Goal: Information Seeking & Learning: Find specific fact

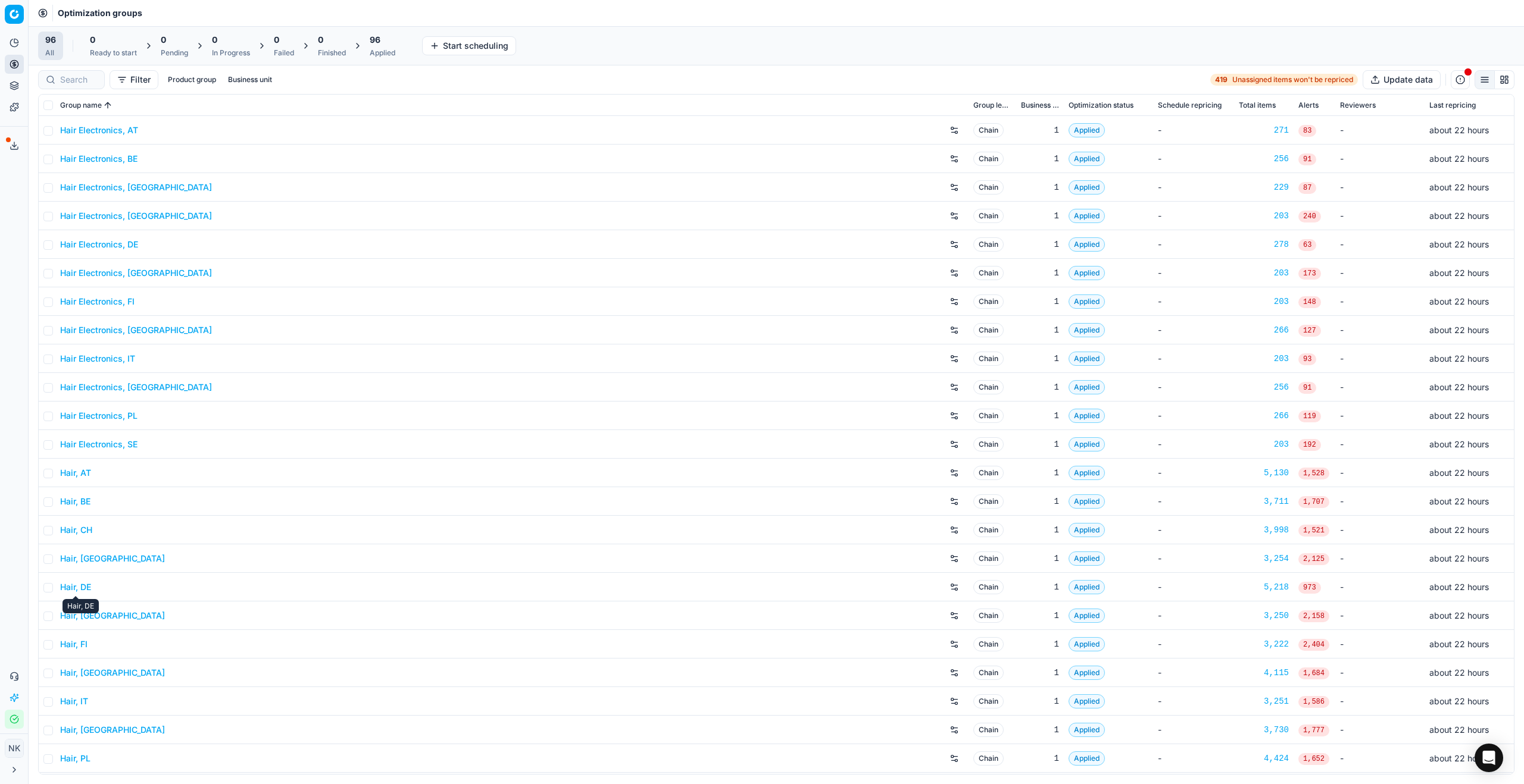
click at [73, 589] on link "Hair, DE" at bounding box center [76, 587] width 31 height 12
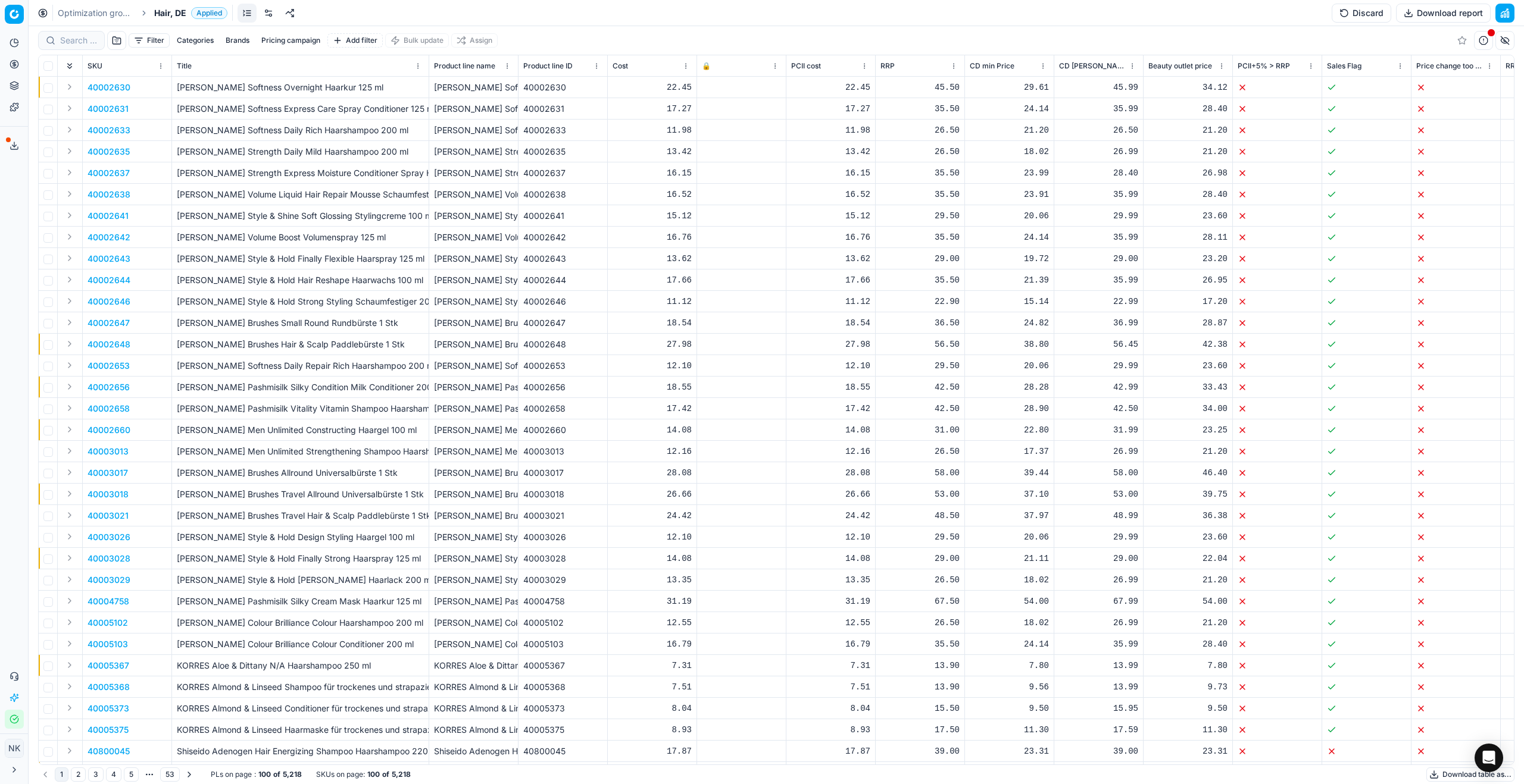
click at [169, 13] on span "Hair, DE" at bounding box center [170, 13] width 32 height 12
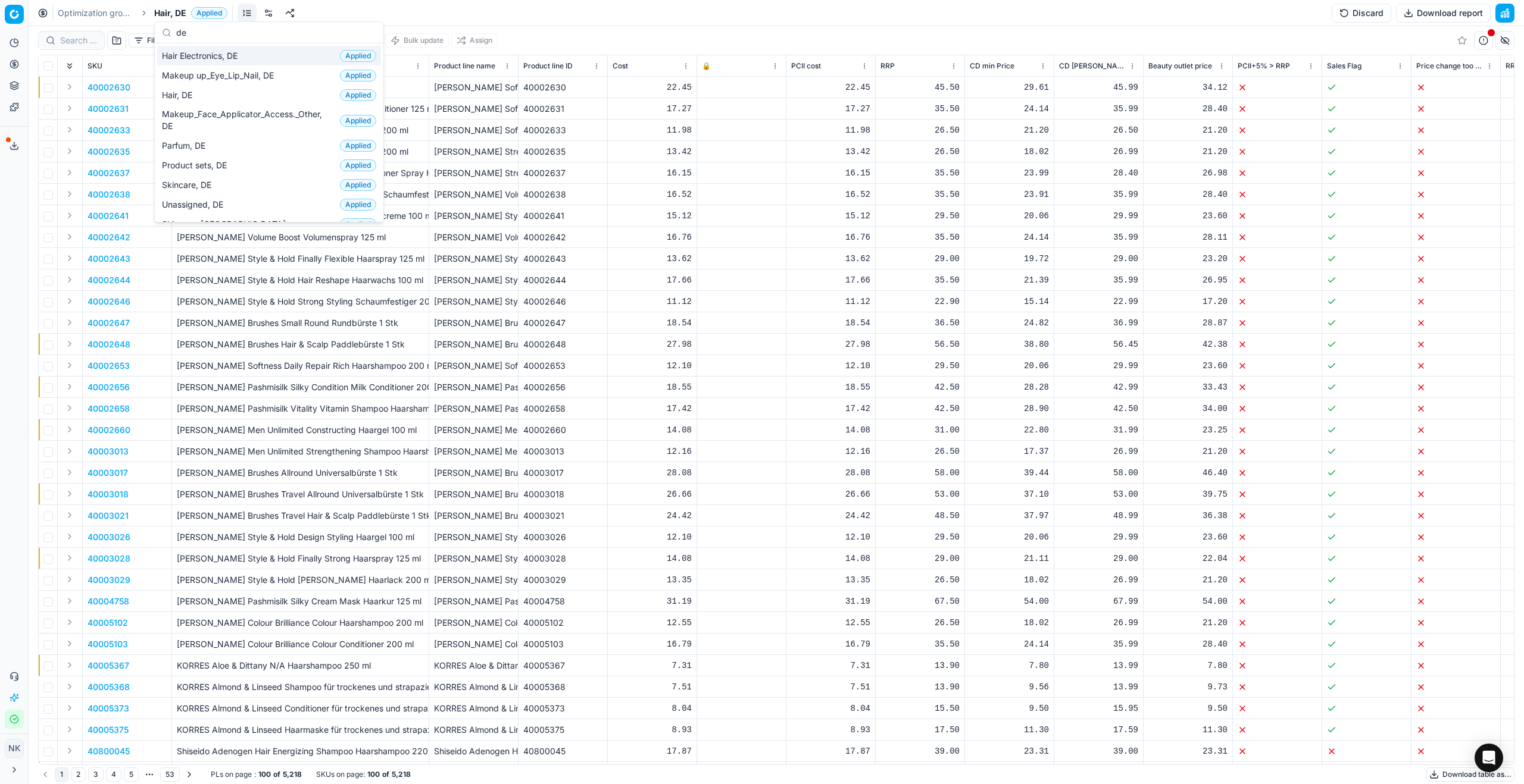
type input "de"
click at [194, 58] on span "Hair Electronics, DE" at bounding box center [202, 56] width 80 height 12
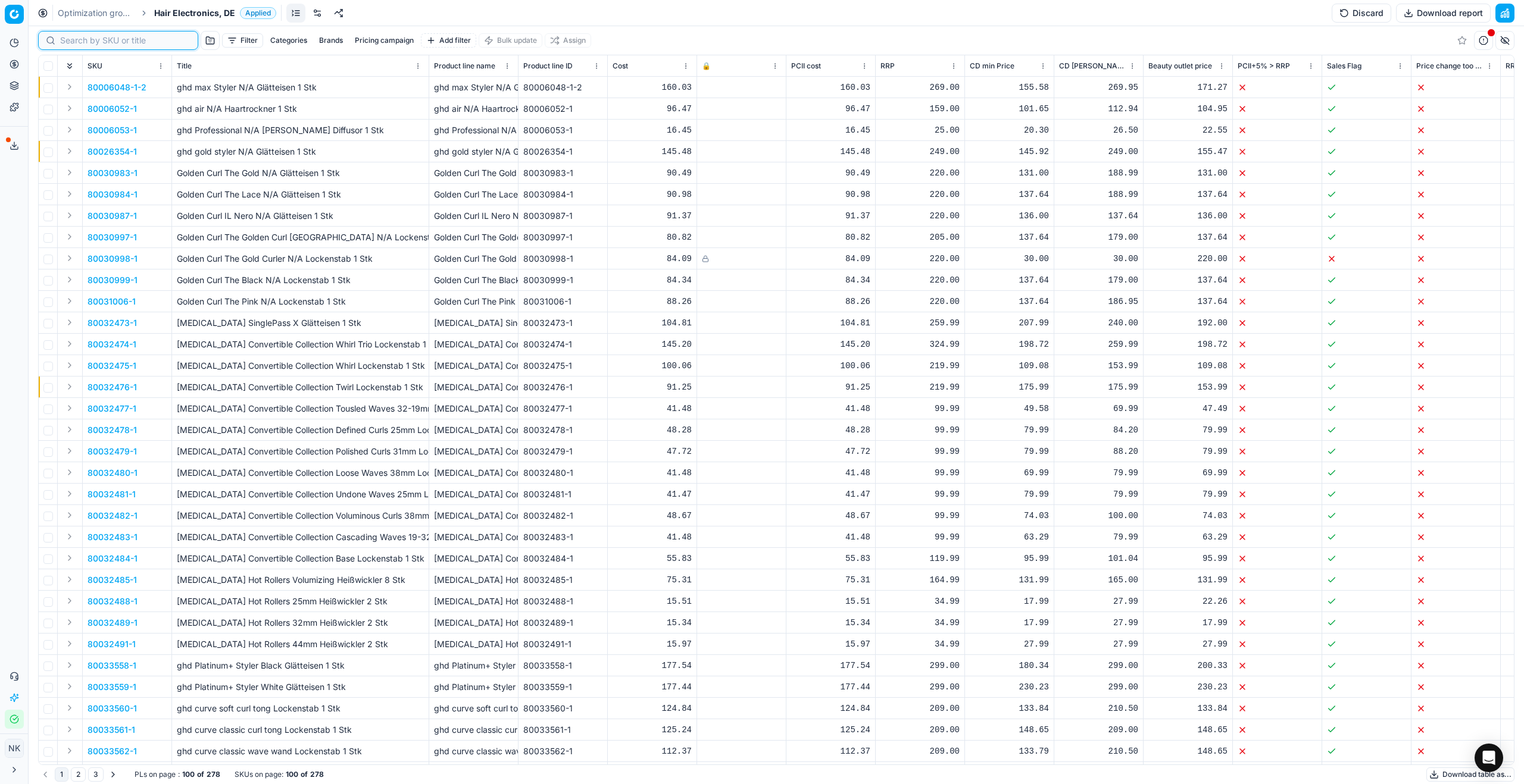
click at [82, 43] on input at bounding box center [125, 40] width 130 height 12
paste input "90000005-0000005"
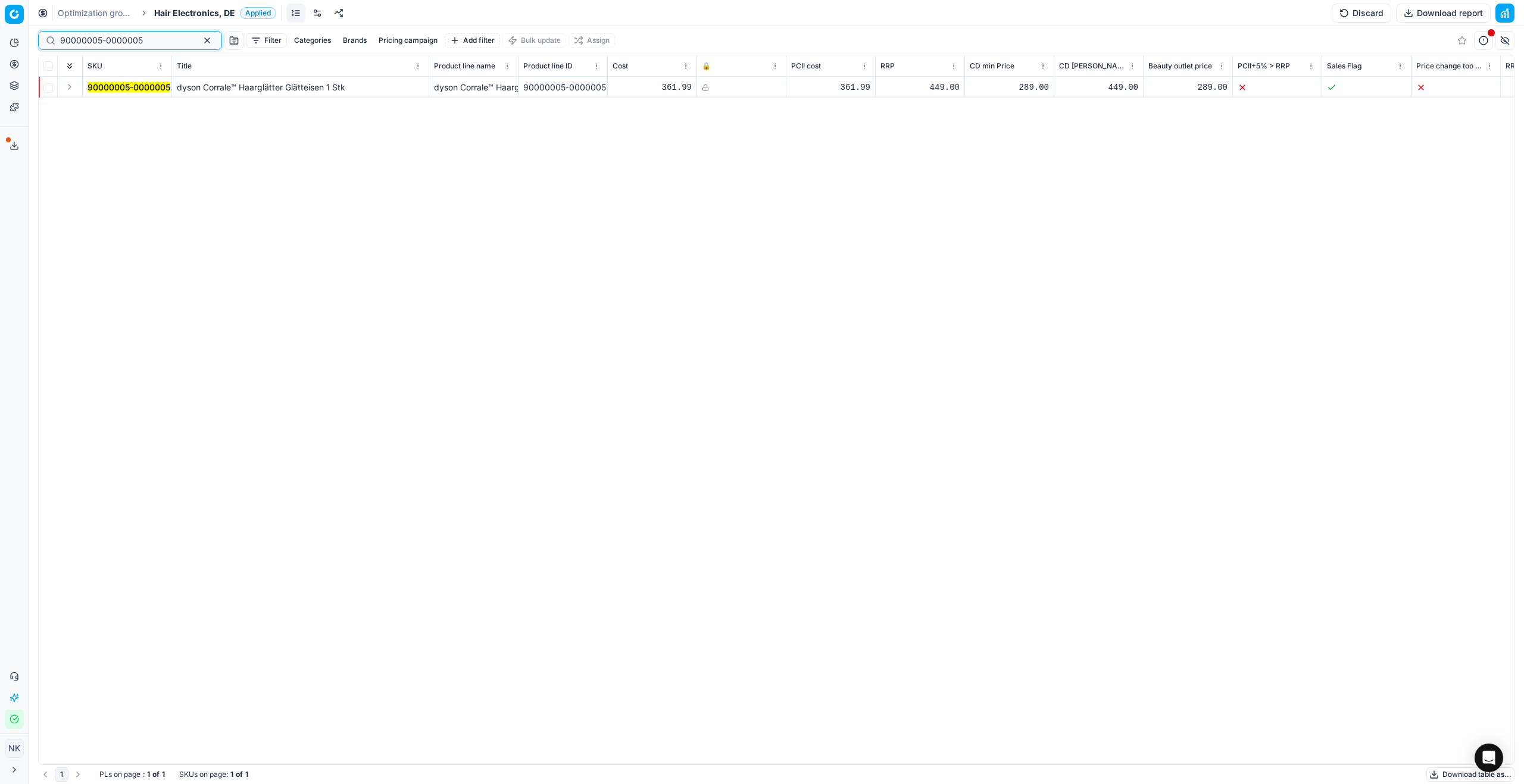
type input "90000005-0000005"
click at [69, 91] on button "Expand" at bounding box center [69, 86] width 14 height 14
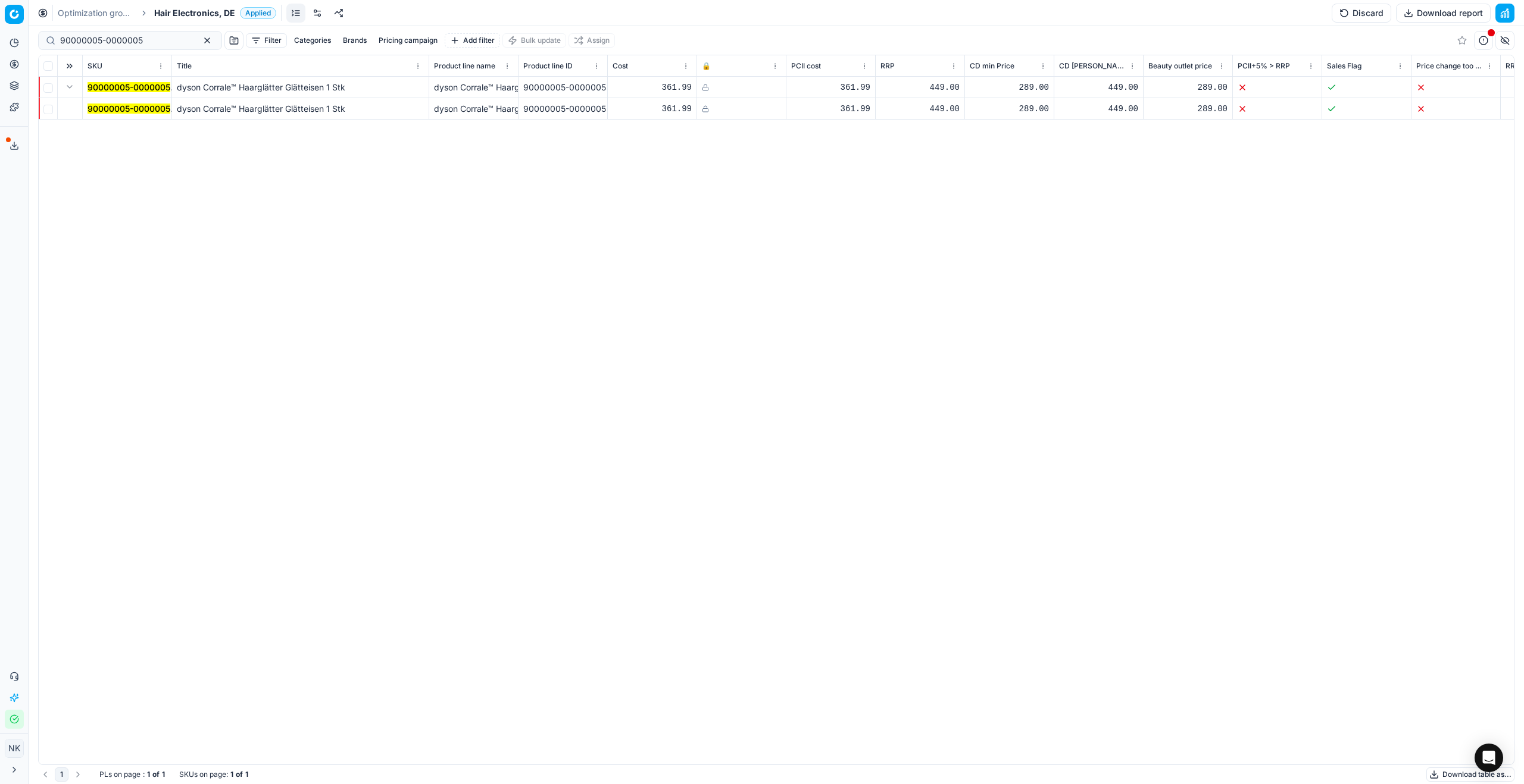
click at [105, 113] on mark "90000005-0000005" at bounding box center [129, 109] width 82 height 10
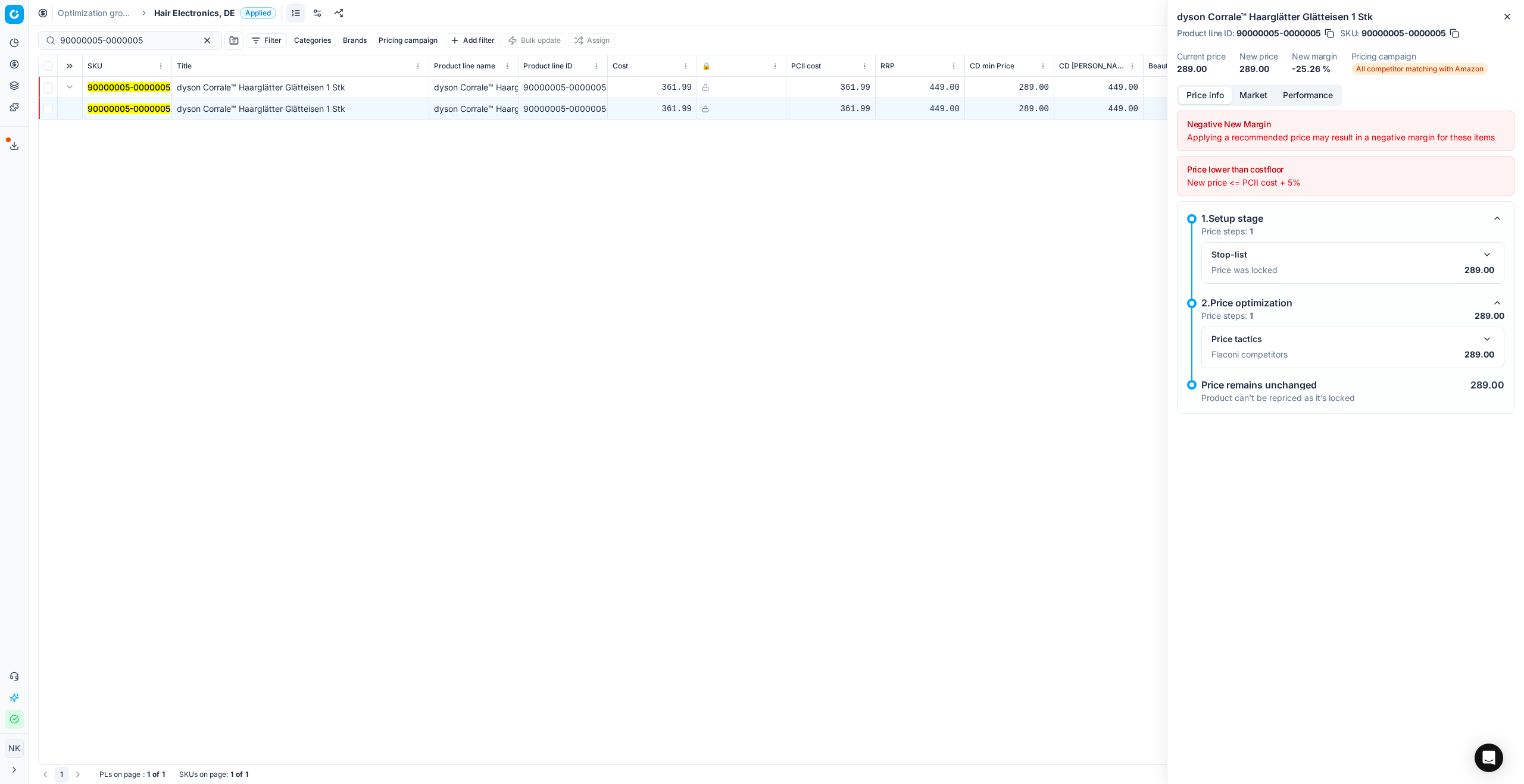
click at [1488, 337] on button "button" at bounding box center [1486, 339] width 14 height 14
click at [1253, 91] on button "Market" at bounding box center [1253, 95] width 43 height 17
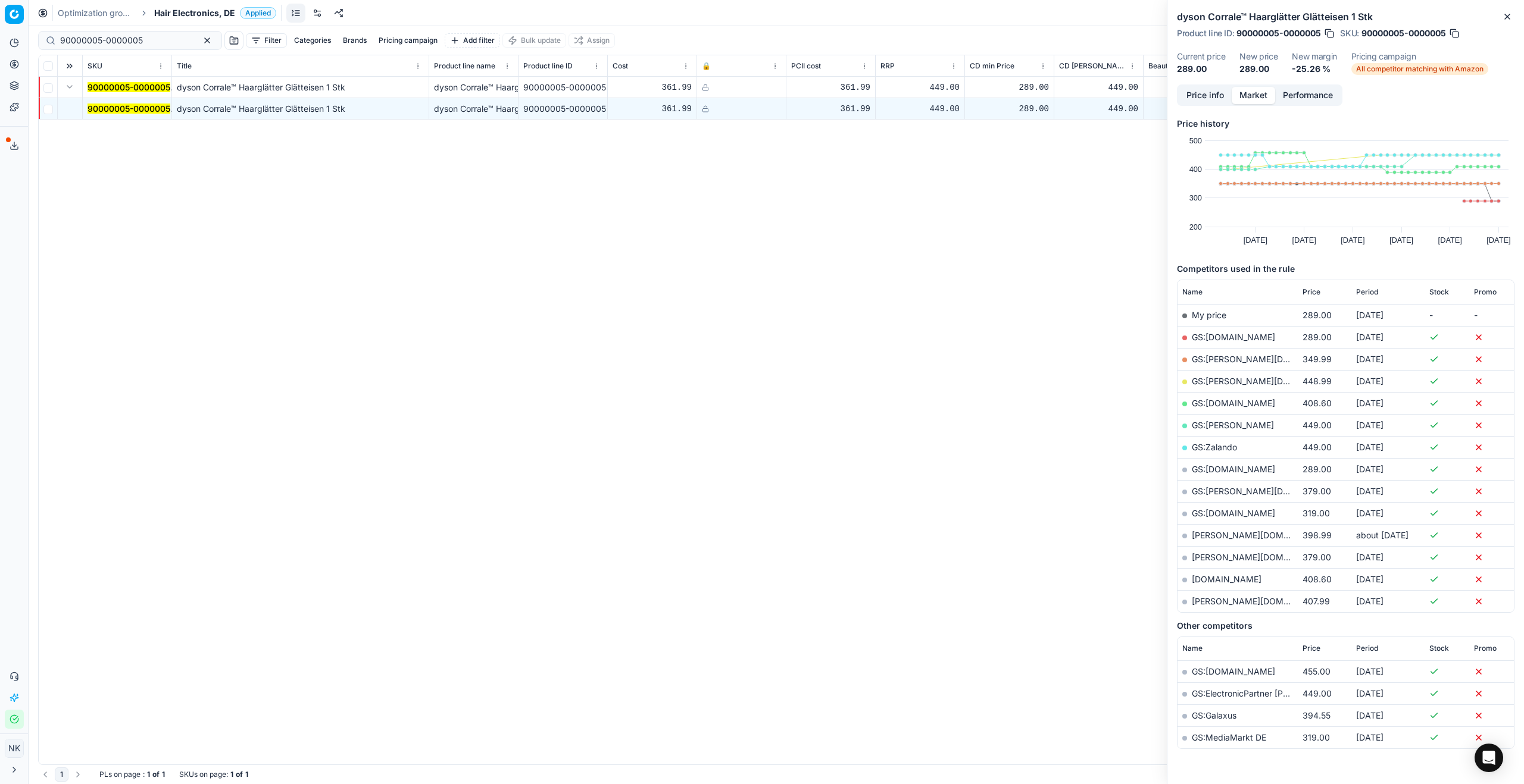
click at [1209, 339] on link "GS:Amazon.de" at bounding box center [1233, 337] width 83 height 10
click at [1203, 470] on link "GS:expert.de" at bounding box center [1233, 469] width 83 height 10
click at [180, 17] on span "Hair Electronics, DE" at bounding box center [194, 13] width 81 height 12
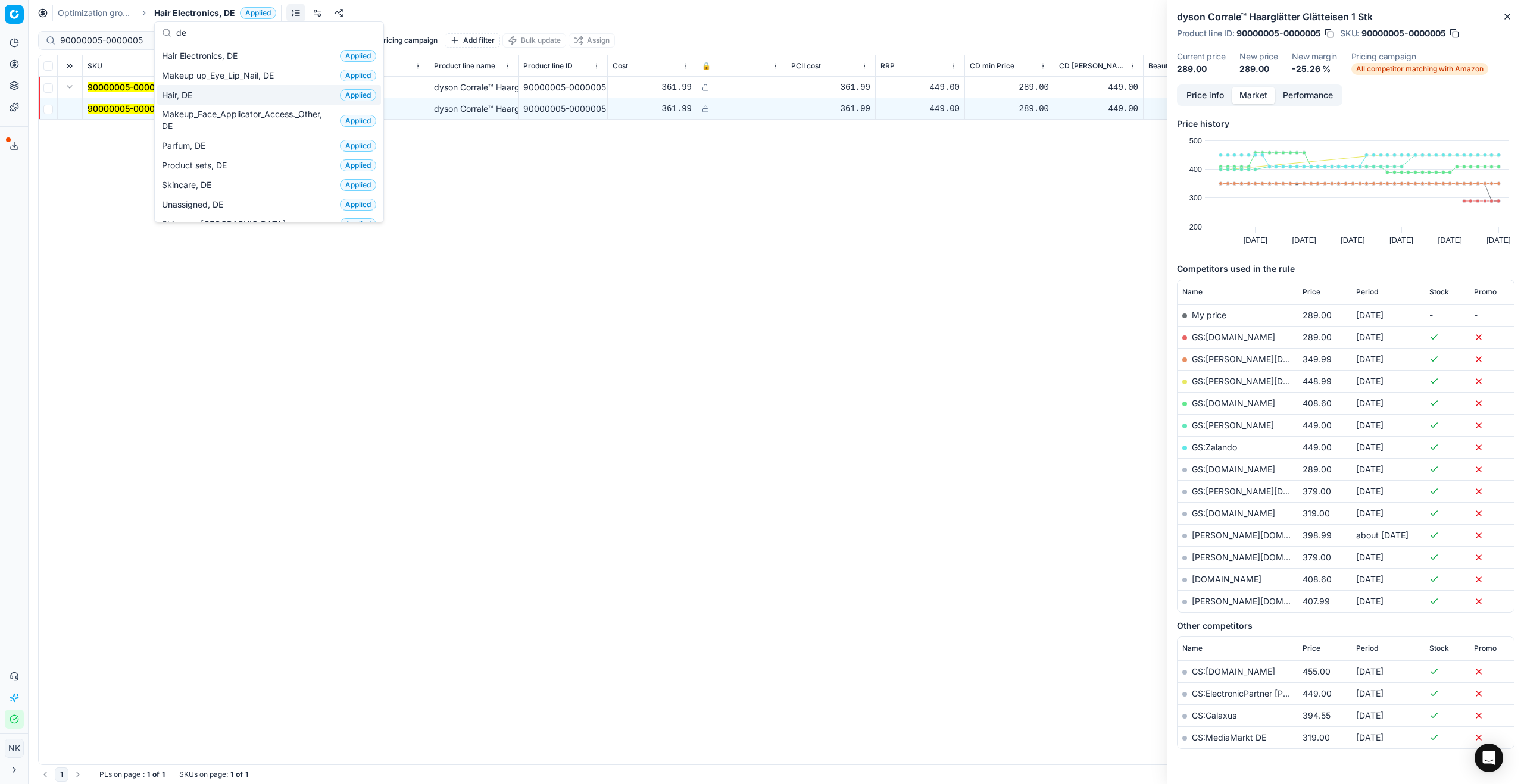
type input "de"
click at [166, 91] on span "Hair, DE" at bounding box center [180, 95] width 35 height 12
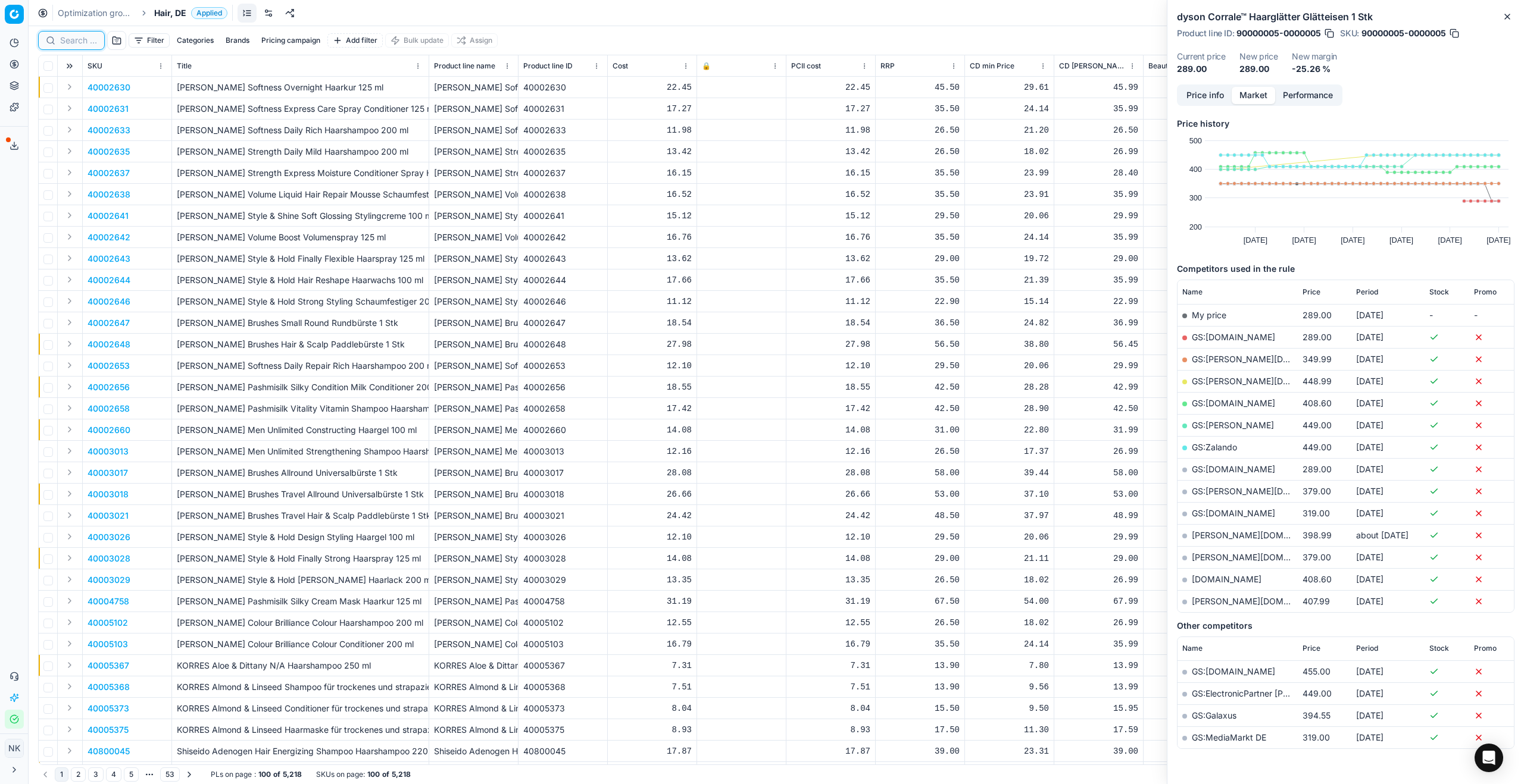
click at [90, 39] on input at bounding box center [79, 40] width 37 height 12
paste input "90001393-0002035"
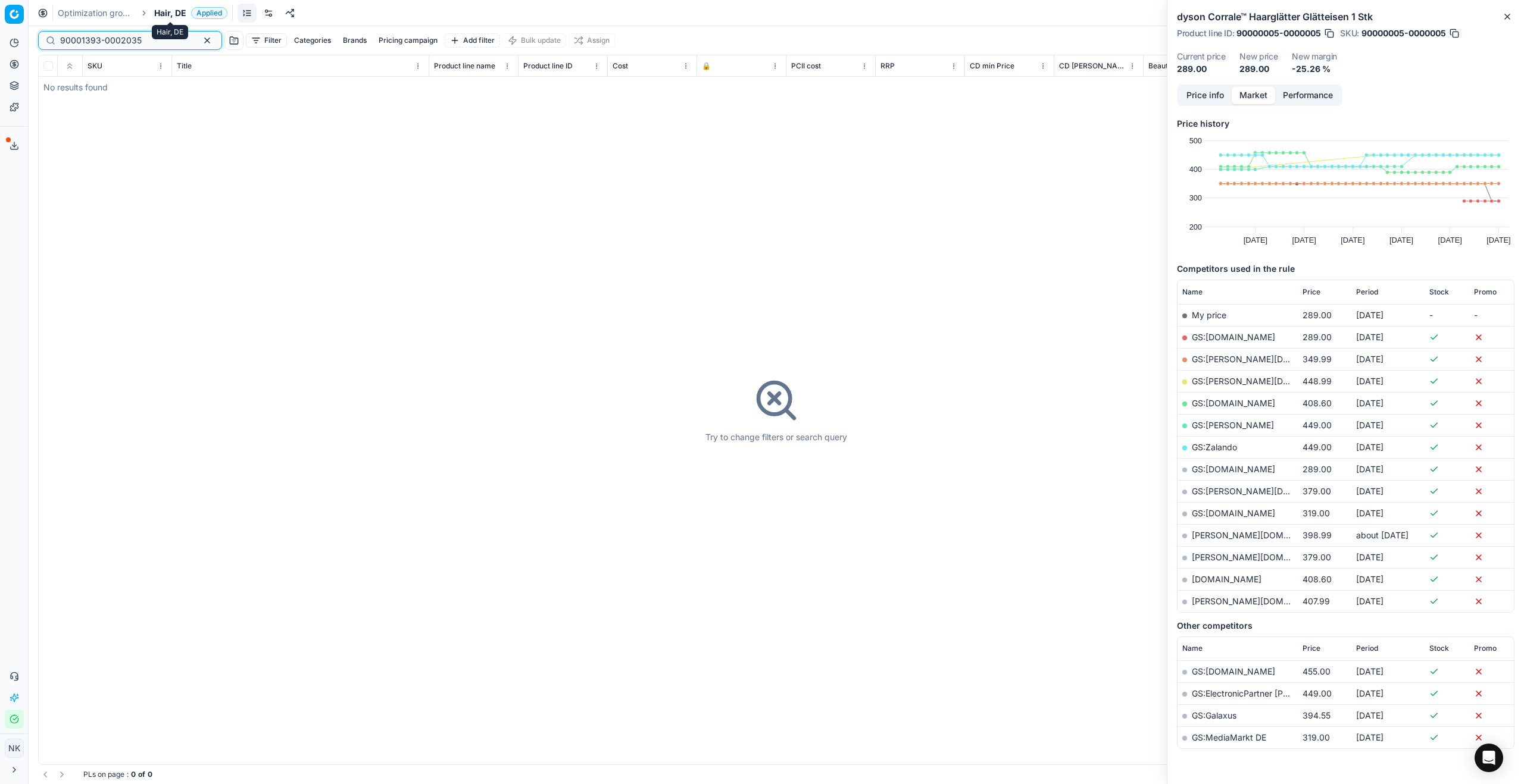
type input "90001393-0002035"
click at [166, 11] on span "Hair, DE" at bounding box center [170, 13] width 32 height 12
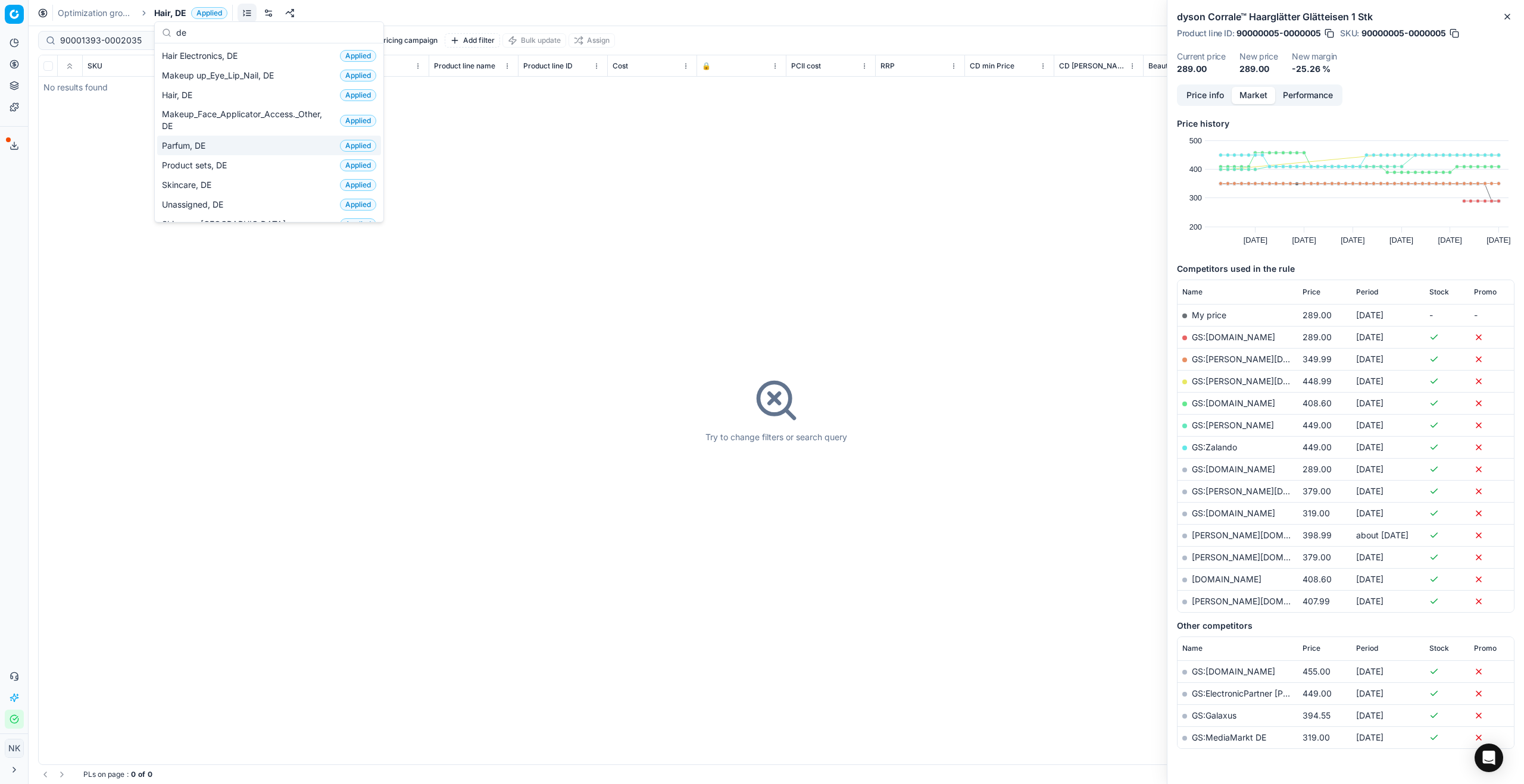
type input "de"
click at [191, 147] on span "Parfum, DE" at bounding box center [186, 146] width 48 height 12
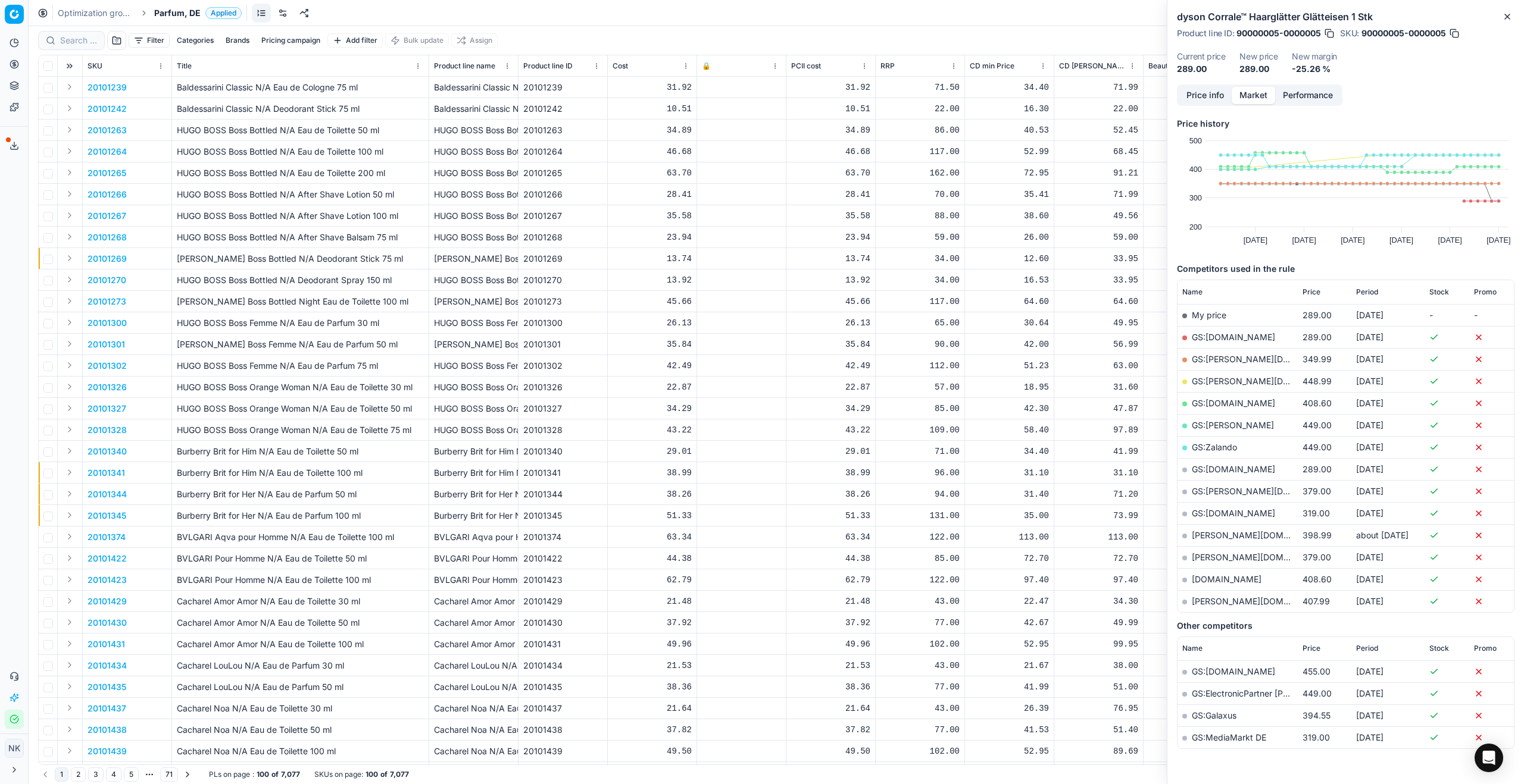
click at [86, 48] on div at bounding box center [71, 40] width 67 height 19
paste input "90001393-0002035"
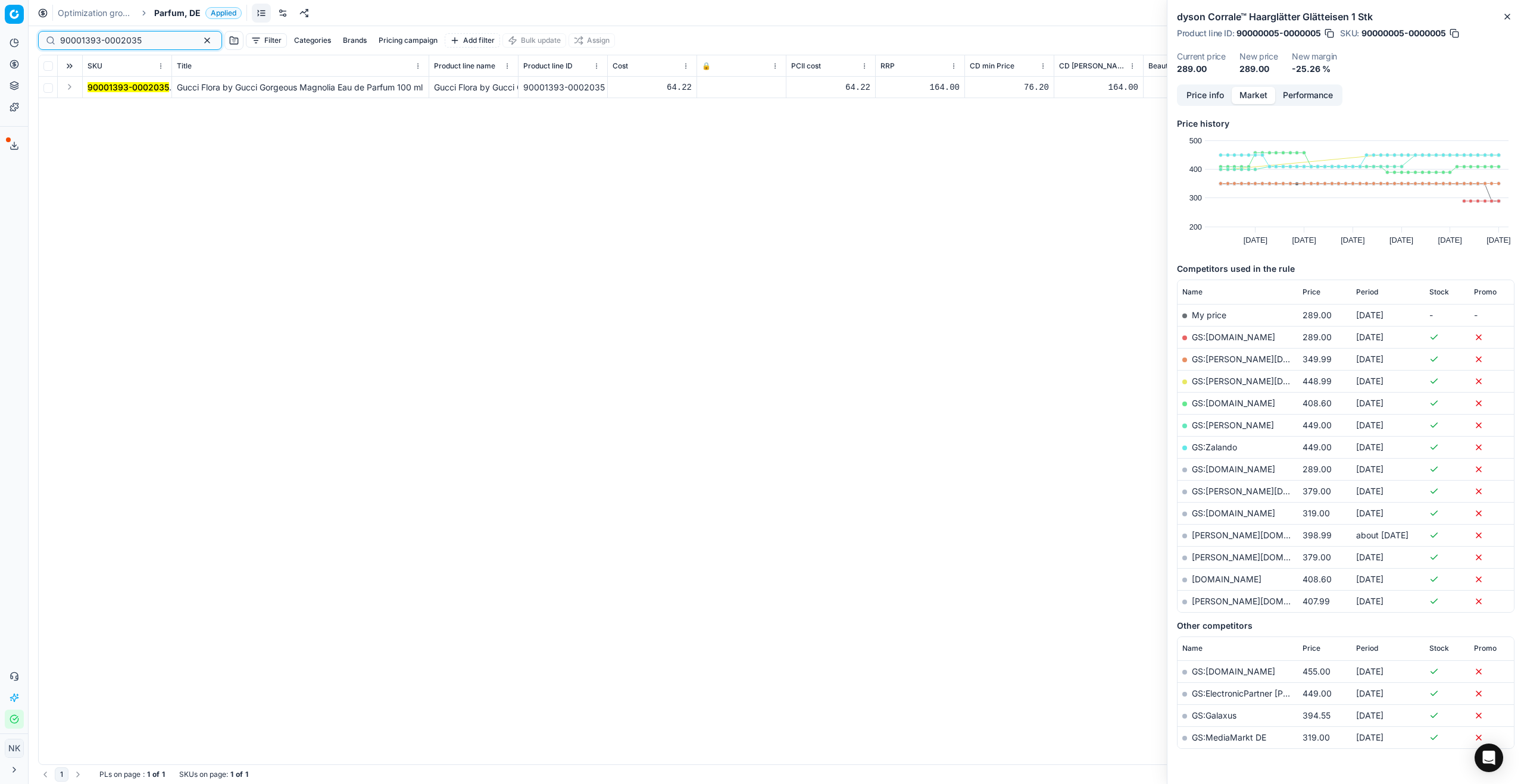
type input "90001393-0002035"
click at [70, 88] on button "Expand" at bounding box center [69, 86] width 14 height 14
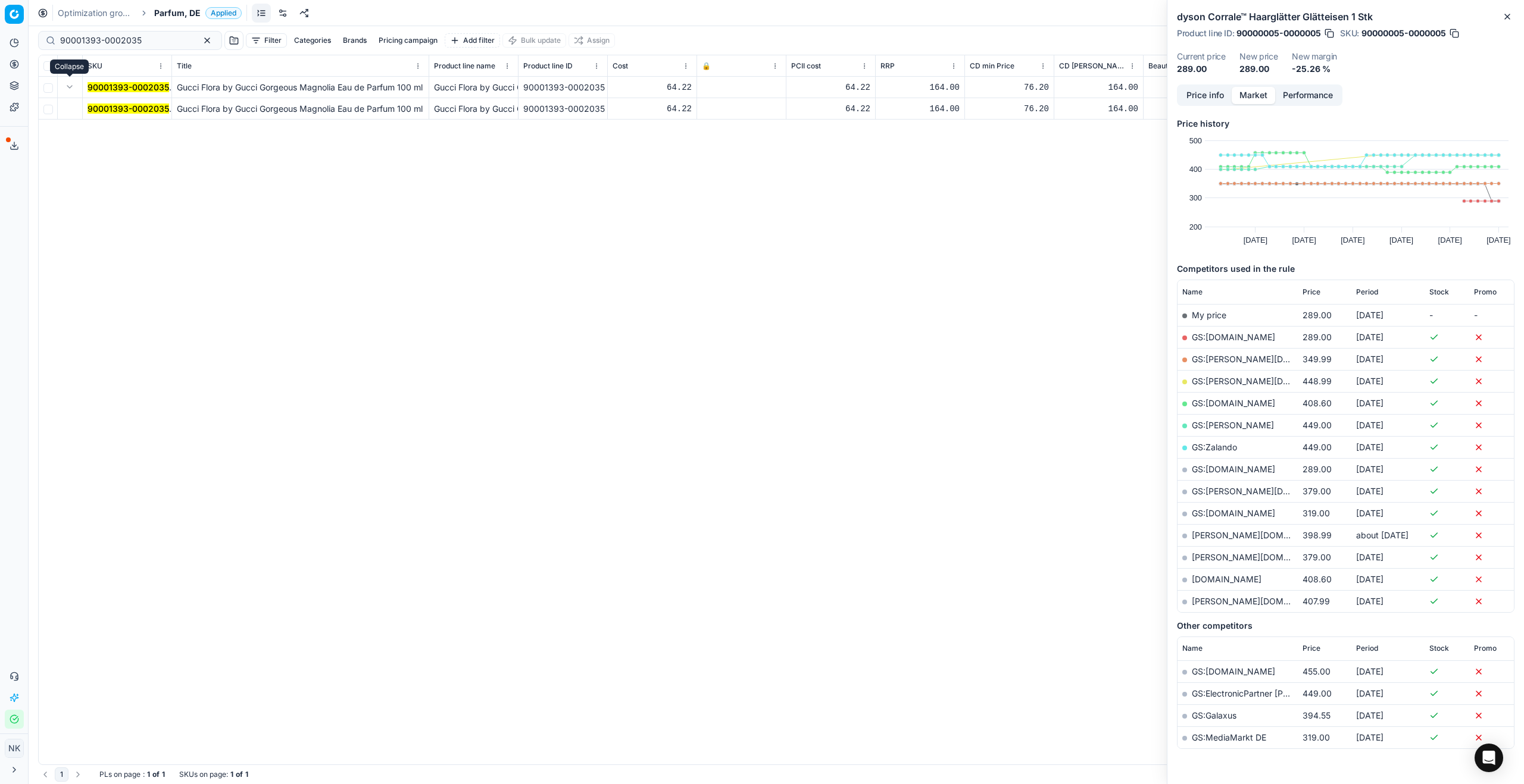
click at [106, 110] on mark "90001393-0002035" at bounding box center [128, 109] width 82 height 10
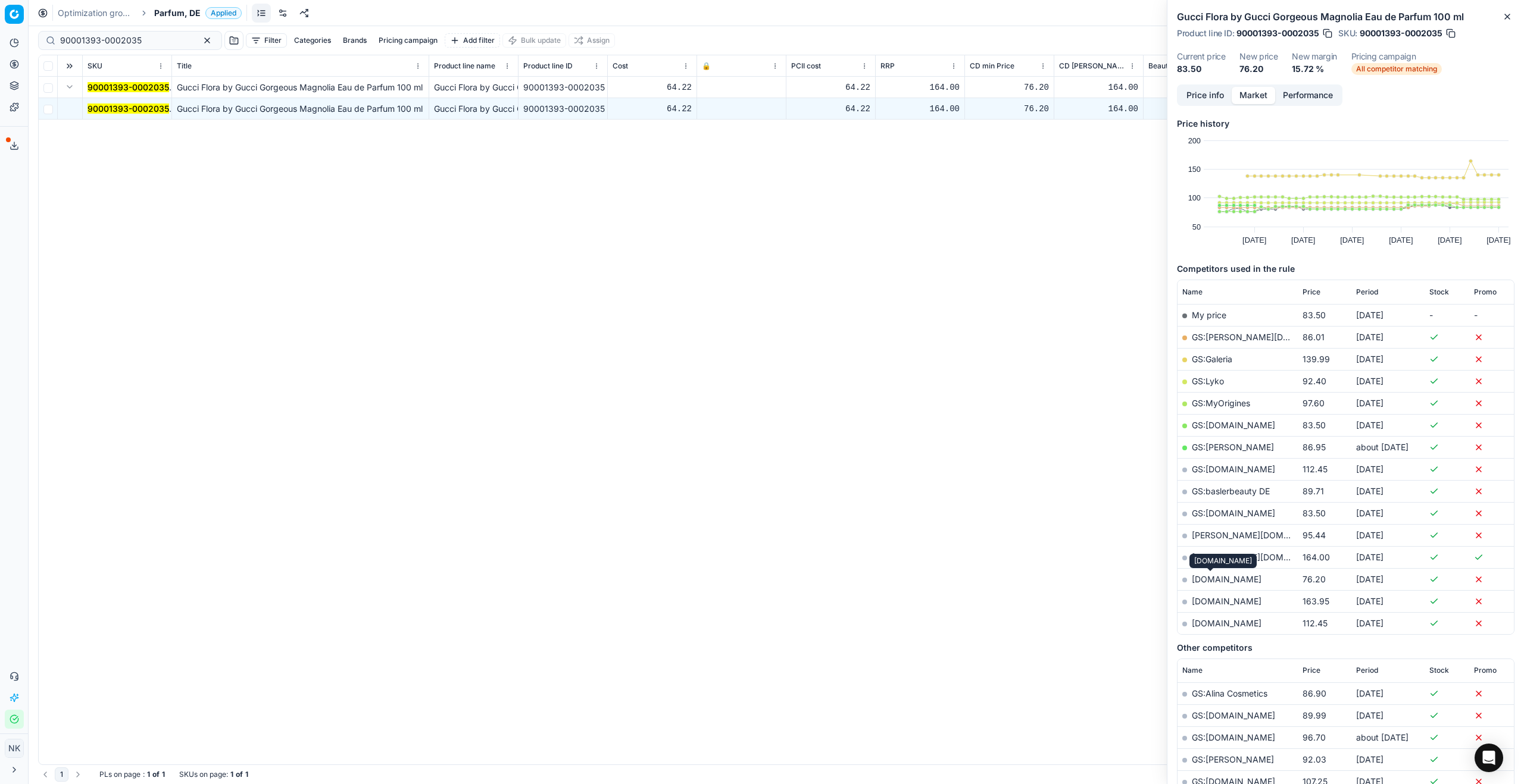
click at [1212, 579] on link "notino.de" at bounding box center [1226, 579] width 70 height 10
click at [178, 14] on span "Parfum, DE" at bounding box center [177, 13] width 46 height 12
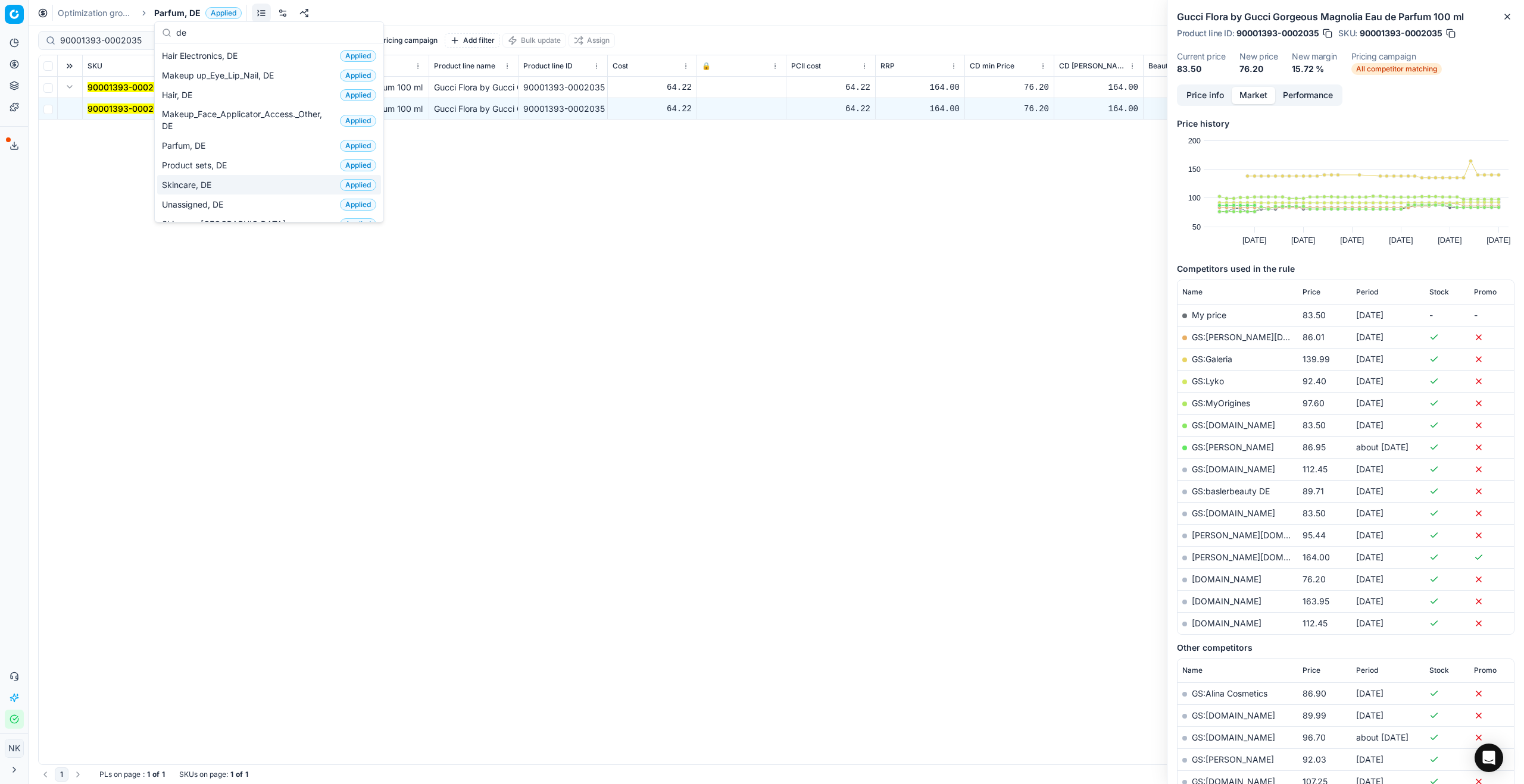
type input "de"
click at [201, 183] on span "Skincare, DE" at bounding box center [189, 185] width 55 height 12
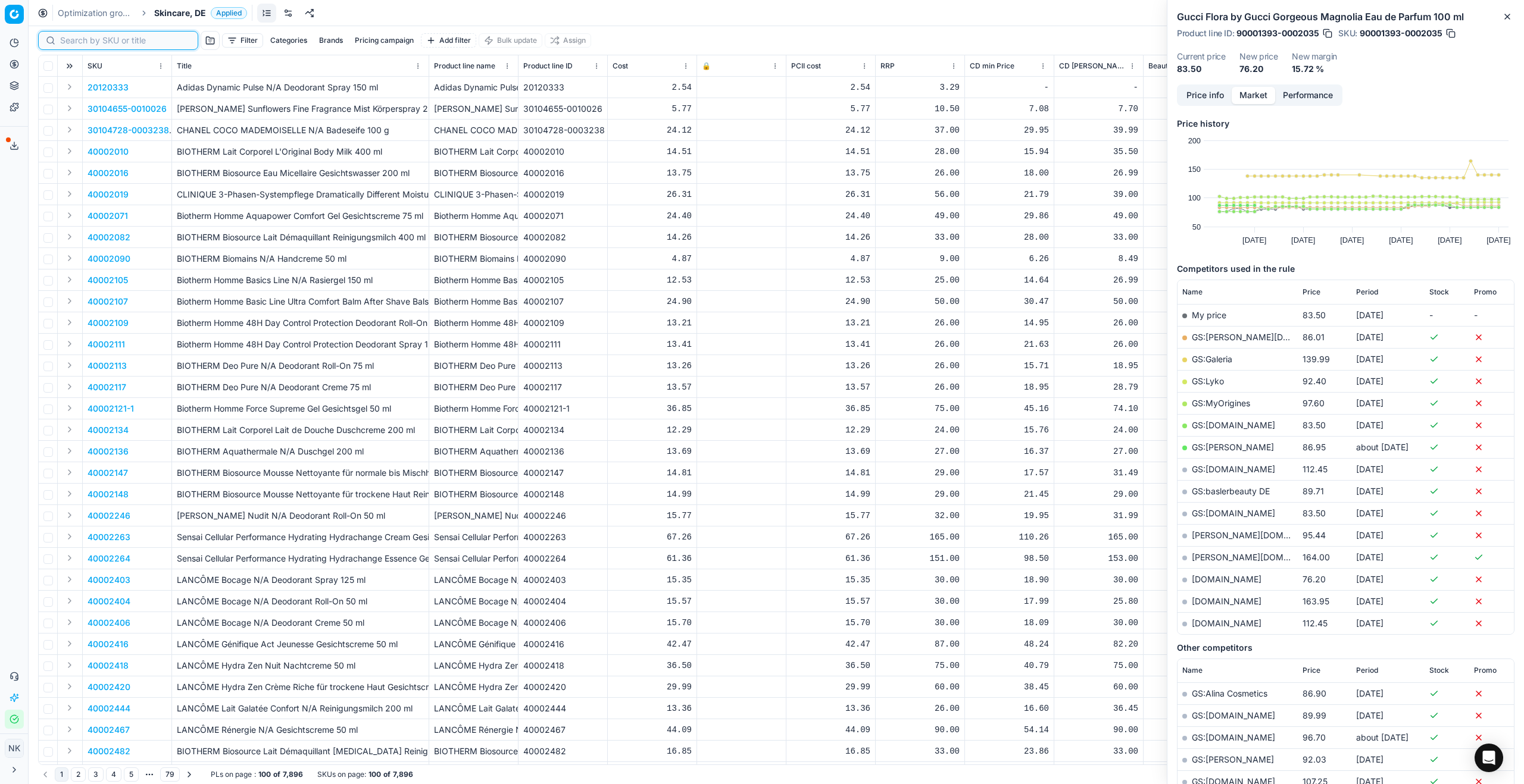
click at [75, 45] on input at bounding box center [125, 40] width 130 height 12
paste input "80029572-75"
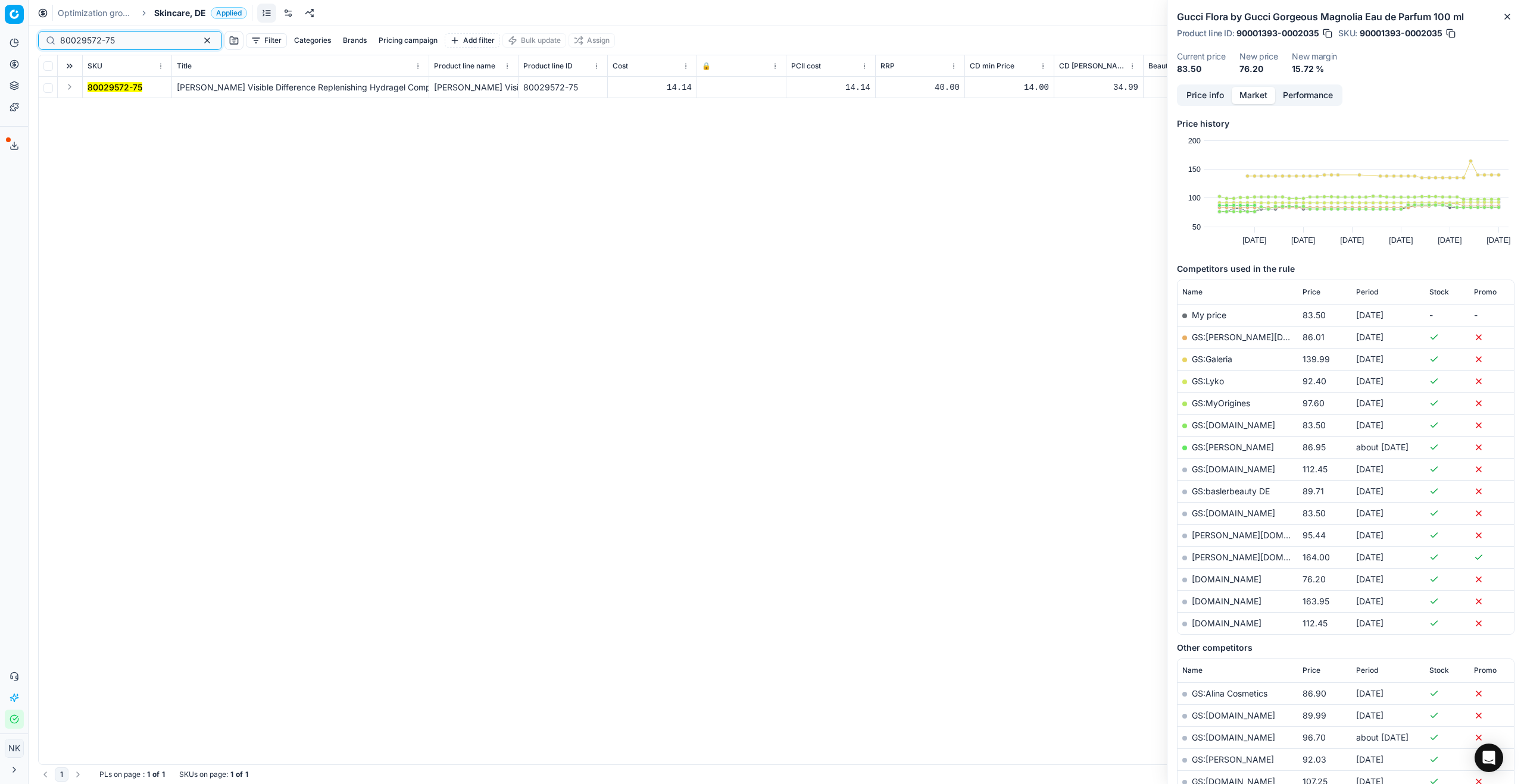
type input "80029572-75"
click at [69, 85] on button "Expand" at bounding box center [69, 86] width 14 height 14
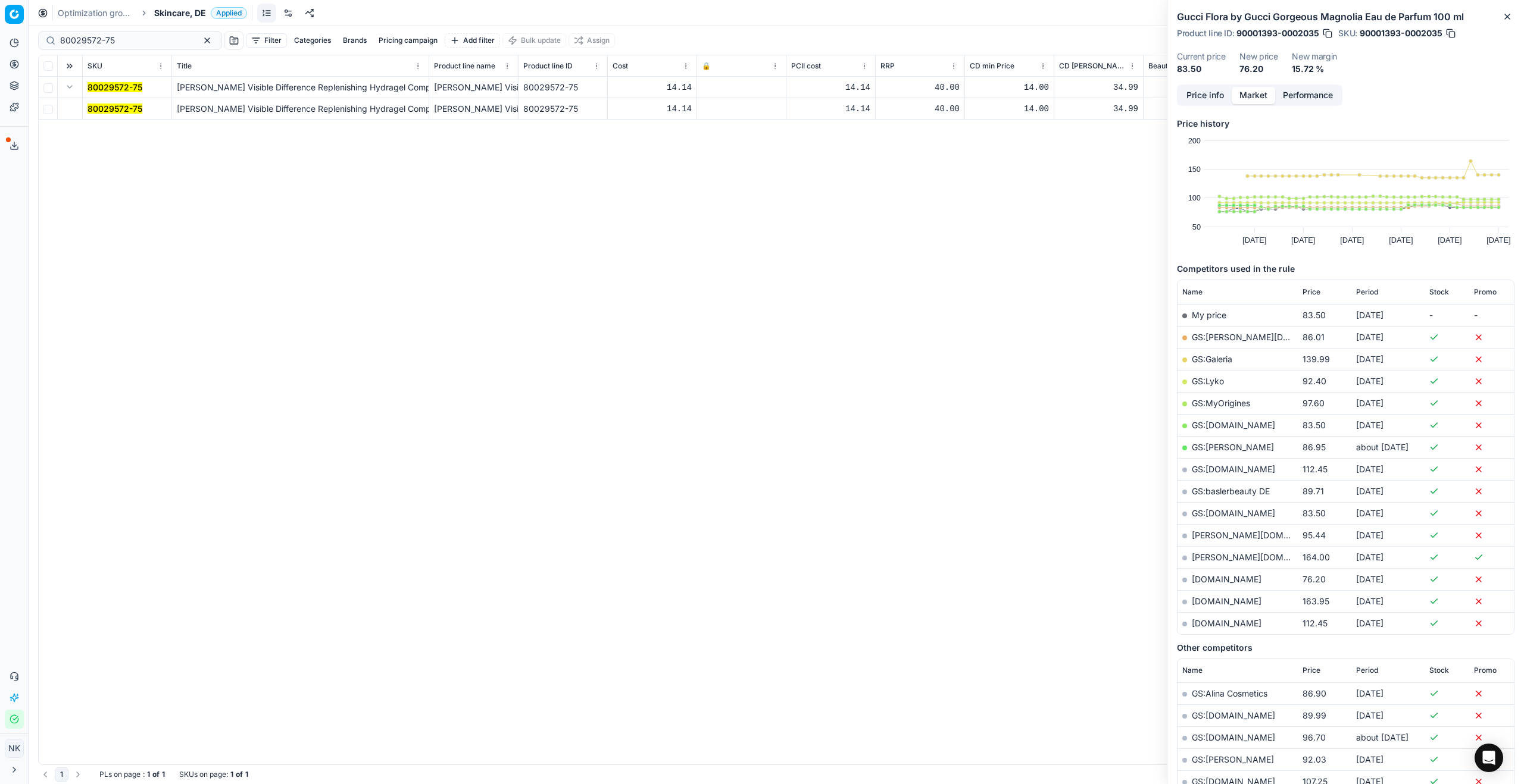
click at [107, 107] on mark "80029572-75" at bounding box center [115, 109] width 55 height 10
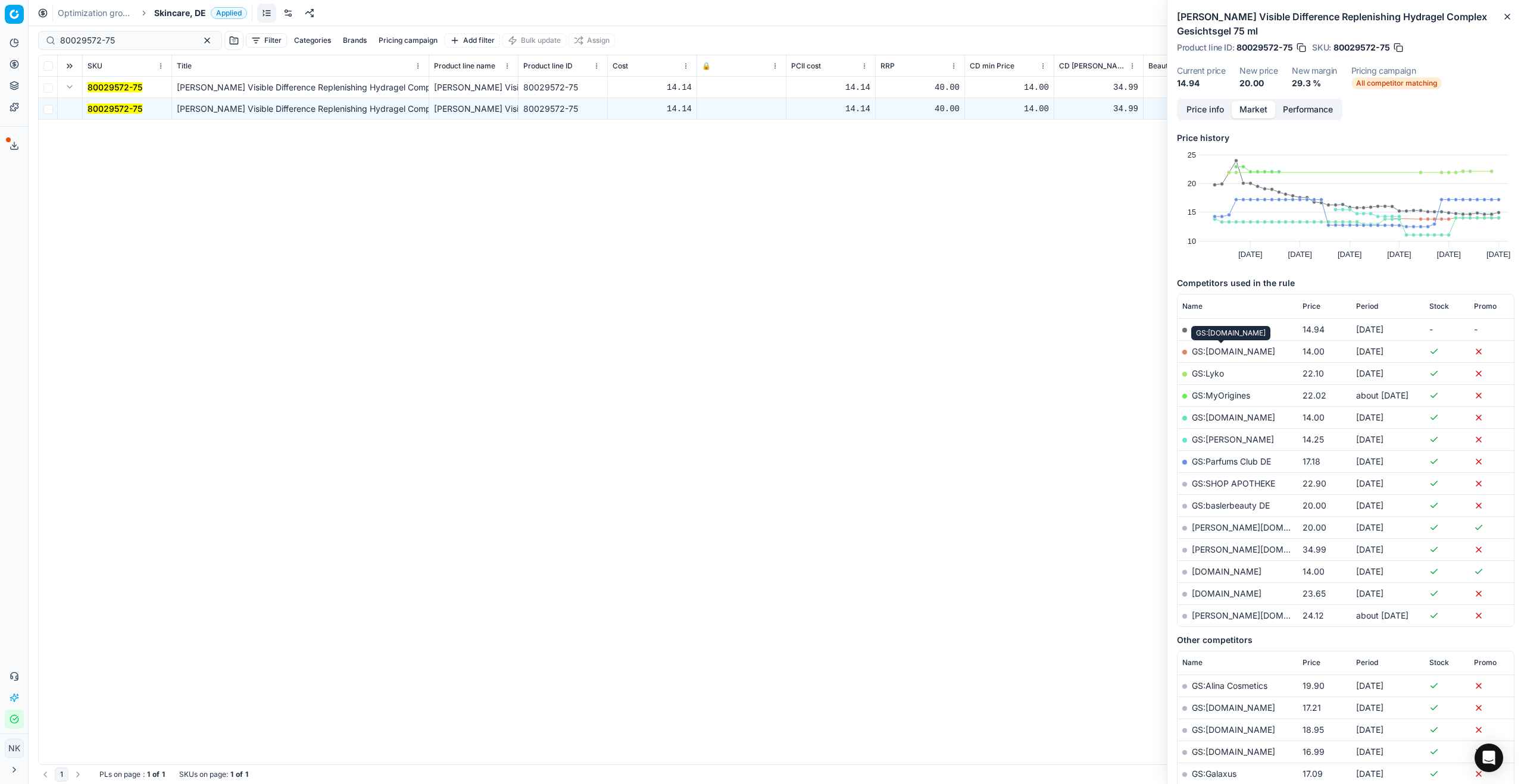
click at [1220, 349] on link "GS:Amazon.de" at bounding box center [1233, 351] width 83 height 10
click at [166, 8] on span "Skincare, DE" at bounding box center [180, 13] width 52 height 12
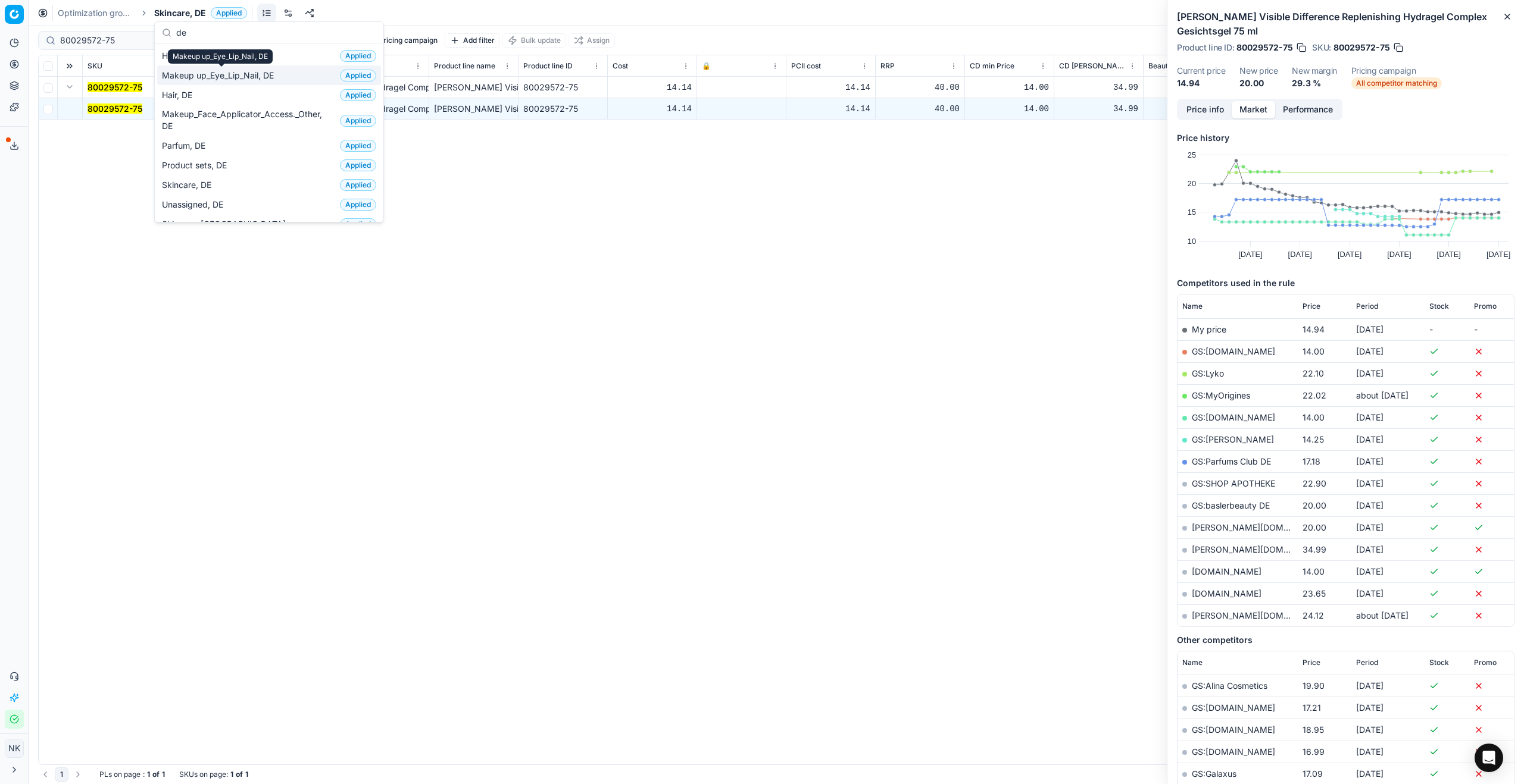
type input "de"
click at [192, 74] on span "Makeup up_Eye_Lip_Nail, DE" at bounding box center [220, 76] width 116 height 12
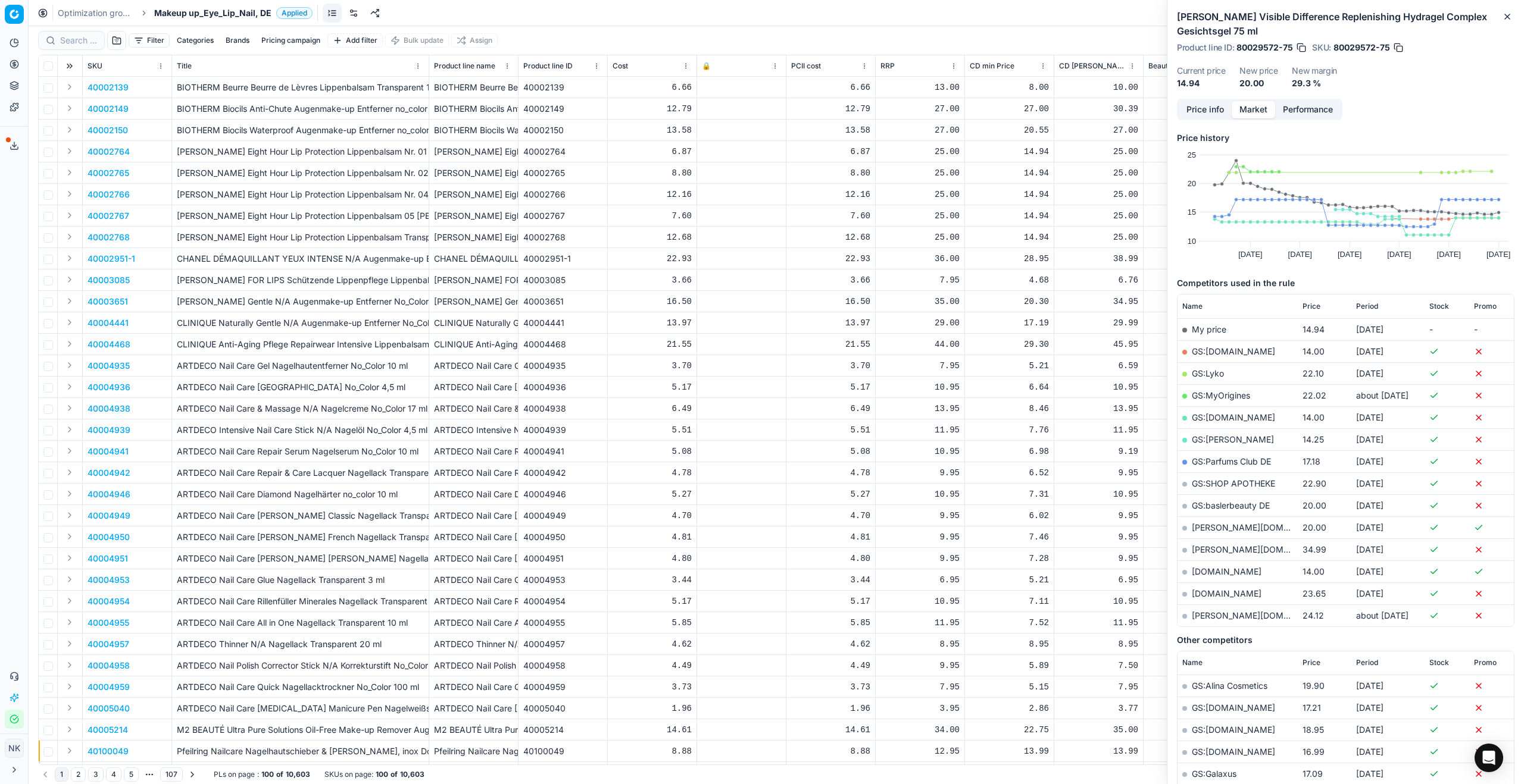
click at [82, 32] on div at bounding box center [71, 40] width 67 height 19
paste input "80013105-5-2"
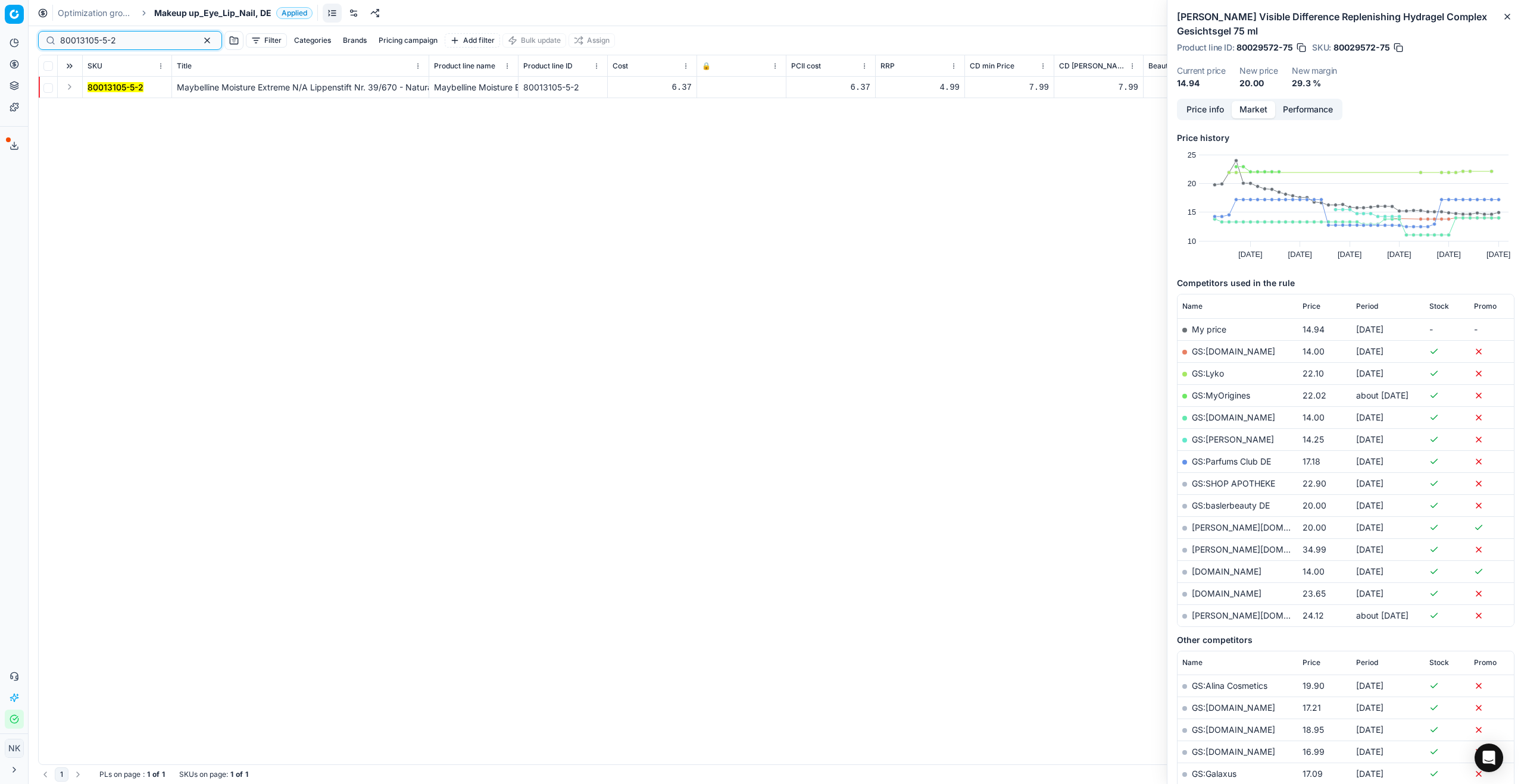
type input "80013105-5-2"
click at [69, 87] on button "Expand" at bounding box center [69, 86] width 14 height 14
click at [120, 111] on mark "80013105-5-2" at bounding box center [116, 109] width 56 height 10
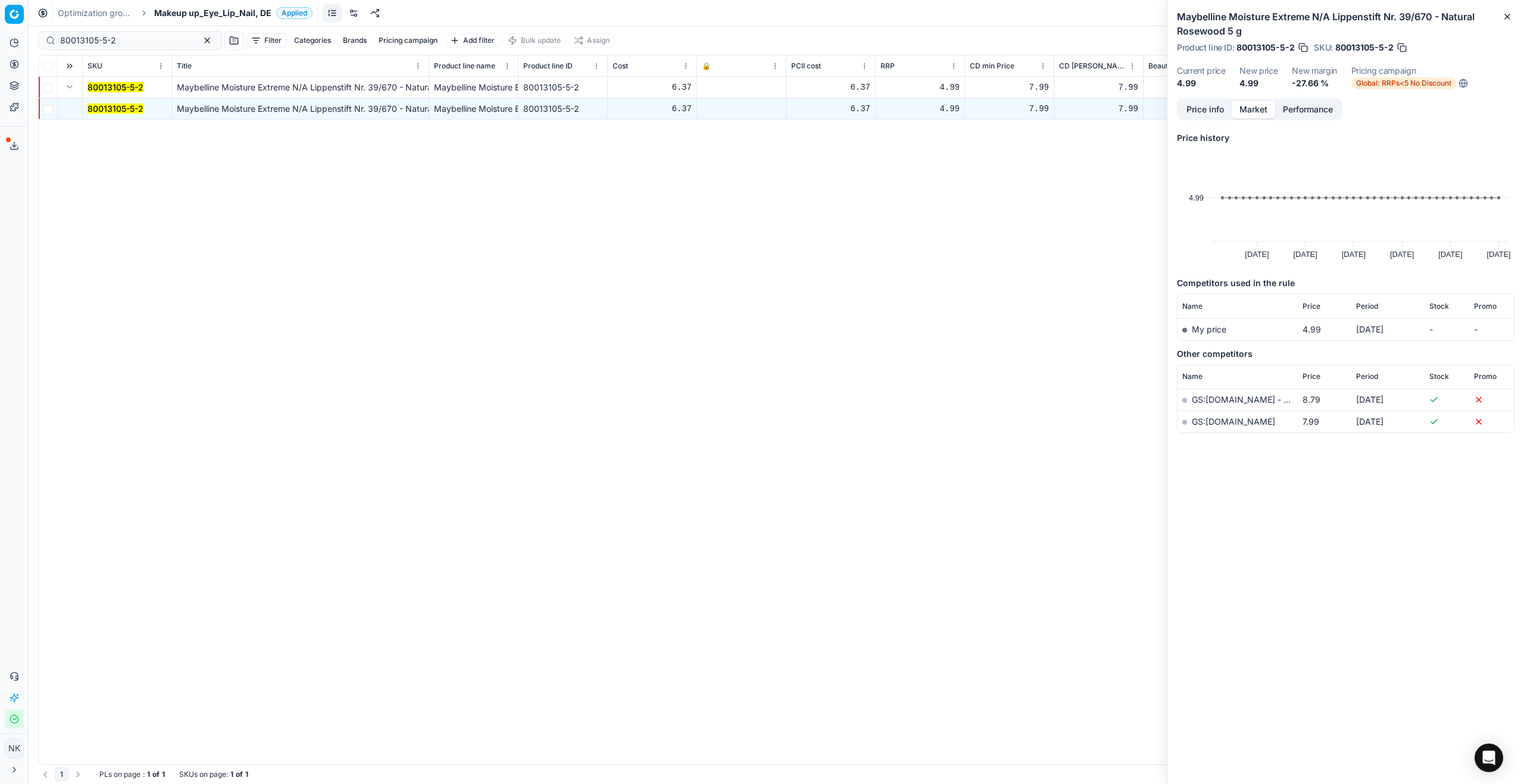
click at [1202, 107] on button "Price info" at bounding box center [1205, 109] width 53 height 17
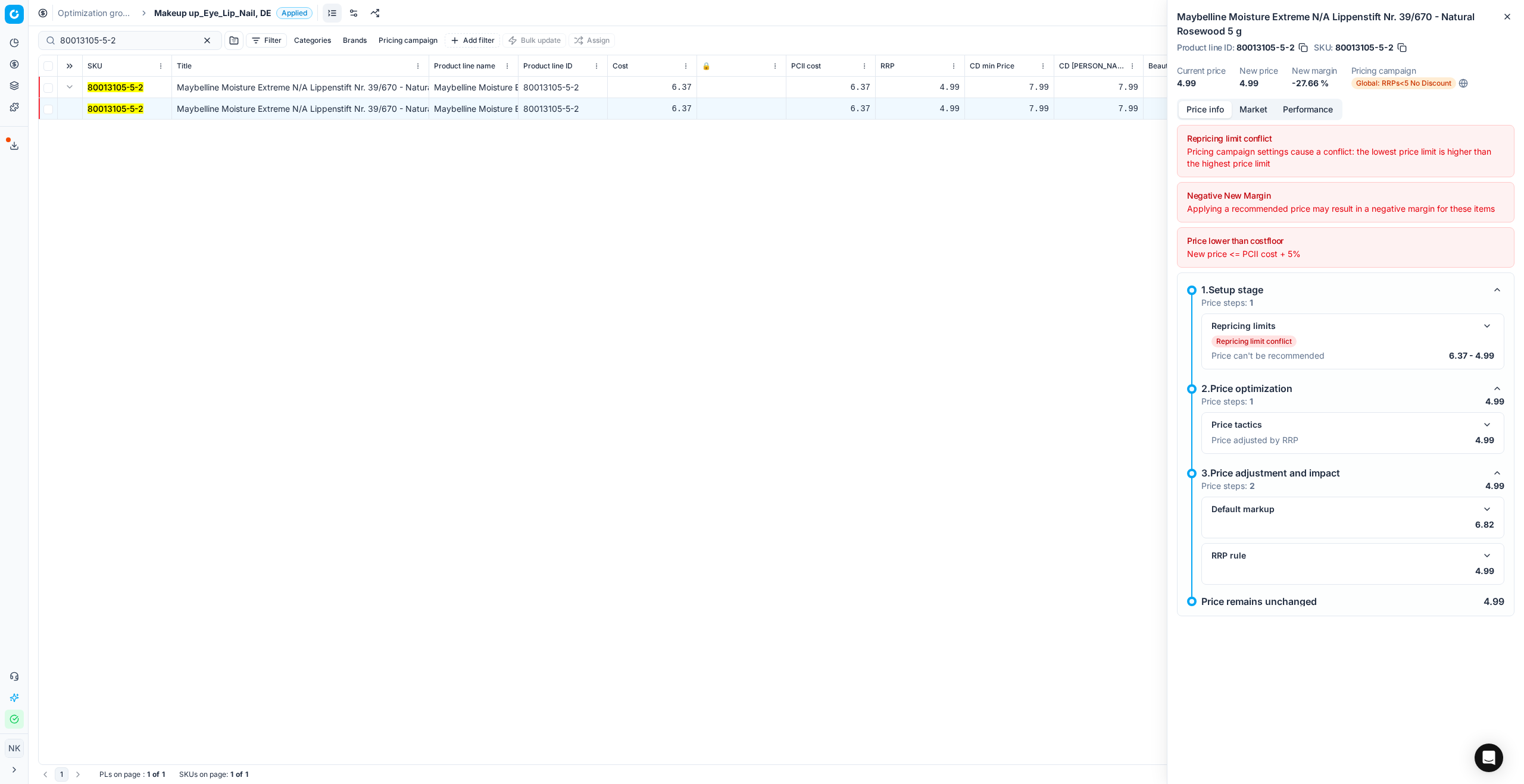
click at [1488, 507] on button "button" at bounding box center [1486, 509] width 14 height 14
click at [1488, 593] on button "button" at bounding box center [1486, 591] width 14 height 14
click at [784, 462] on div "80013105-5-2 Maybelline Moisture Extreme N/A Lippenstift Nr. 39/670 - Natural R…" at bounding box center [776, 420] width 1475 height 688
click at [178, 11] on span "Makeup up_Eye_Lip_Nail, DE" at bounding box center [212, 13] width 117 height 12
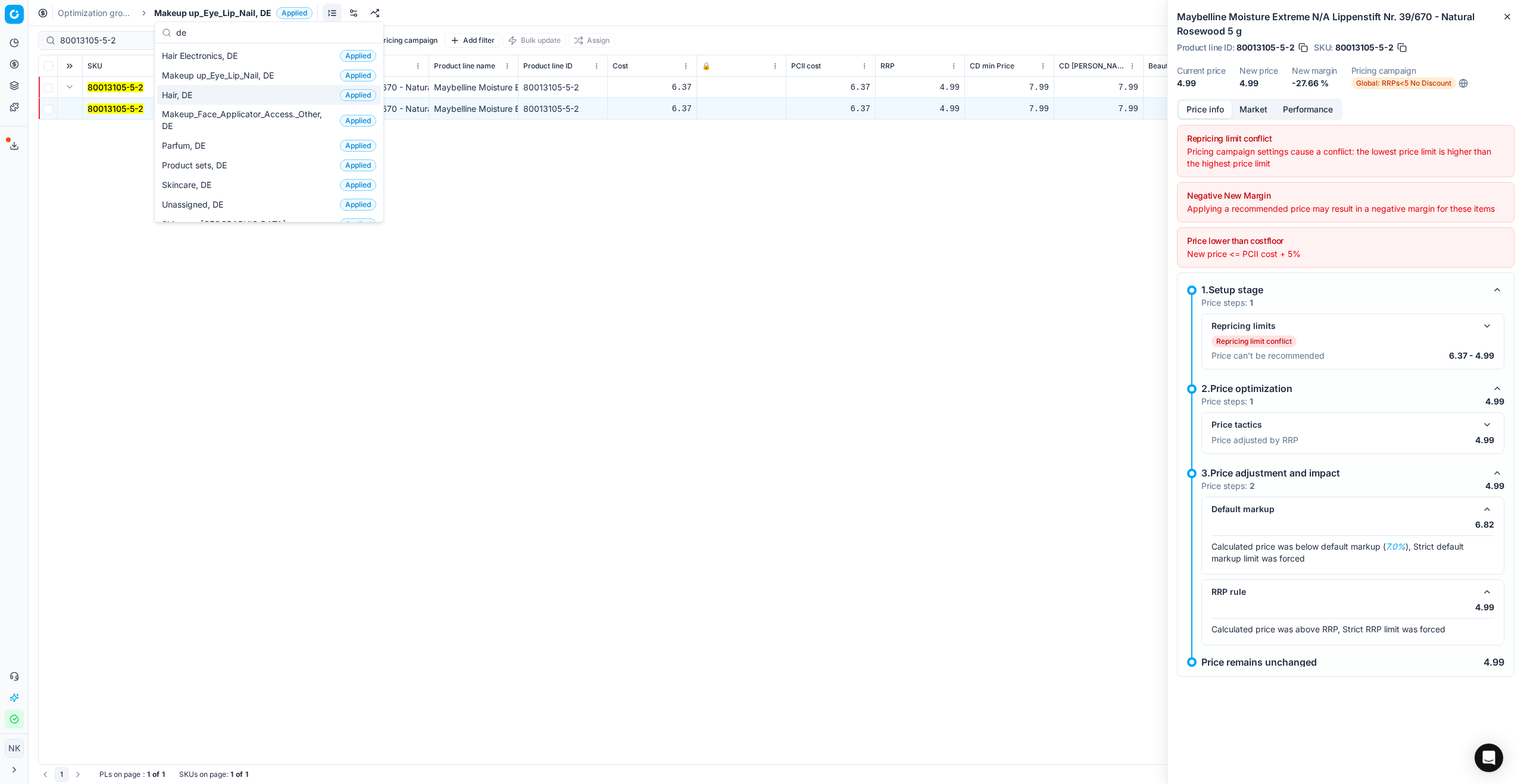
type input "de"
click at [189, 97] on span "Hair, DE" at bounding box center [180, 95] width 35 height 12
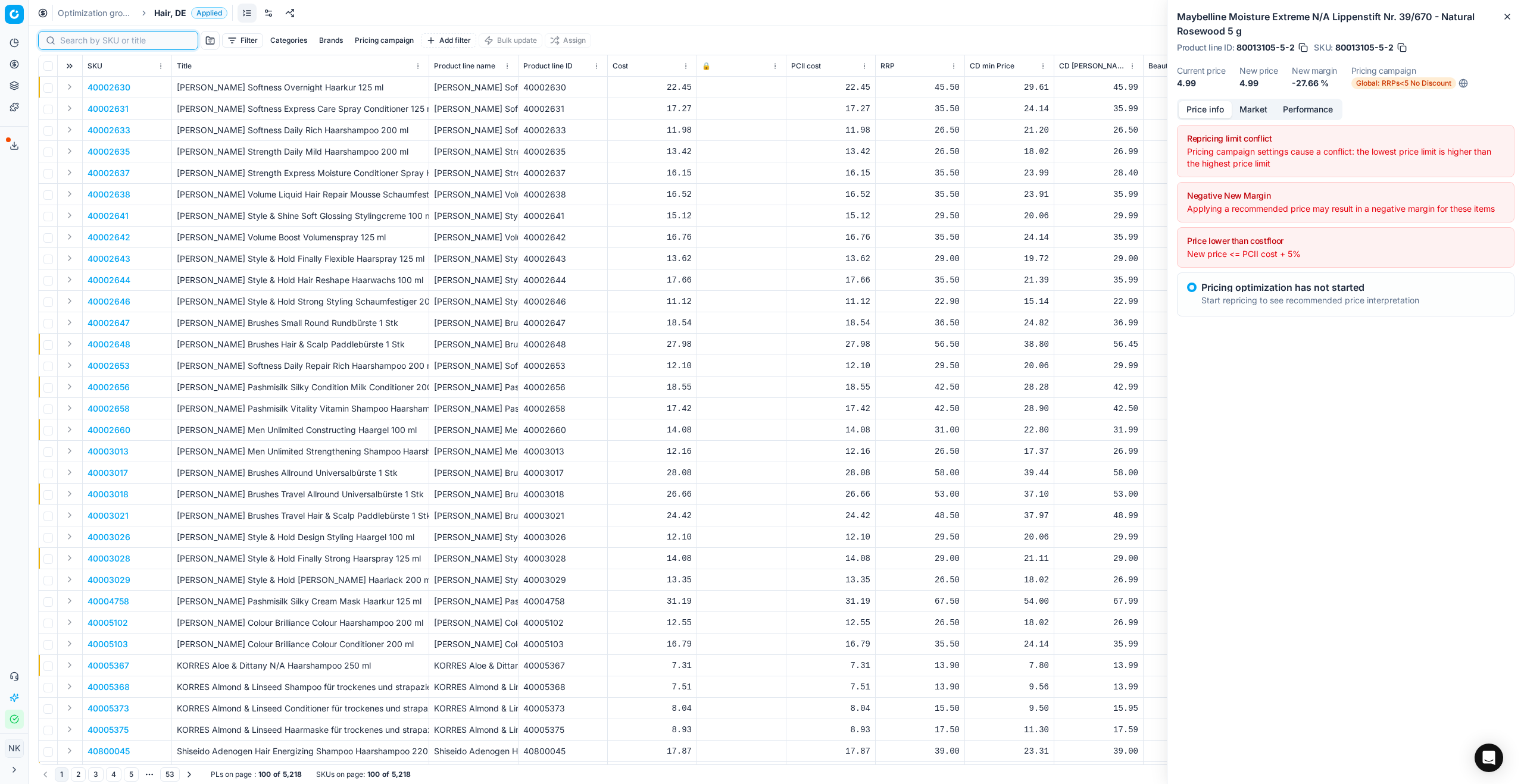
click at [74, 40] on input at bounding box center [125, 40] width 130 height 12
paste input "90002189-0003075"
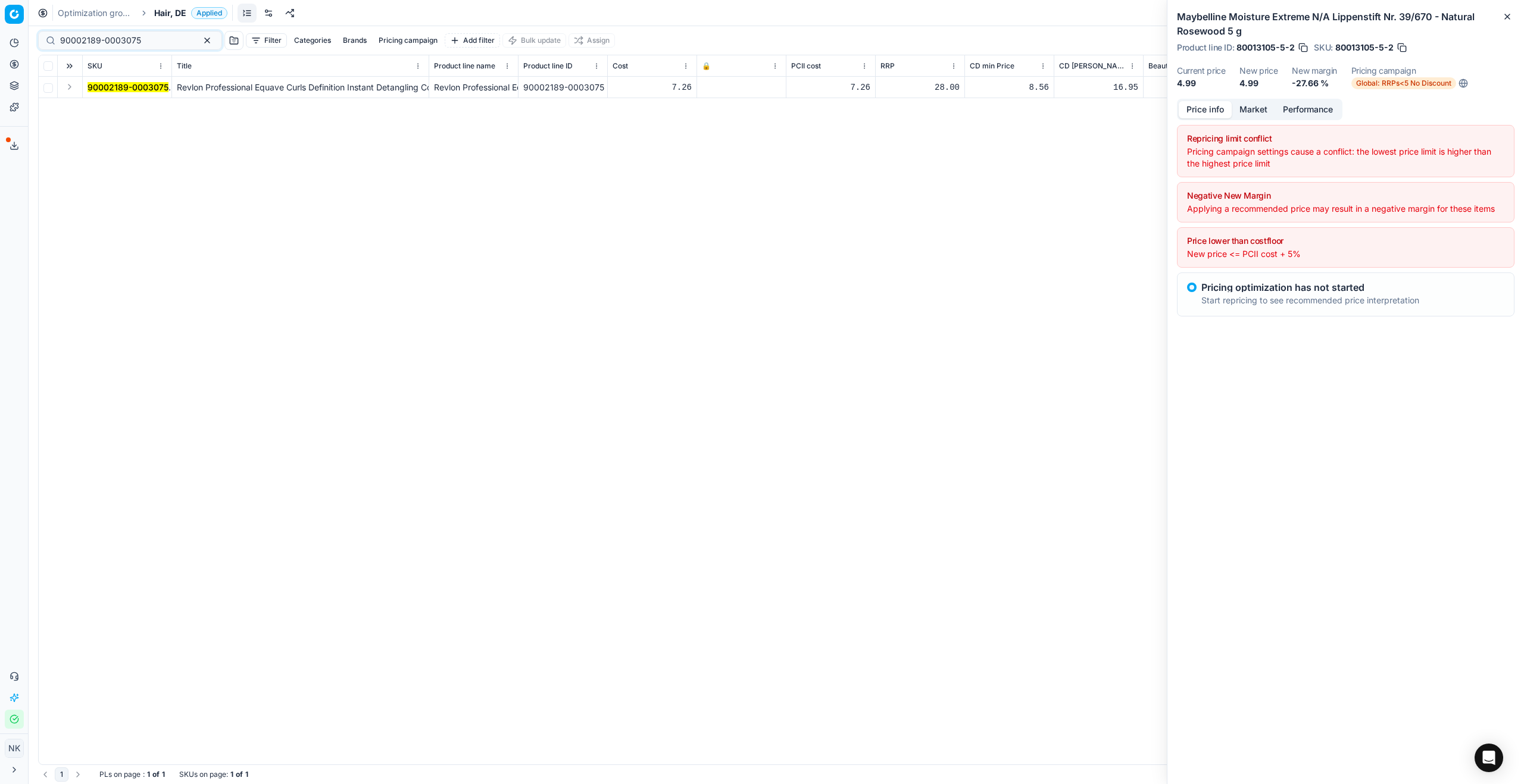
click at [69, 86] on button "Expand" at bounding box center [69, 86] width 14 height 14
click at [135, 111] on mark "90002189-0003075" at bounding box center [128, 109] width 81 height 10
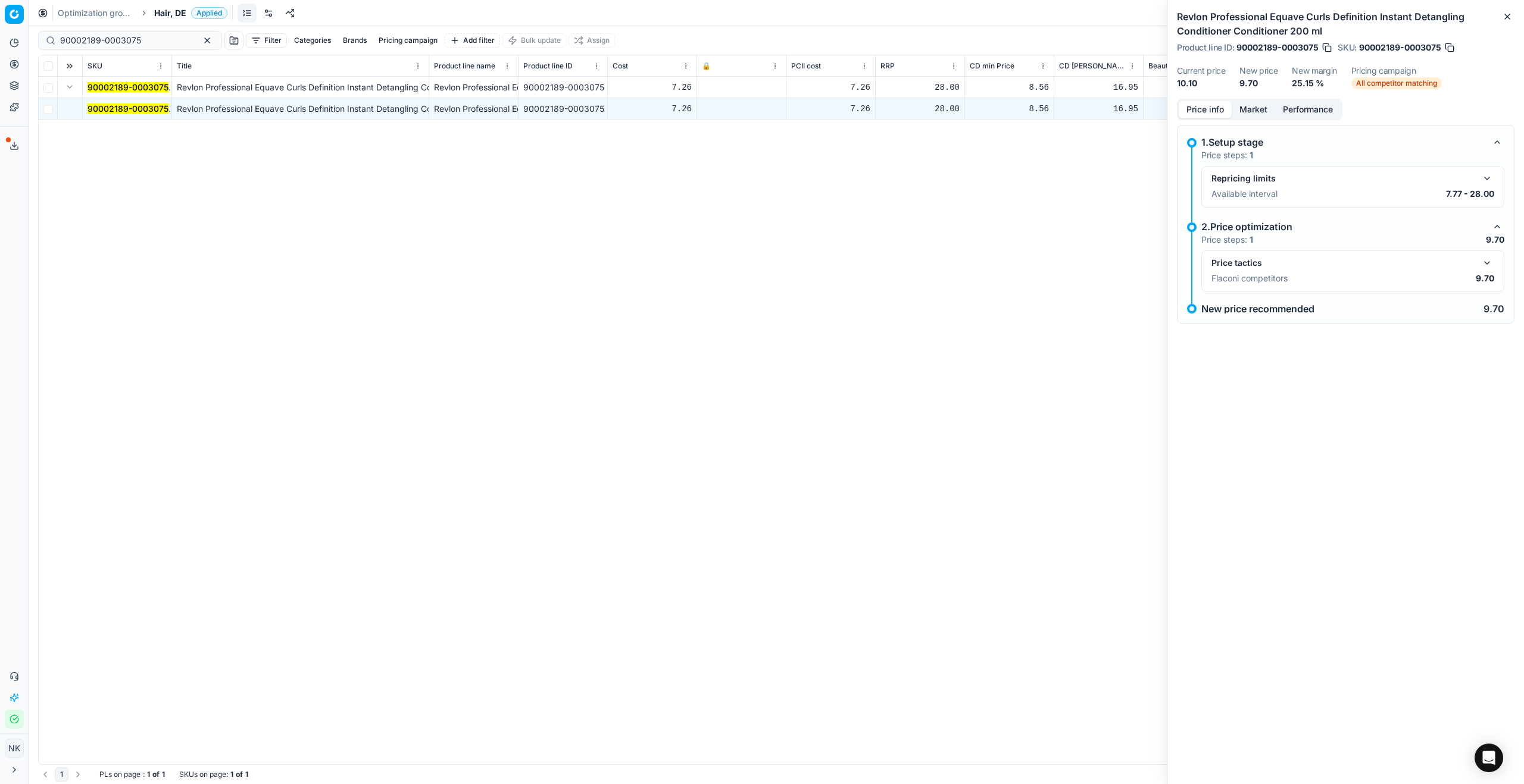
click at [1490, 264] on button "button" at bounding box center [1486, 263] width 14 height 14
click at [1252, 107] on button "Market" at bounding box center [1253, 109] width 43 height 17
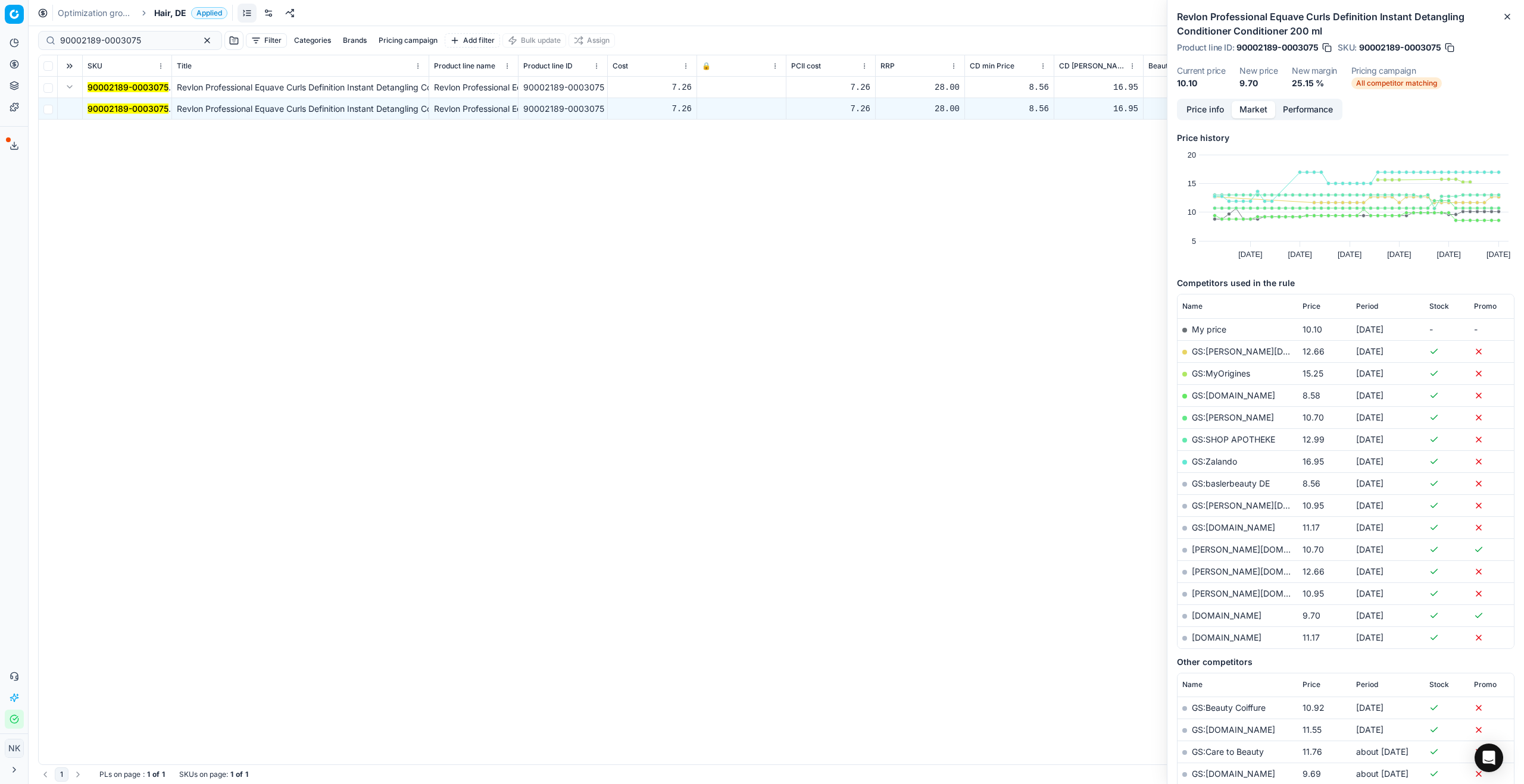
click at [1208, 392] on link "GS:Notino.de" at bounding box center [1233, 395] width 83 height 10
click at [1212, 482] on link "GS:baslerbeauty DE" at bounding box center [1231, 484] width 78 height 10
click at [144, 42] on input "90002189-0003075" at bounding box center [125, 40] width 130 height 12
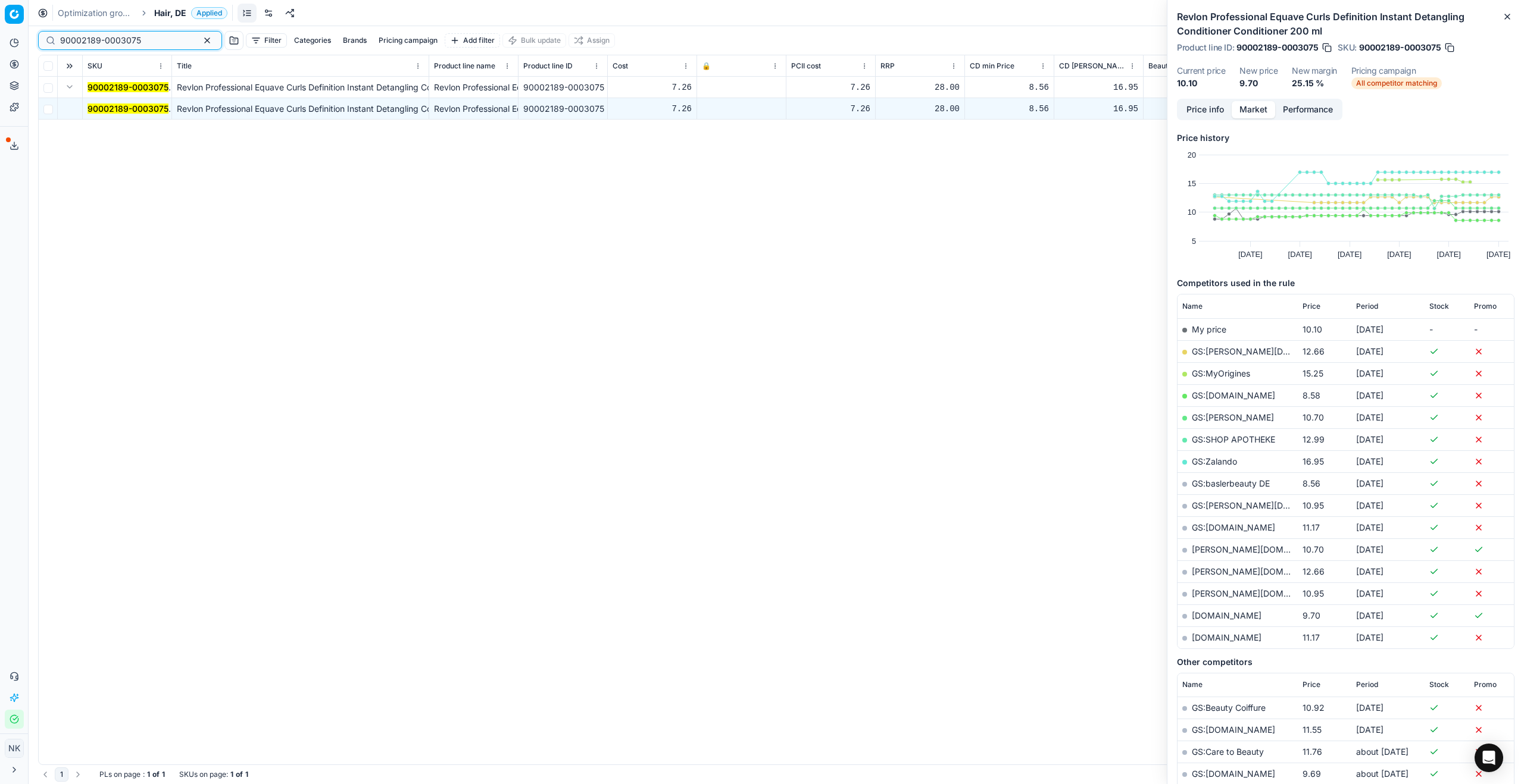
paste input "5209-0007809"
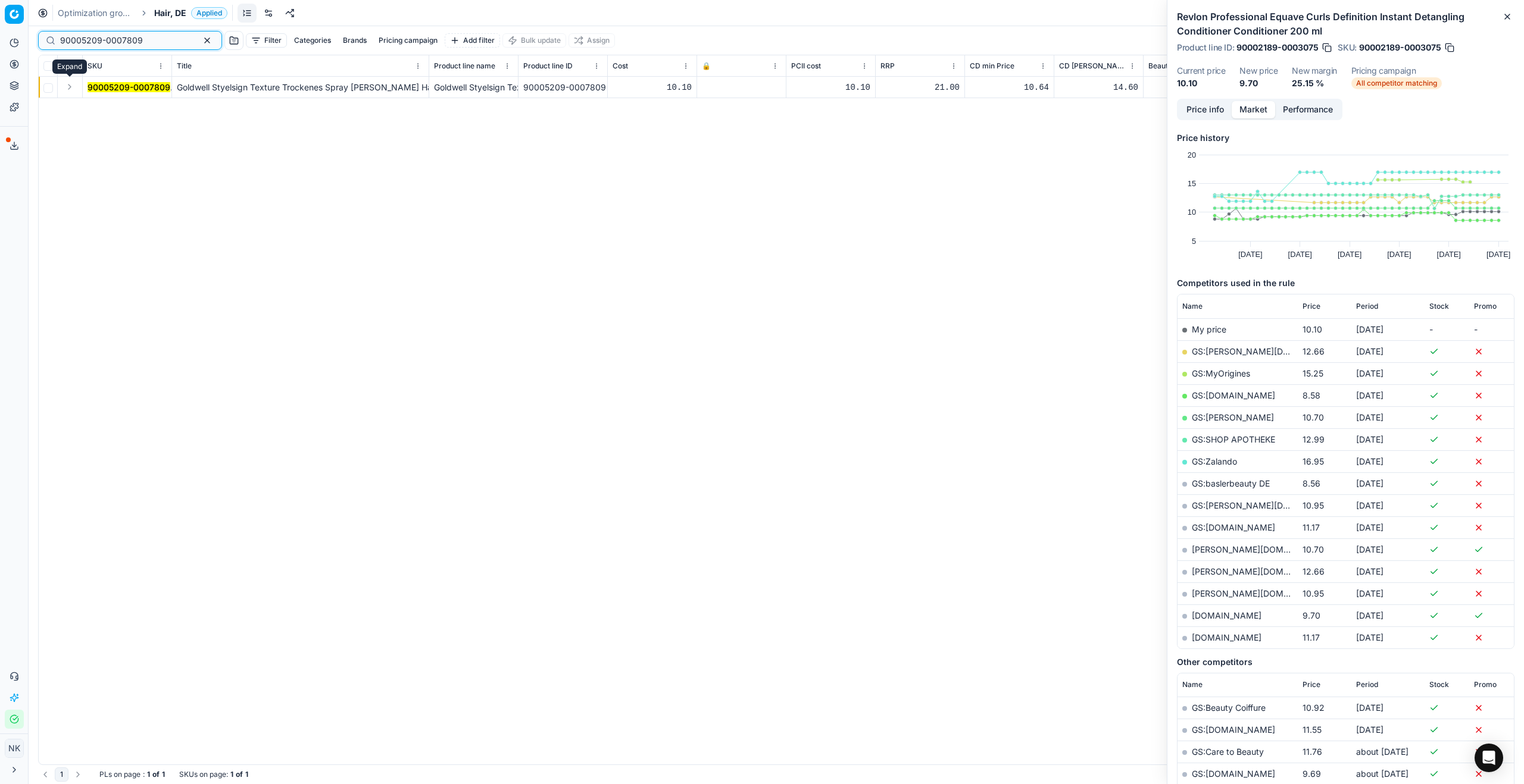
type input "90005209-0007809"
click at [65, 87] on button "Expand" at bounding box center [69, 86] width 14 height 14
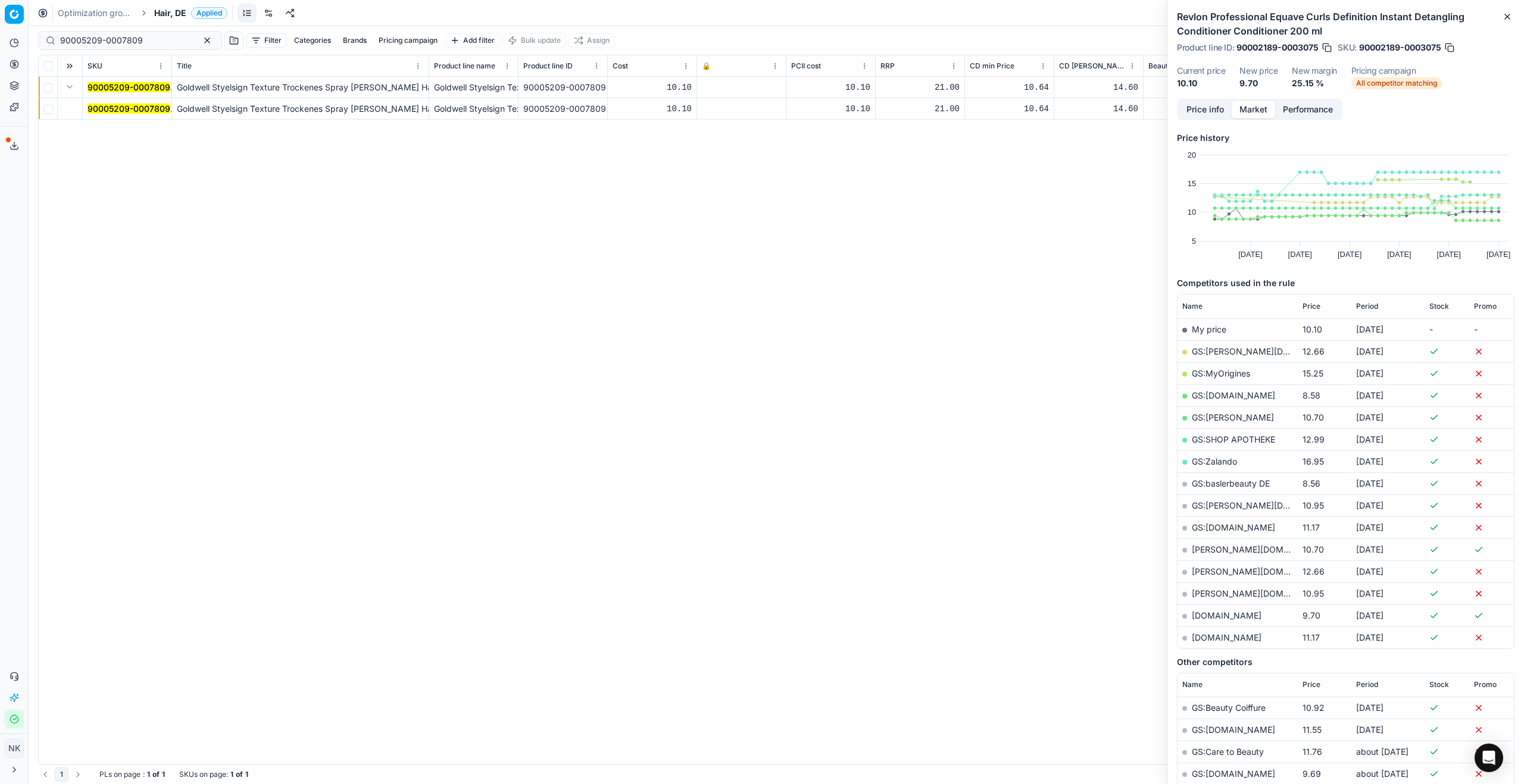
click at [109, 108] on mark "90005209-0007809" at bounding box center [129, 109] width 82 height 10
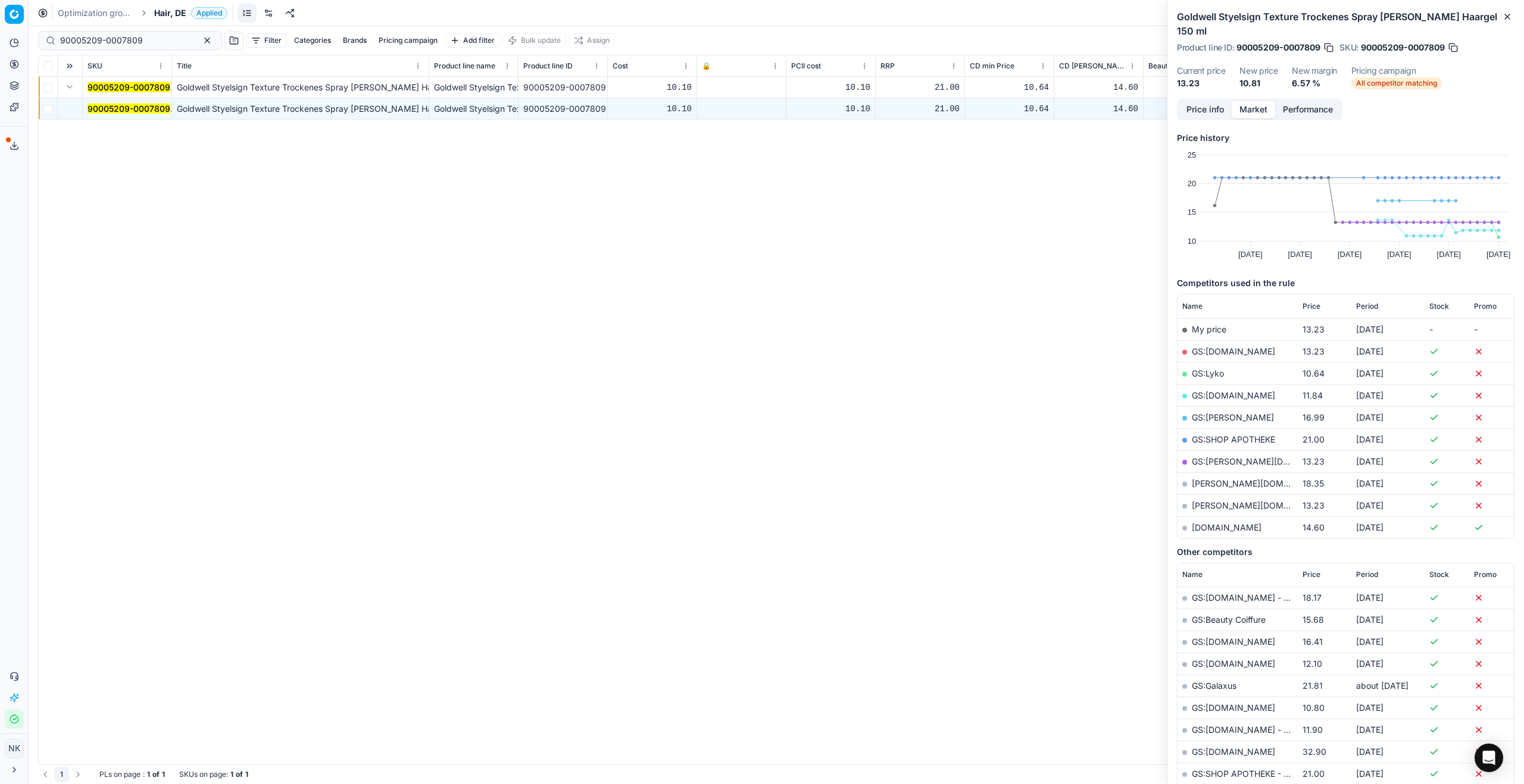
click at [1210, 368] on link "GS:Lyko" at bounding box center [1208, 373] width 32 height 10
click at [1221, 390] on link "GS:Notino.de" at bounding box center [1233, 395] width 83 height 10
click at [1208, 501] on link "hagel-shop.de" at bounding box center [1261, 506] width 138 height 10
click at [168, 15] on span "Hair, DE" at bounding box center [170, 13] width 32 height 12
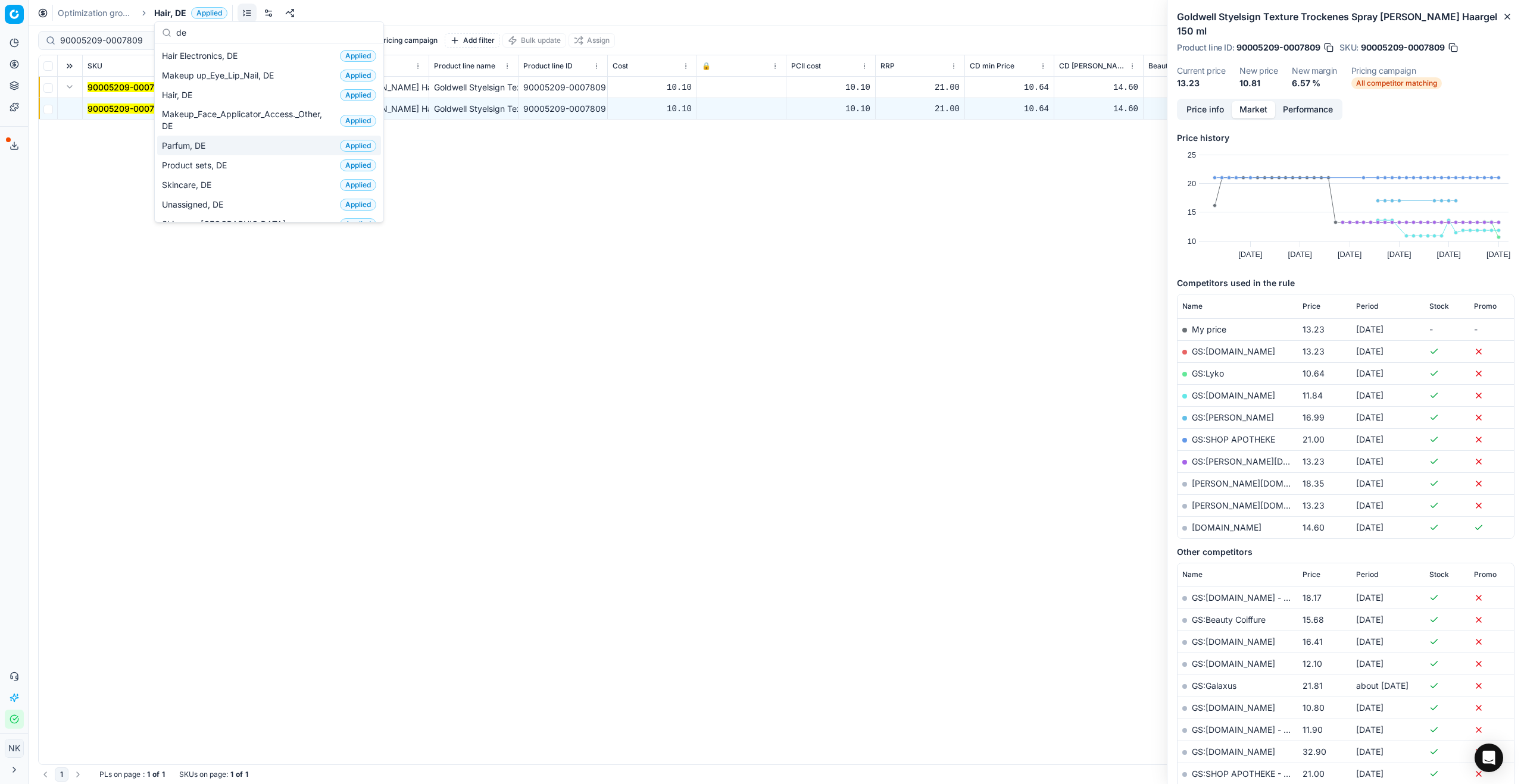
type input "de"
click at [178, 146] on span "Parfum, DE" at bounding box center [186, 146] width 48 height 12
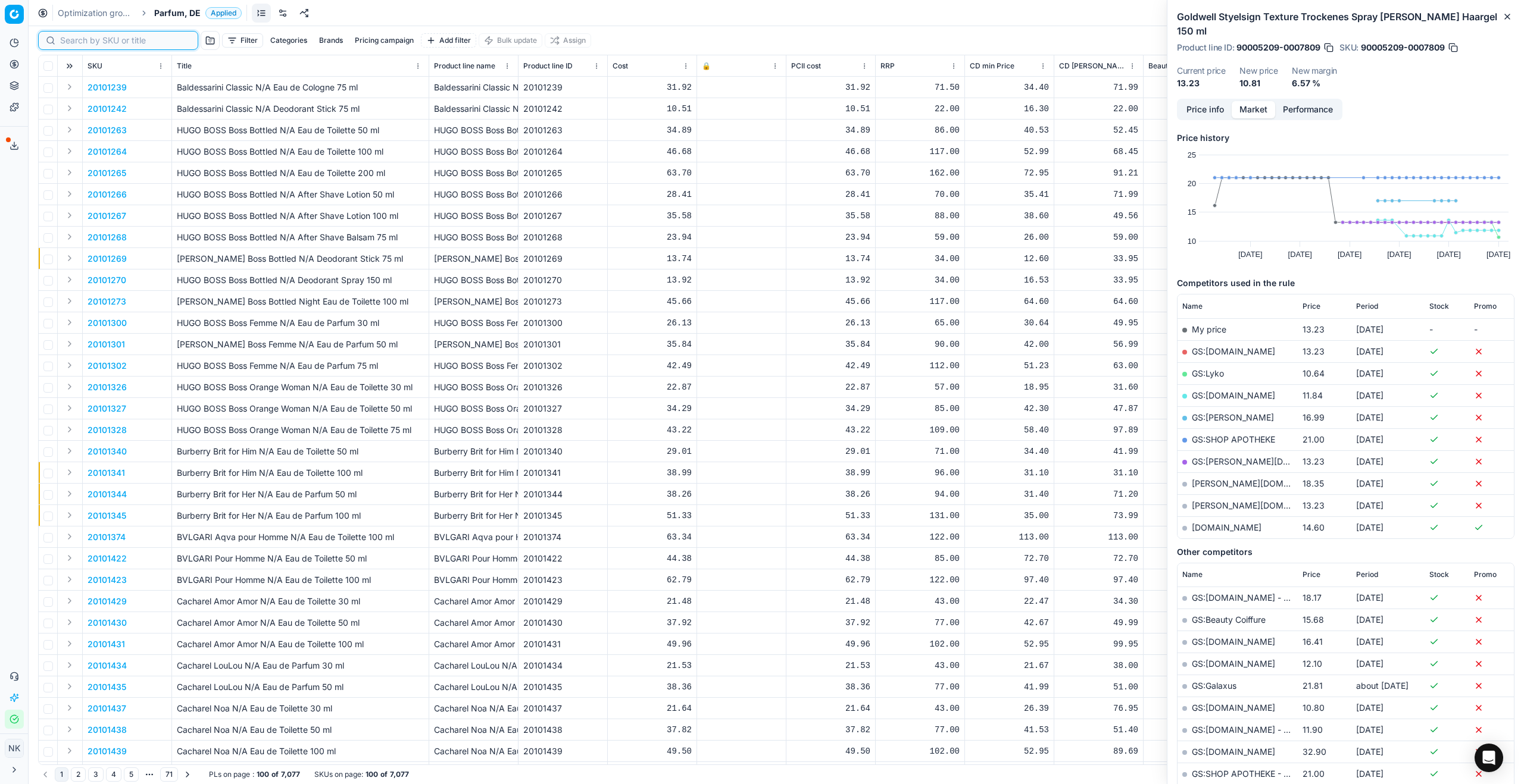
click at [72, 45] on input at bounding box center [125, 40] width 130 height 12
paste input "20102644"
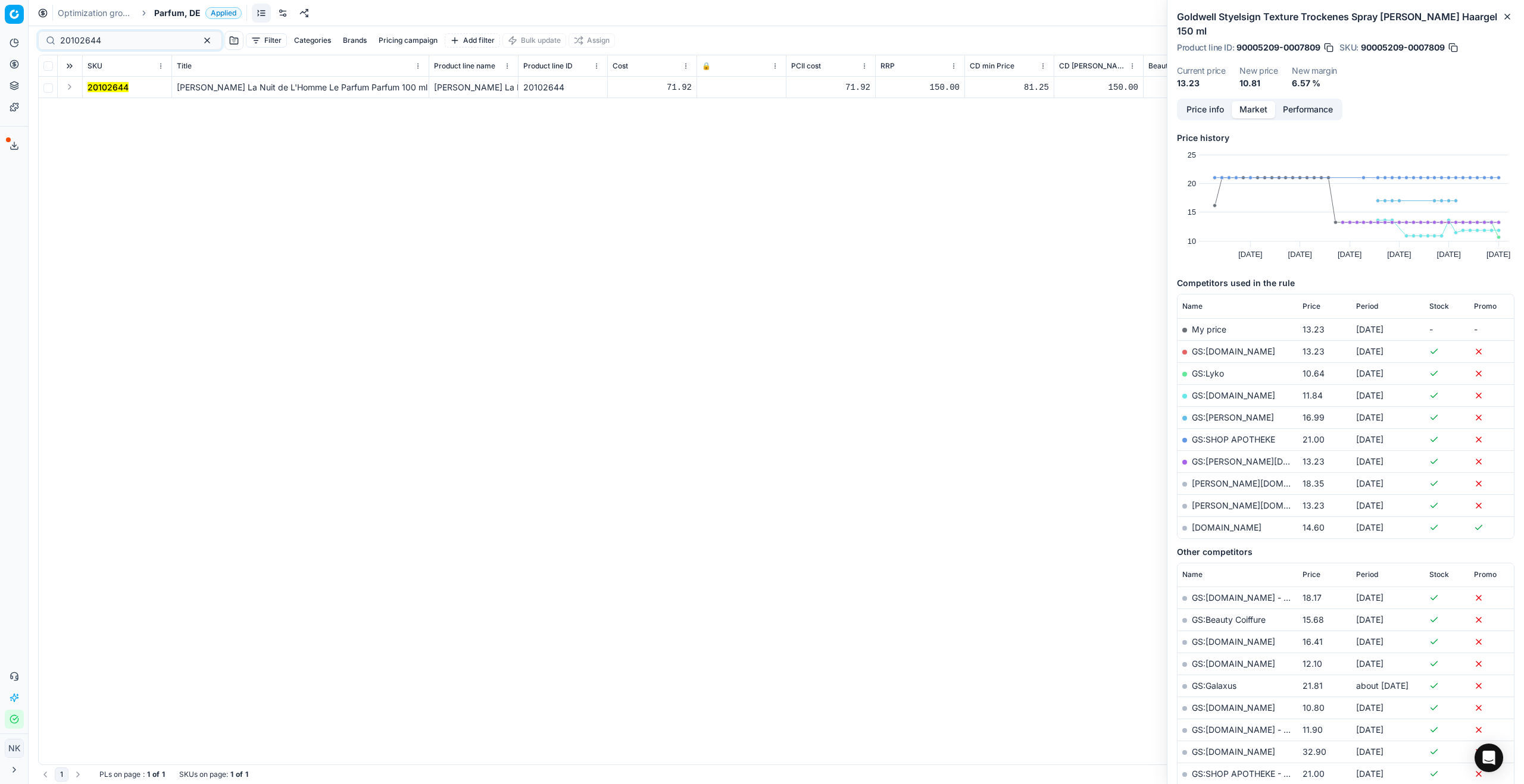
click at [73, 90] on button "Expand" at bounding box center [69, 86] width 14 height 14
click at [105, 107] on mark "20102644" at bounding box center [108, 109] width 41 height 10
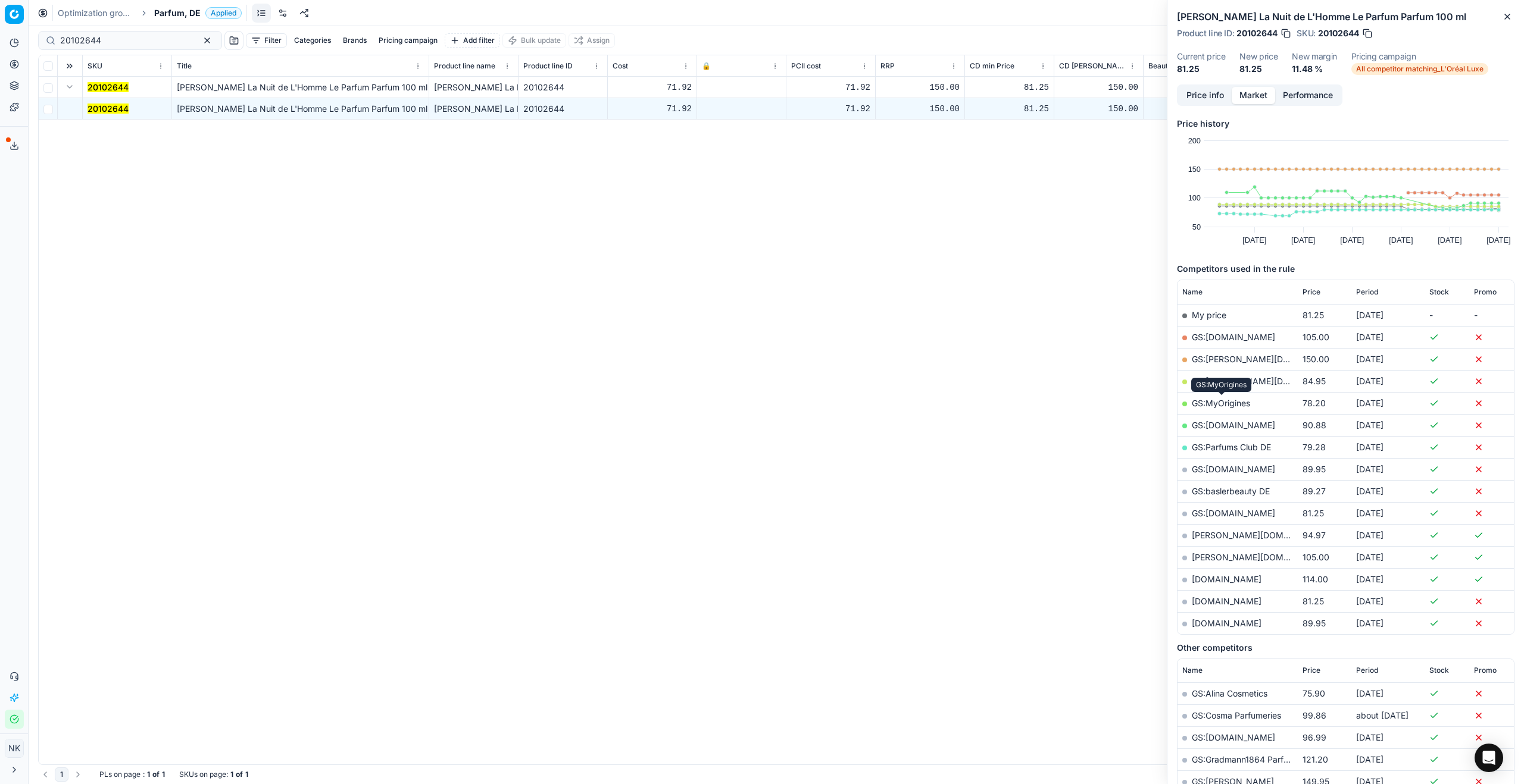
click at [1216, 405] on link "GS:MyOrigines" at bounding box center [1221, 403] width 58 height 10
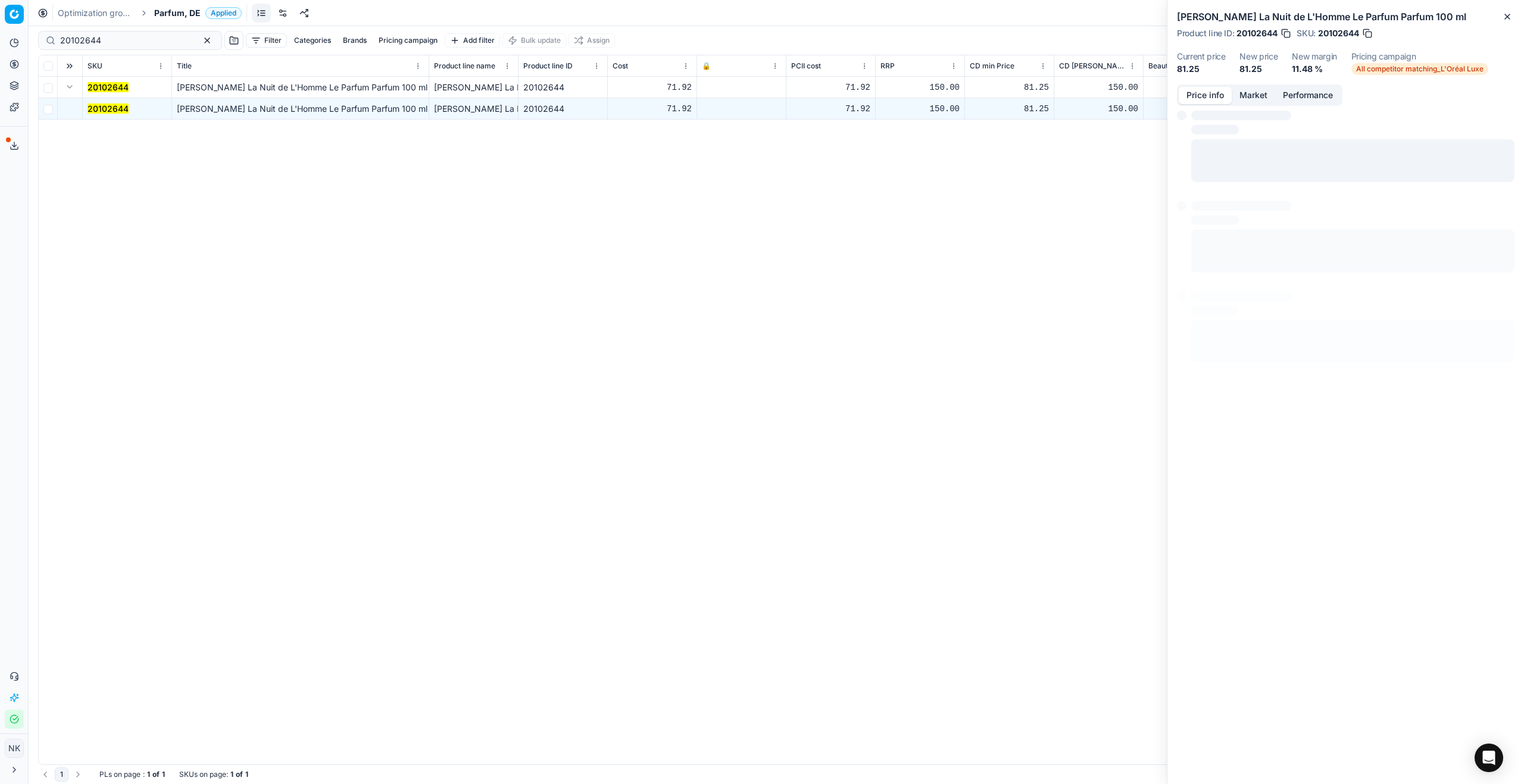
click at [1203, 92] on button "Price info" at bounding box center [1205, 95] width 53 height 17
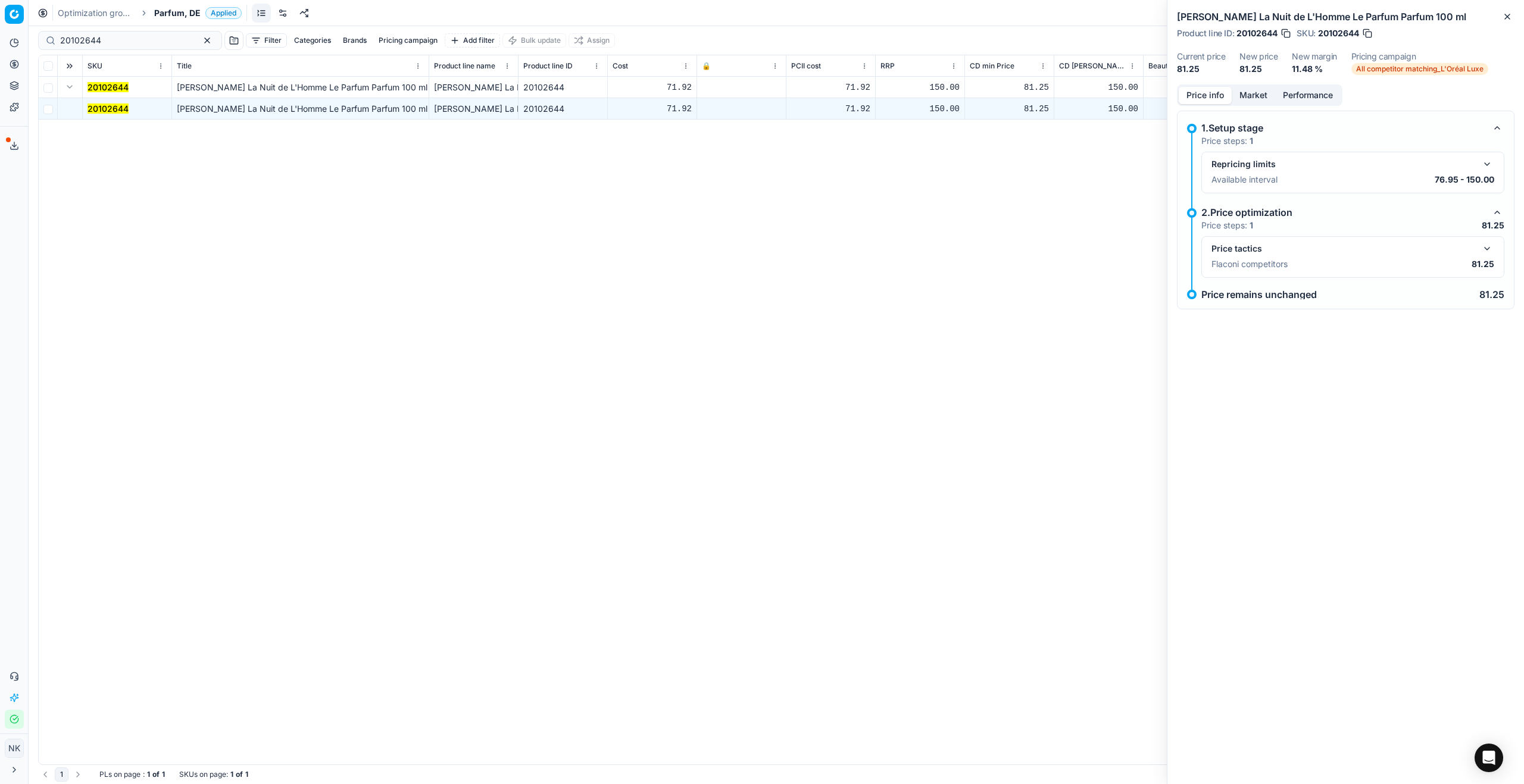
click at [1492, 250] on button "button" at bounding box center [1486, 248] width 14 height 14
click at [1250, 92] on button "Market" at bounding box center [1253, 95] width 43 height 17
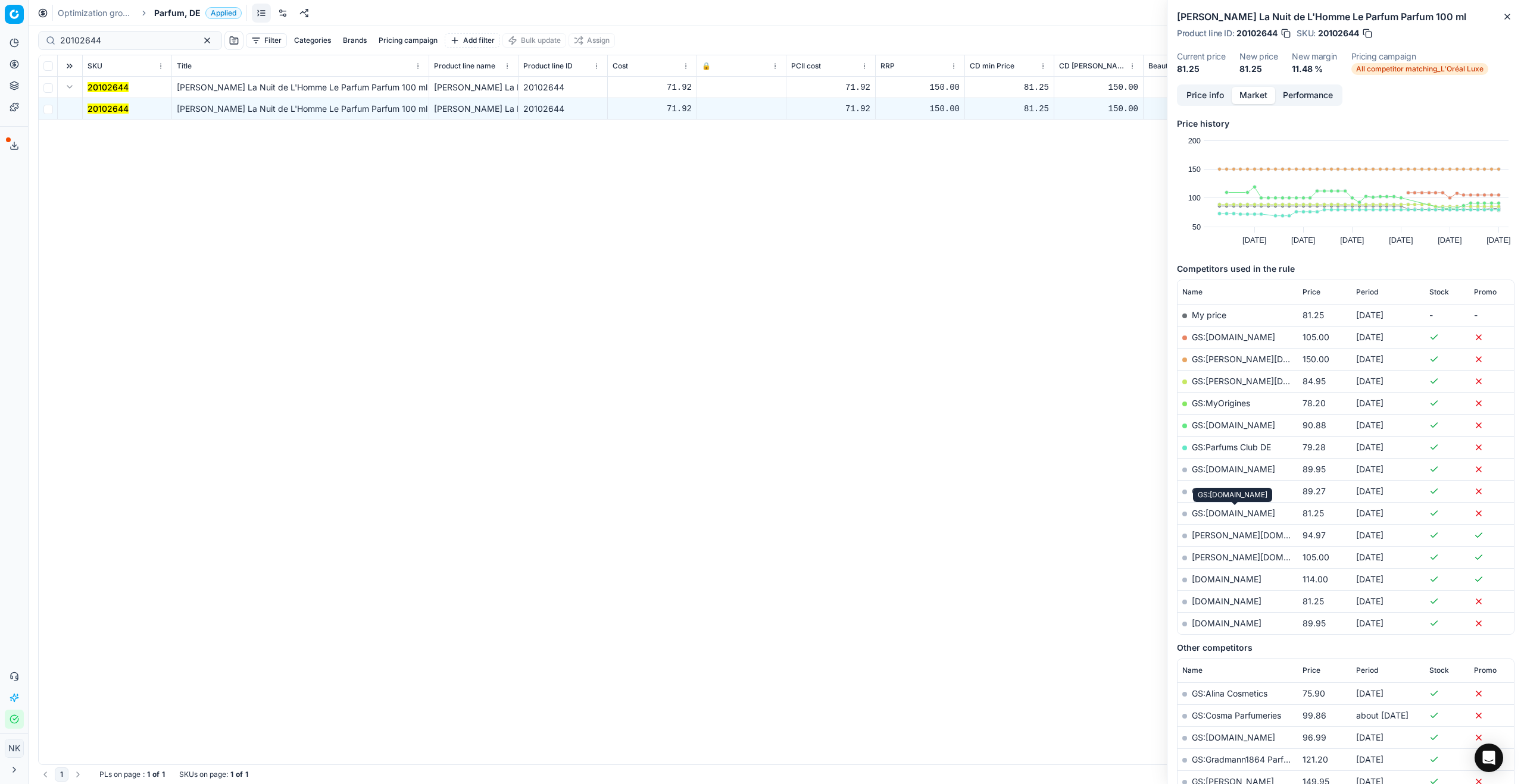
click at [1224, 514] on link "GS:parfumdreams.DE" at bounding box center [1233, 513] width 83 height 10
click at [119, 47] on div "20102644" at bounding box center [130, 40] width 184 height 19
paste input "20103333"
click at [119, 47] on div "20102644 20103333" at bounding box center [130, 40] width 184 height 19
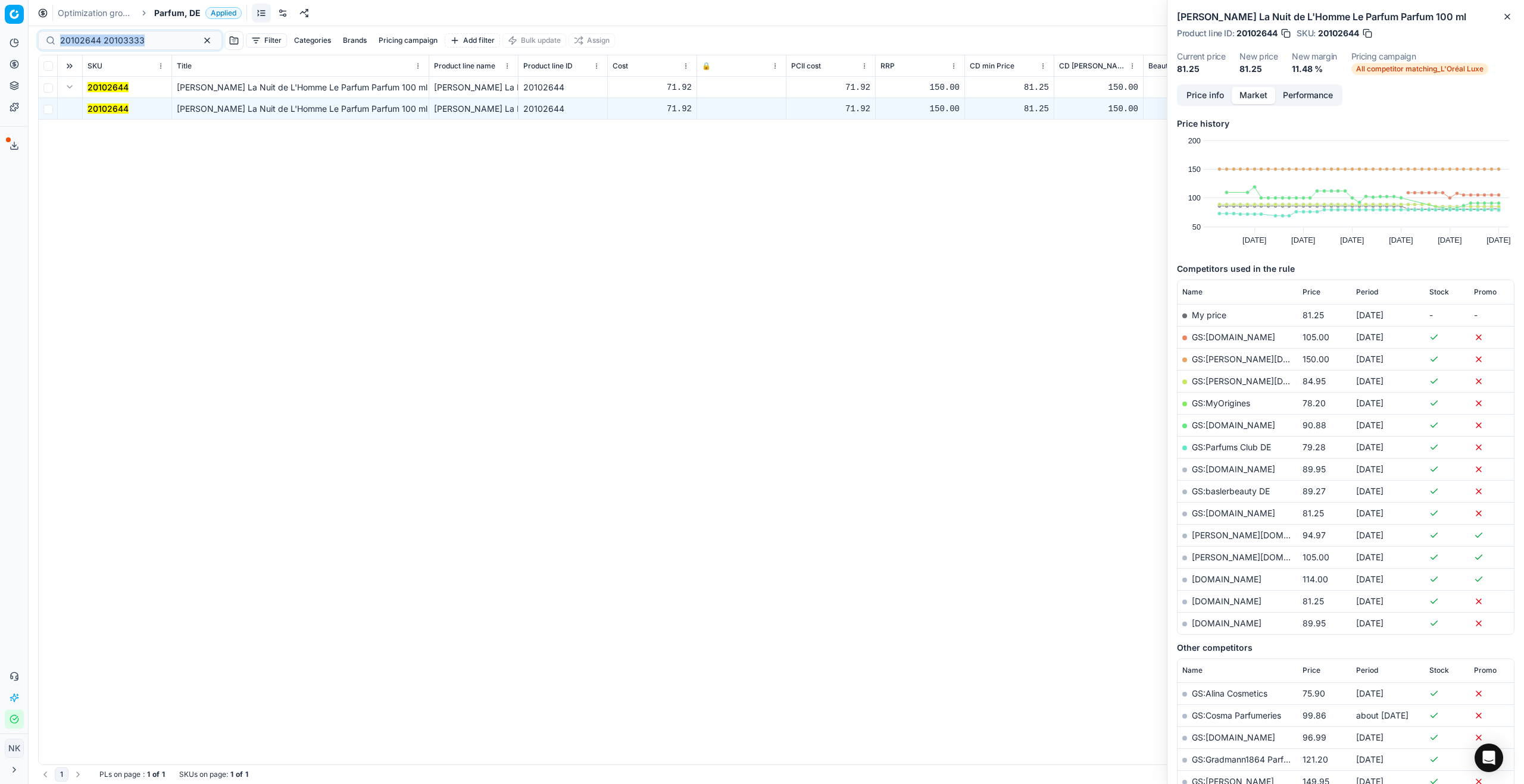
click at [119, 47] on div "20102644 20103333" at bounding box center [130, 40] width 184 height 19
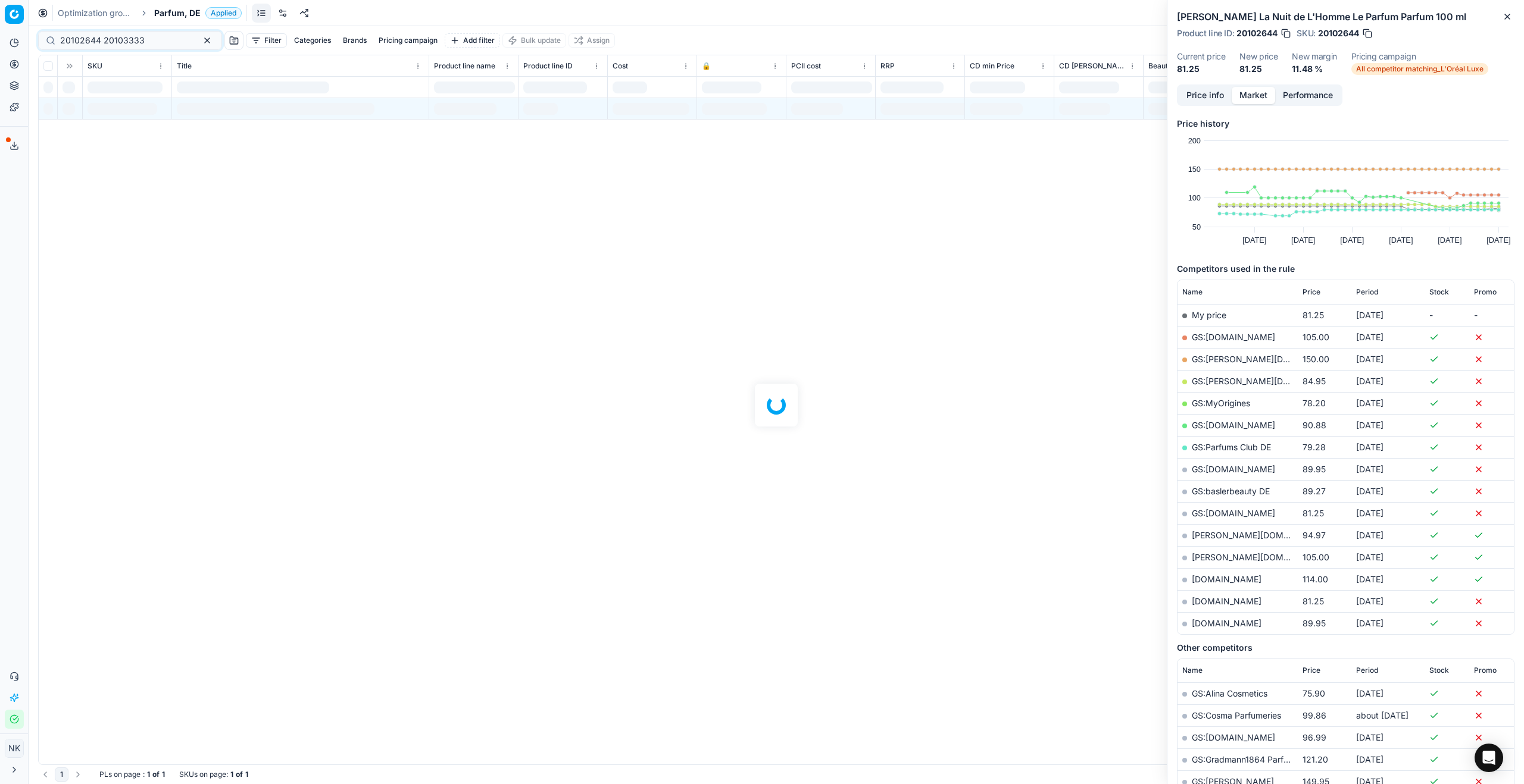
click at [108, 43] on div at bounding box center [776, 406] width 1495 height 758
click at [122, 40] on input "20102644 20103333" at bounding box center [125, 40] width 130 height 12
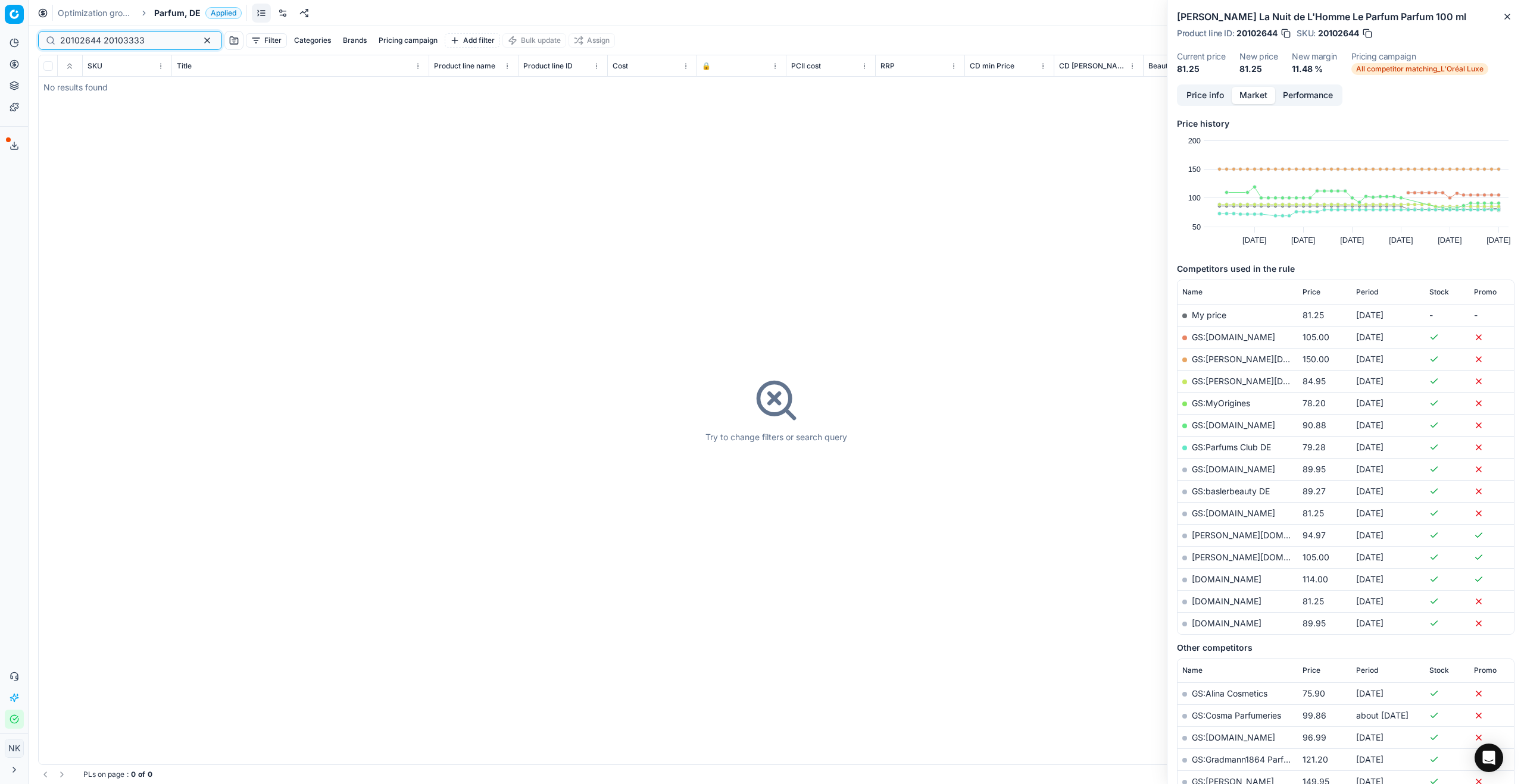
click at [124, 40] on input "20102644 20103333" at bounding box center [125, 40] width 130 height 12
paste input
type input "20103333"
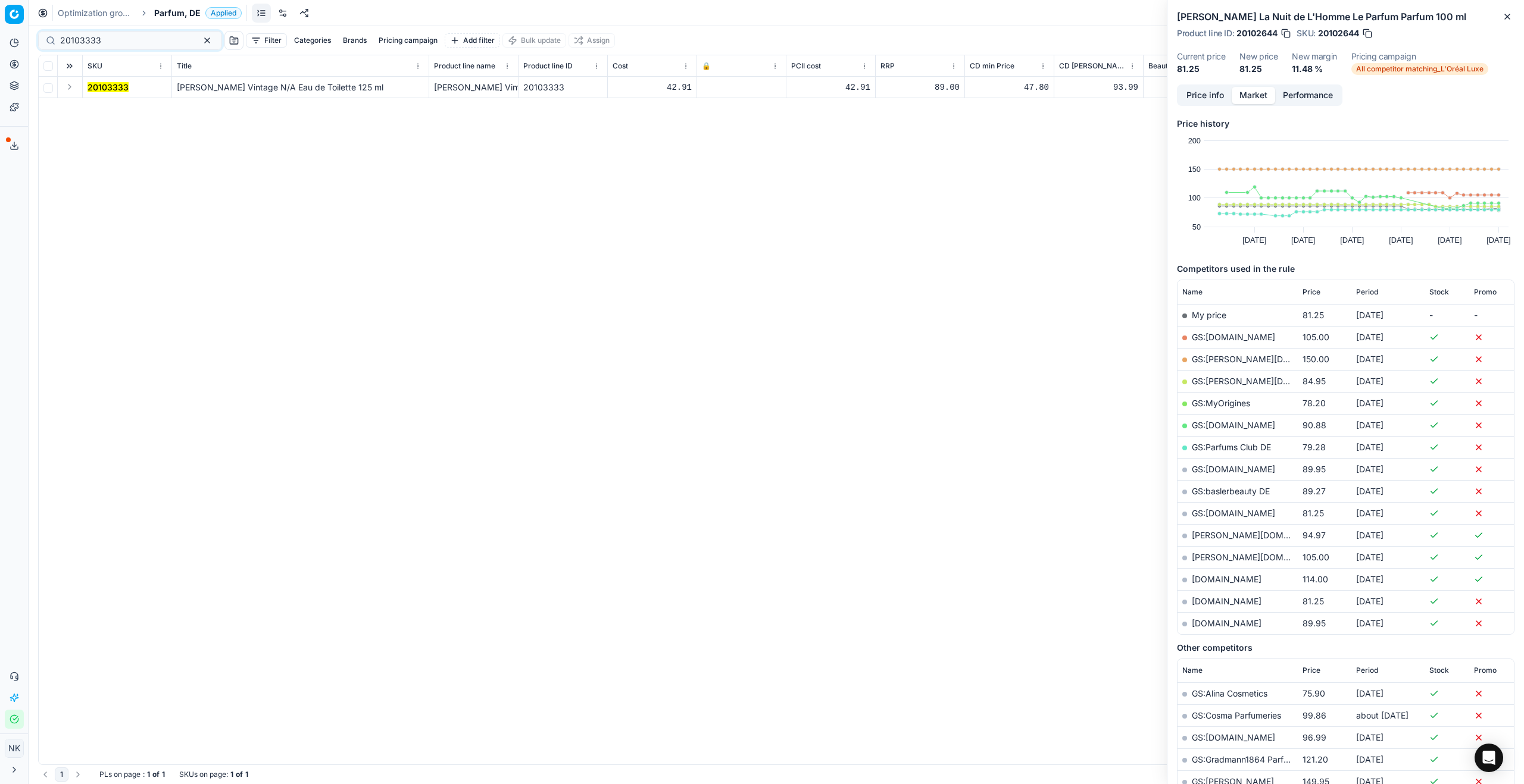
click at [74, 88] on button "Expand" at bounding box center [69, 86] width 14 height 14
click at [106, 108] on mark "20103333" at bounding box center [108, 109] width 41 height 10
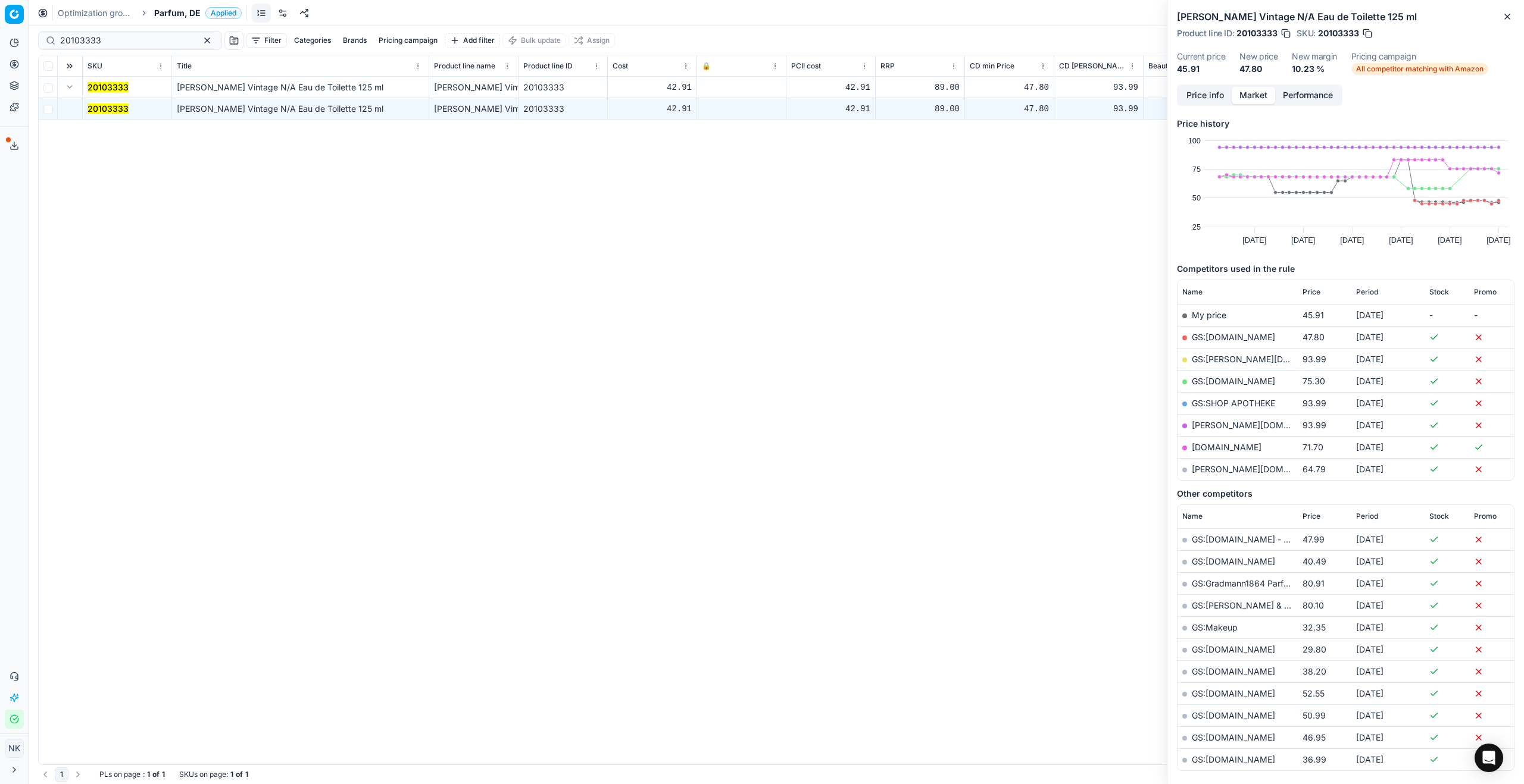
click at [1220, 336] on link "GS:Amazon.de" at bounding box center [1233, 337] width 83 height 10
click at [182, 12] on span "Parfum, DE" at bounding box center [177, 13] width 46 height 12
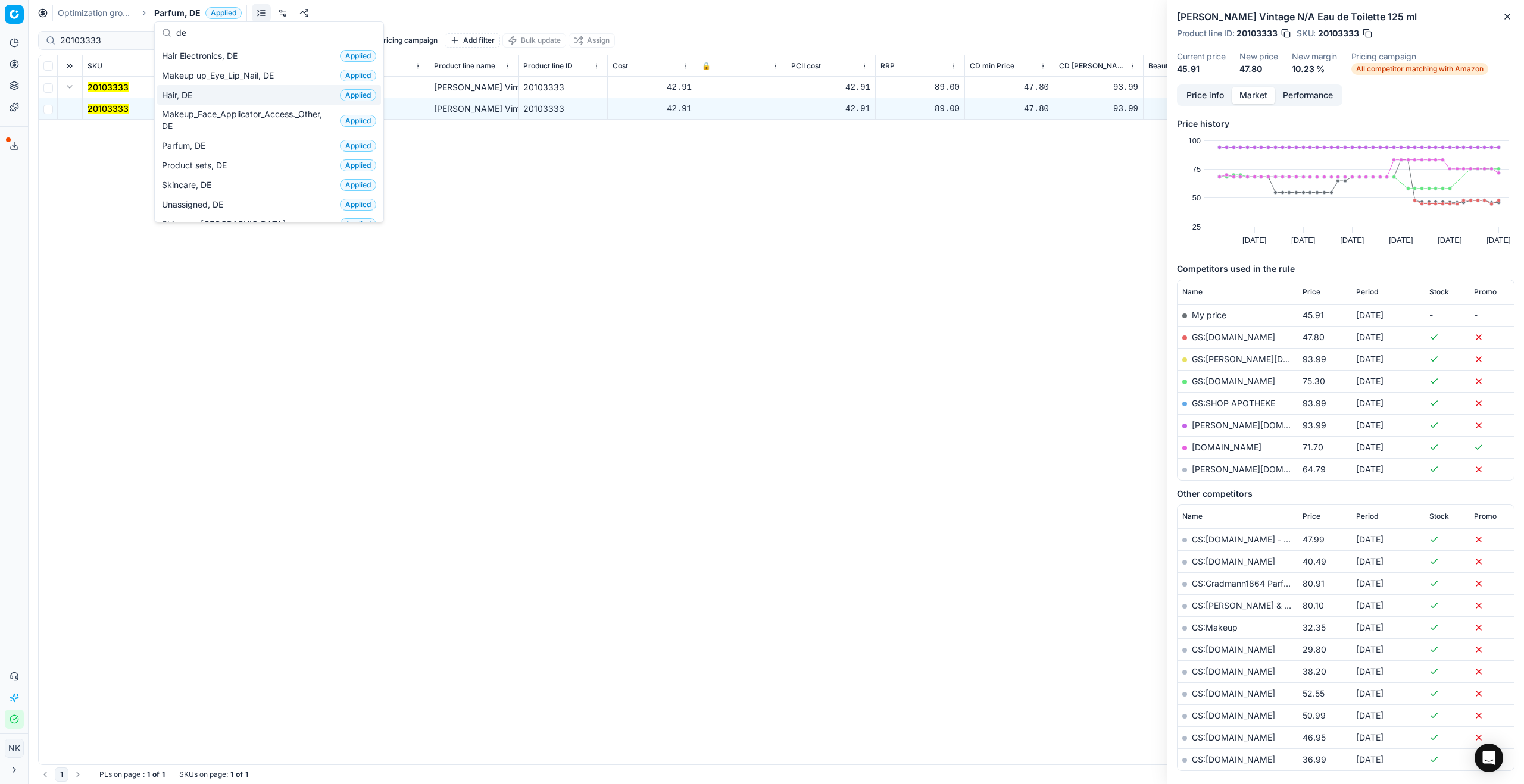
type input "de"
click at [181, 95] on span "Hair, DE" at bounding box center [180, 95] width 35 height 12
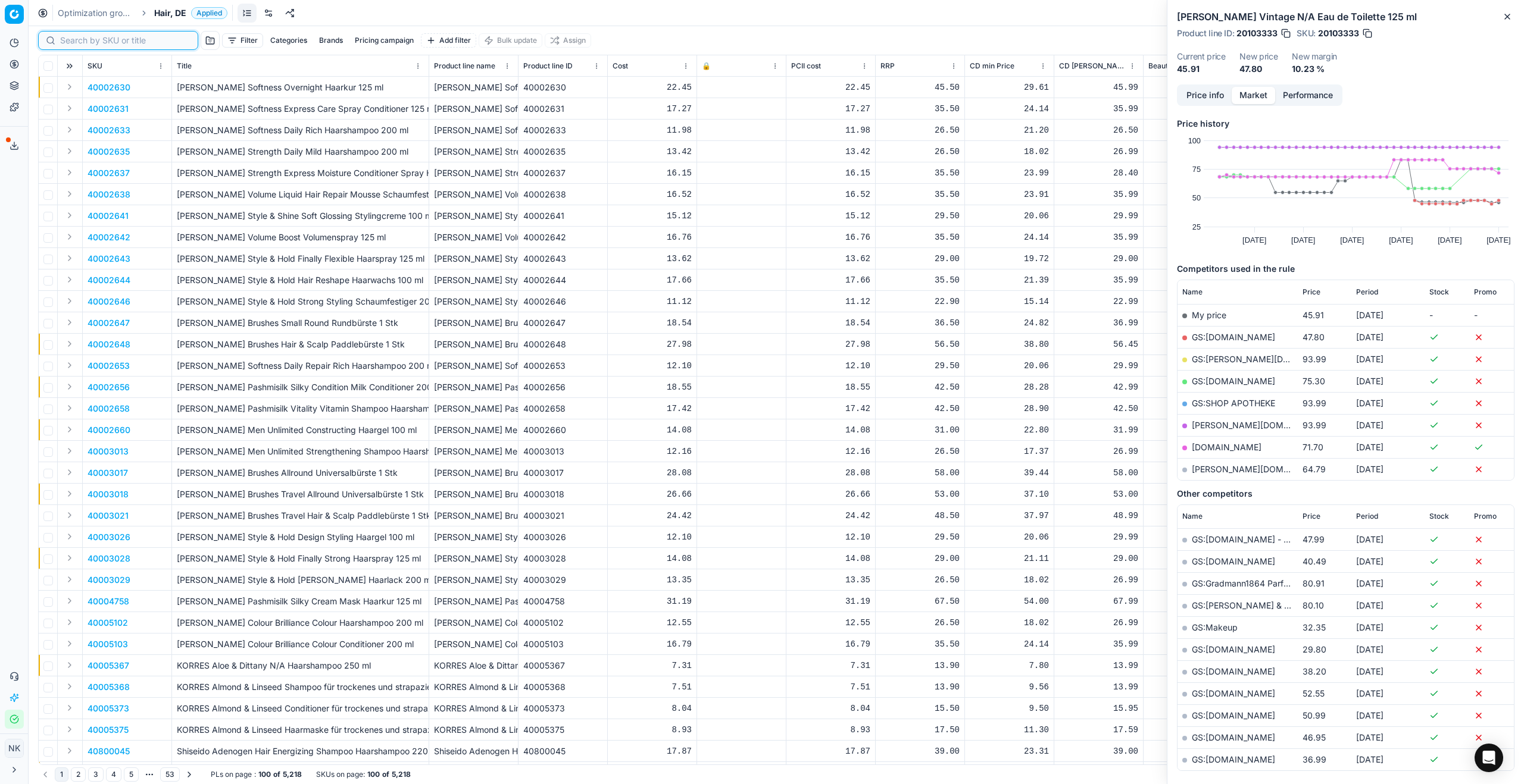
click at [77, 45] on input at bounding box center [125, 40] width 130 height 12
paste input "90000967-0001254"
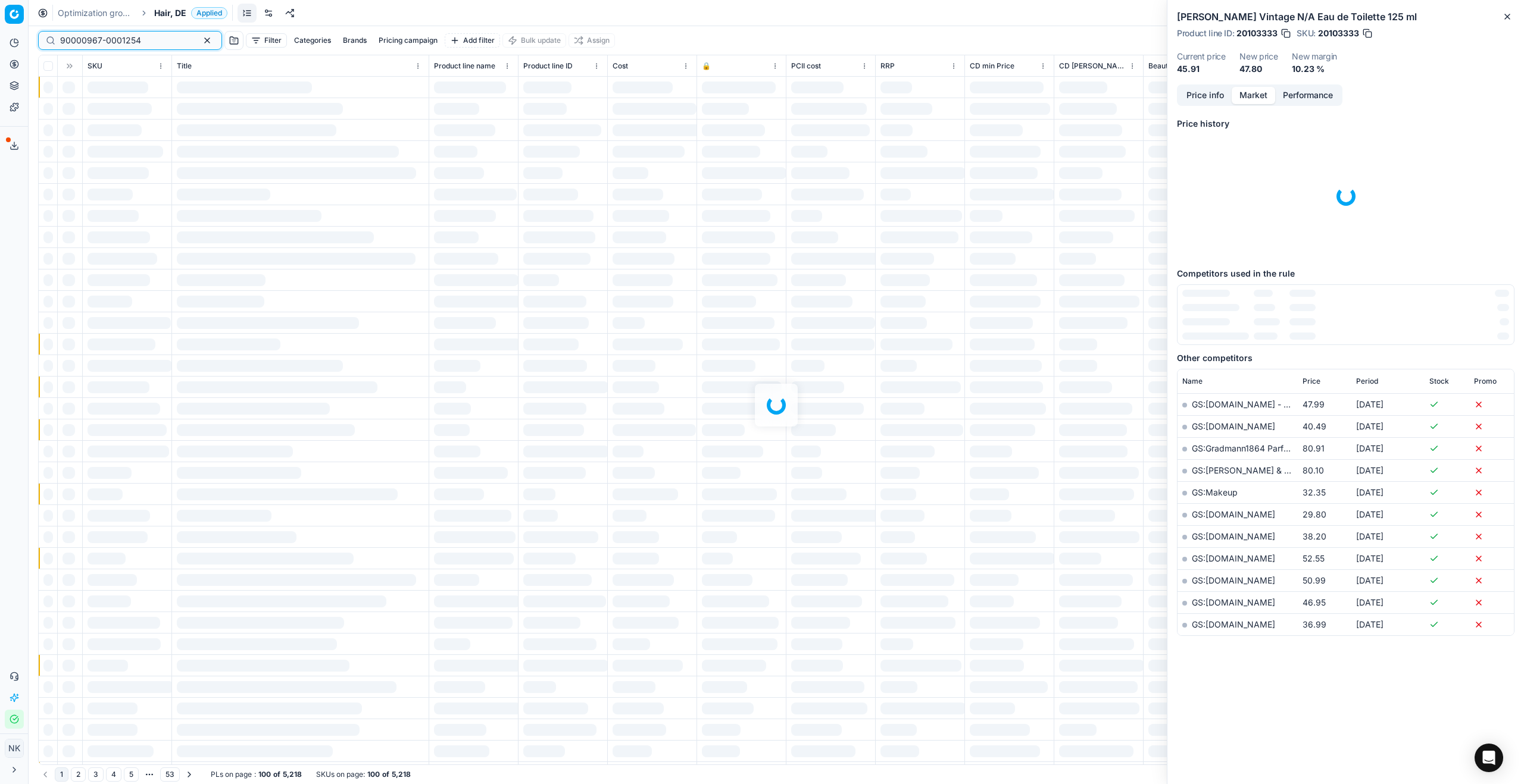
type input "90000967-0001254"
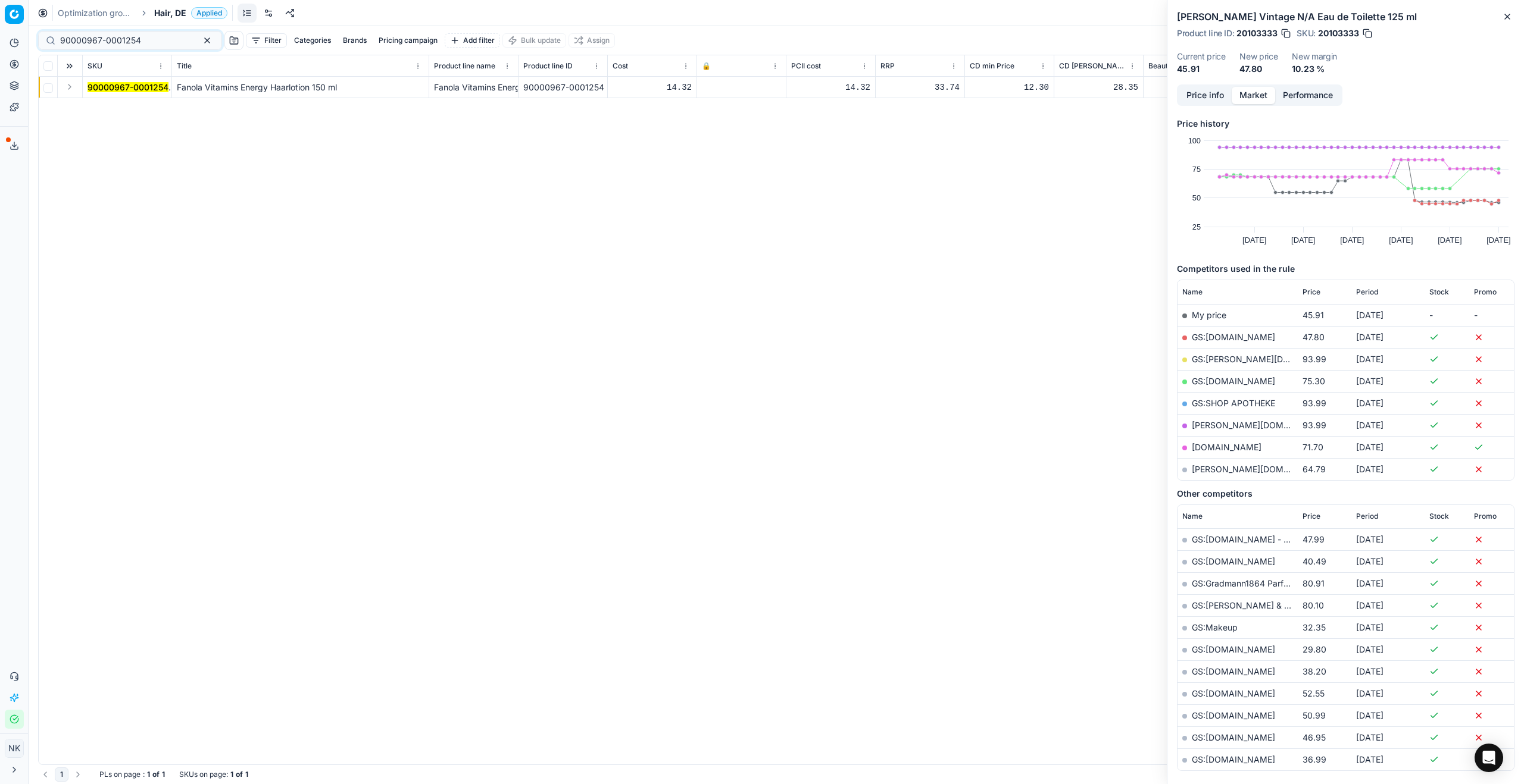
click at [68, 86] on button "Expand" at bounding box center [69, 86] width 14 height 14
click at [113, 109] on mark "90000967-0001254" at bounding box center [128, 109] width 81 height 10
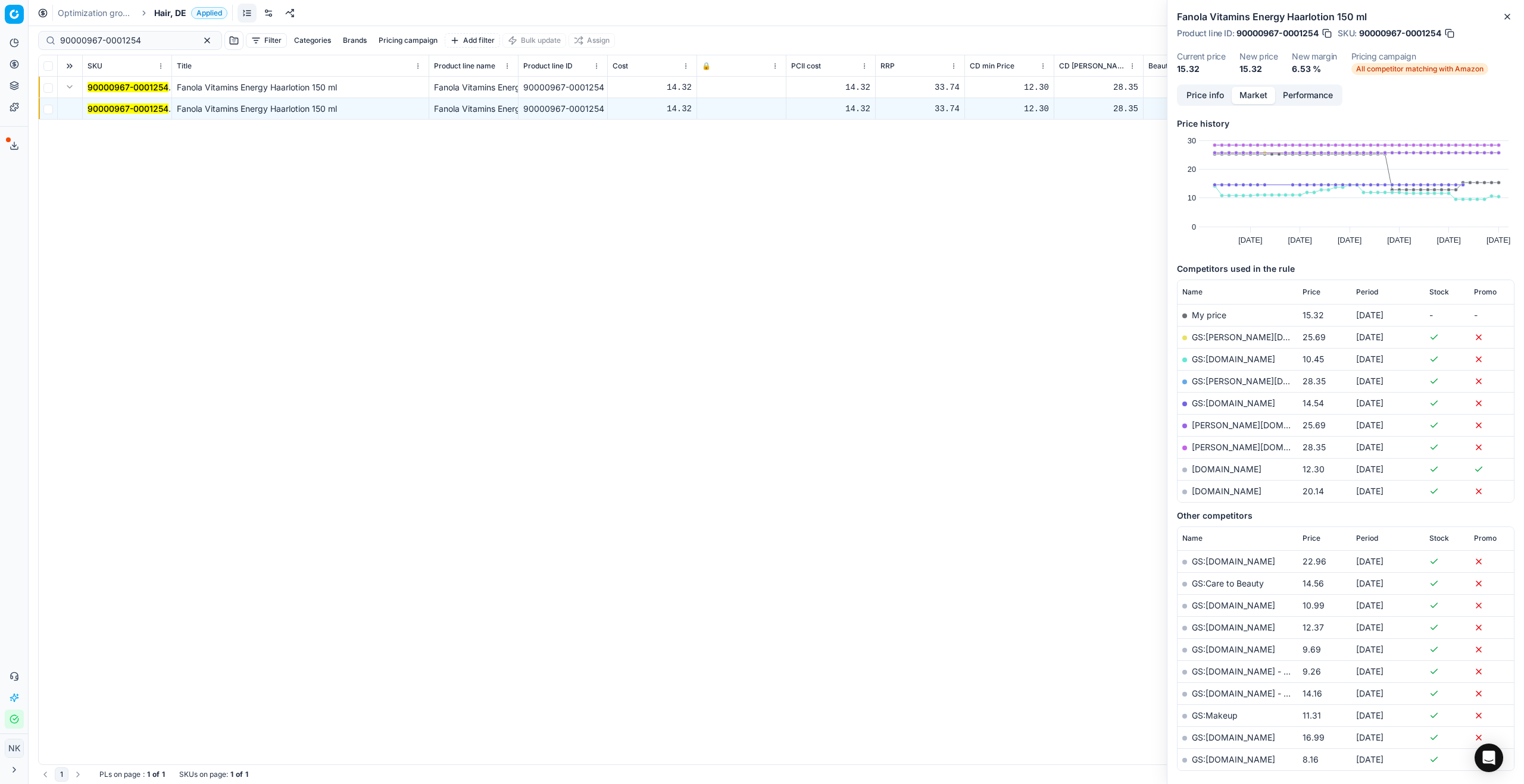
click at [1215, 359] on link "GS:Notino.de" at bounding box center [1233, 359] width 83 height 10
click at [166, 9] on span "Hair, DE" at bounding box center [170, 13] width 32 height 12
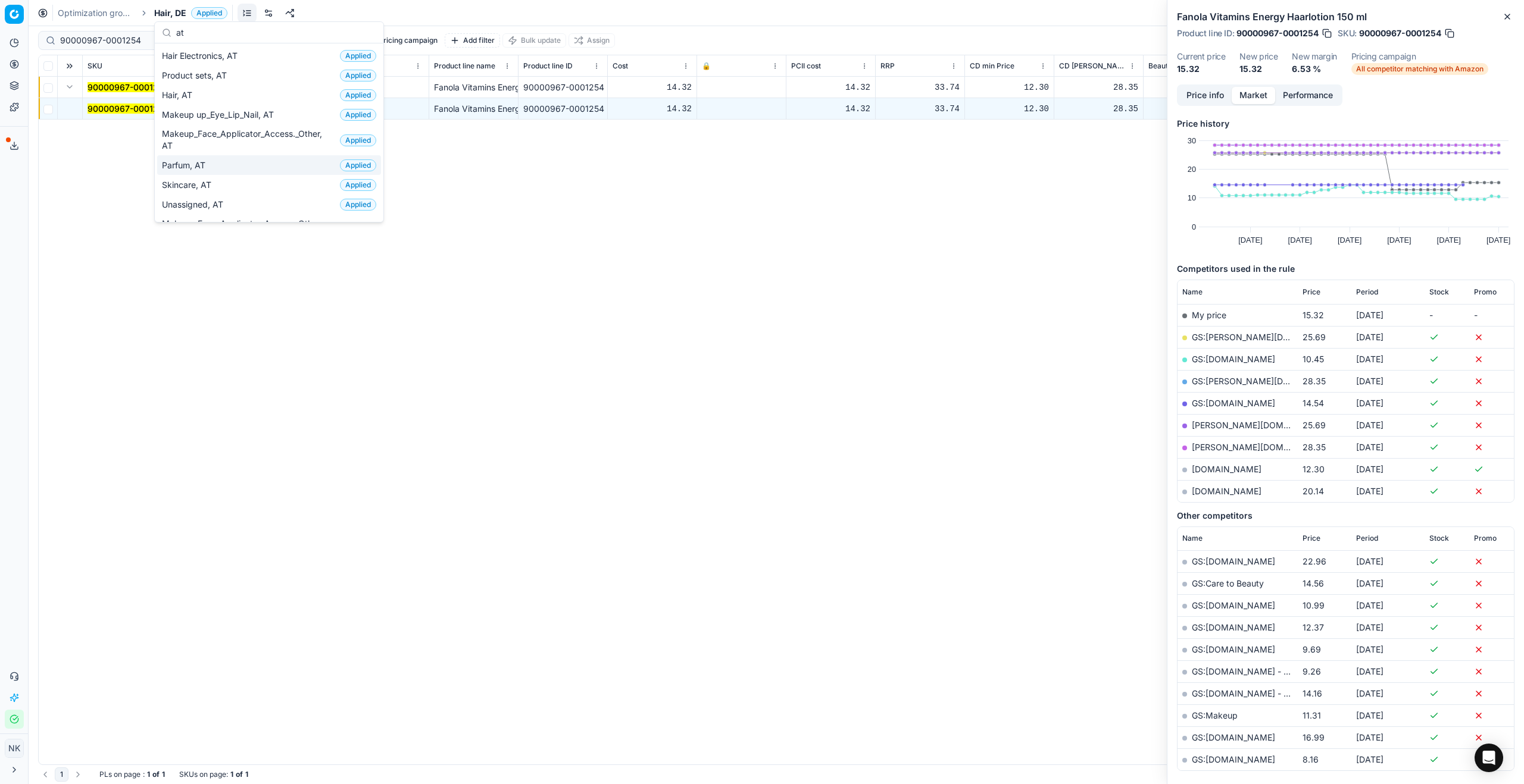
type input "at"
click at [188, 163] on span "Parfum, AT" at bounding box center [186, 166] width 48 height 12
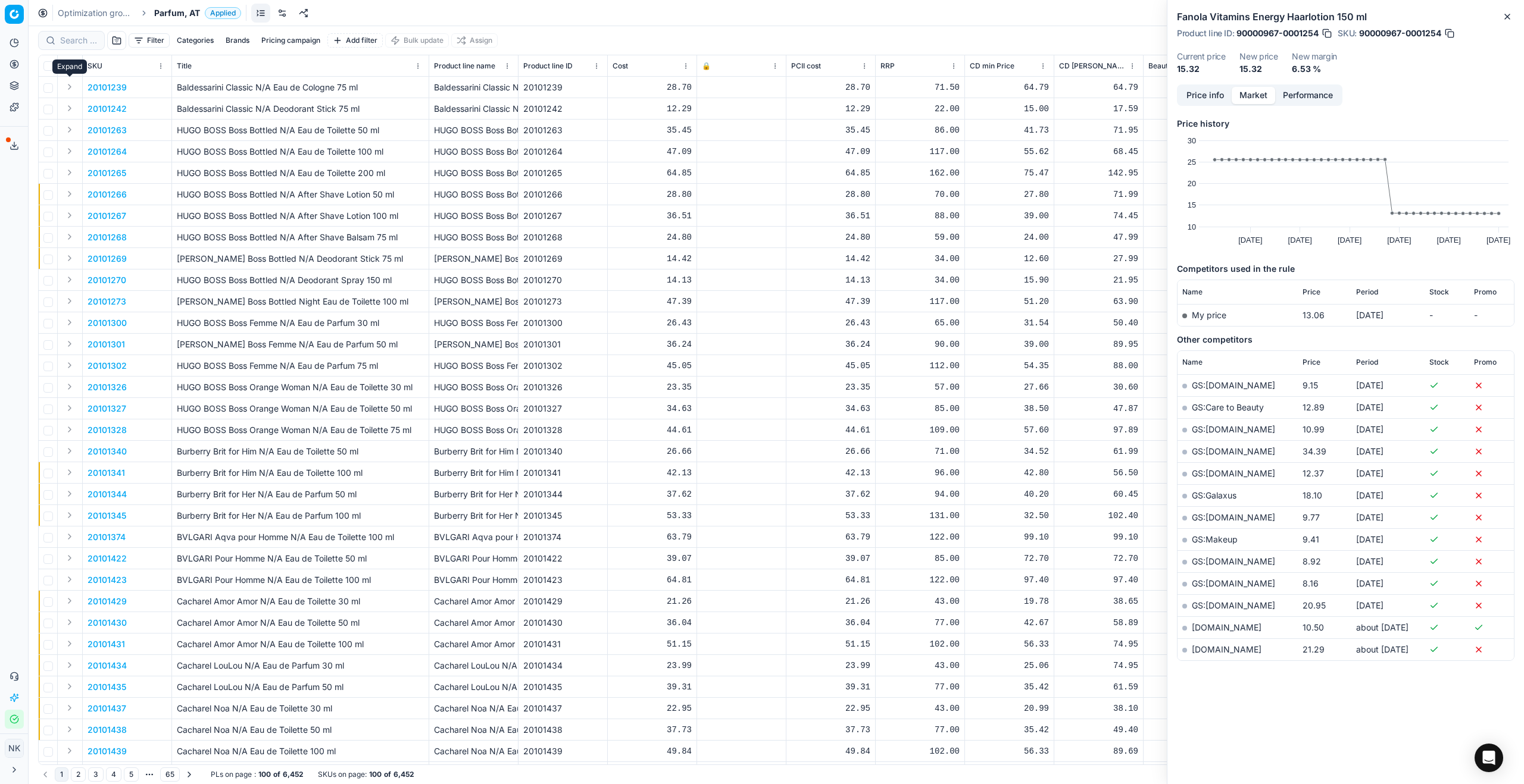
click at [70, 88] on button "Expand" at bounding box center [69, 86] width 14 height 14
click at [77, 43] on input at bounding box center [79, 40] width 37 height 12
paste input "80070411-90"
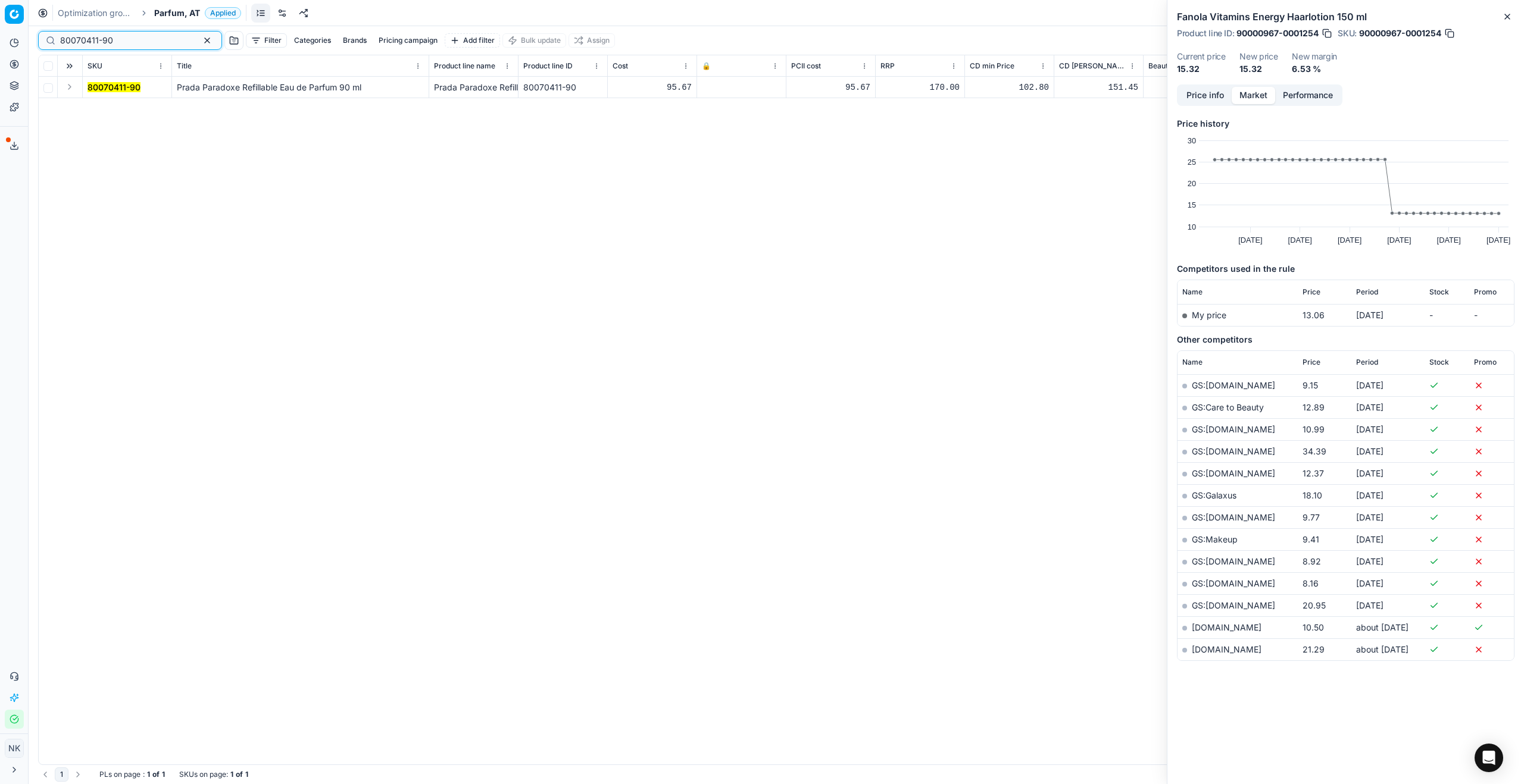
type input "80070411-90"
click at [70, 88] on button "Expand" at bounding box center [69, 86] width 14 height 14
click at [95, 95] on td "80070411-90" at bounding box center [127, 87] width 89 height 21
click at [104, 109] on mark "80070411-90" at bounding box center [114, 109] width 53 height 10
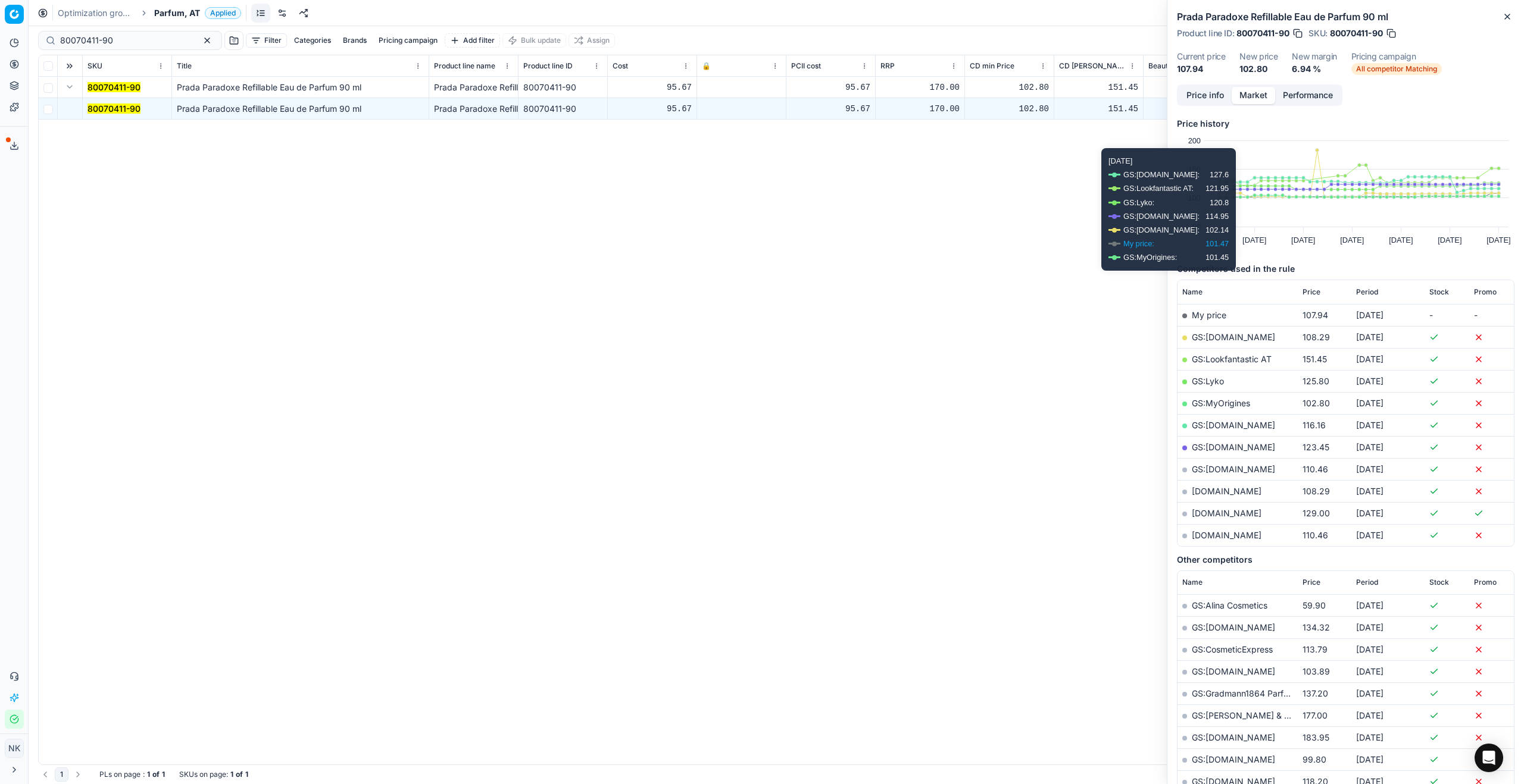
click at [1218, 400] on link "GS:MyOrigines" at bounding box center [1221, 403] width 58 height 10
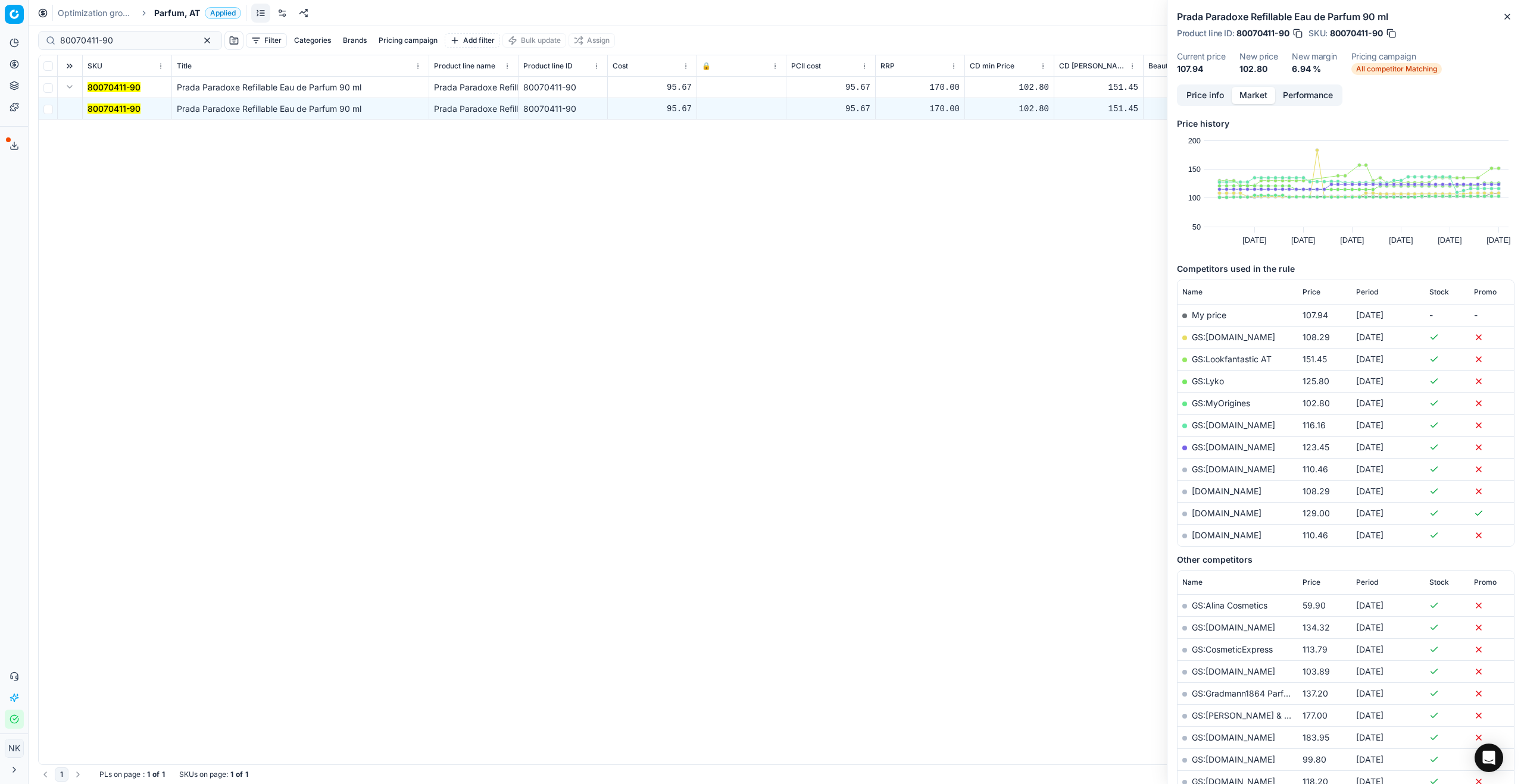
click at [172, 14] on span "Parfum, AT" at bounding box center [177, 13] width 46 height 12
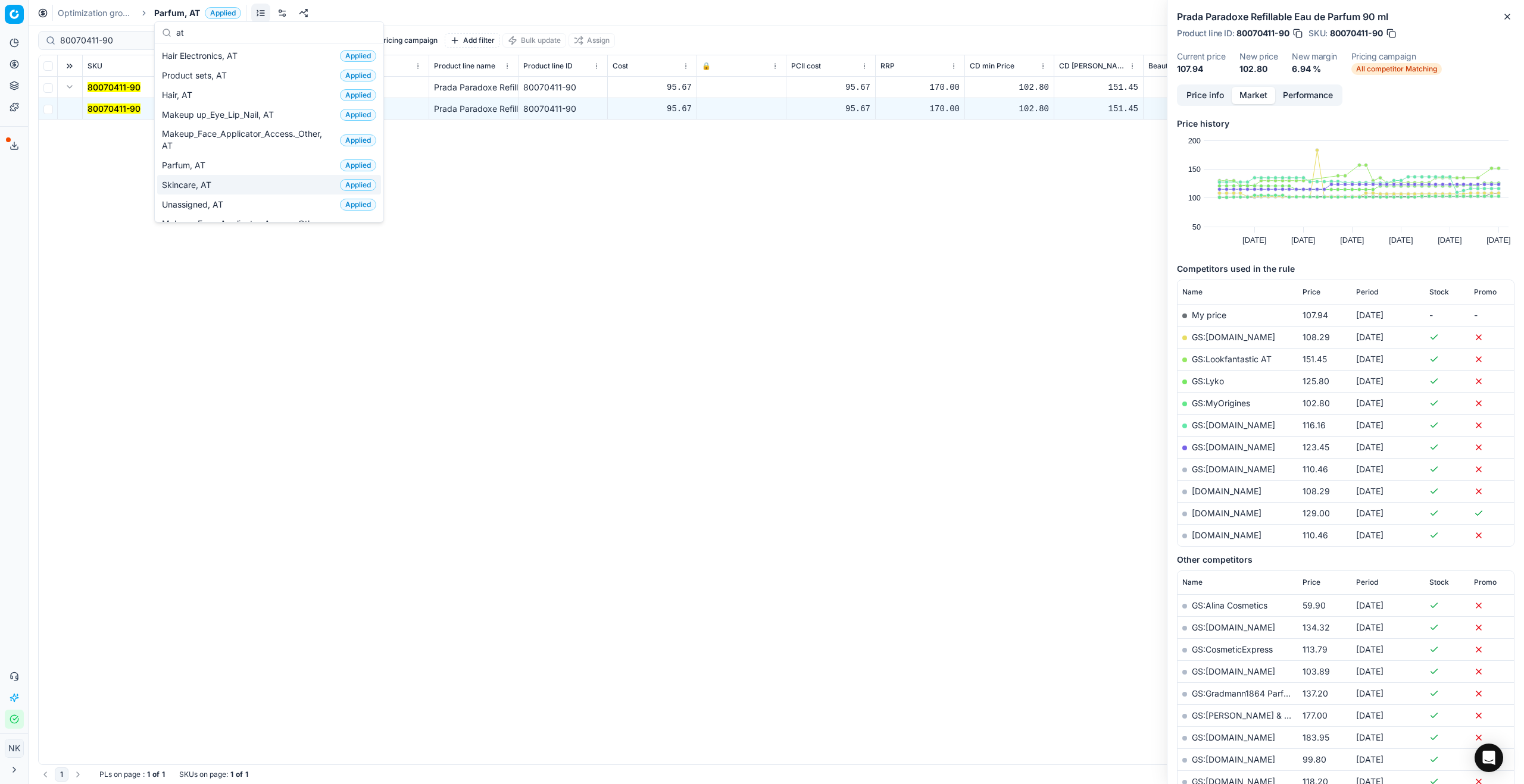
type input "at"
click at [202, 187] on span "Skincare, AT" at bounding box center [189, 185] width 55 height 12
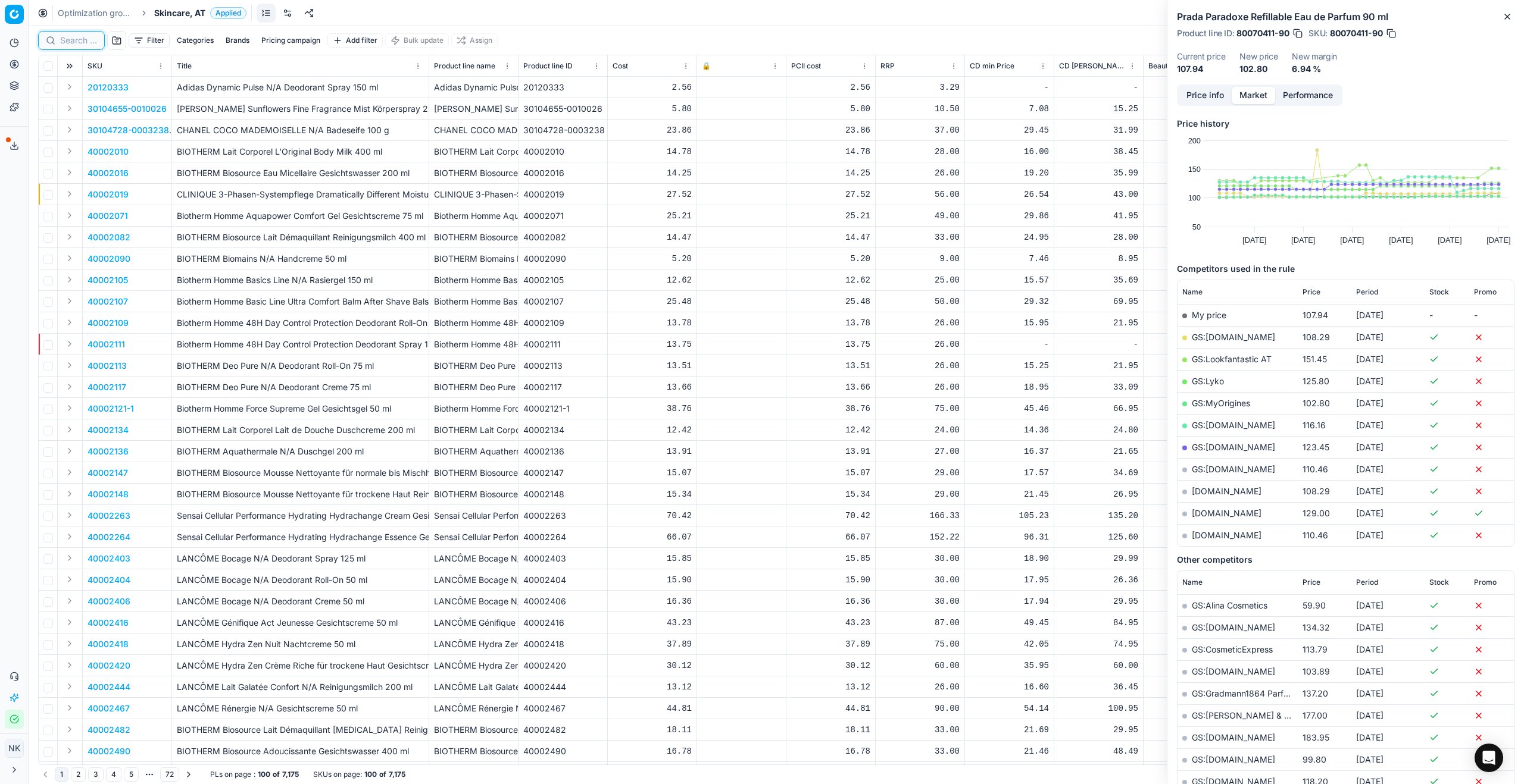
click at [85, 45] on input at bounding box center [79, 40] width 37 height 12
paste input "90004542-0006835"
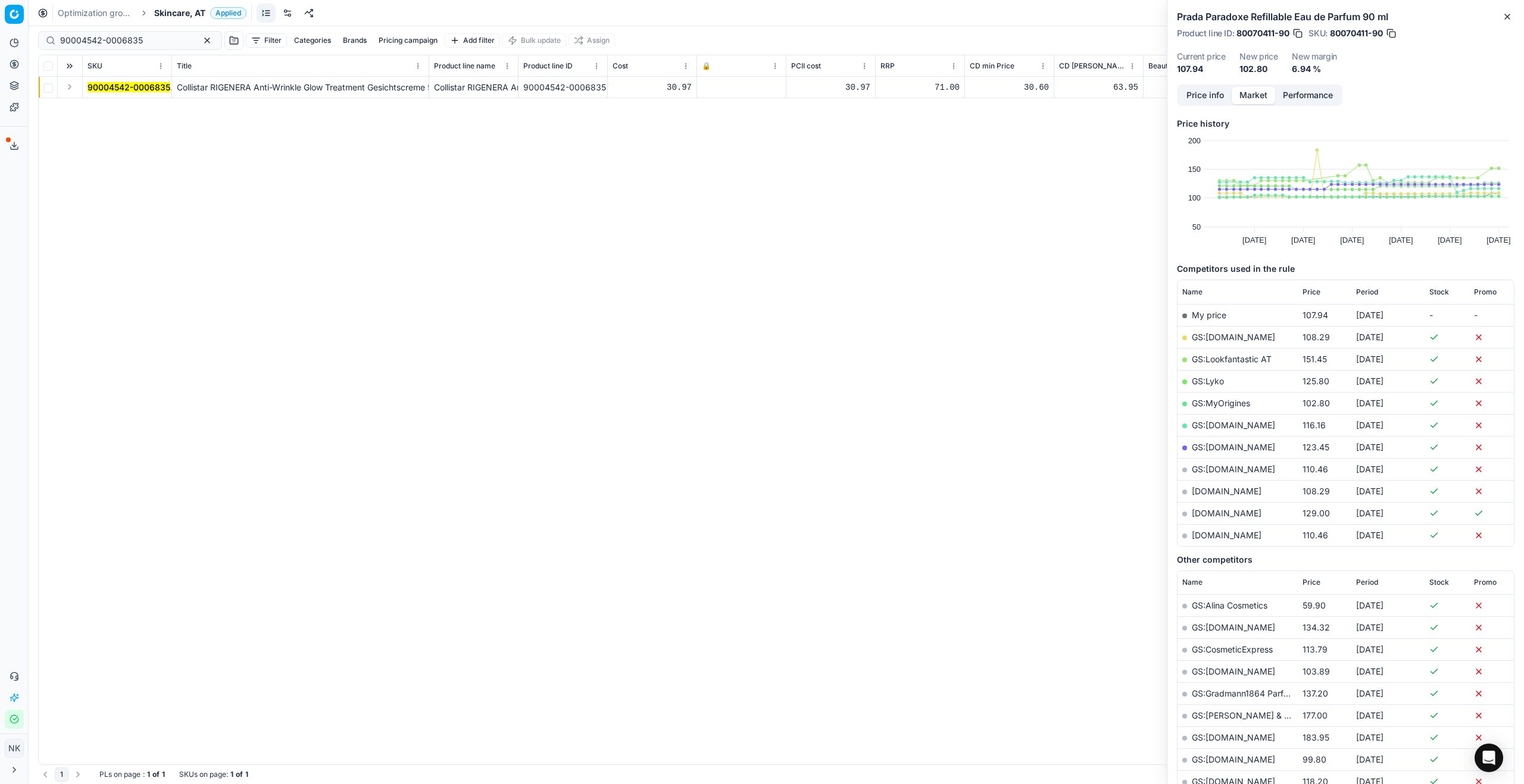
click at [71, 90] on button "Expand" at bounding box center [69, 86] width 14 height 14
click at [118, 113] on mark "90004542-0006835" at bounding box center [129, 109] width 82 height 10
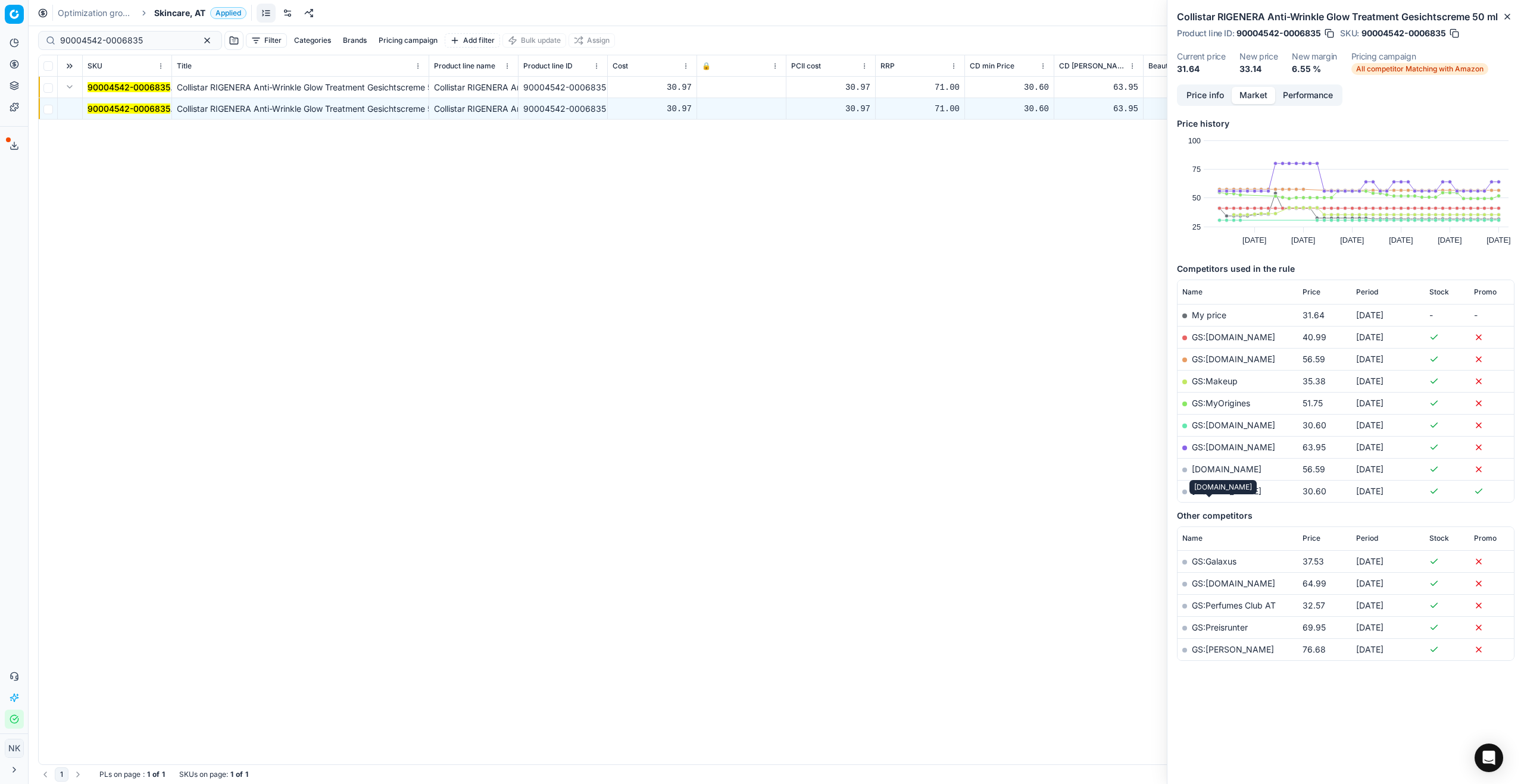
click at [1209, 496] on link "notino.at" at bounding box center [1226, 491] width 70 height 10
click at [142, 40] on input "90004542-0006835" at bounding box center [125, 40] width 130 height 12
paste input "80055333-50"
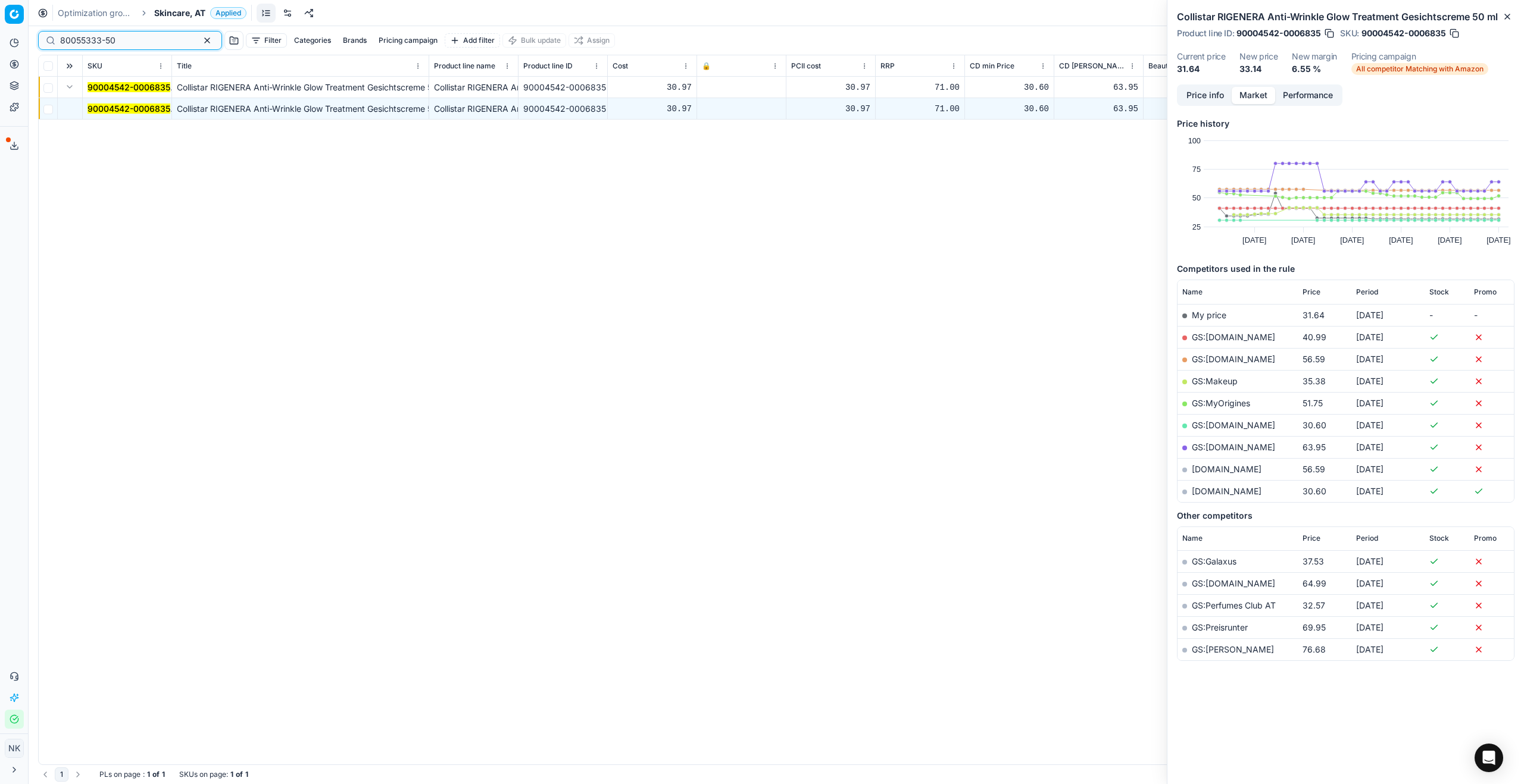
type input "80055333-50"
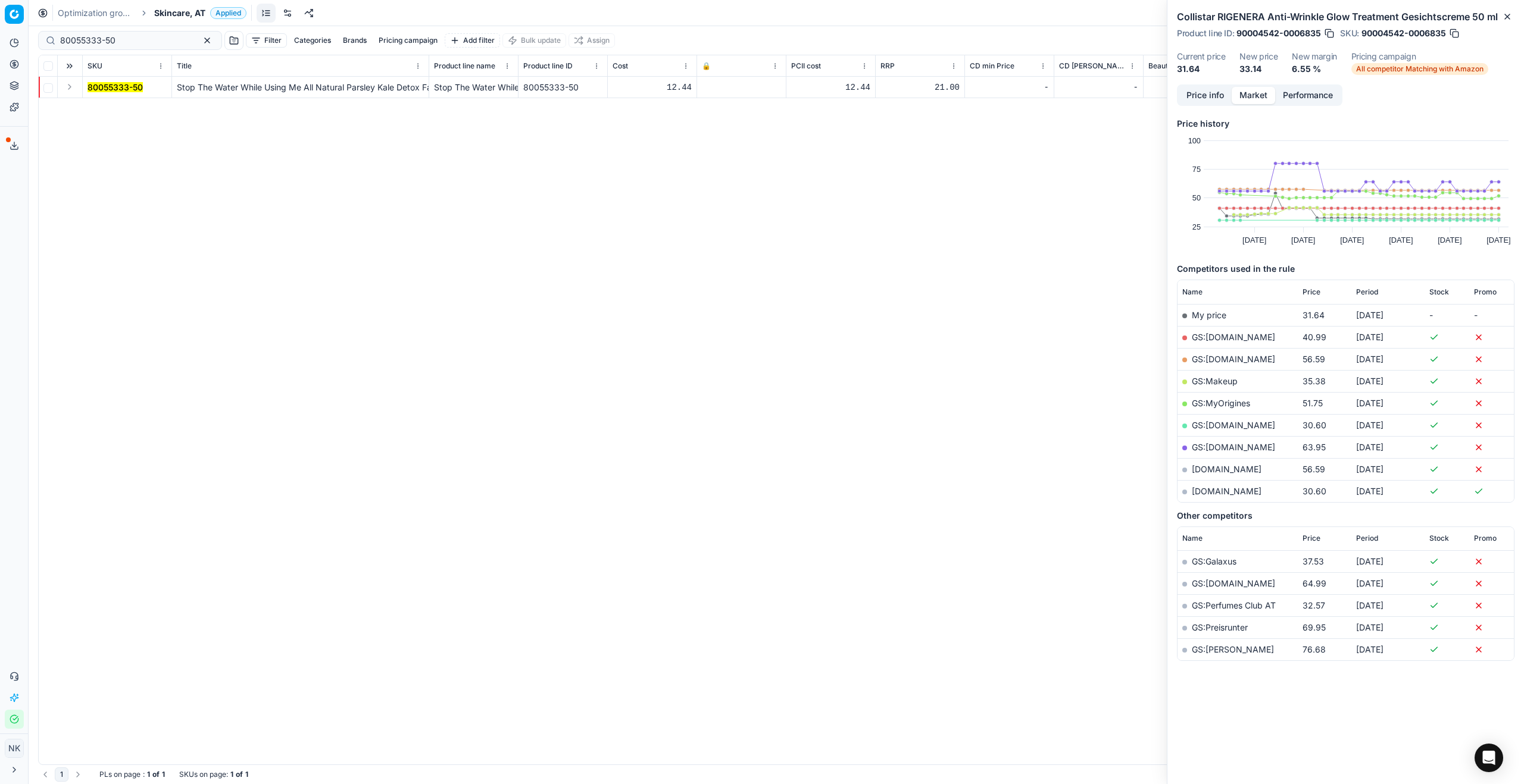
click at [71, 88] on button "Expand" at bounding box center [69, 86] width 14 height 14
click at [95, 114] on span "80055333-50" at bounding box center [115, 109] width 55 height 12
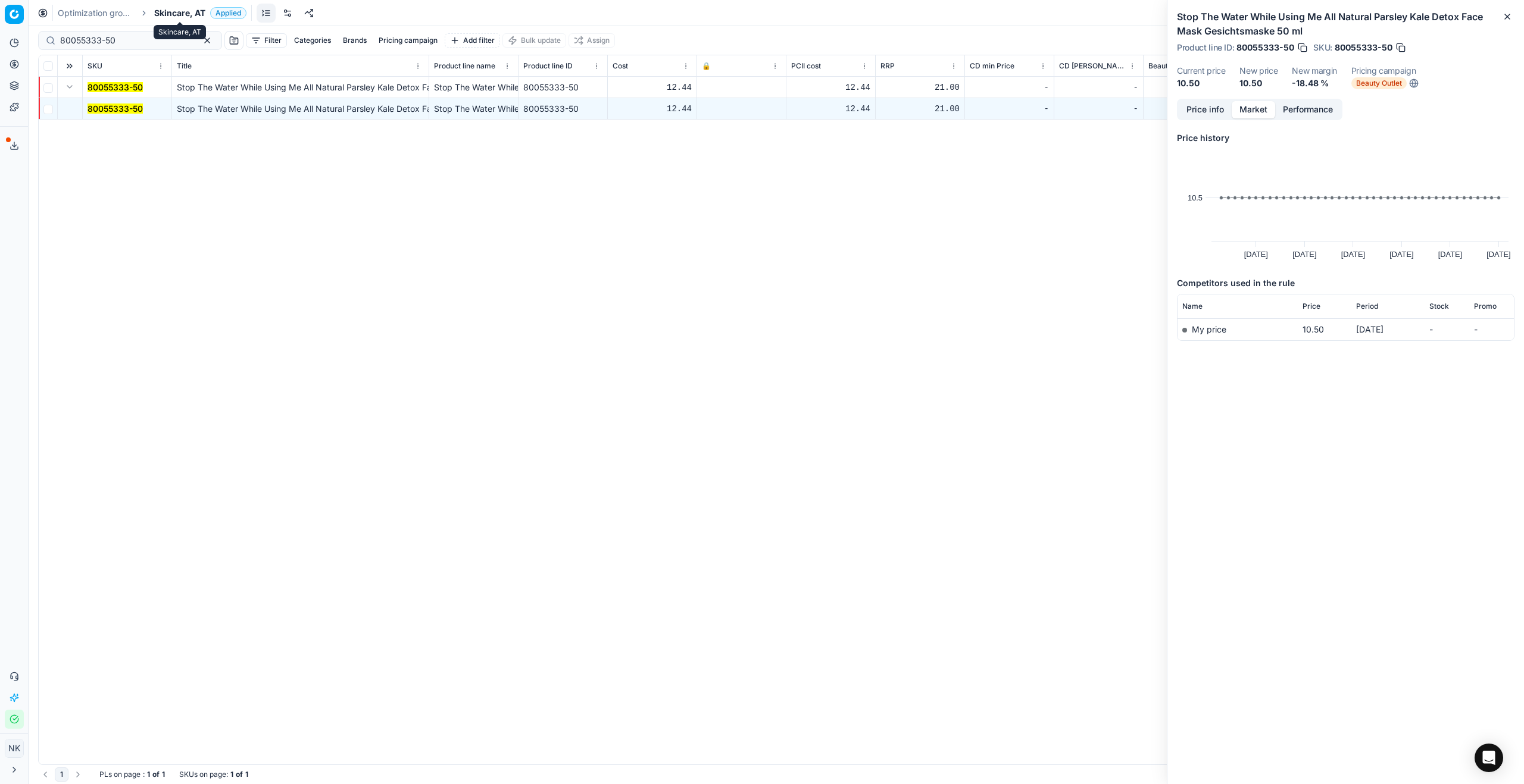
click at [178, 16] on span "Skincare, AT" at bounding box center [180, 13] width 52 height 12
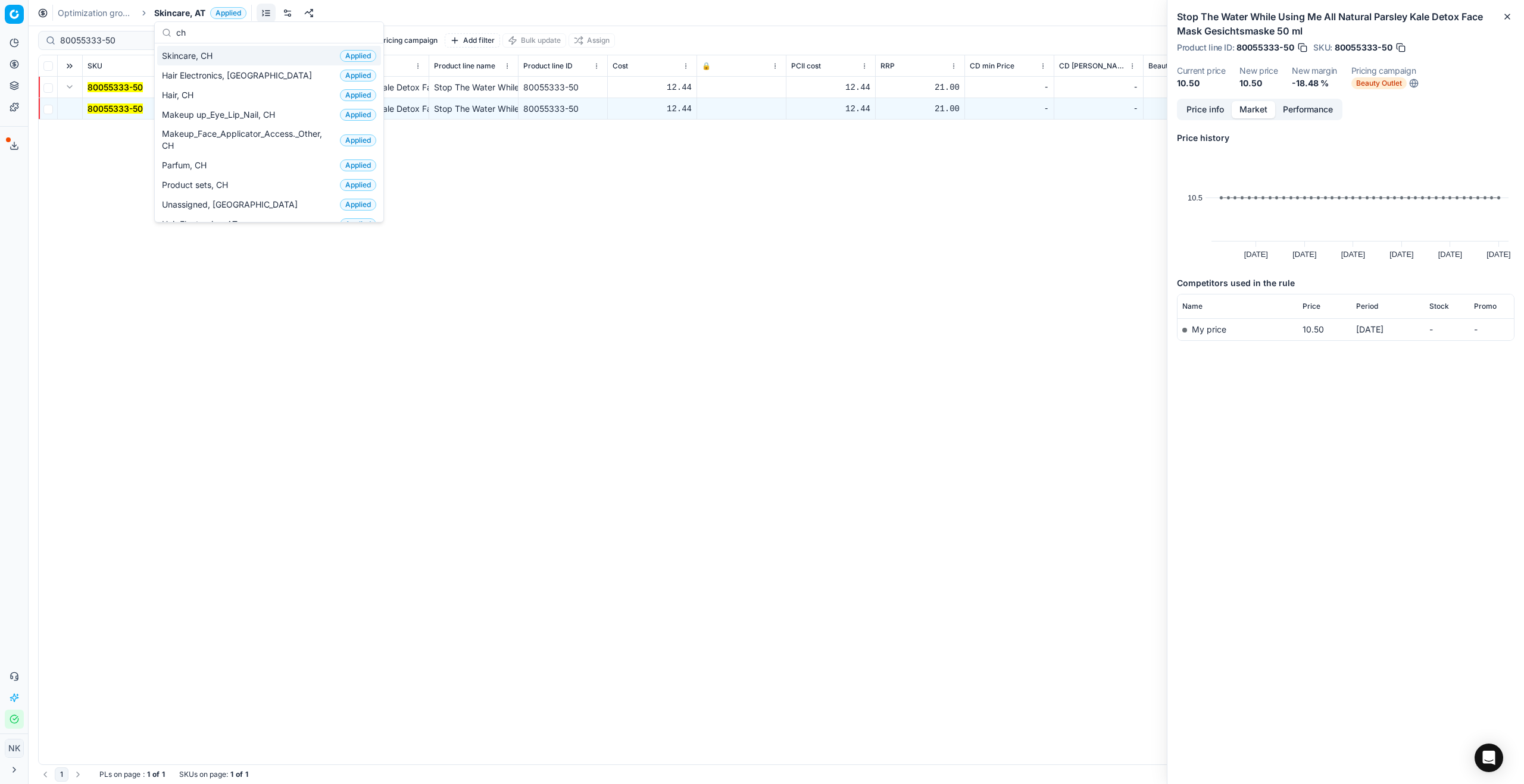
type input "ch"
click at [214, 58] on span "Skincare, CH" at bounding box center [189, 56] width 55 height 12
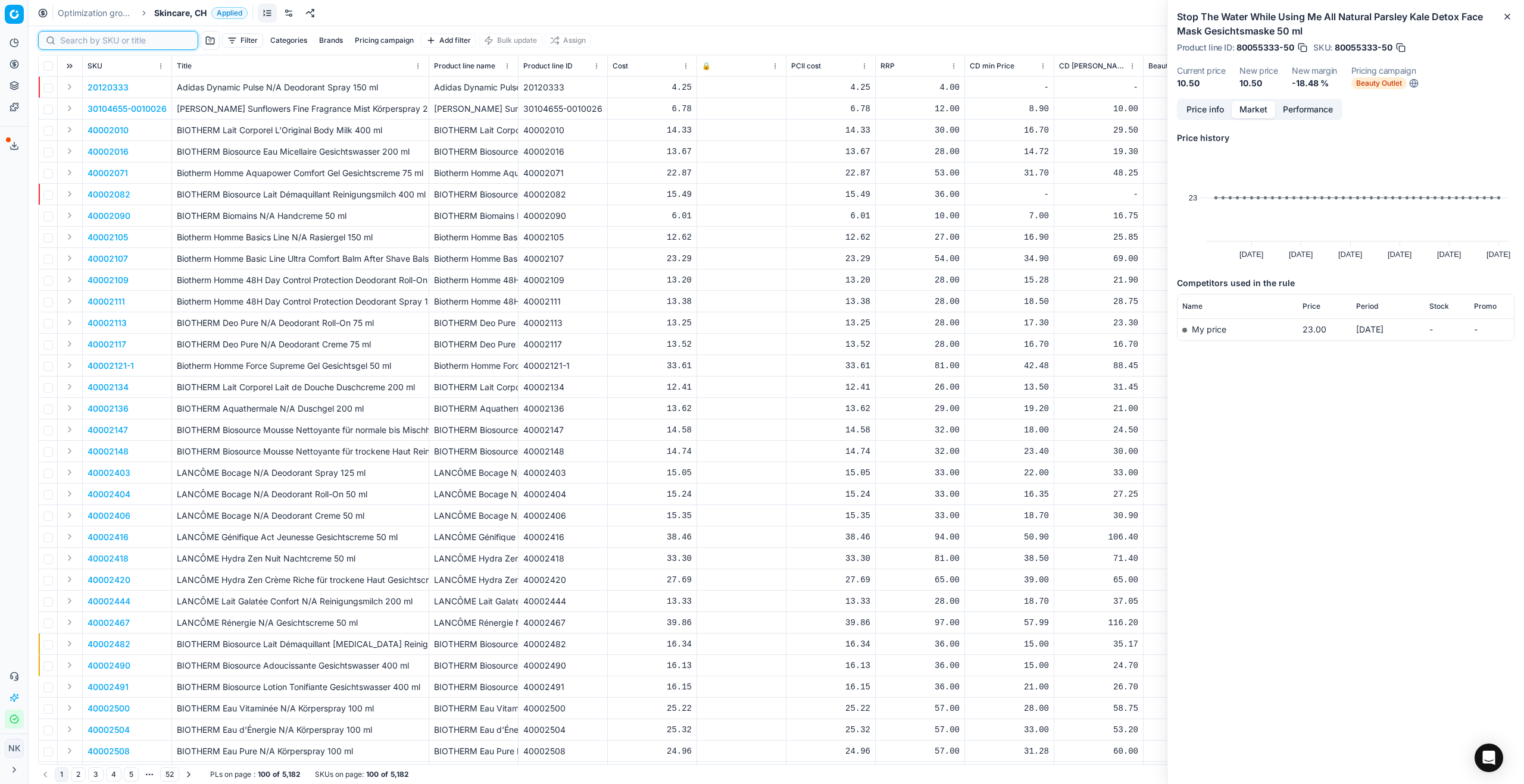
click at [74, 44] on input at bounding box center [125, 40] width 130 height 12
paste input "80048959-C"
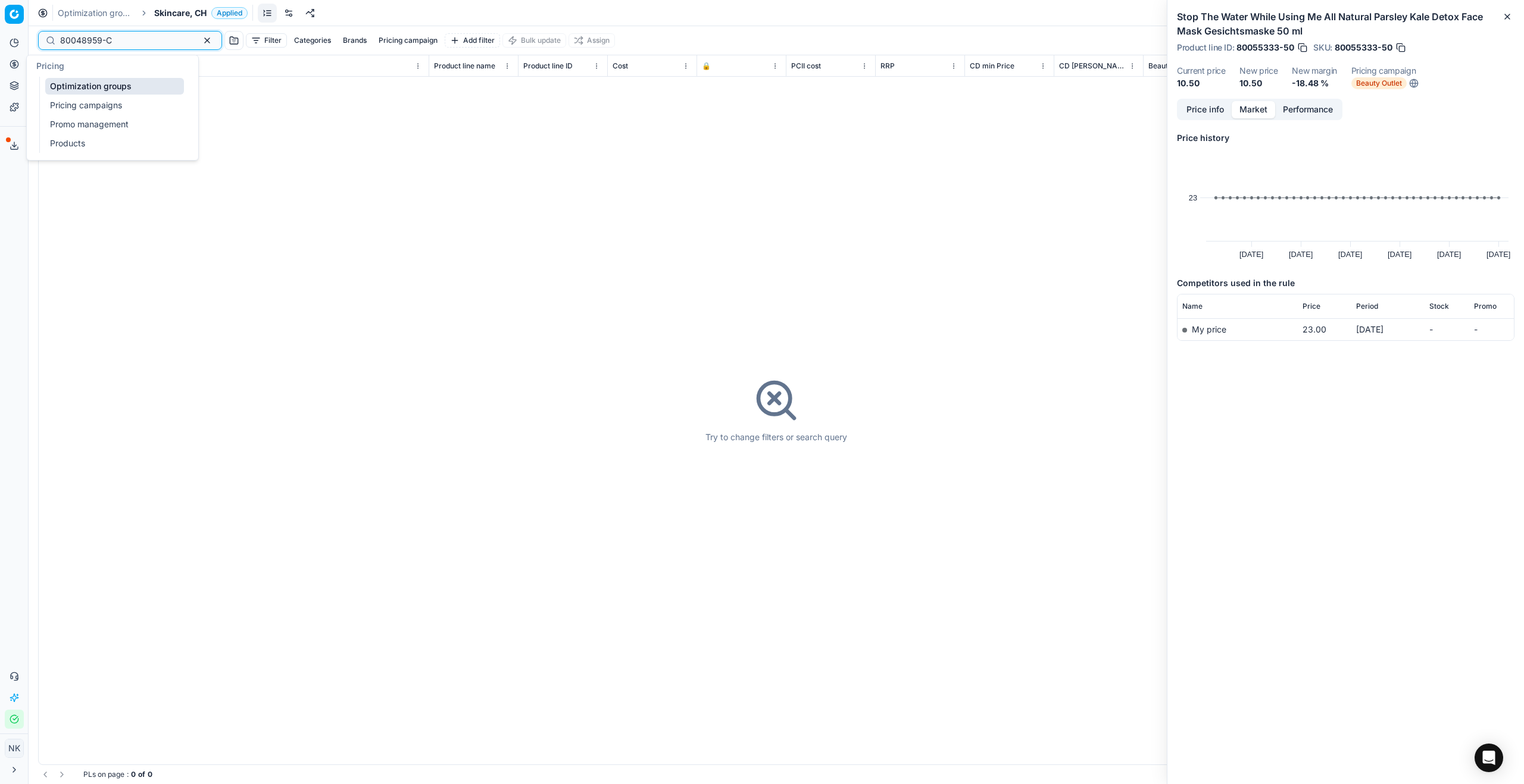
type input "80048959-C"
click at [58, 138] on link "Products" at bounding box center [114, 143] width 138 height 17
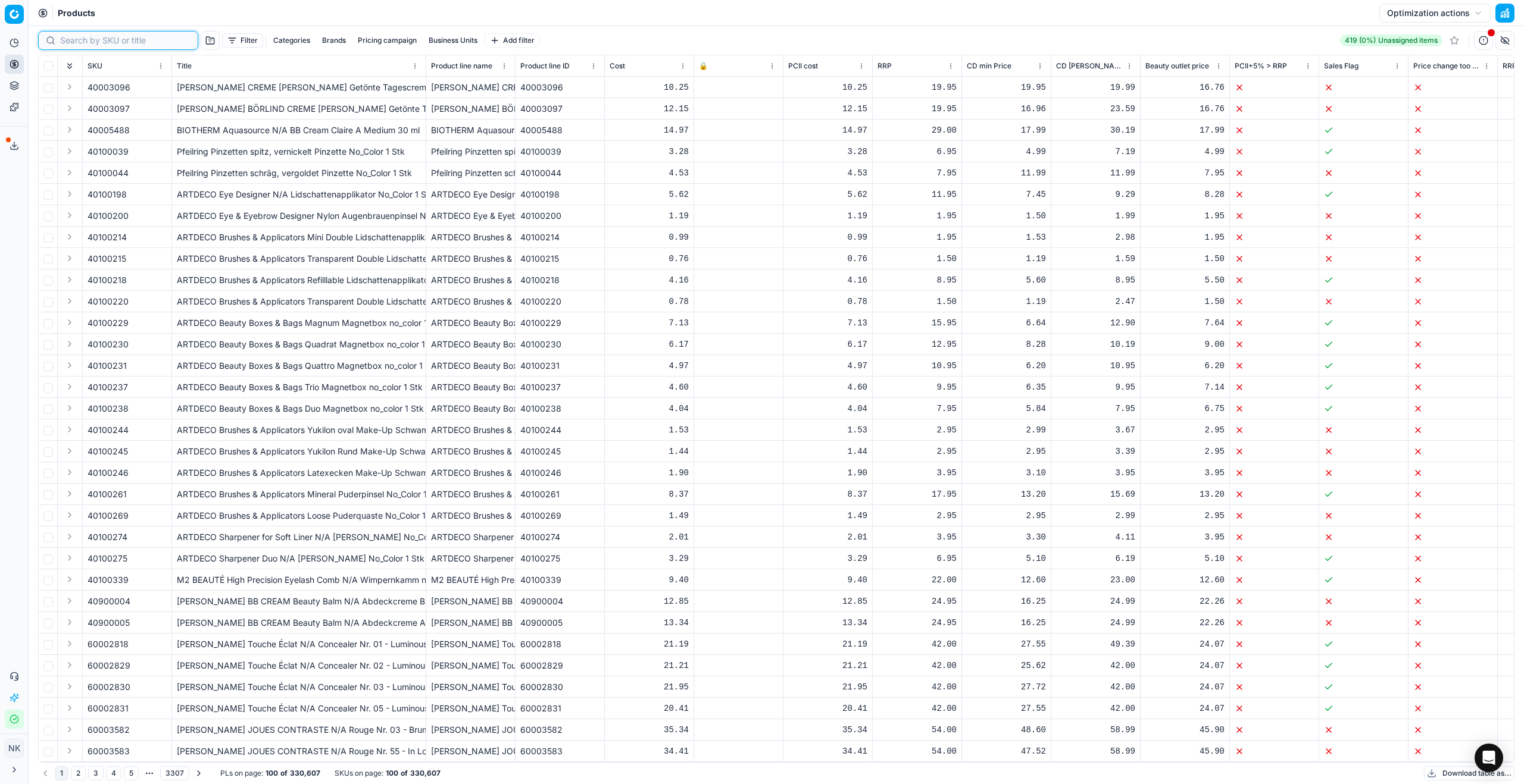
click at [74, 40] on input at bounding box center [125, 40] width 130 height 12
paste input "80048959-C"
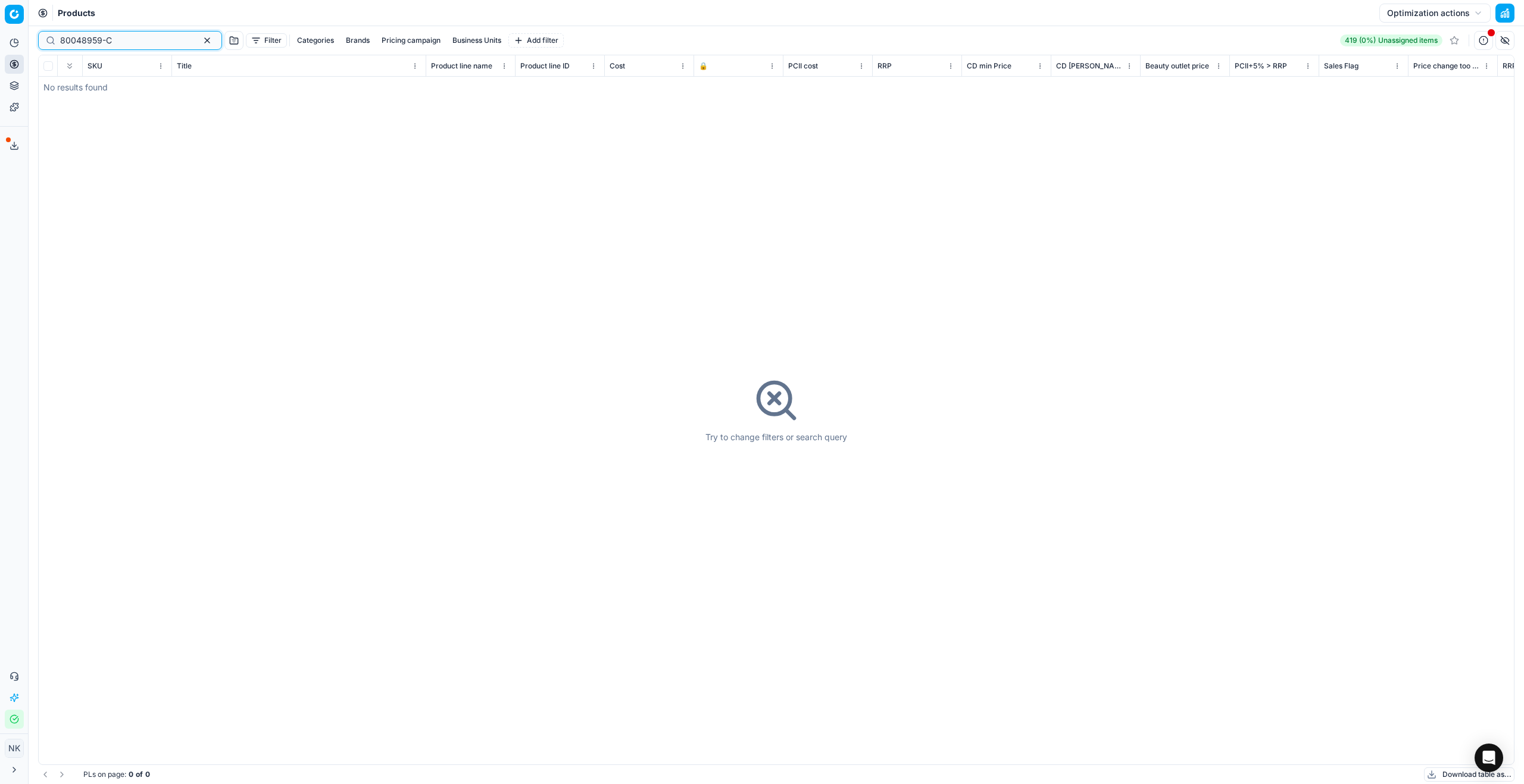
click at [122, 42] on input "80048959-C" at bounding box center [125, 40] width 130 height 12
paste input "0020036"
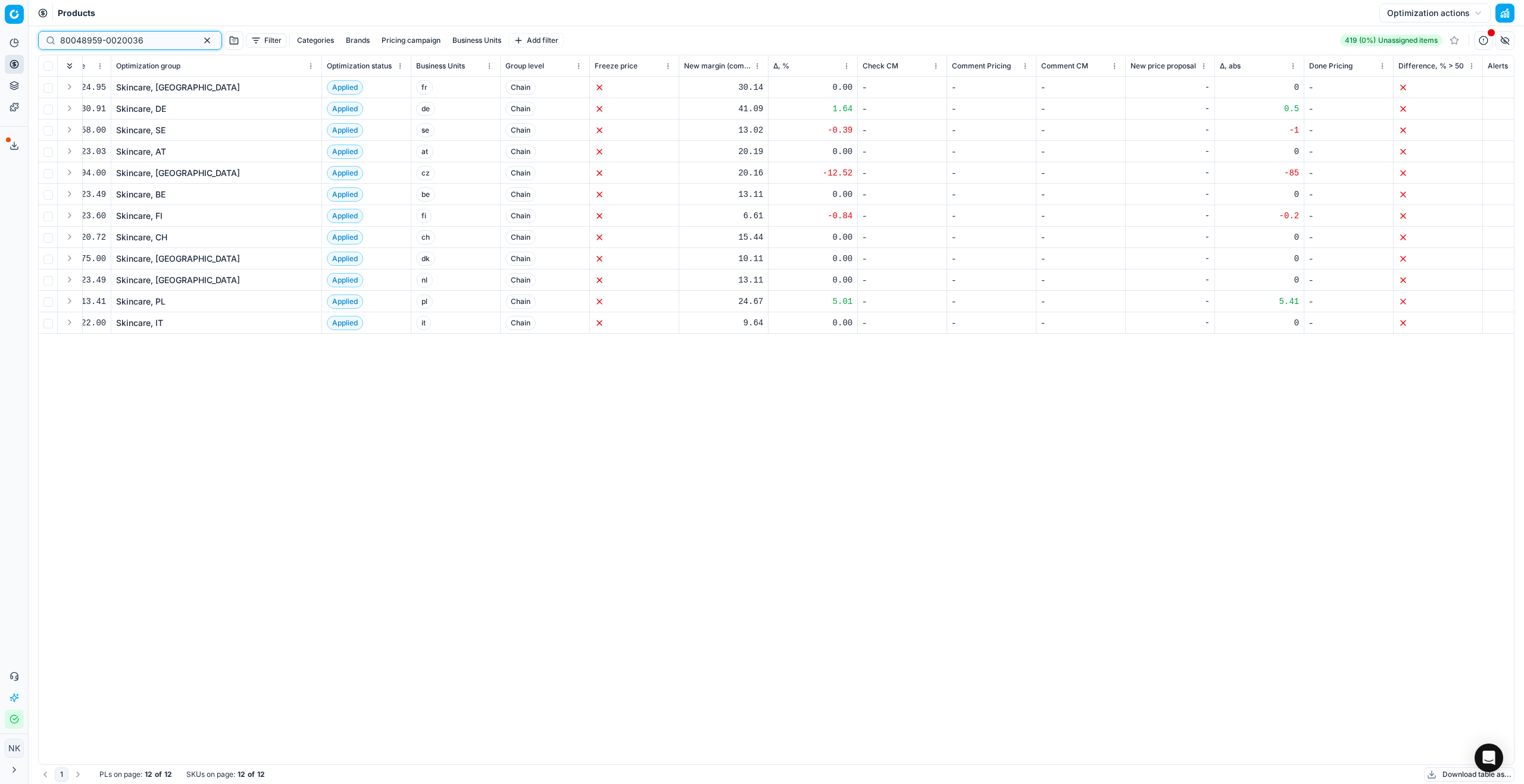
scroll to position [0, 1841]
type input "80048959-0020036"
click at [126, 238] on link "Skincare, CH" at bounding box center [133, 237] width 52 height 12
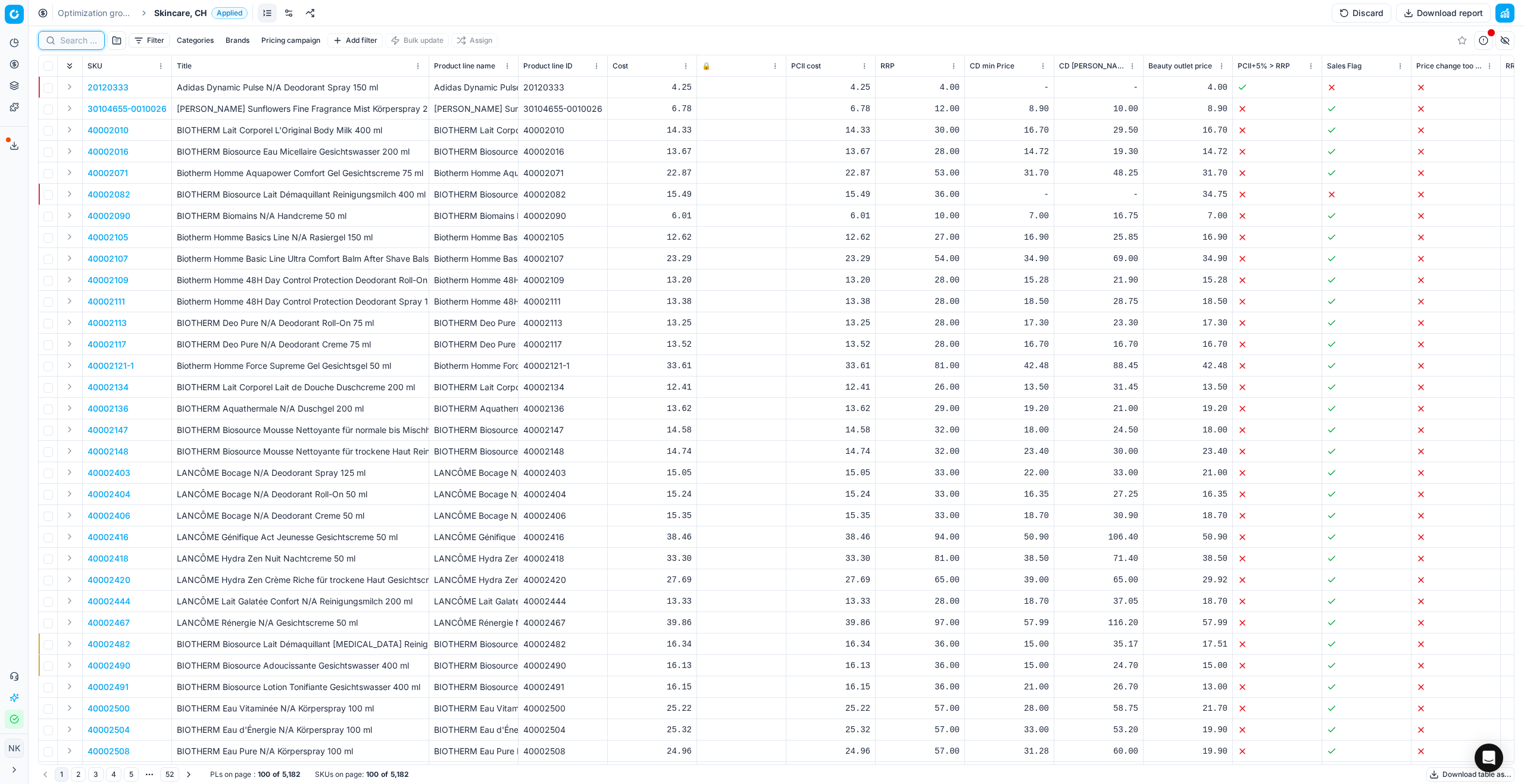
click at [76, 39] on input at bounding box center [79, 40] width 37 height 12
paste input "80048959-0020036"
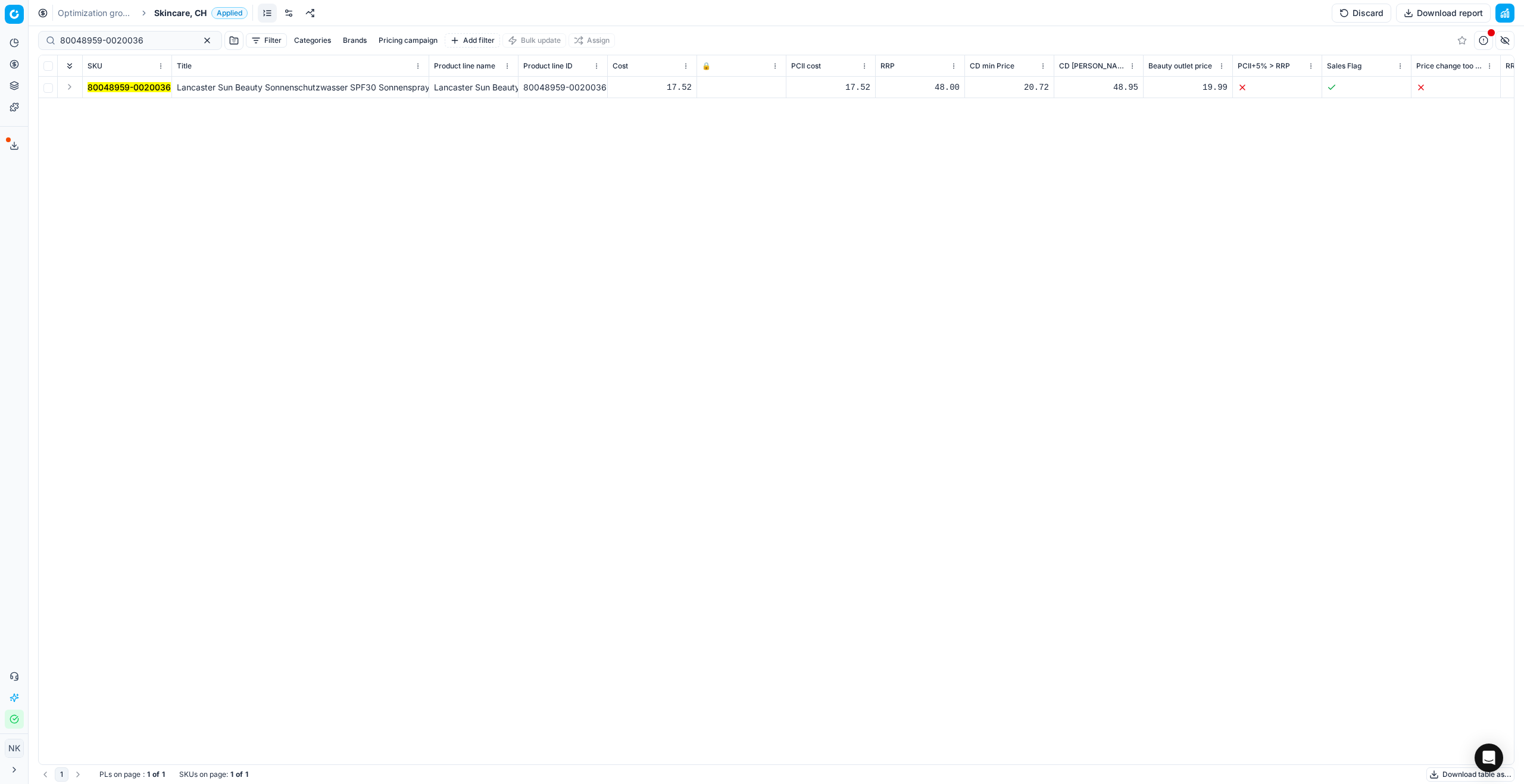
click at [67, 88] on button "Expand" at bounding box center [69, 86] width 14 height 14
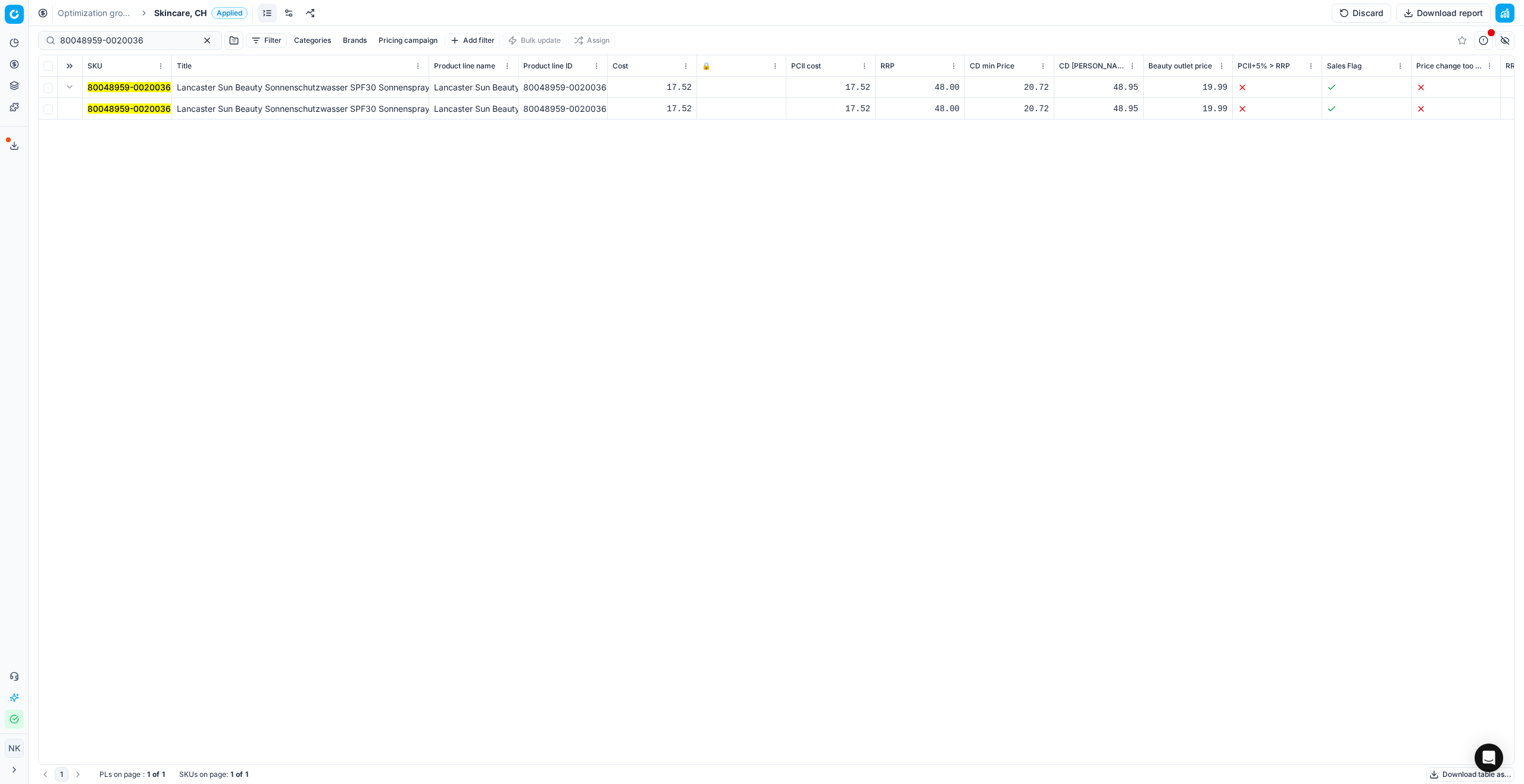
click at [91, 109] on mark "80048959-0020036" at bounding box center [129, 109] width 83 height 10
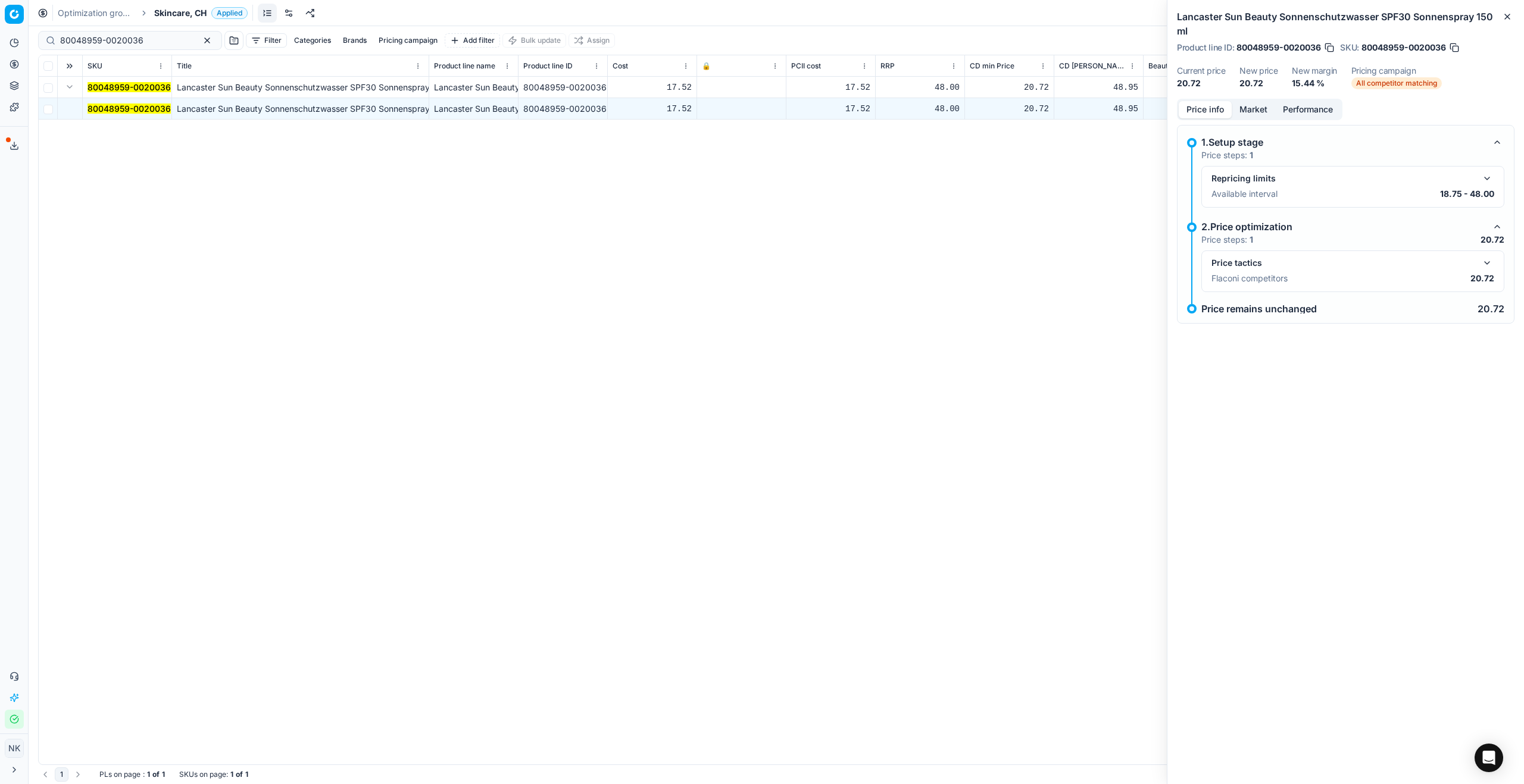
click at [1487, 265] on button "button" at bounding box center [1486, 263] width 14 height 14
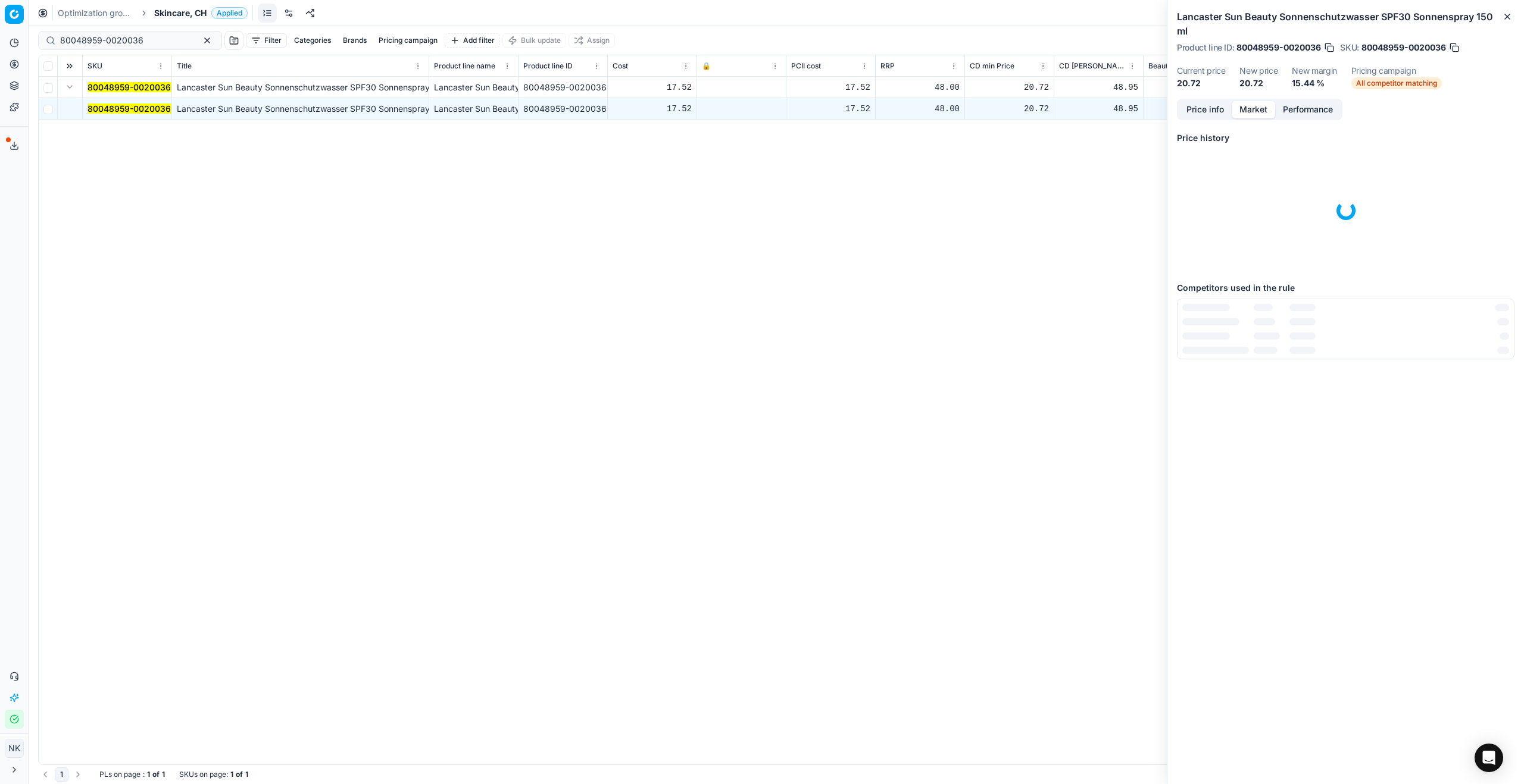
click at [1247, 109] on button "Market" at bounding box center [1253, 109] width 43 height 17
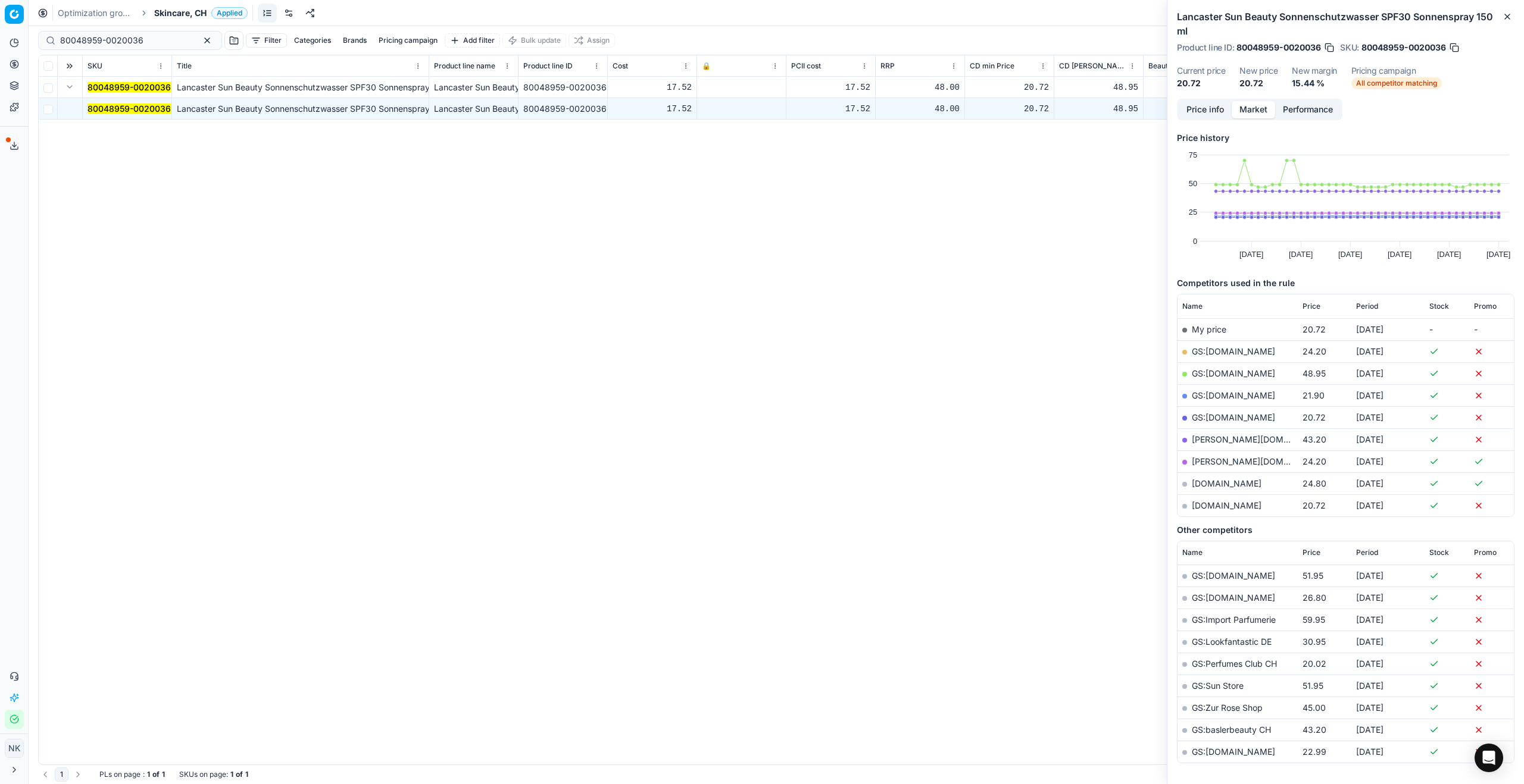
click at [1222, 417] on link "GS:parfumdreams.CH" at bounding box center [1233, 417] width 83 height 10
click at [1197, 112] on button "Price info" at bounding box center [1205, 109] width 53 height 17
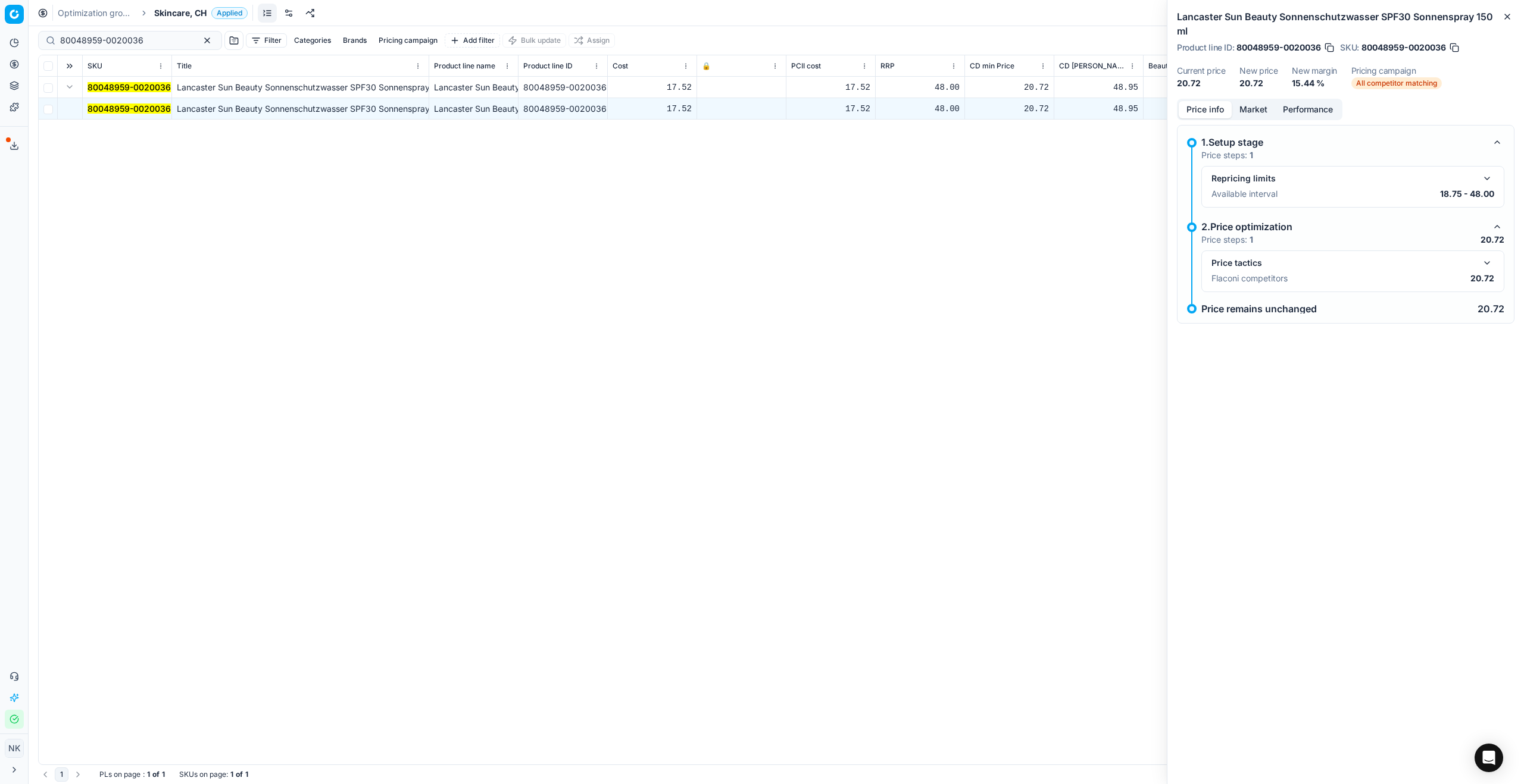
click at [1489, 267] on button "button" at bounding box center [1486, 263] width 14 height 14
click at [1488, 177] on button "button" at bounding box center [1486, 178] width 14 height 14
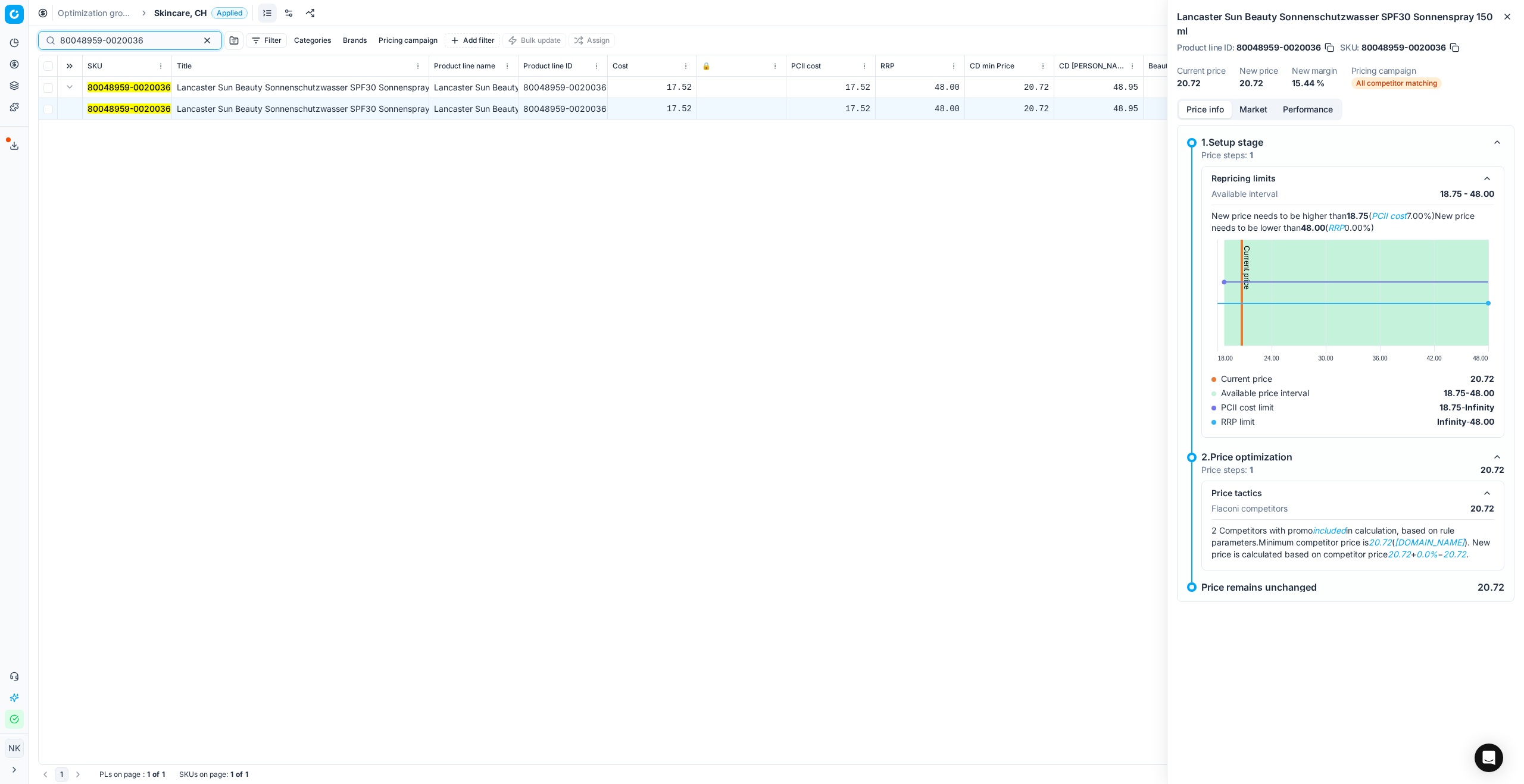
click at [144, 42] on input "80048959-0020036" at bounding box center [125, 40] width 130 height 12
paste input "90011183-0017703"
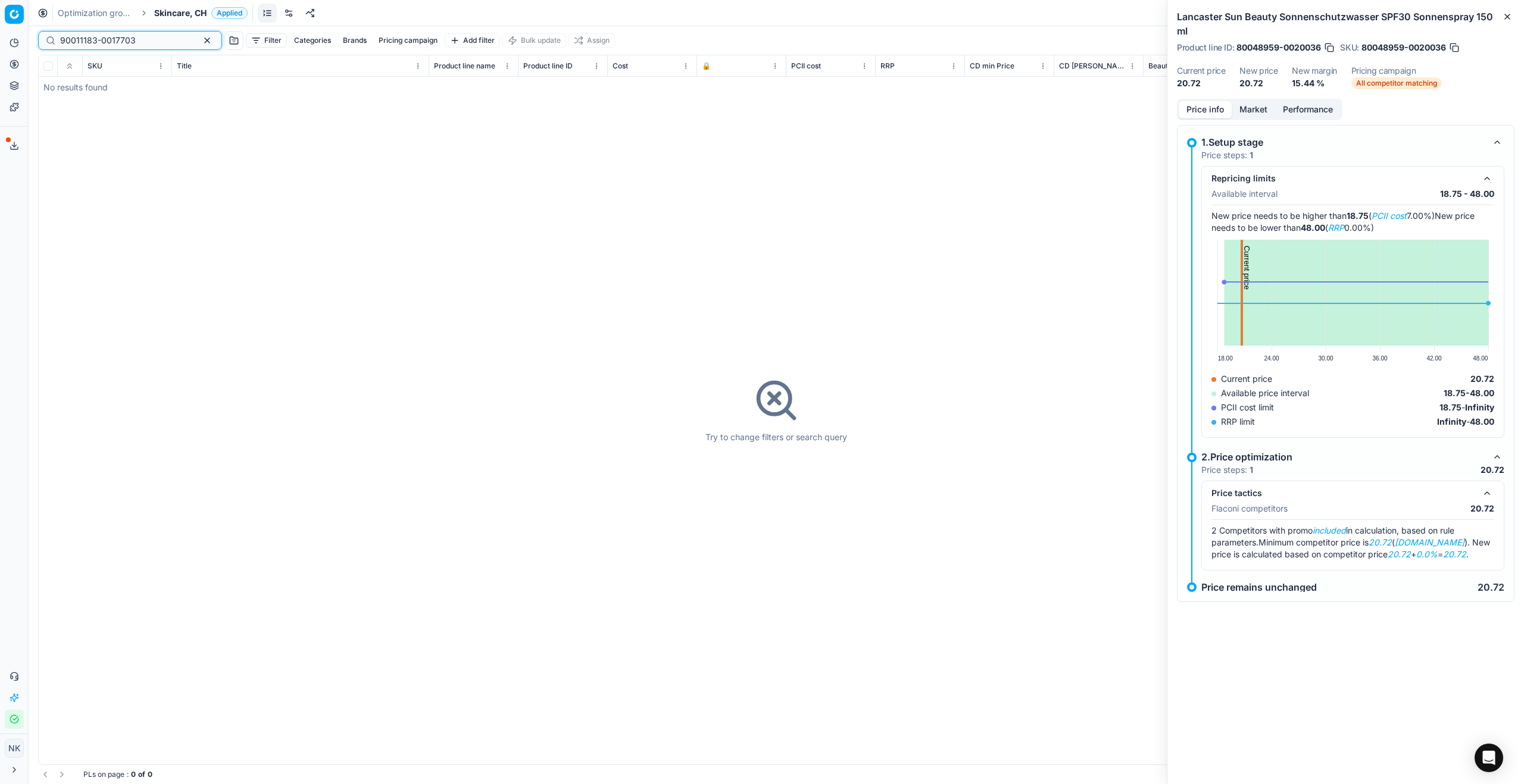
type input "90011183-0017703"
click at [172, 14] on span "Skincare, CH" at bounding box center [180, 13] width 52 height 12
click at [175, 14] on span "Skincare, CH" at bounding box center [180, 13] width 52 height 12
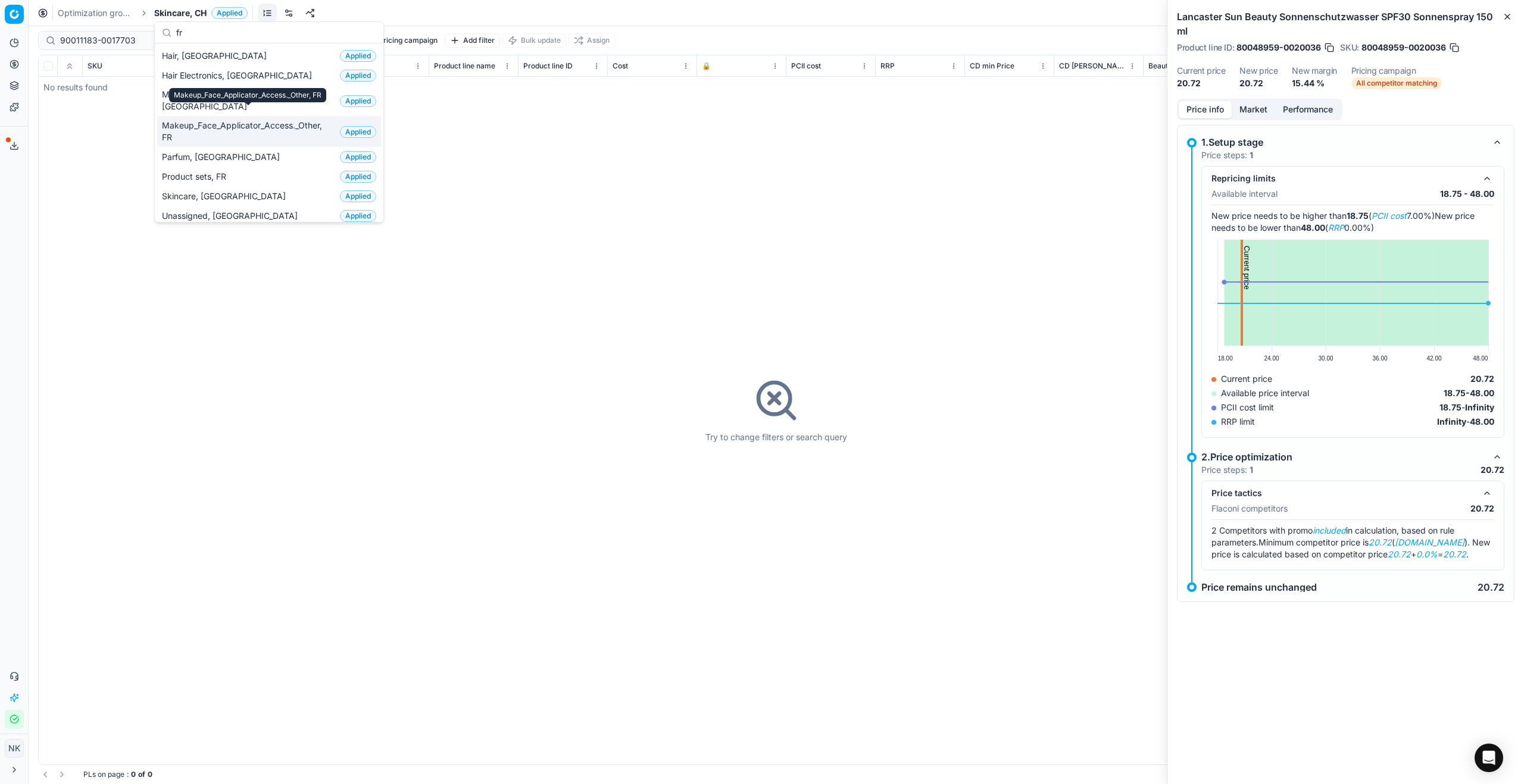
type input "fr"
click at [180, 121] on span "Makeup_Face_Applicator_Access._Other, FR" at bounding box center [248, 131] width 173 height 24
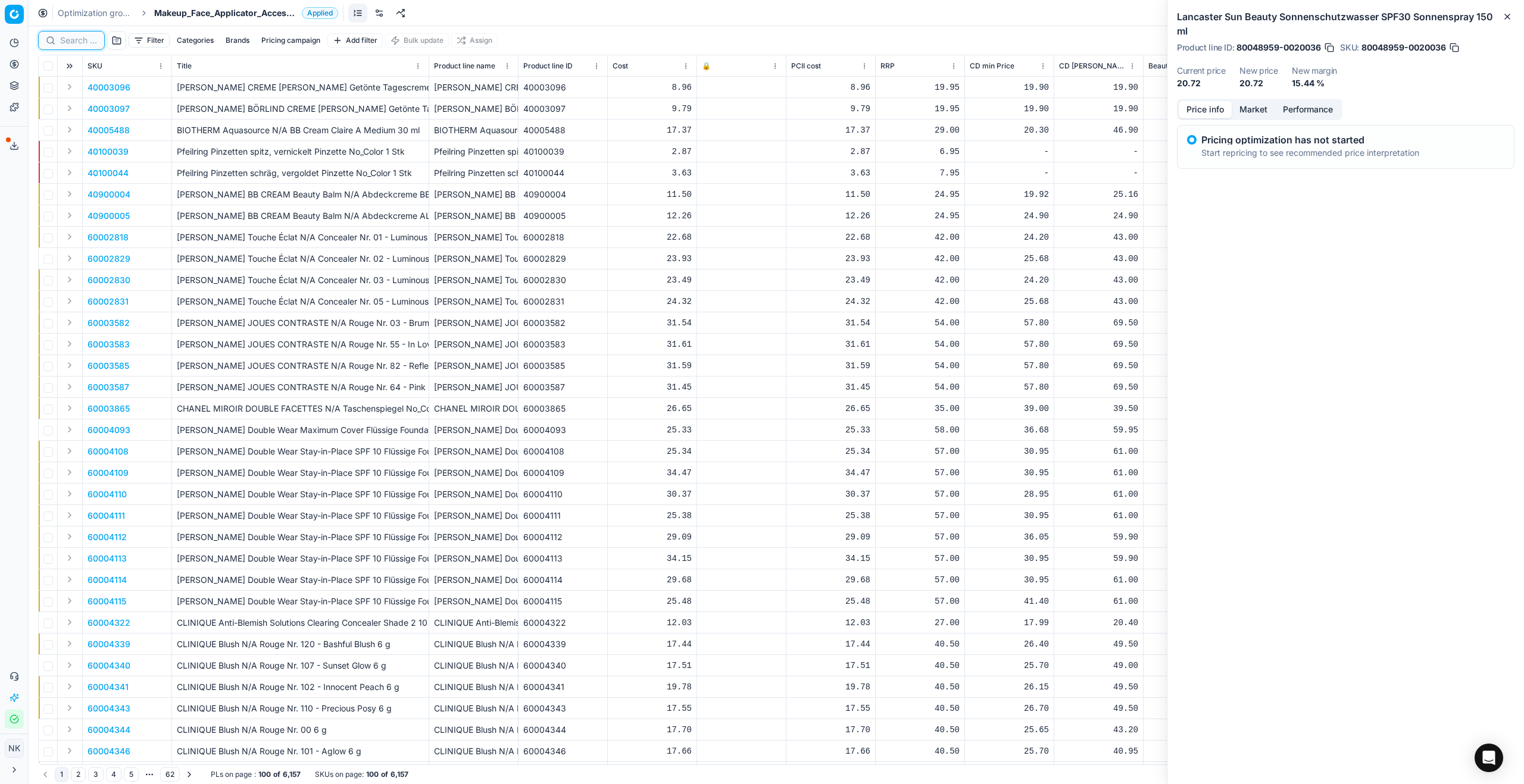
click at [70, 45] on input at bounding box center [79, 40] width 37 height 12
paste input "90010882-0017252"
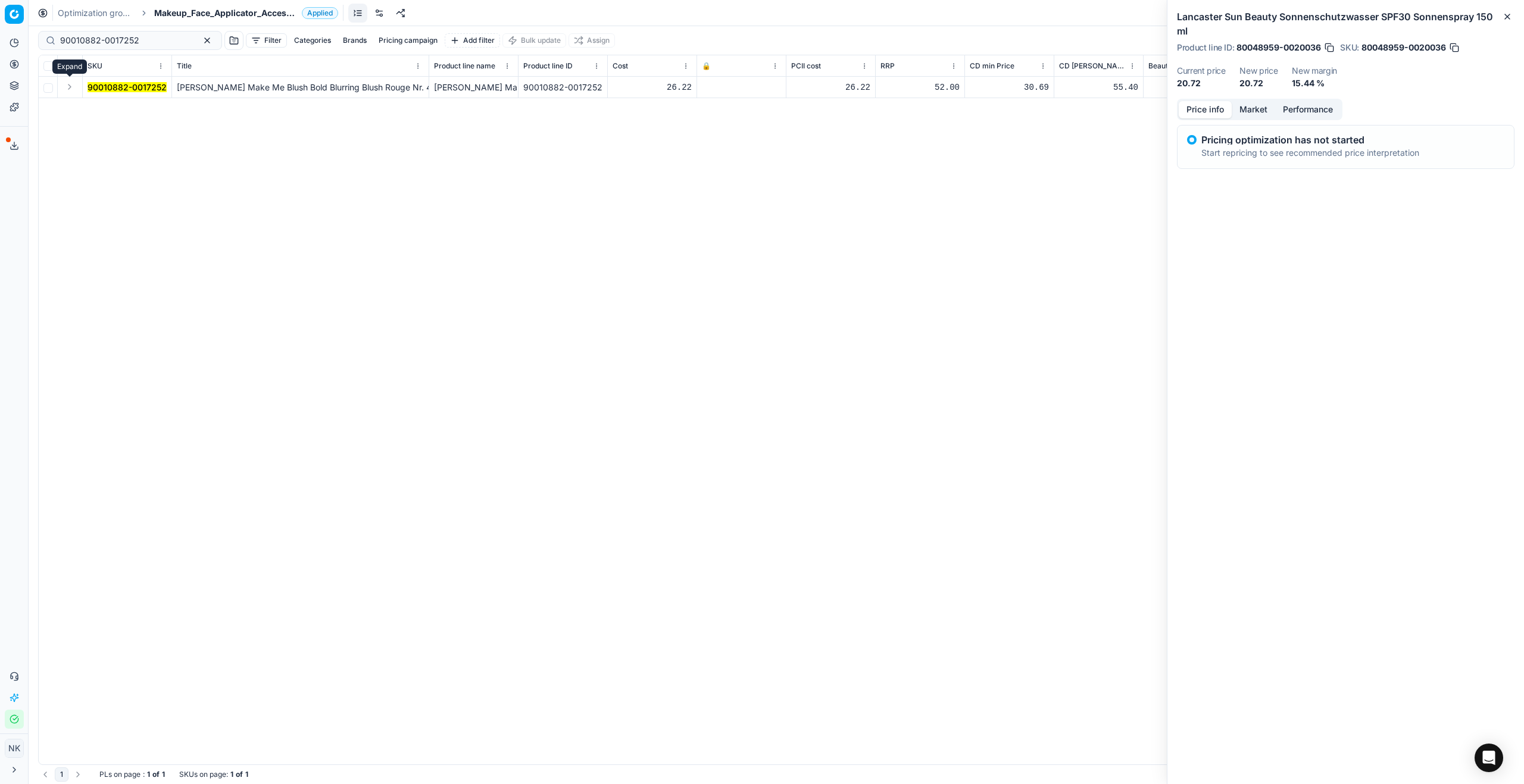
click at [69, 85] on button "Expand" at bounding box center [69, 86] width 14 height 14
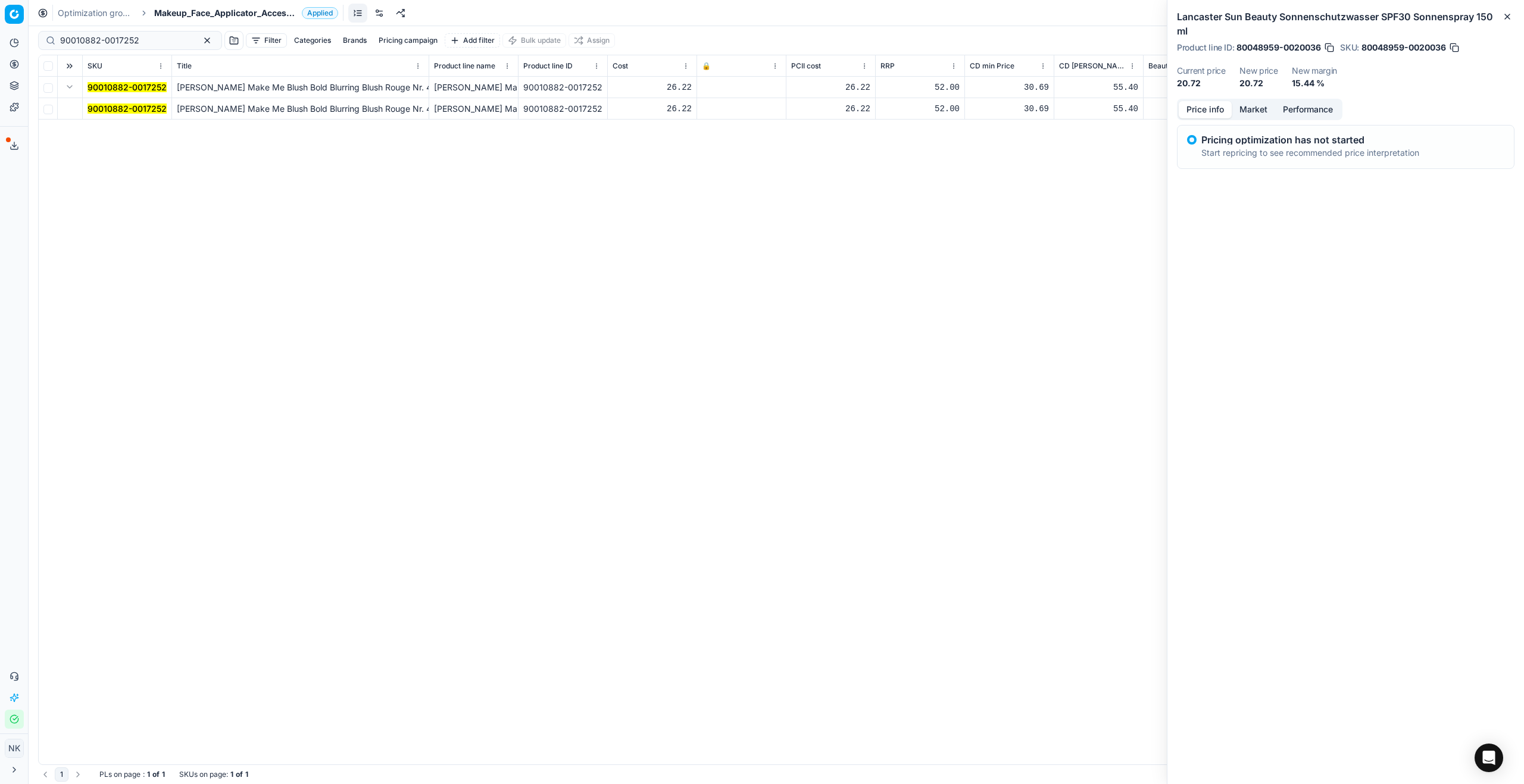
click at [105, 106] on mark "90010882-0017252" at bounding box center [127, 109] width 79 height 10
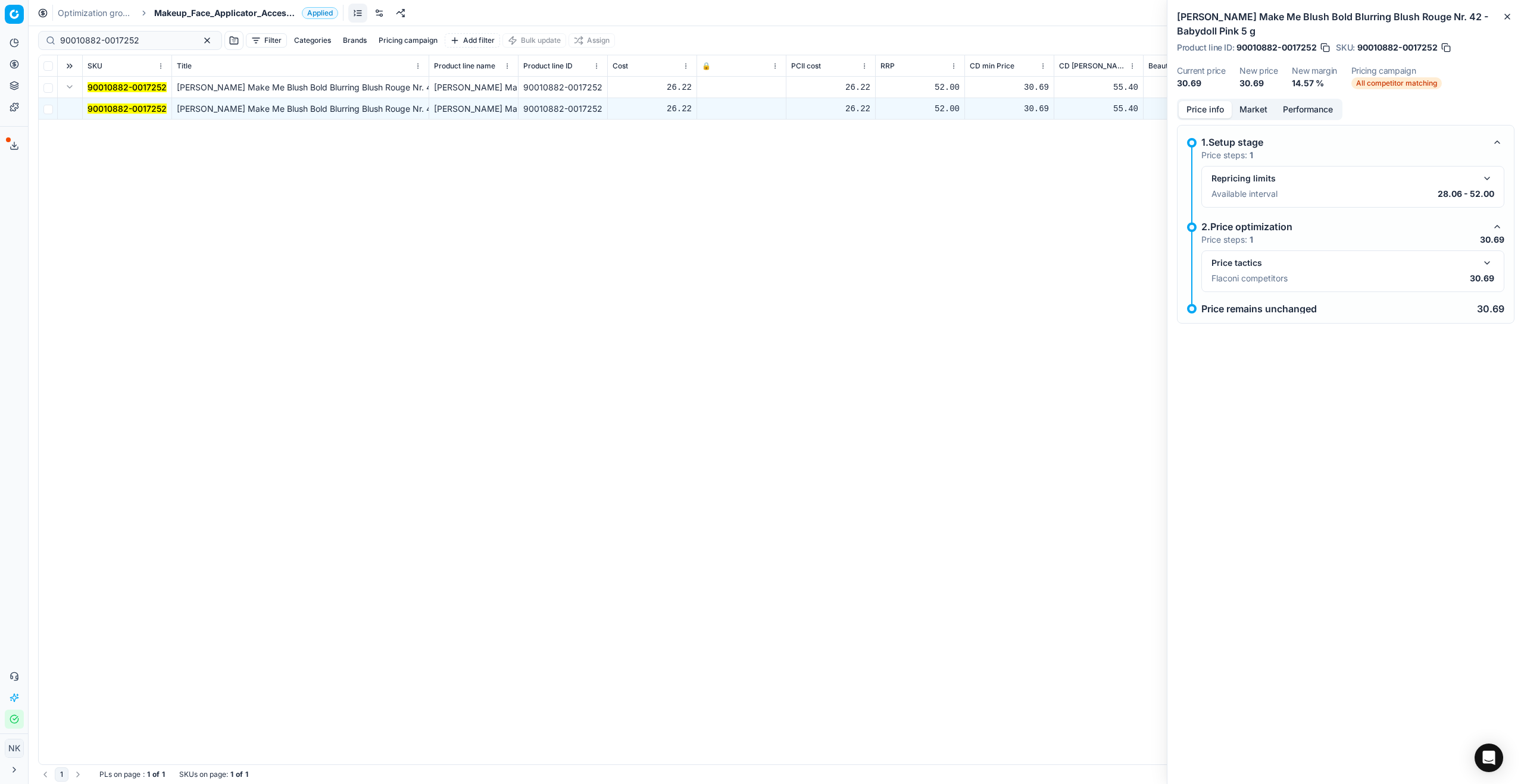
click at [1496, 257] on div "Price tactics Flaconi competitors 30.69" at bounding box center [1352, 271] width 303 height 42
click at [1488, 264] on button "button" at bounding box center [1486, 263] width 14 height 14
click at [1243, 104] on button "Market" at bounding box center [1253, 109] width 43 height 17
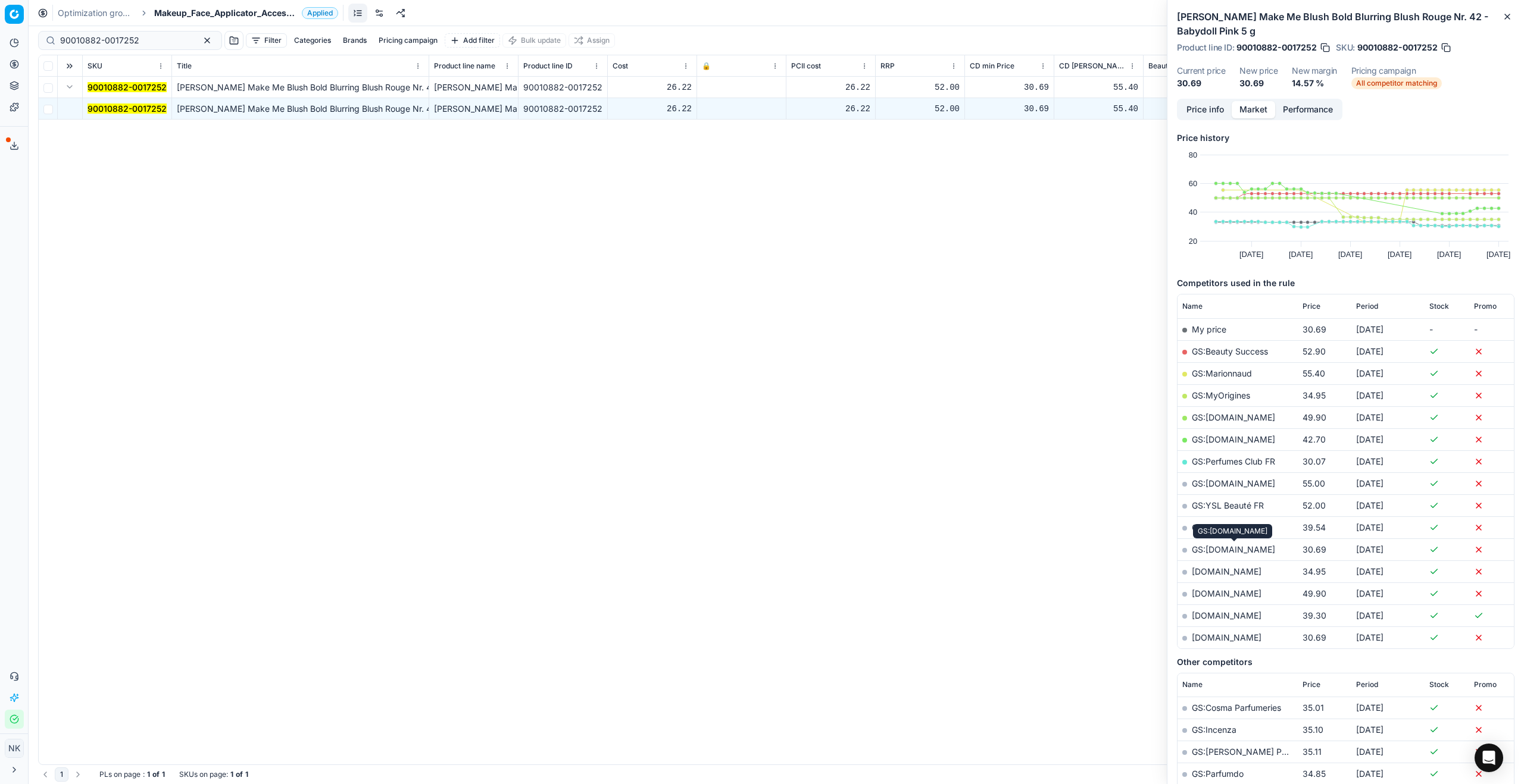
click at [1246, 554] on link "GS:parfumdreams.FR" at bounding box center [1233, 550] width 83 height 10
click at [116, 39] on input "90010882-0017252" at bounding box center [125, 40] width 130 height 12
paste input "1837-0018784"
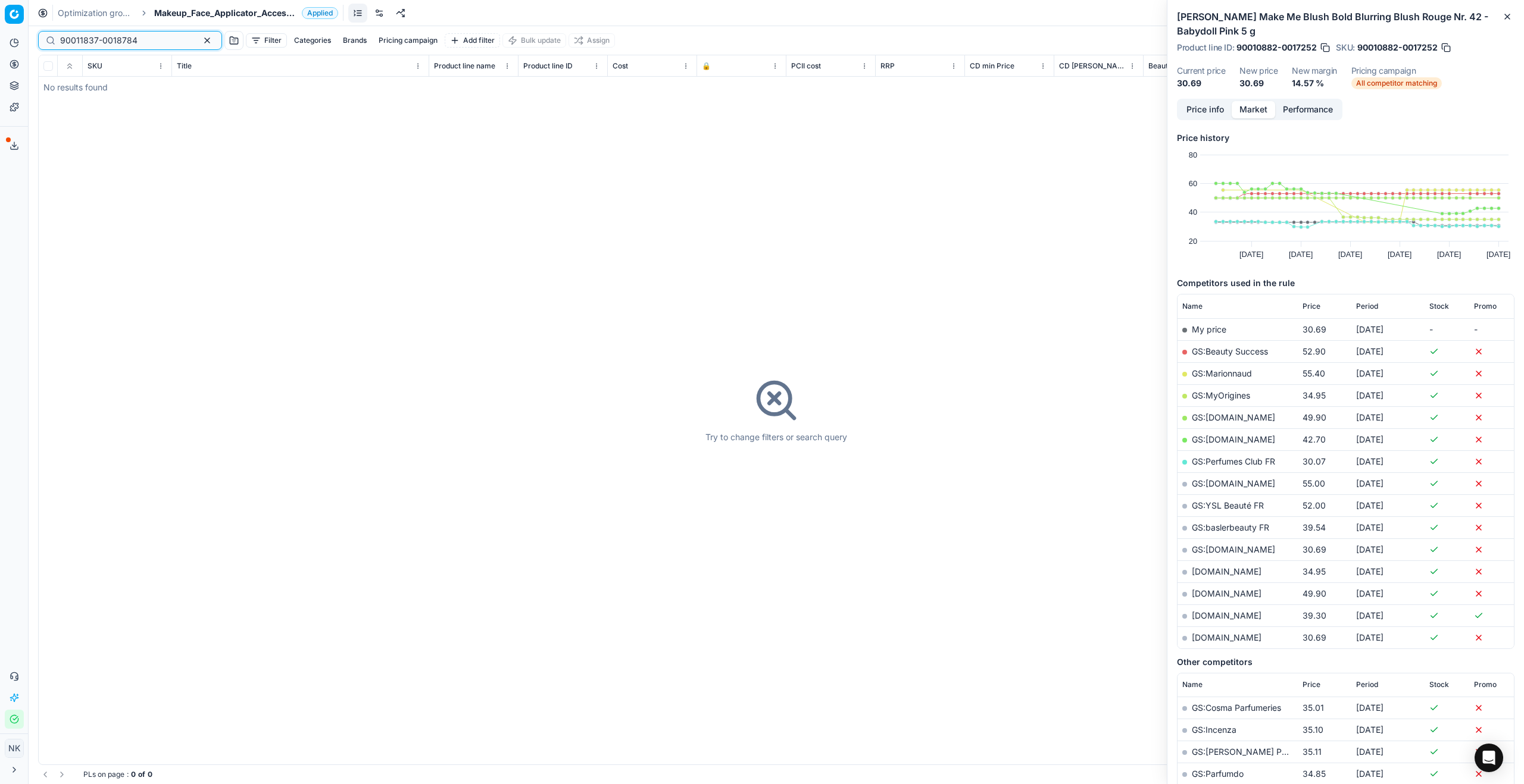
type input "90011837-0018784"
click at [191, 8] on span "Makeup_Face_Applicator_Access._Other, FR" at bounding box center [225, 13] width 143 height 12
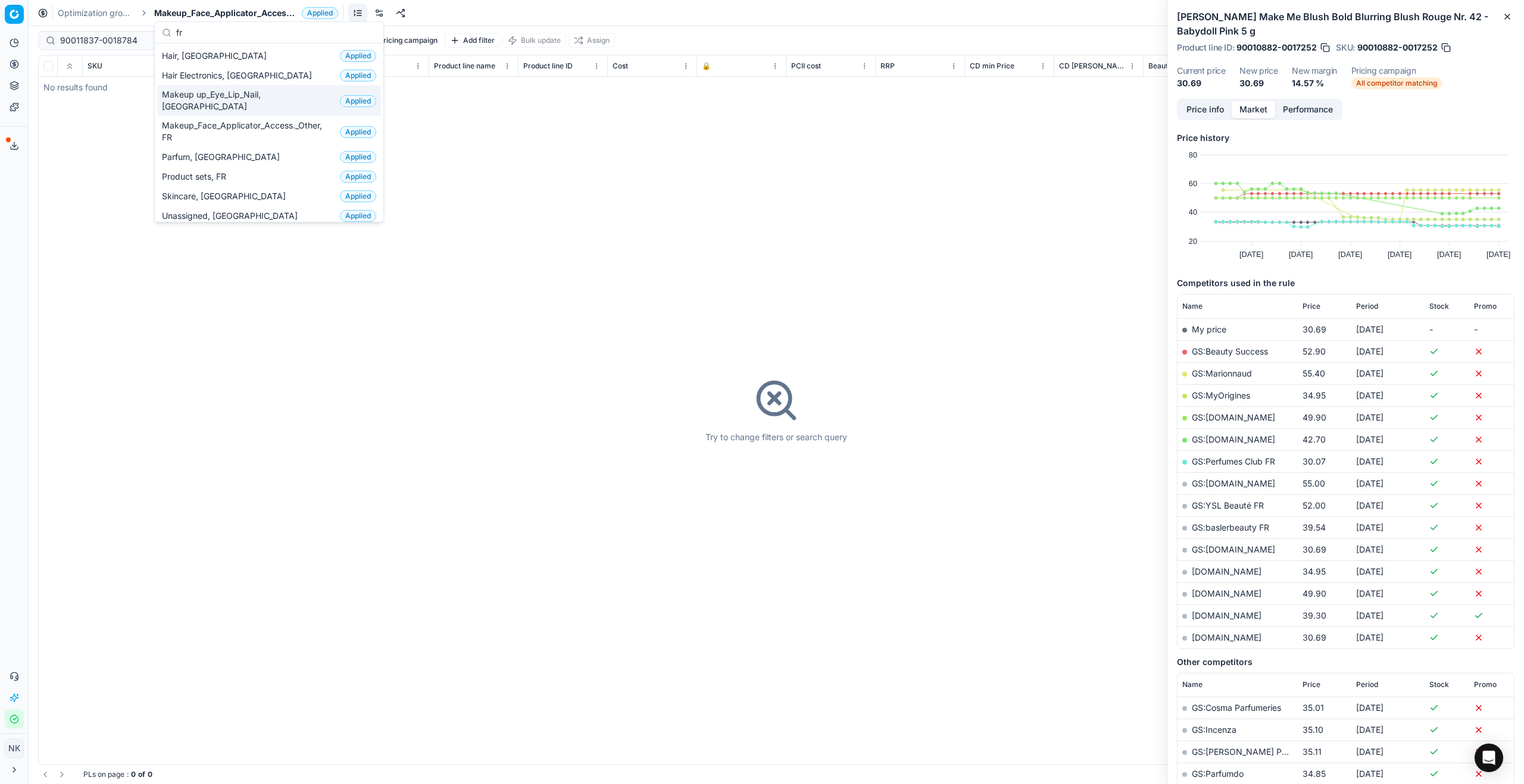
type input "fr"
click at [211, 91] on span "Makeup up_Eye_Lip_Nail, [GEOGRAPHIC_DATA]" at bounding box center [248, 100] width 173 height 24
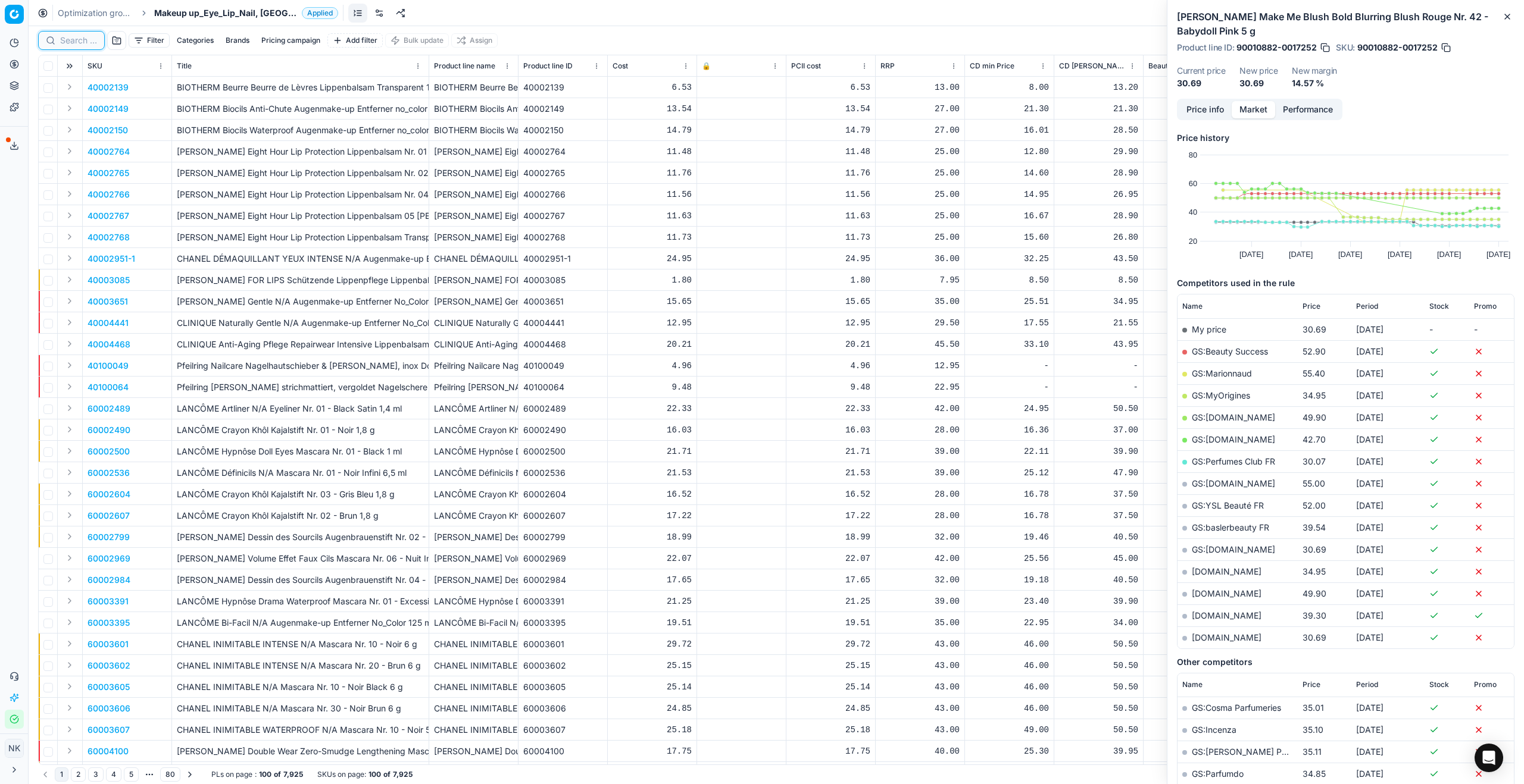
click at [93, 40] on input at bounding box center [79, 40] width 37 height 12
paste input "90011837-0018784"
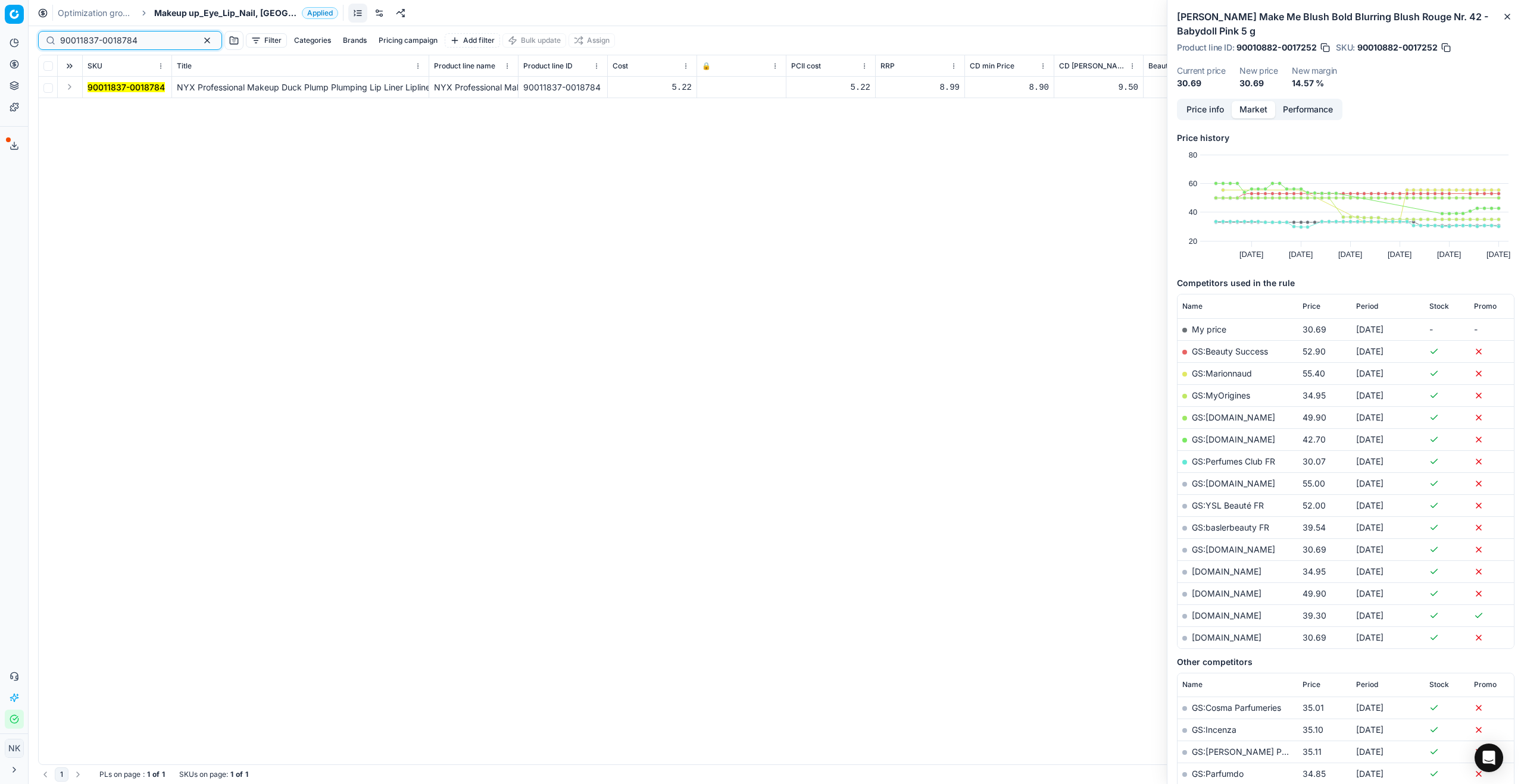
type input "90011837-0018784"
click at [68, 88] on button "Expand" at bounding box center [69, 86] width 14 height 14
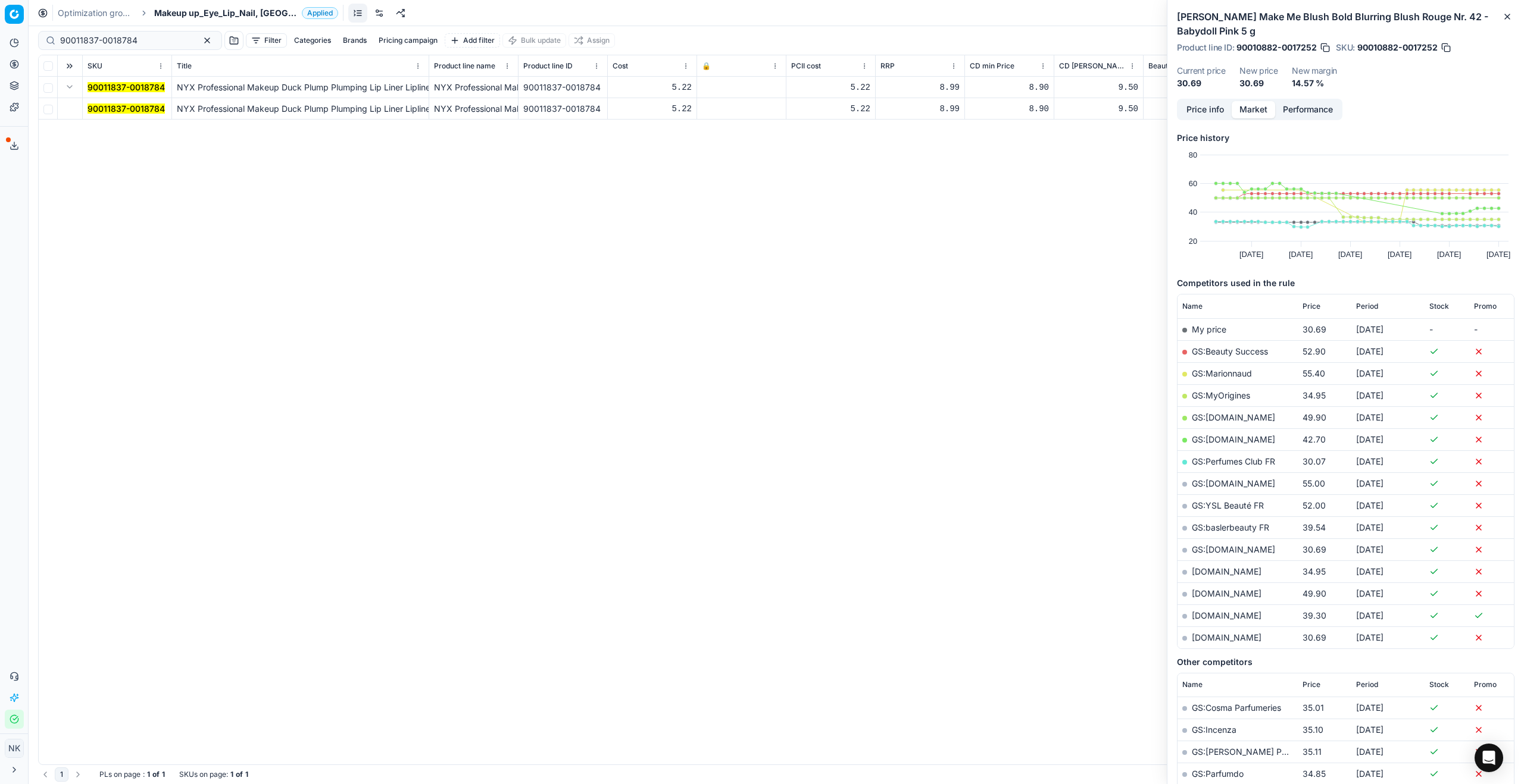
click at [113, 113] on mark "90011837-0018784" at bounding box center [126, 109] width 77 height 10
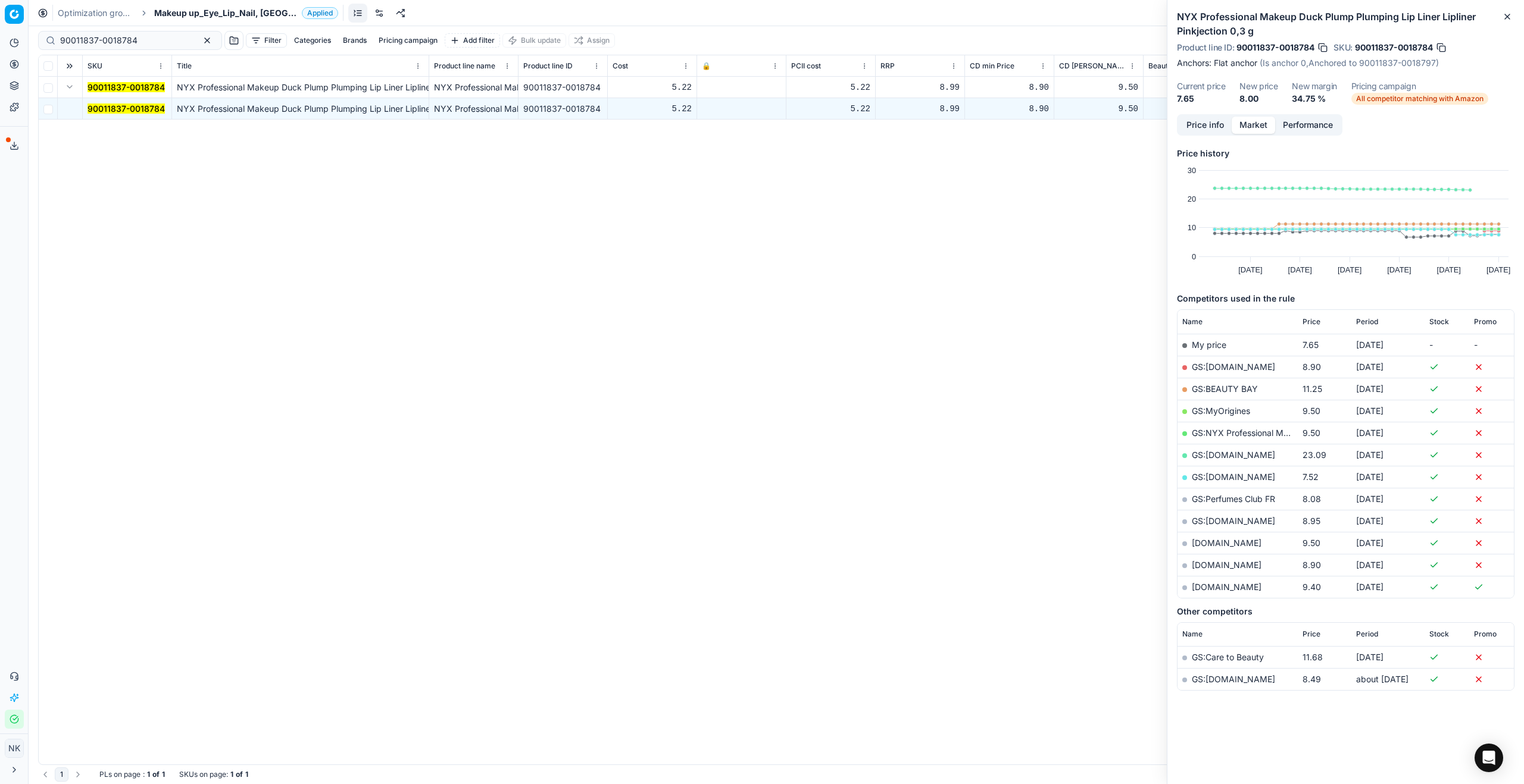
click at [1223, 475] on link "GS:[DOMAIN_NAME]" at bounding box center [1233, 477] width 83 height 10
click at [1240, 498] on link "GS:Perfumes Club FR" at bounding box center [1233, 499] width 83 height 10
click at [195, 7] on span "Makeup up_Eye_Lip_Nail, [GEOGRAPHIC_DATA]" at bounding box center [225, 13] width 143 height 12
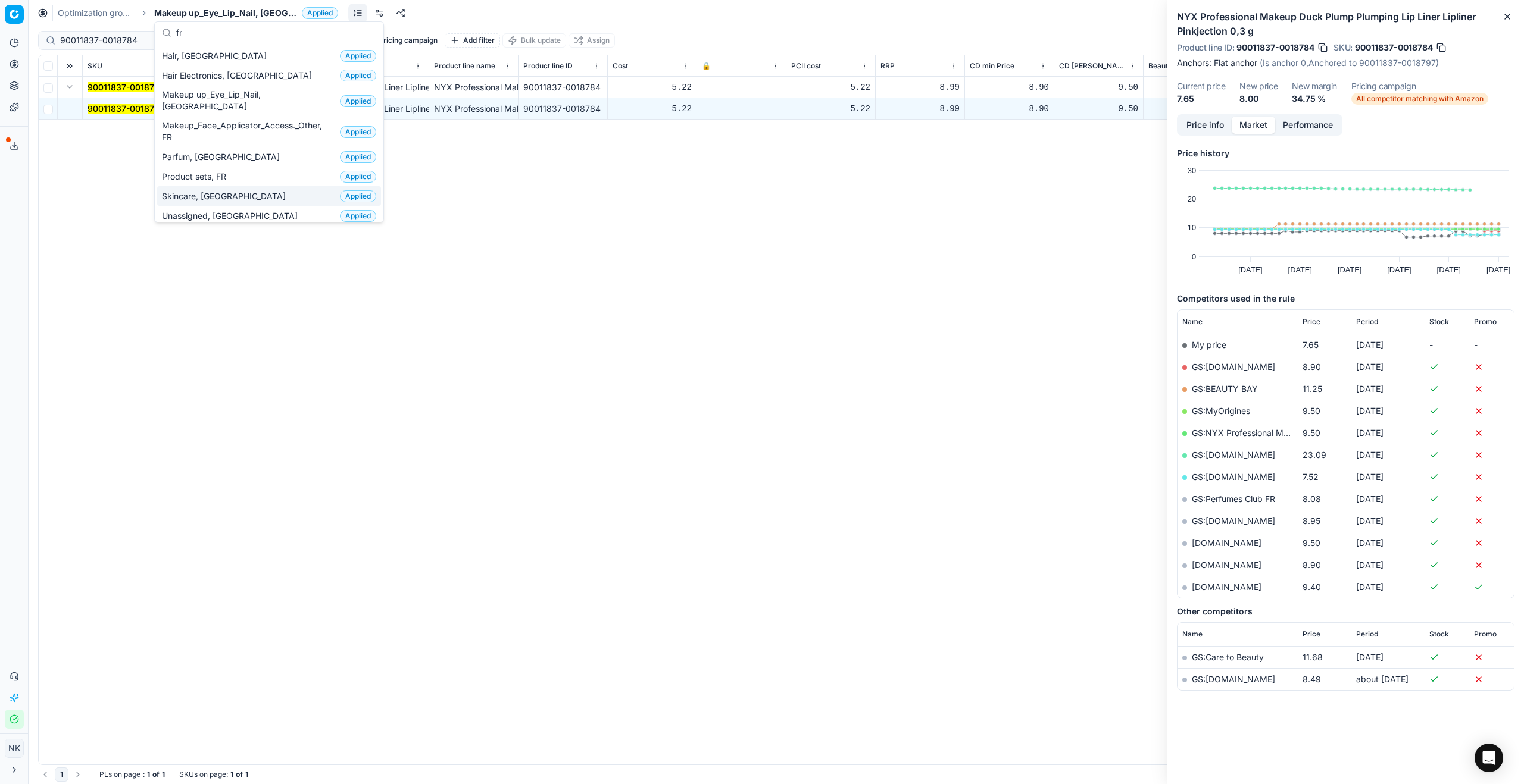
type input "fr"
click at [180, 191] on span "Skincare, [GEOGRAPHIC_DATA]" at bounding box center [226, 197] width 129 height 12
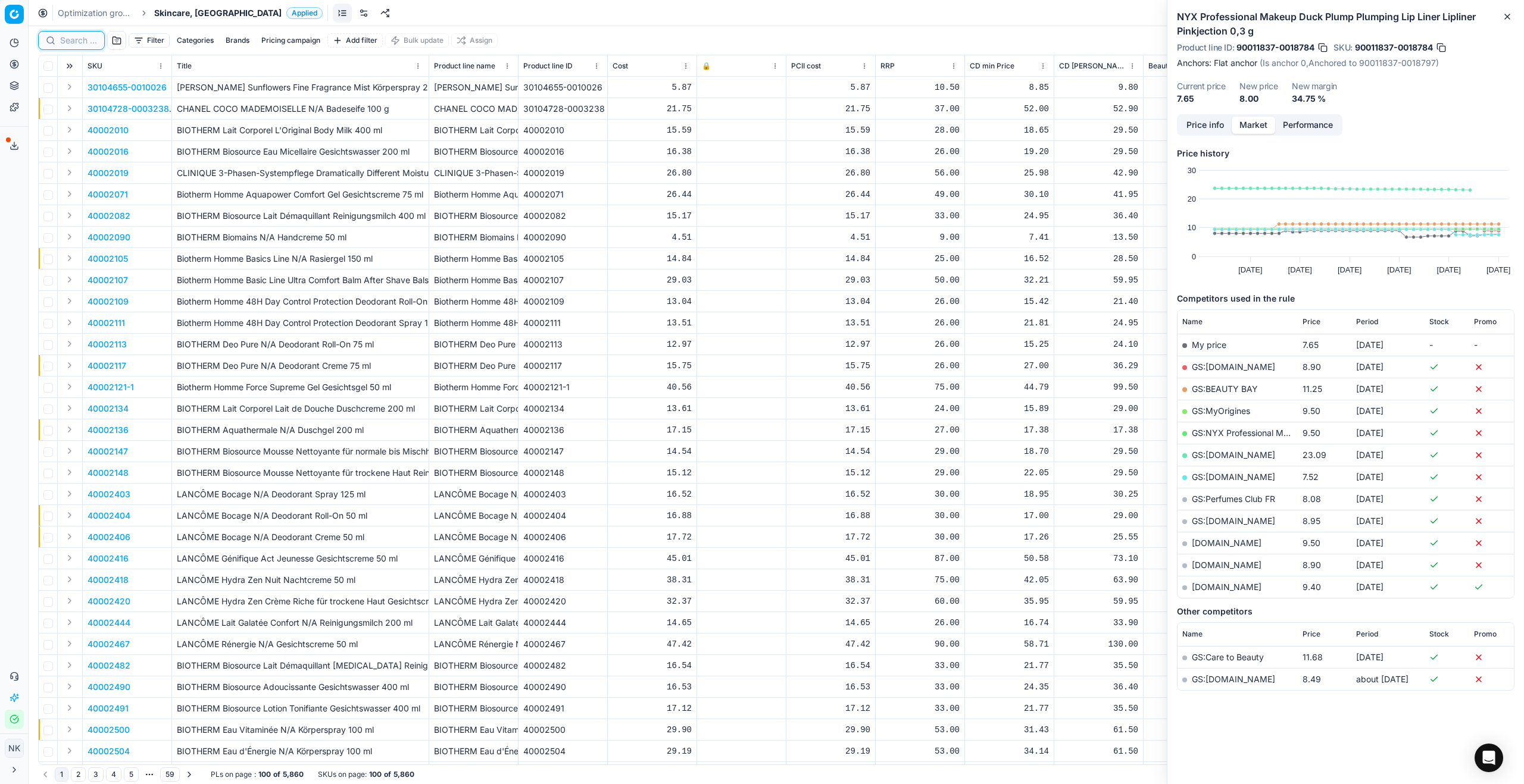
click at [77, 45] on input at bounding box center [79, 40] width 37 height 12
paste input "80077322-90"
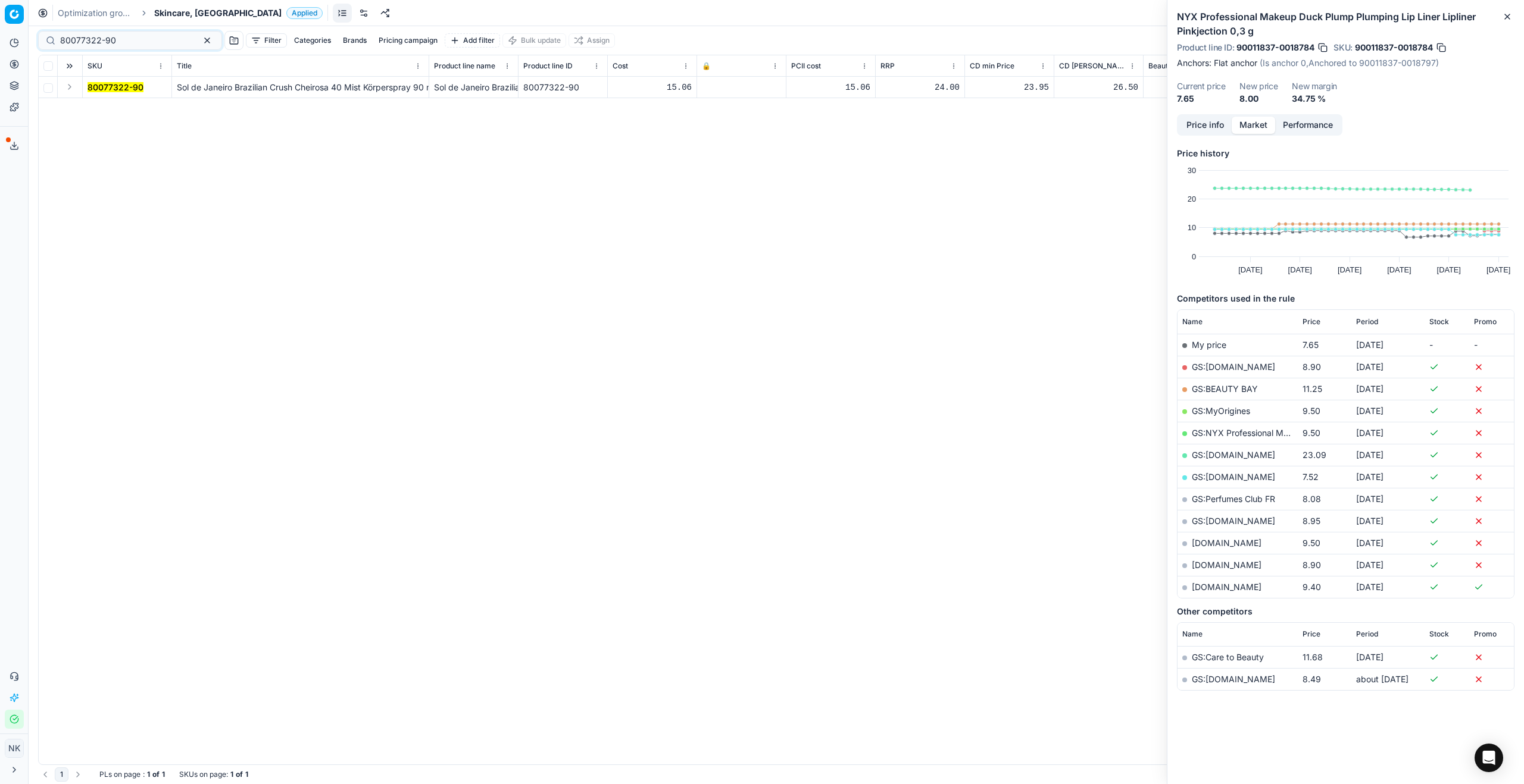
click at [68, 90] on button "Expand" at bounding box center [69, 86] width 14 height 14
click at [104, 109] on mark "80077322-90" at bounding box center [116, 109] width 56 height 10
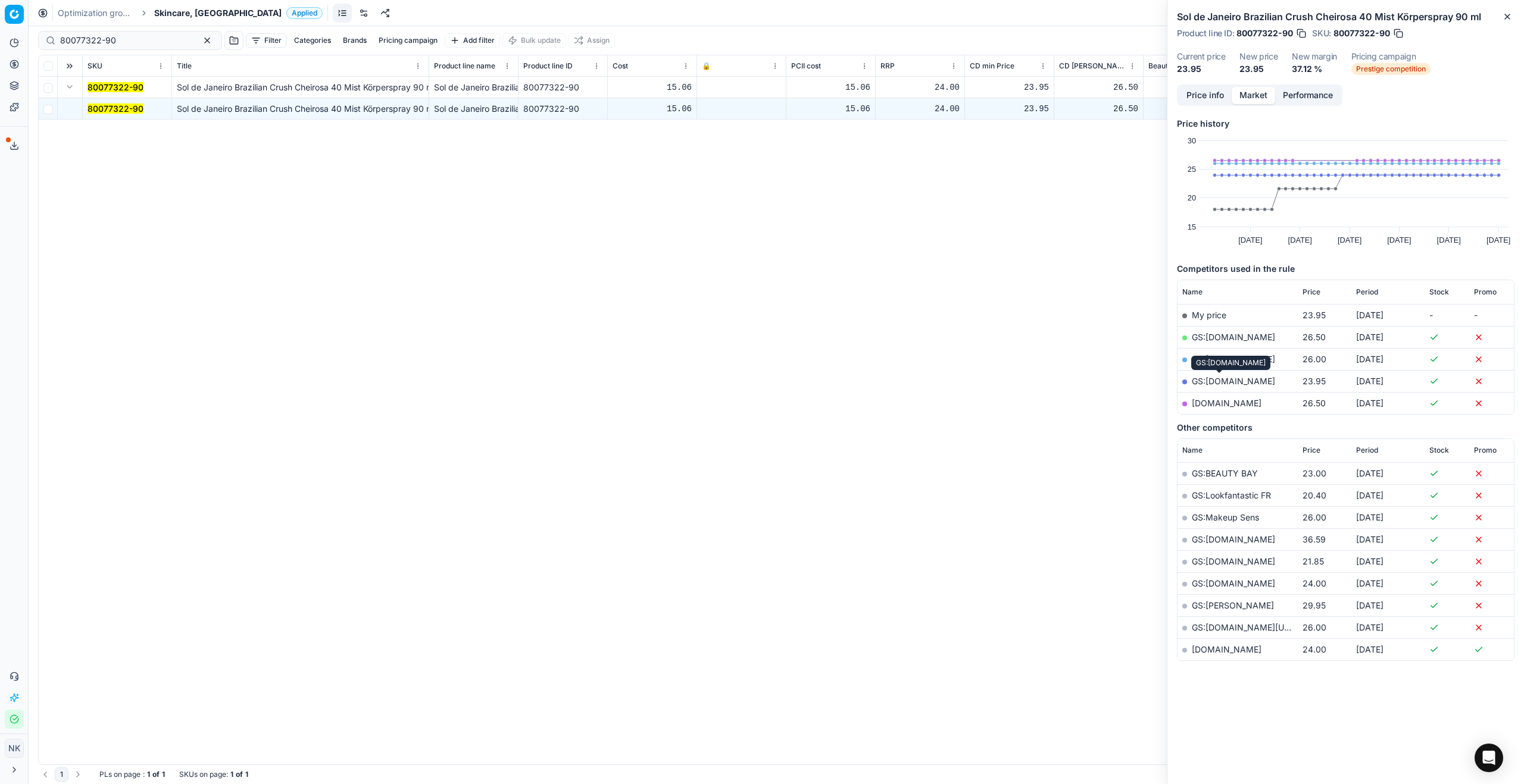
click at [1217, 382] on link "GS:[DOMAIN_NAME]" at bounding box center [1233, 381] width 83 height 10
click at [130, 42] on input "80077322-90" at bounding box center [125, 40] width 130 height 12
paste input "90012431-0019577"
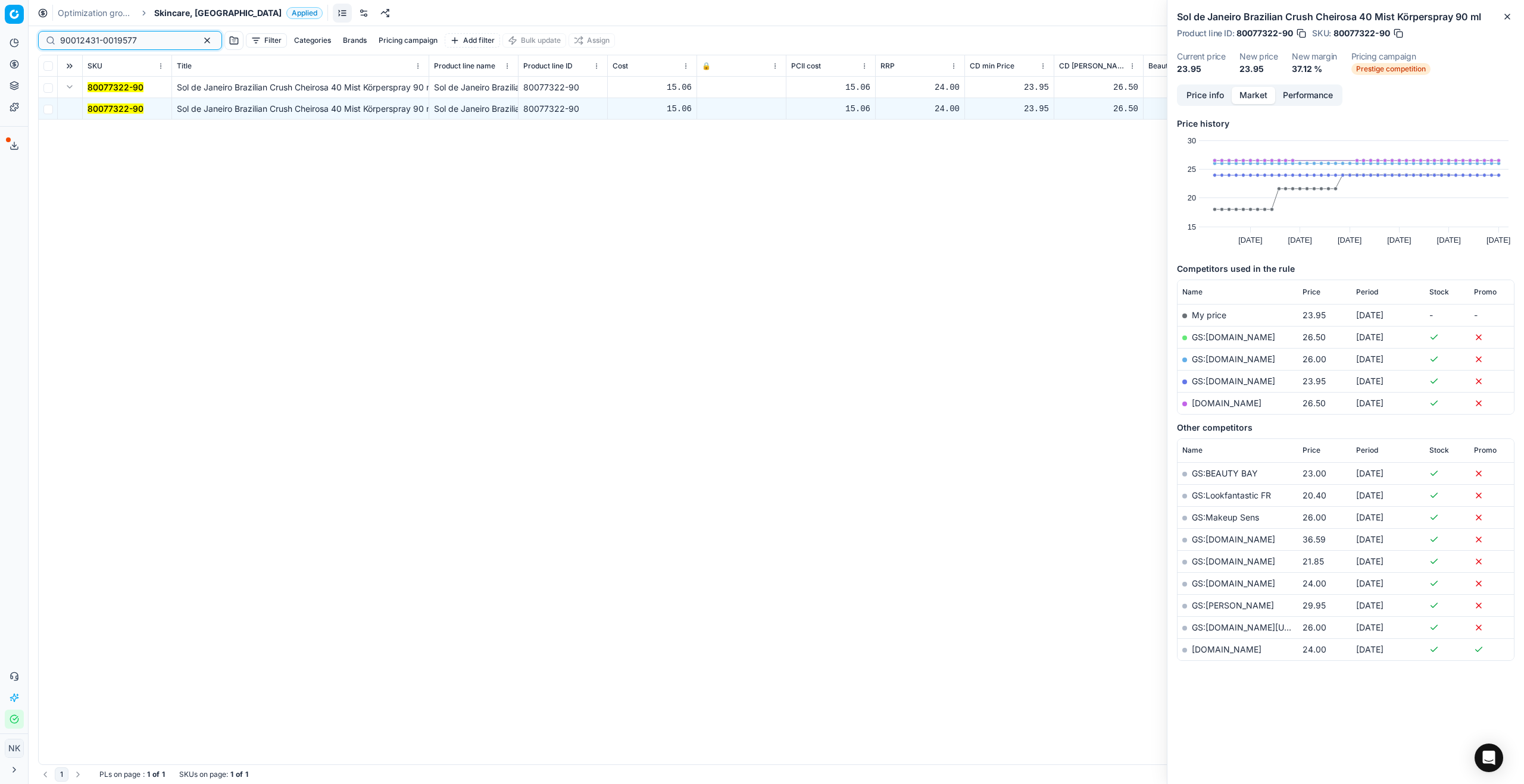
type input "90012431-0019577"
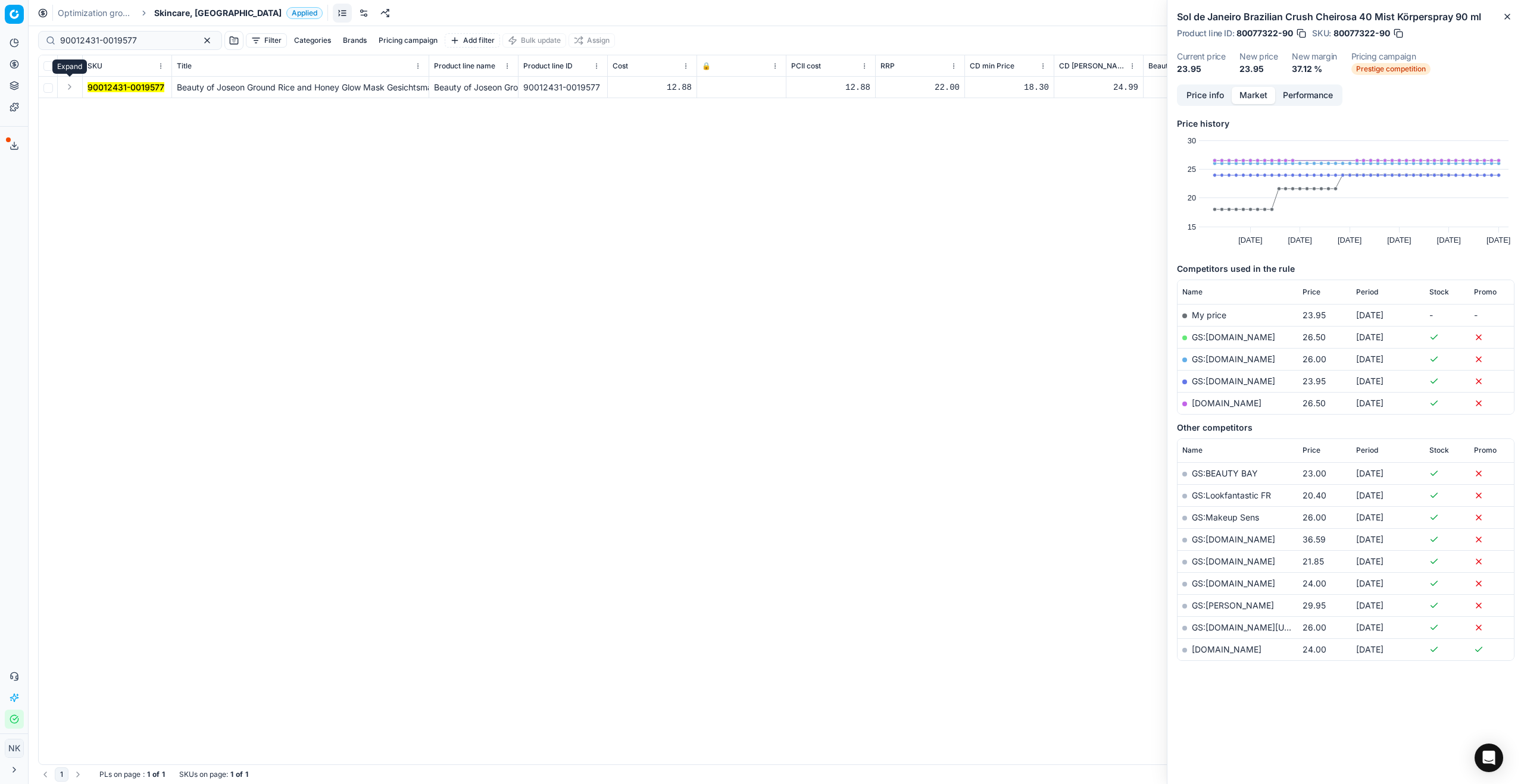
click at [67, 85] on button "Expand" at bounding box center [69, 86] width 14 height 14
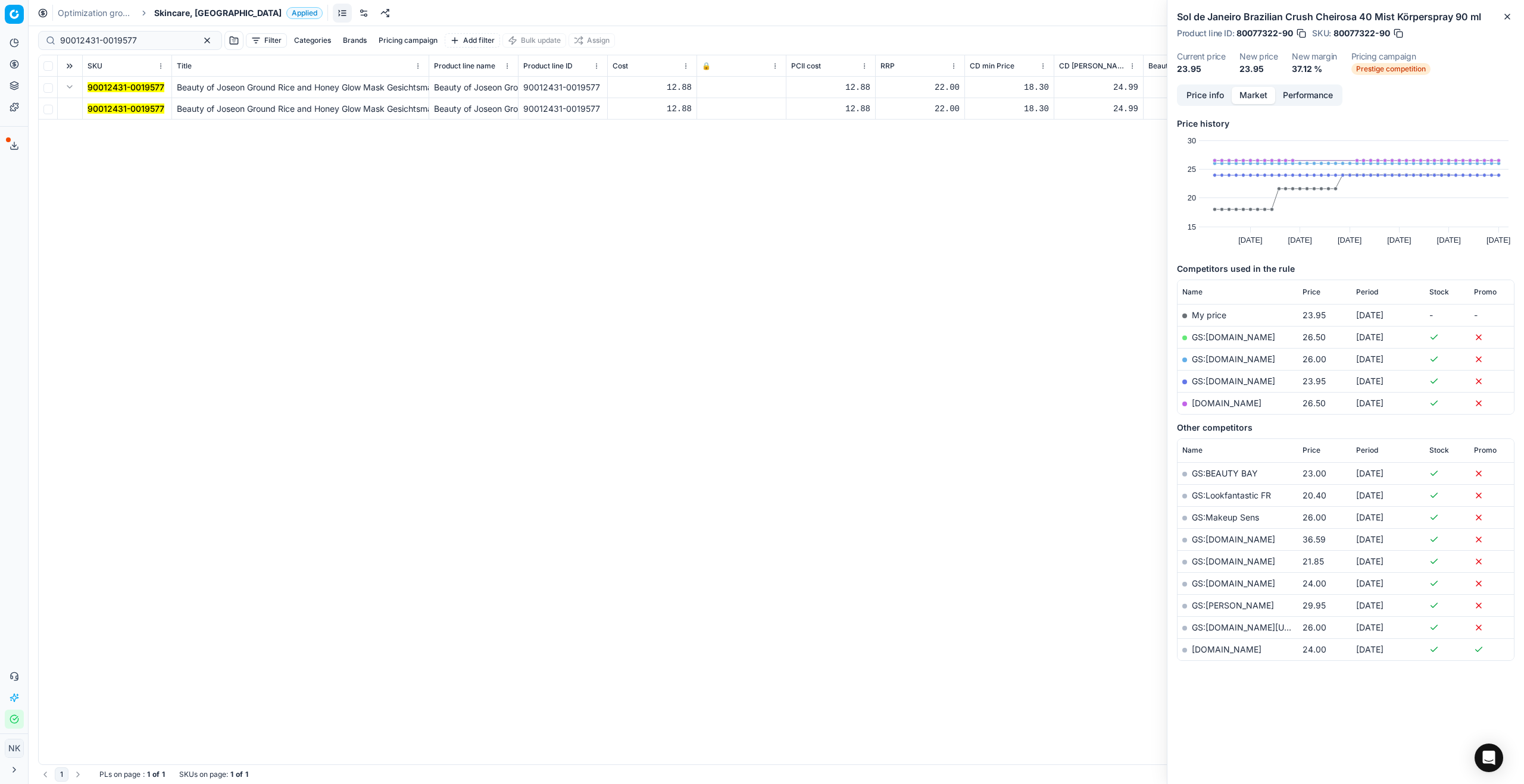
click at [102, 106] on mark "90012431-0019577" at bounding box center [126, 109] width 77 height 10
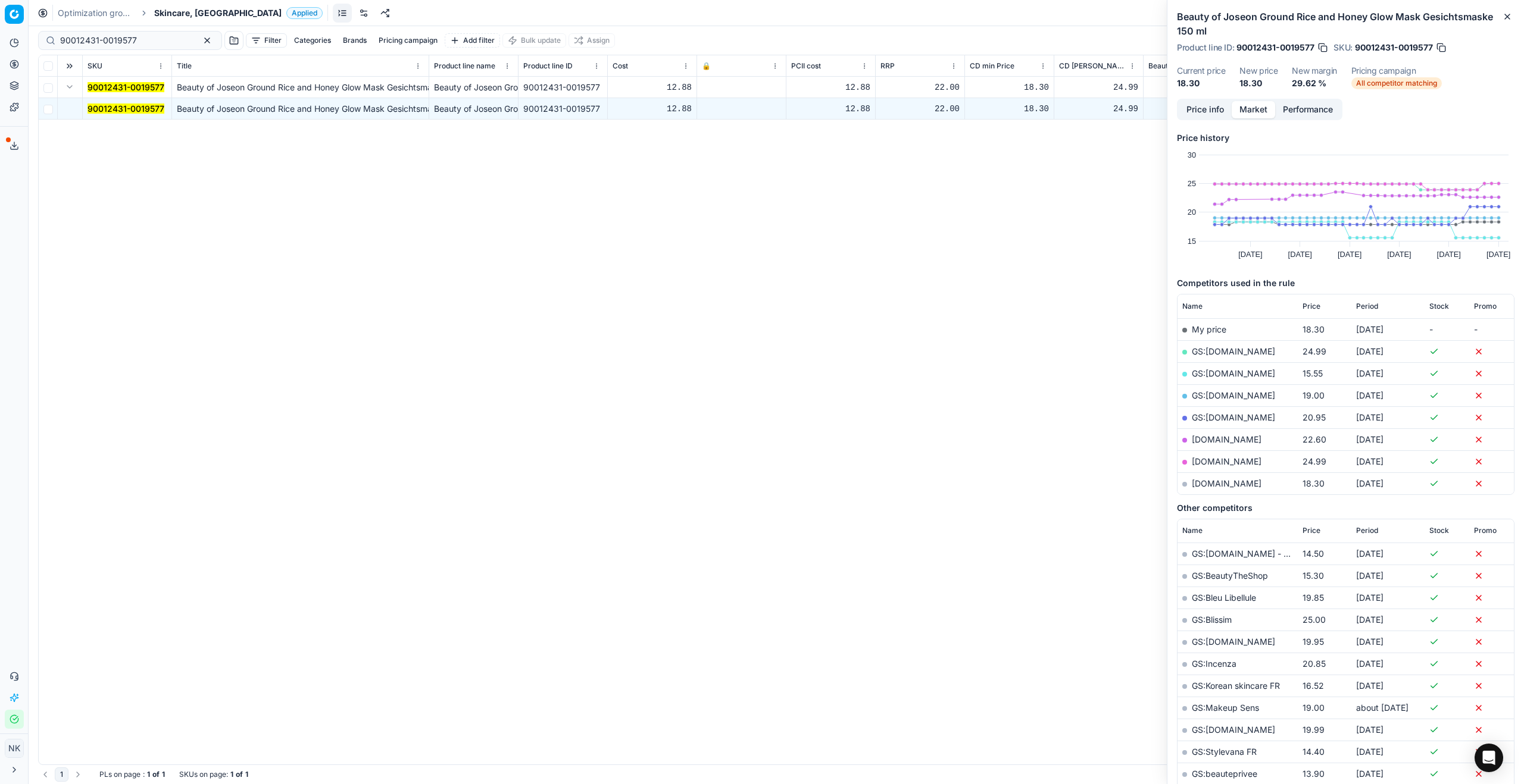
click at [1215, 485] on link "[DOMAIN_NAME]" at bounding box center [1226, 484] width 70 height 10
click at [188, 15] on span "Skincare, [GEOGRAPHIC_DATA]" at bounding box center [217, 13] width 127 height 12
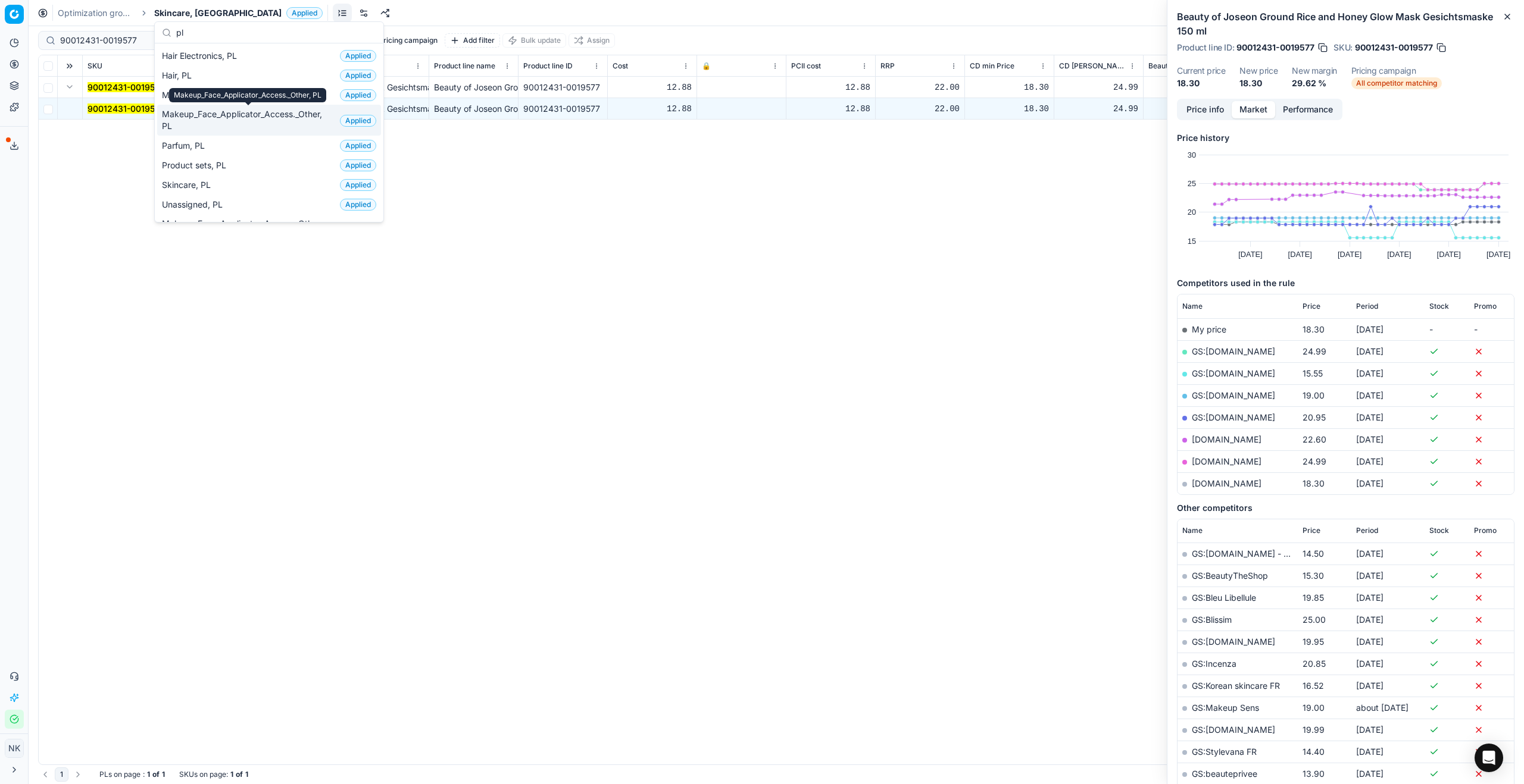
type input "pl"
click at [251, 124] on span "Makeup_Face_Applicator_Access._Other, PL" at bounding box center [248, 120] width 173 height 24
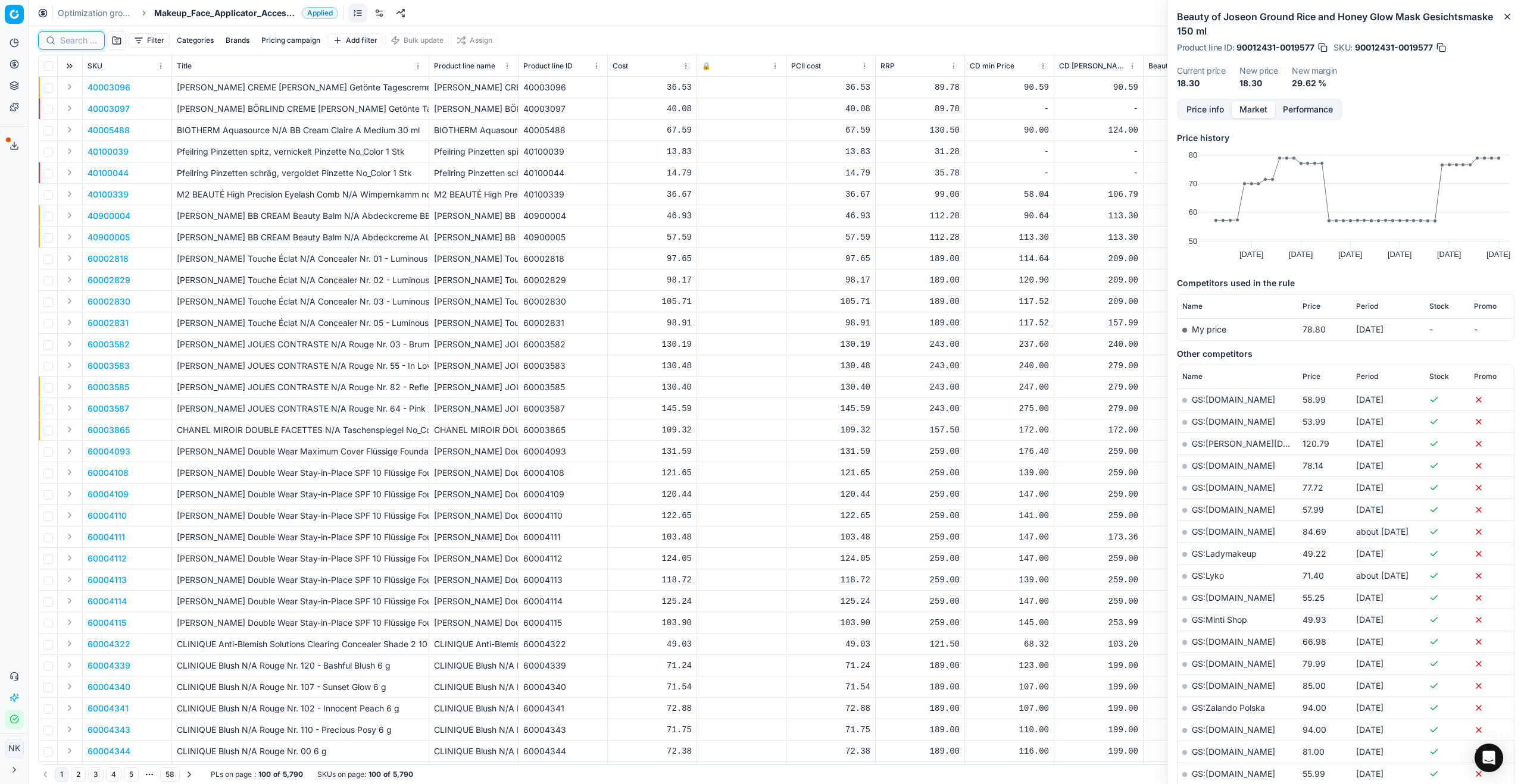
click at [67, 40] on input at bounding box center [79, 40] width 37 height 12
paste input "90005602-0008297"
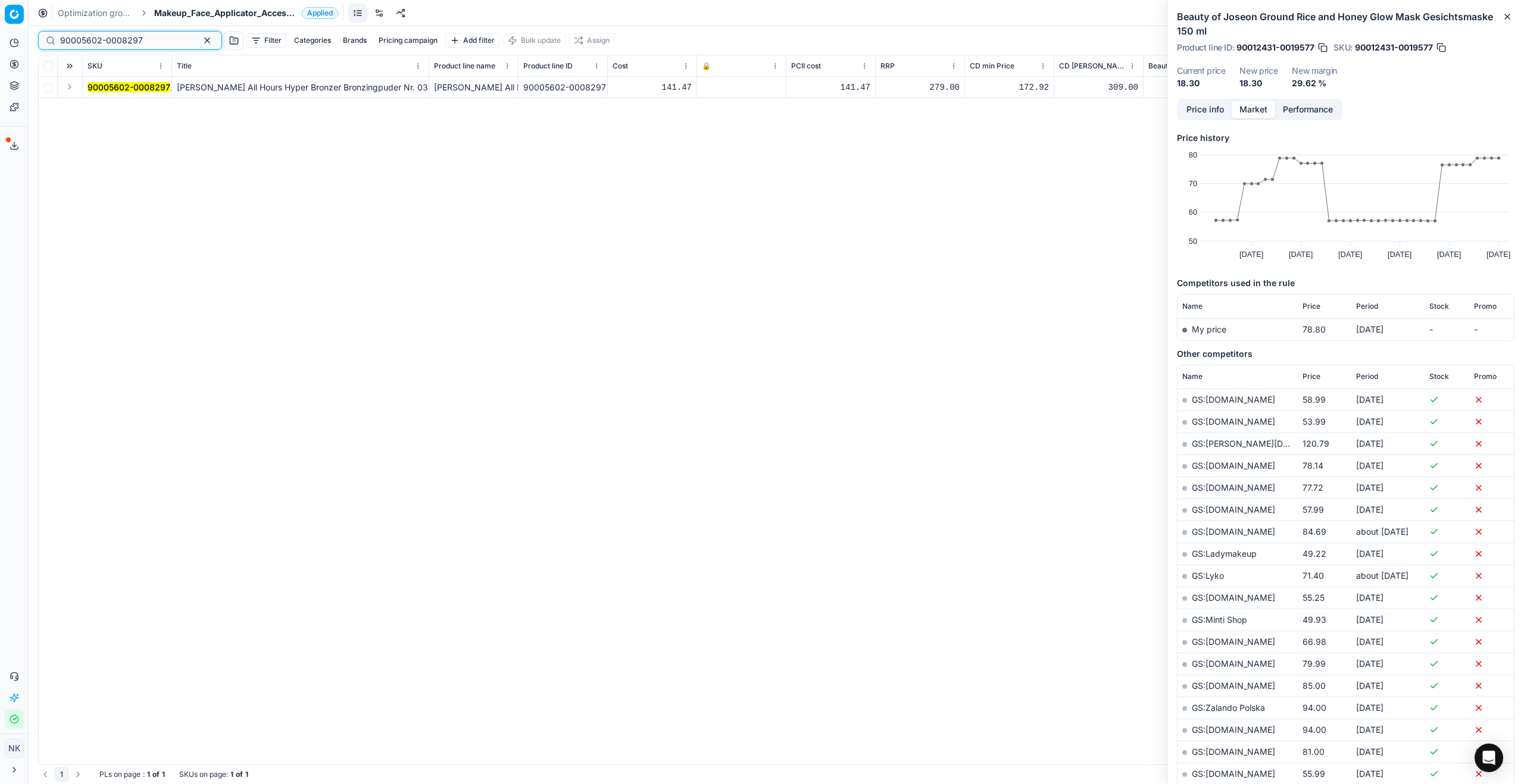
type input "90005602-0008297"
click at [70, 88] on button "Expand" at bounding box center [69, 86] width 14 height 14
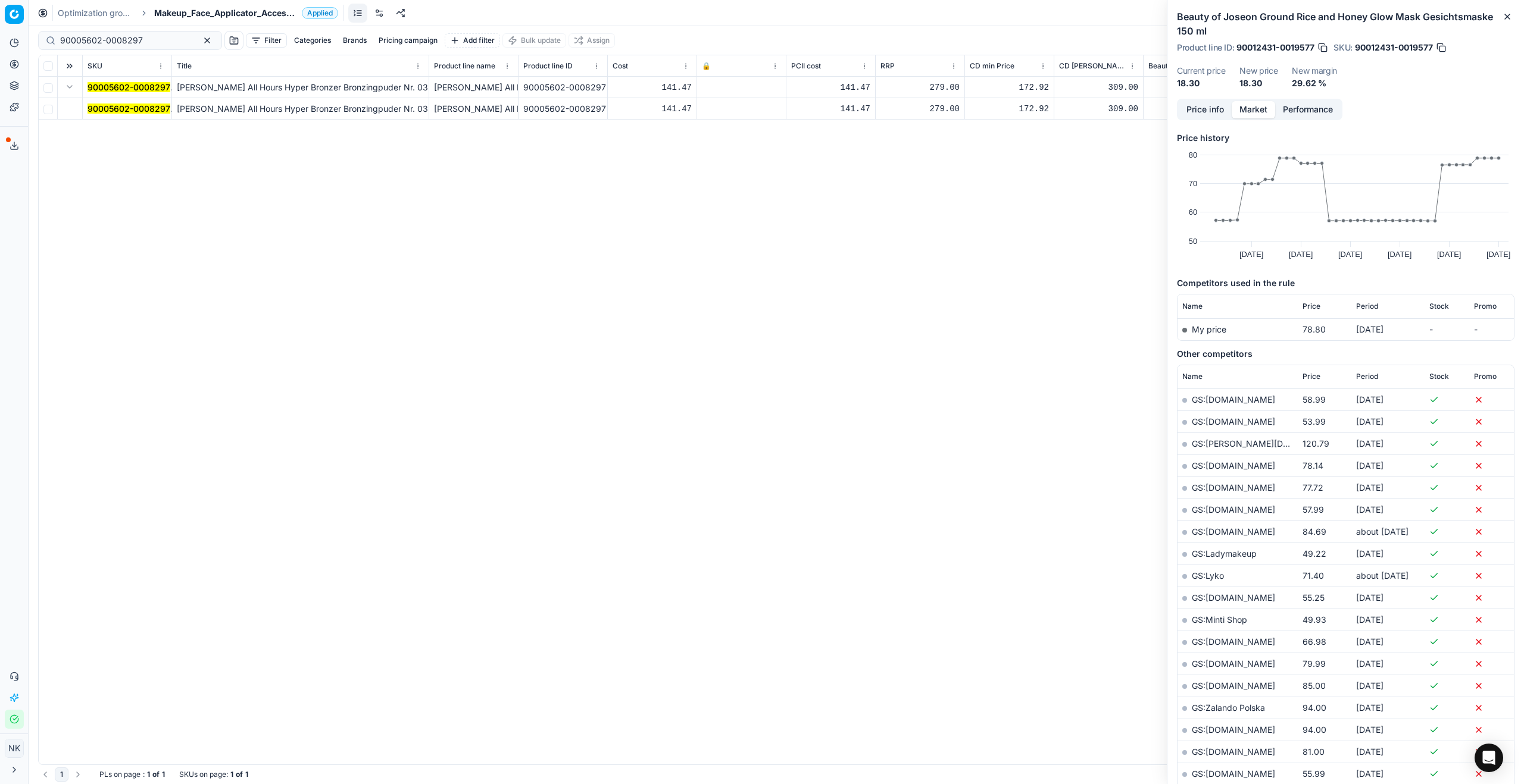
click at [95, 103] on span "90005602-0008297" at bounding box center [129, 109] width 82 height 12
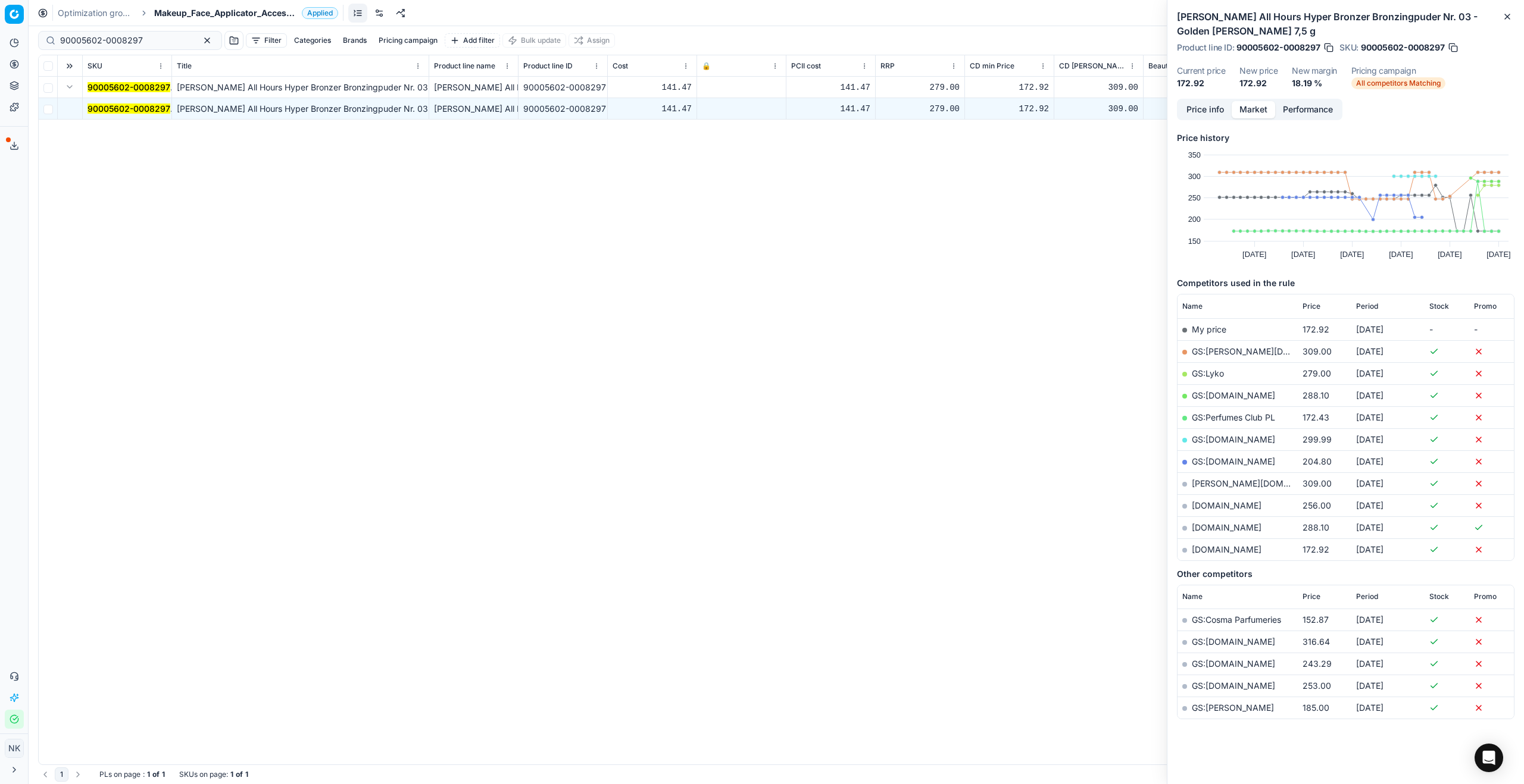
click at [104, 104] on mark "90005602-0008297" at bounding box center [129, 109] width 82 height 10
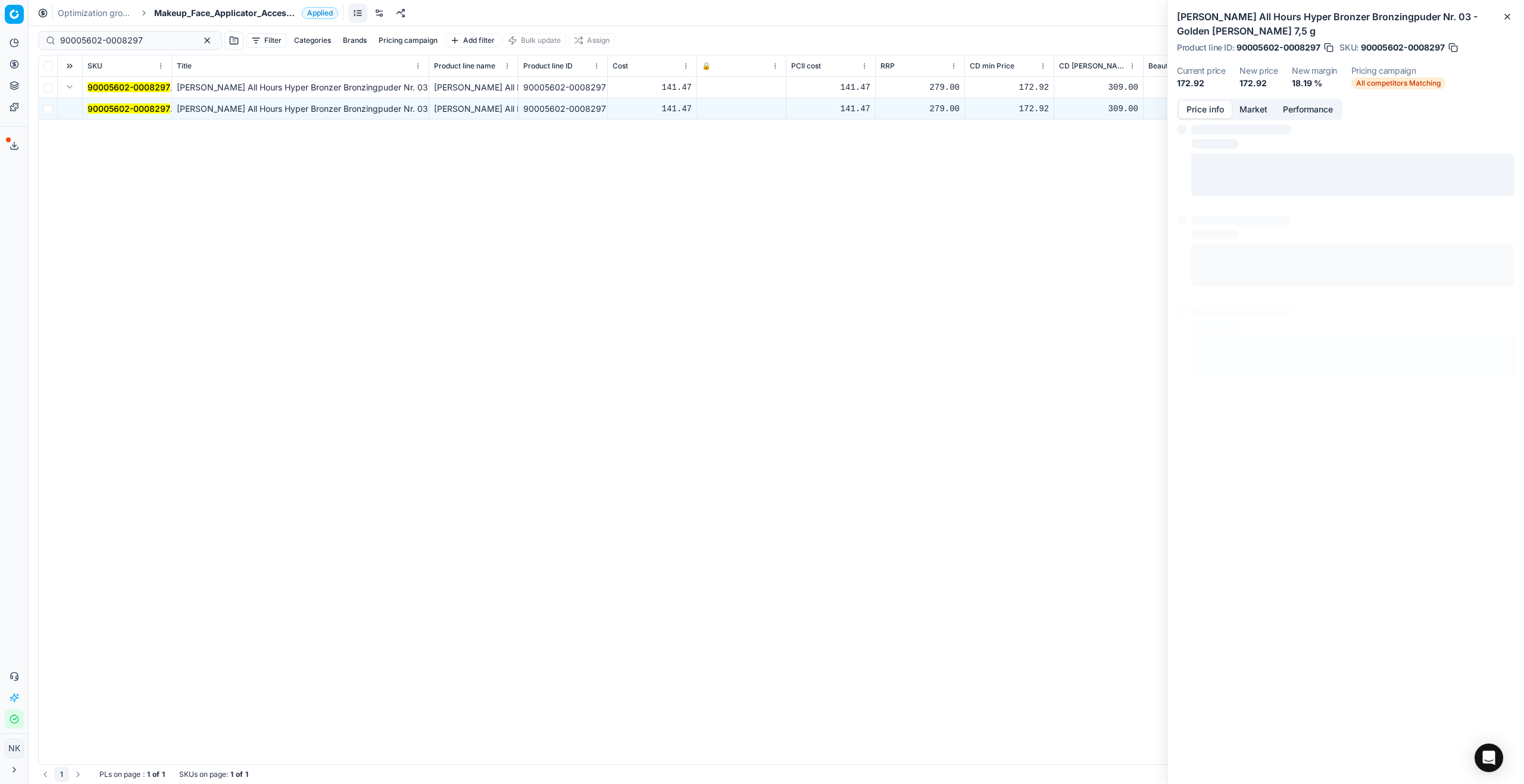
click at [1211, 111] on button "Price info" at bounding box center [1205, 109] width 53 height 17
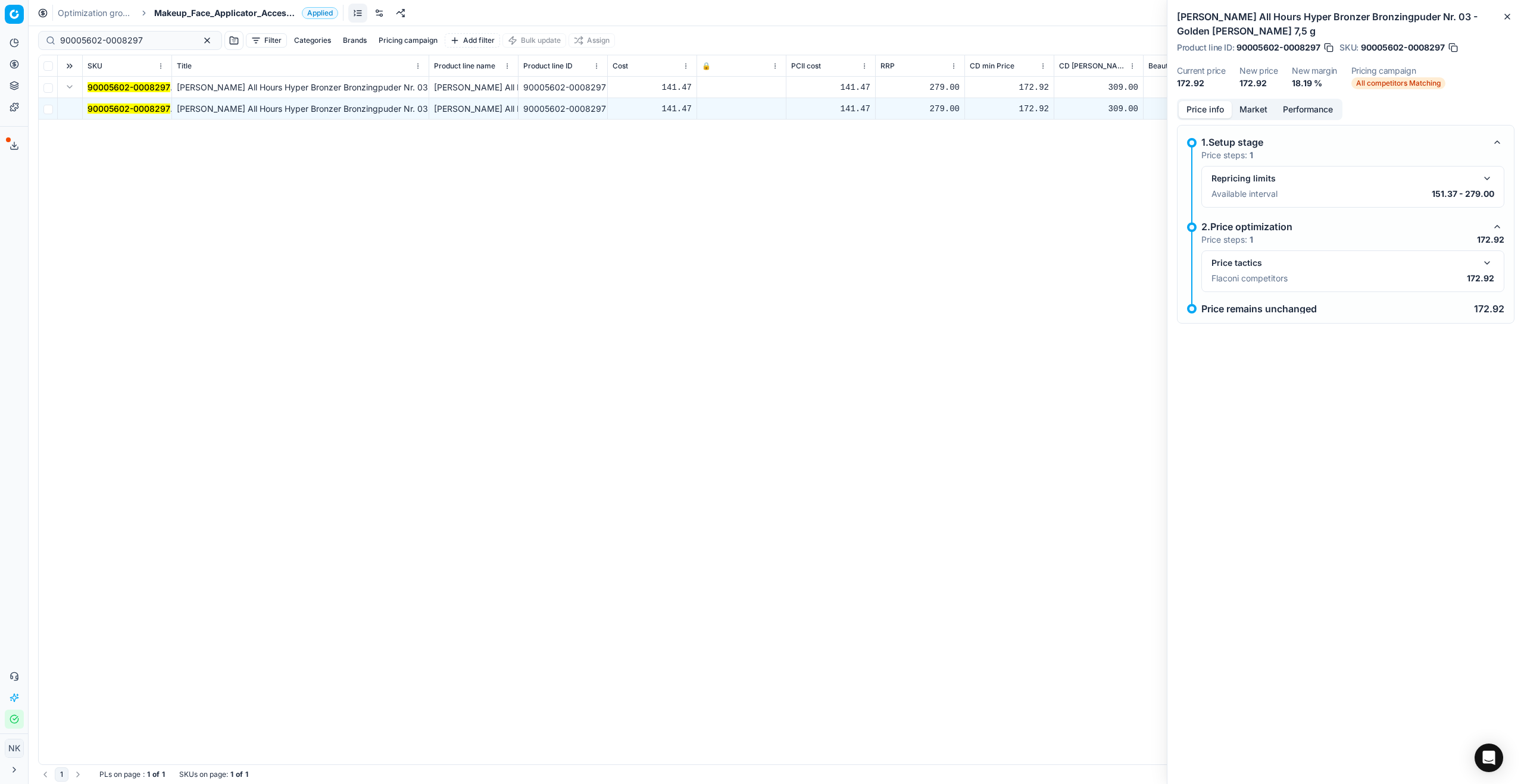
click at [1489, 266] on button "button" at bounding box center [1486, 263] width 14 height 14
click at [1246, 114] on button "Market" at bounding box center [1253, 109] width 43 height 17
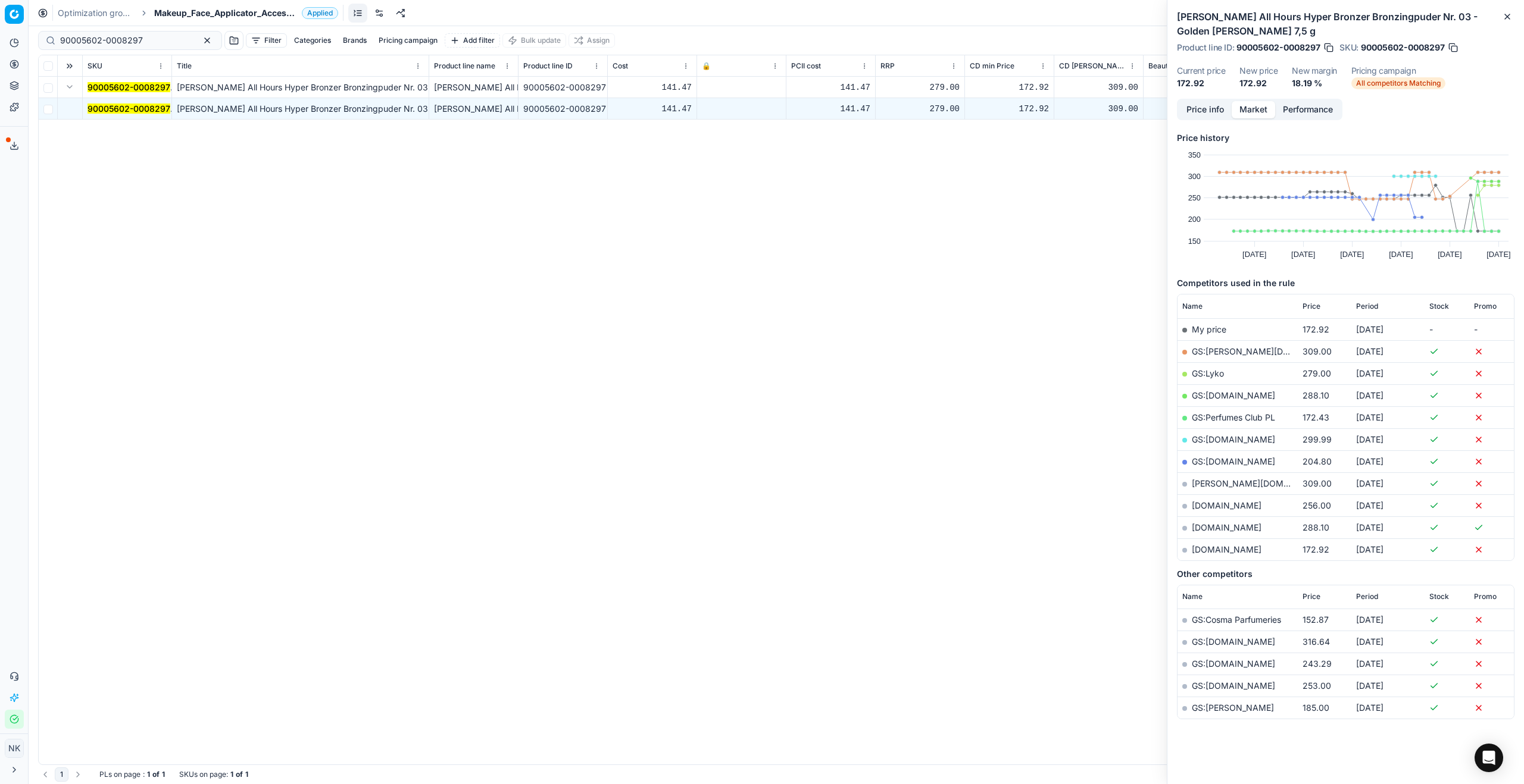
click at [1228, 554] on td "[DOMAIN_NAME]" at bounding box center [1237, 549] width 120 height 22
click at [1239, 549] on link "[DOMAIN_NAME]" at bounding box center [1226, 550] width 70 height 10
click at [198, 16] on span "Makeup_Face_Applicator_Access._Other, PL" at bounding box center [225, 13] width 143 height 12
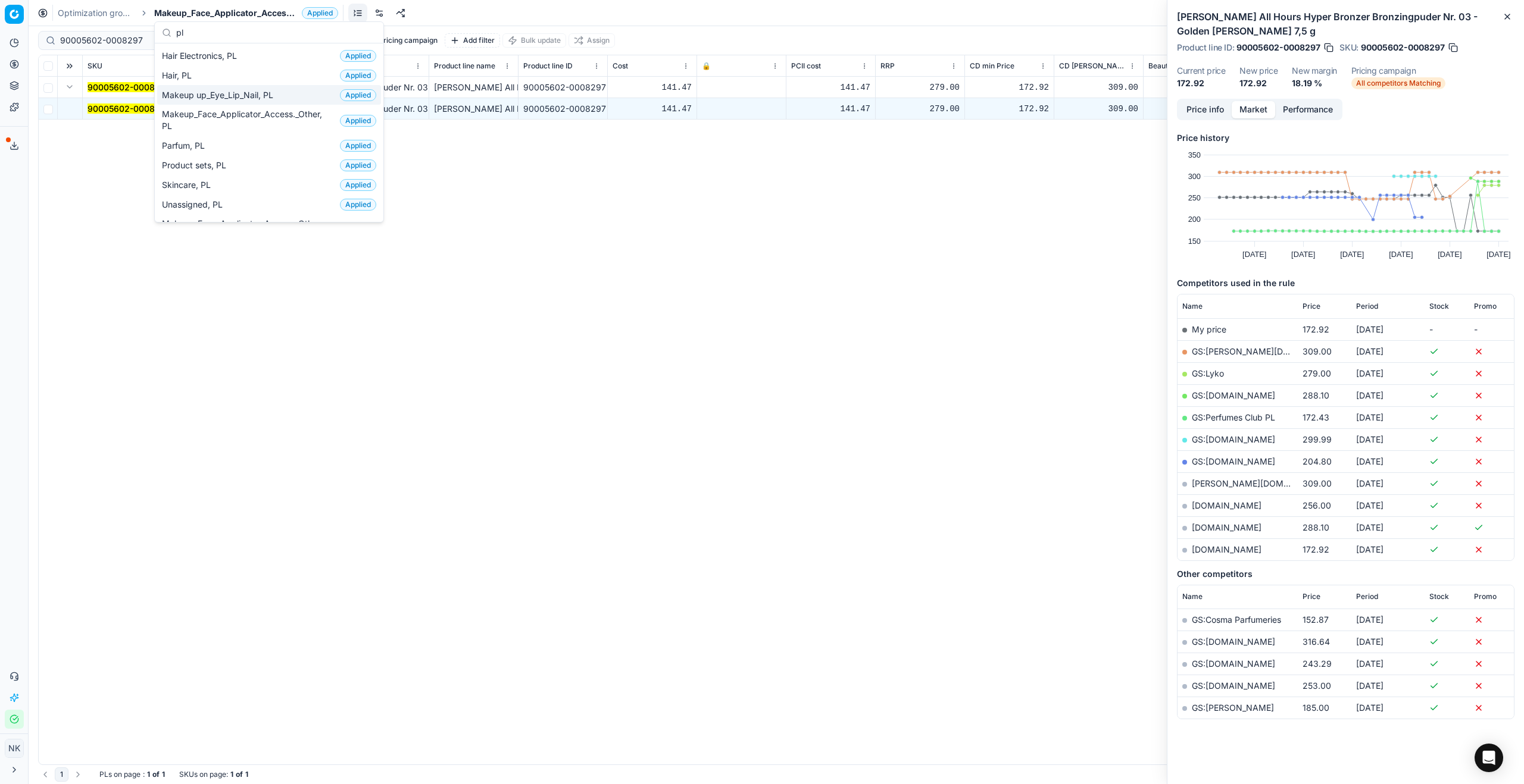
type input "pl"
click at [228, 93] on span "Makeup up_Eye_Lip_Nail, PL" at bounding box center [220, 95] width 116 height 12
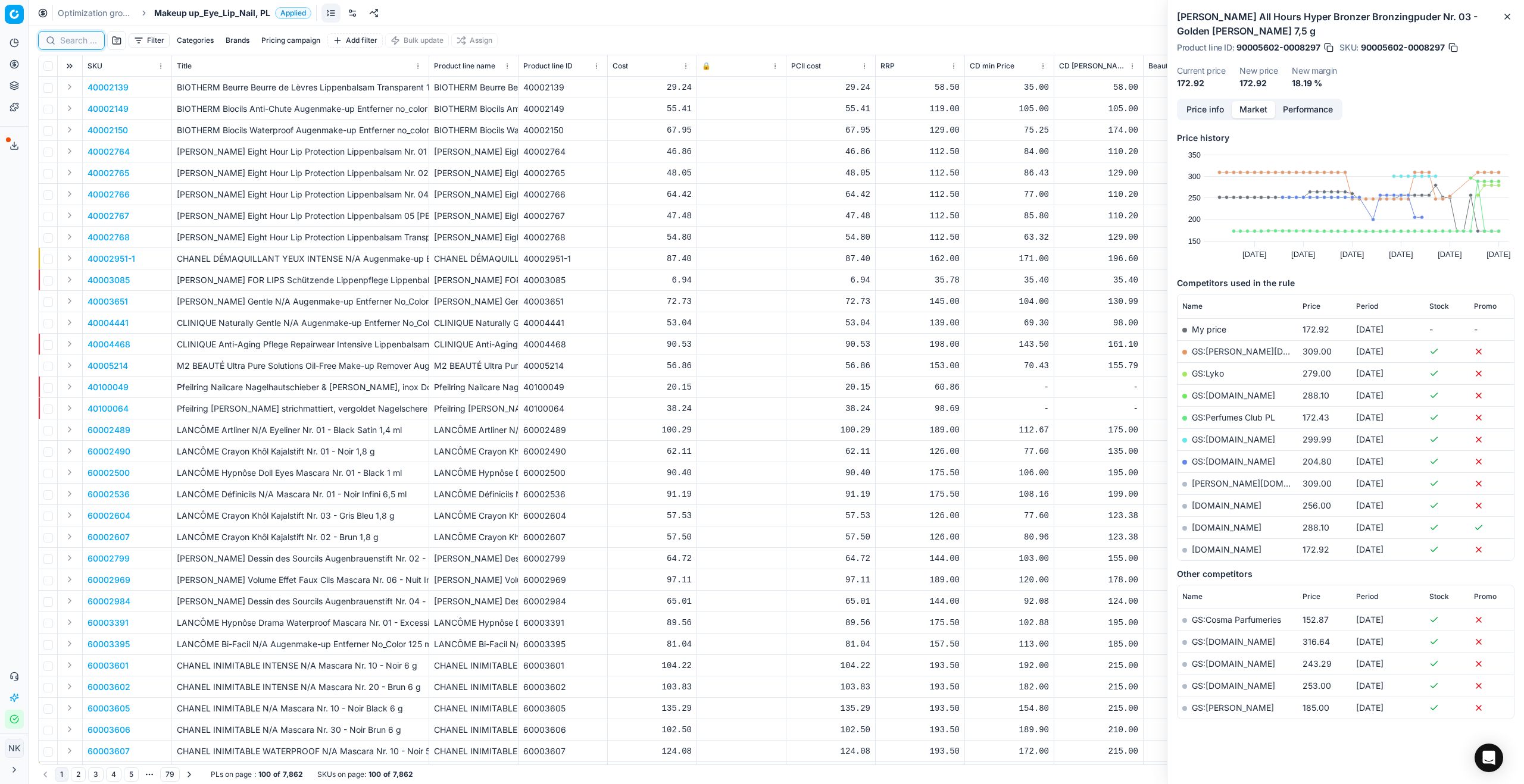
click at [76, 42] on input at bounding box center [79, 40] width 37 height 12
paste input "80039597-3.9-42"
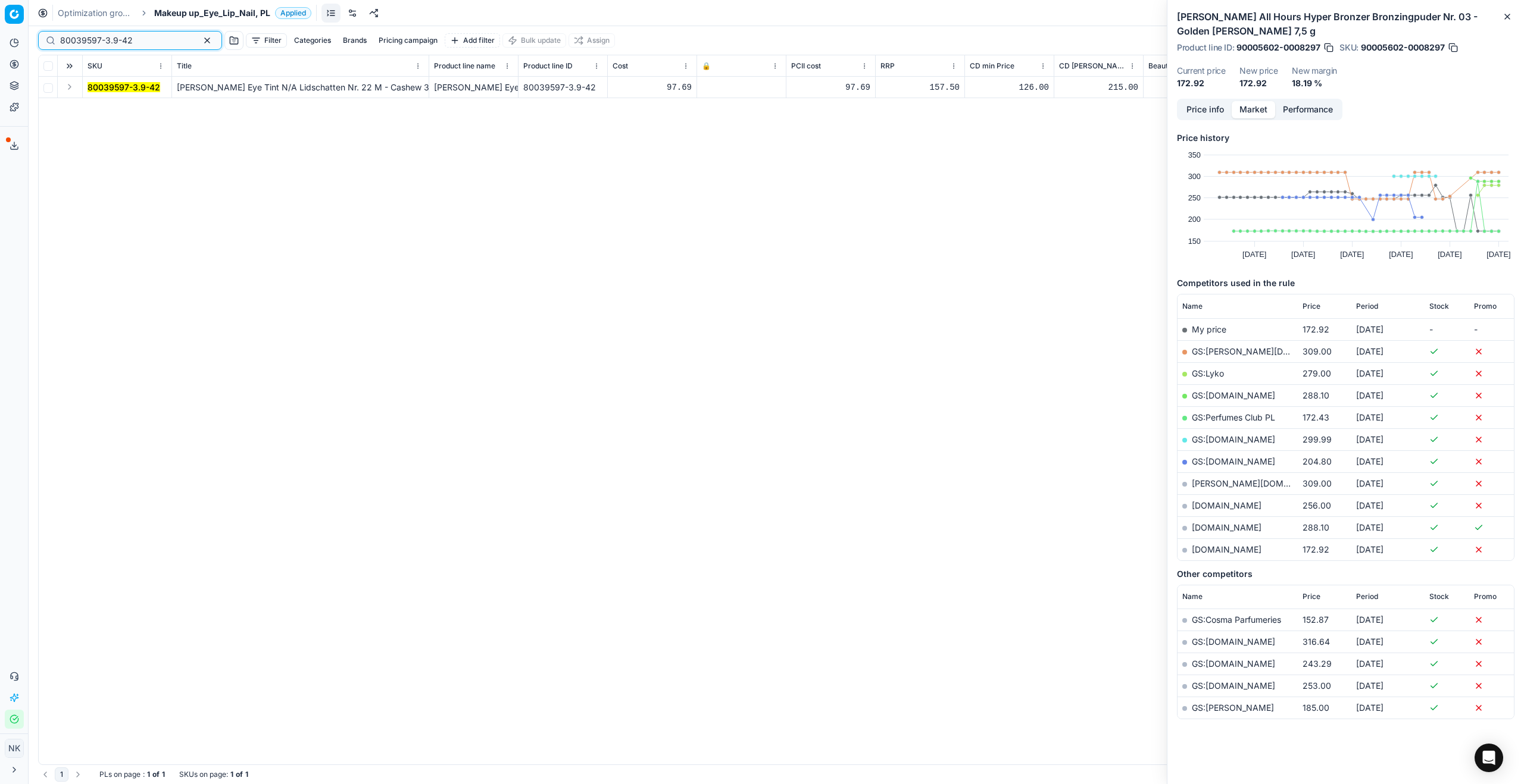
type input "80039597-3.9-42"
click at [69, 88] on button "Expand" at bounding box center [69, 86] width 14 height 14
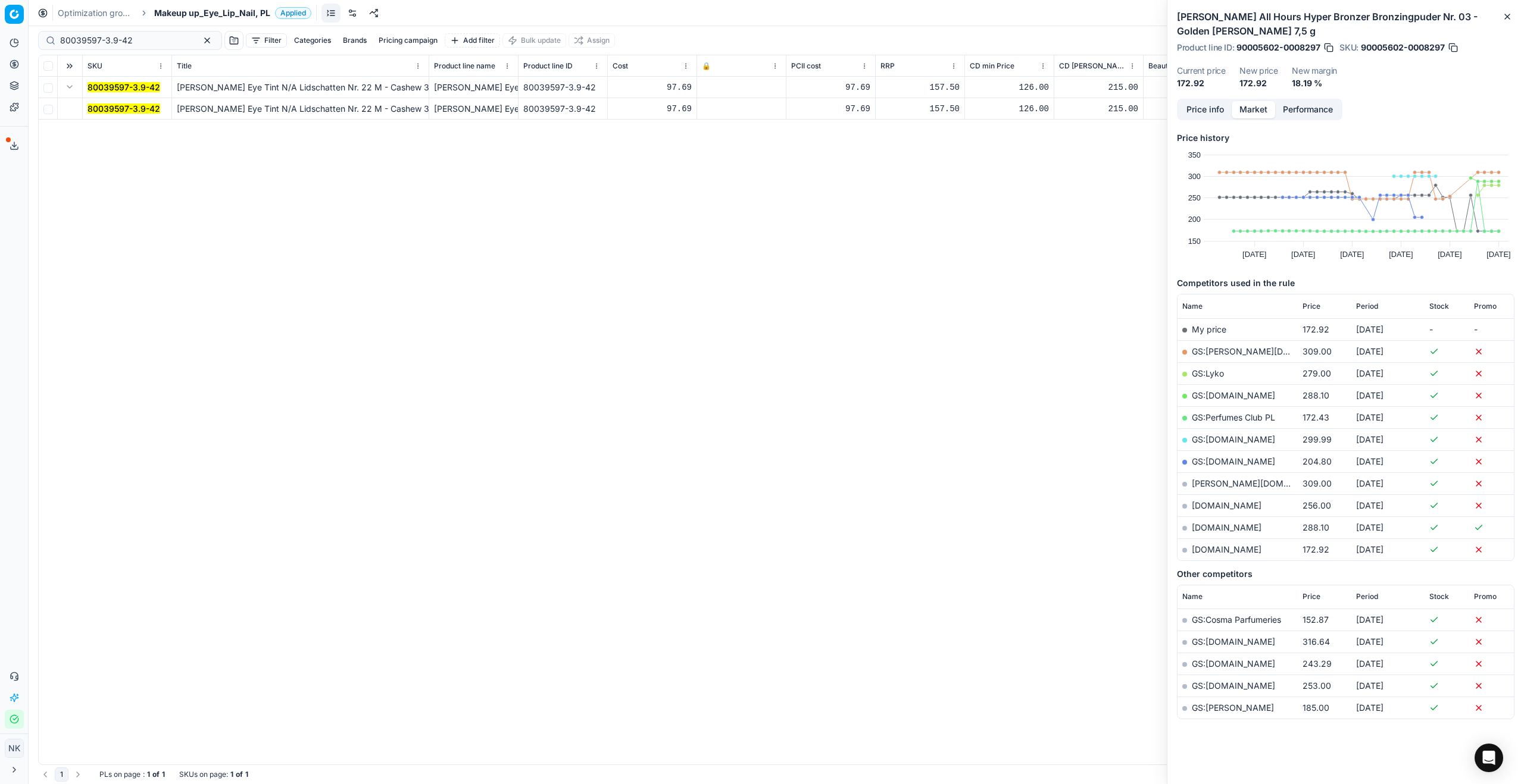
click at [112, 105] on mark "80039597-3.9-42" at bounding box center [124, 109] width 73 height 10
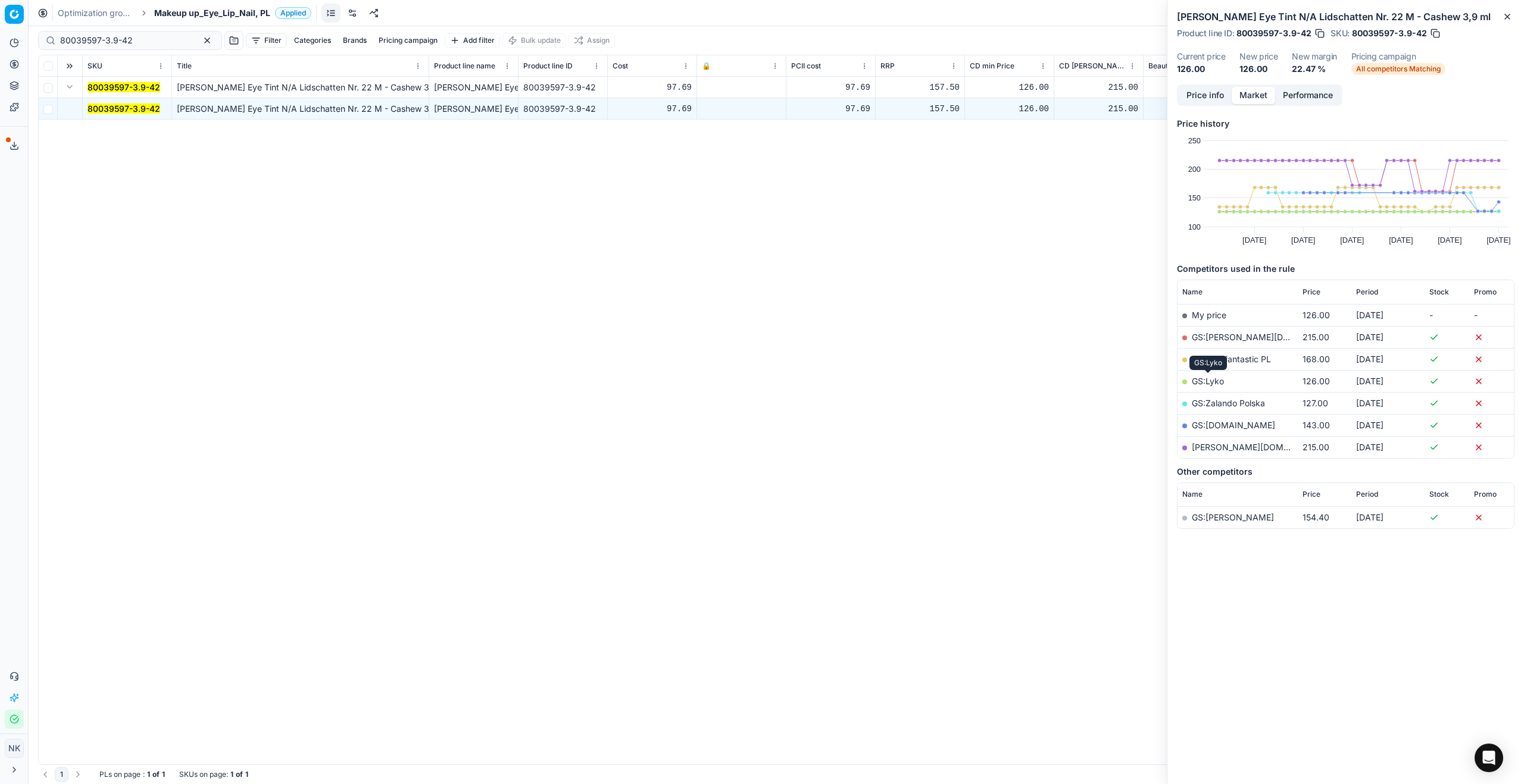
click at [1206, 381] on link "GS:Lyko" at bounding box center [1208, 381] width 32 height 10
click at [1215, 402] on link "GS:Zalando Polska" at bounding box center [1228, 403] width 73 height 10
click at [147, 38] on input "80039597-3.9-42" at bounding box center [125, 40] width 130 height 12
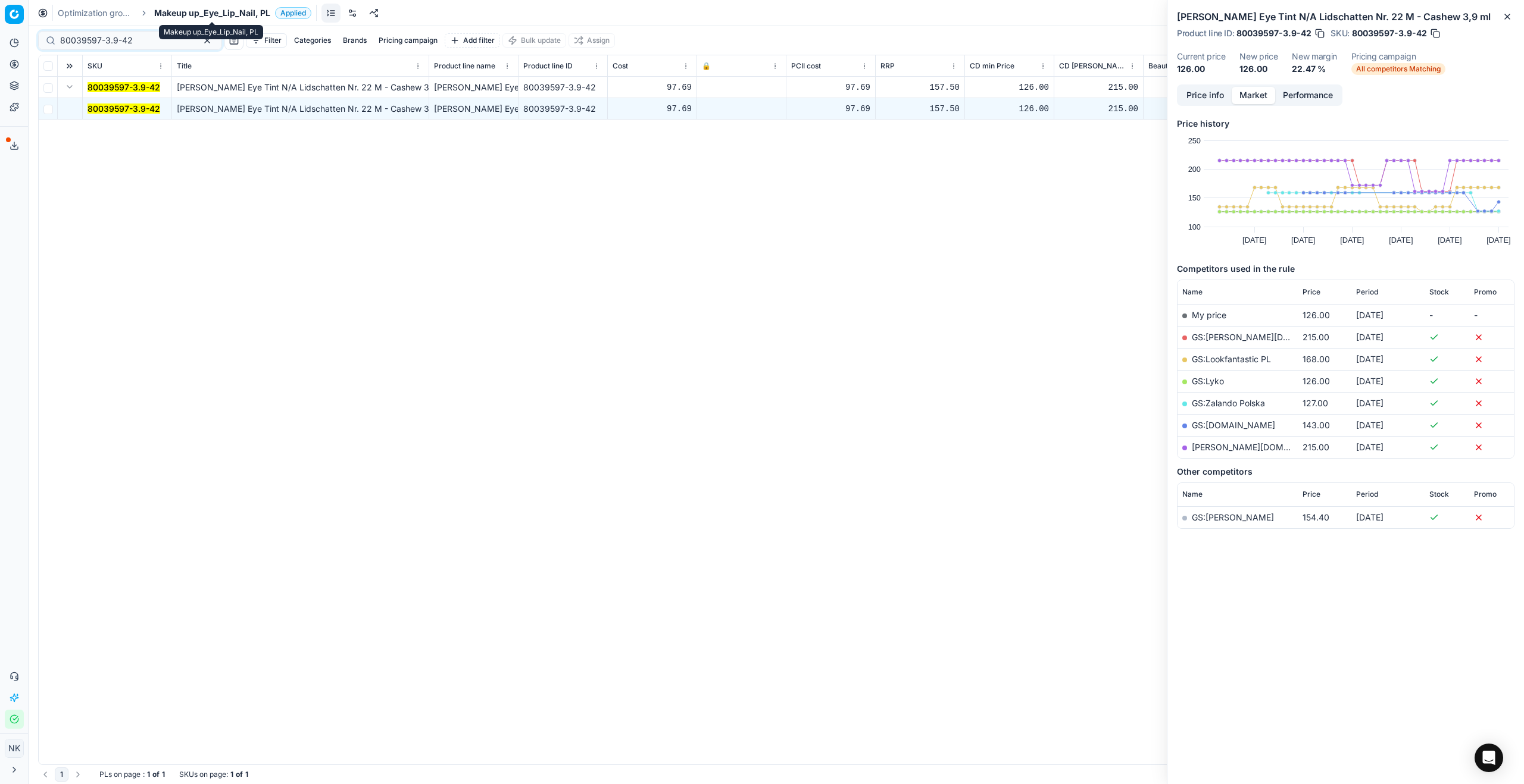
click at [186, 11] on span "Makeup up_Eye_Lip_Nail, PL" at bounding box center [212, 13] width 116 height 12
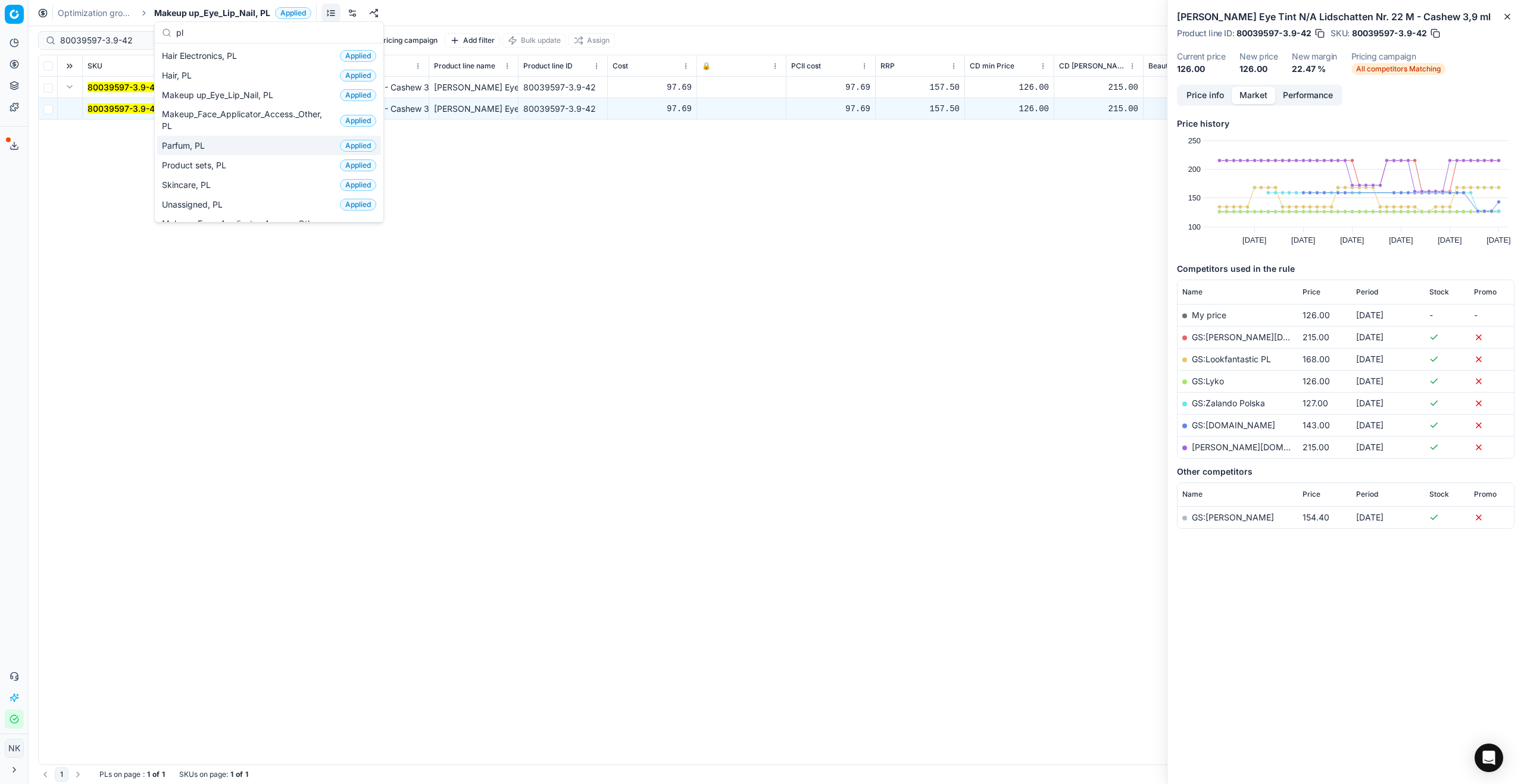
type input "pl"
click at [222, 142] on div "Parfum, PL Applied" at bounding box center [269, 145] width 224 height 20
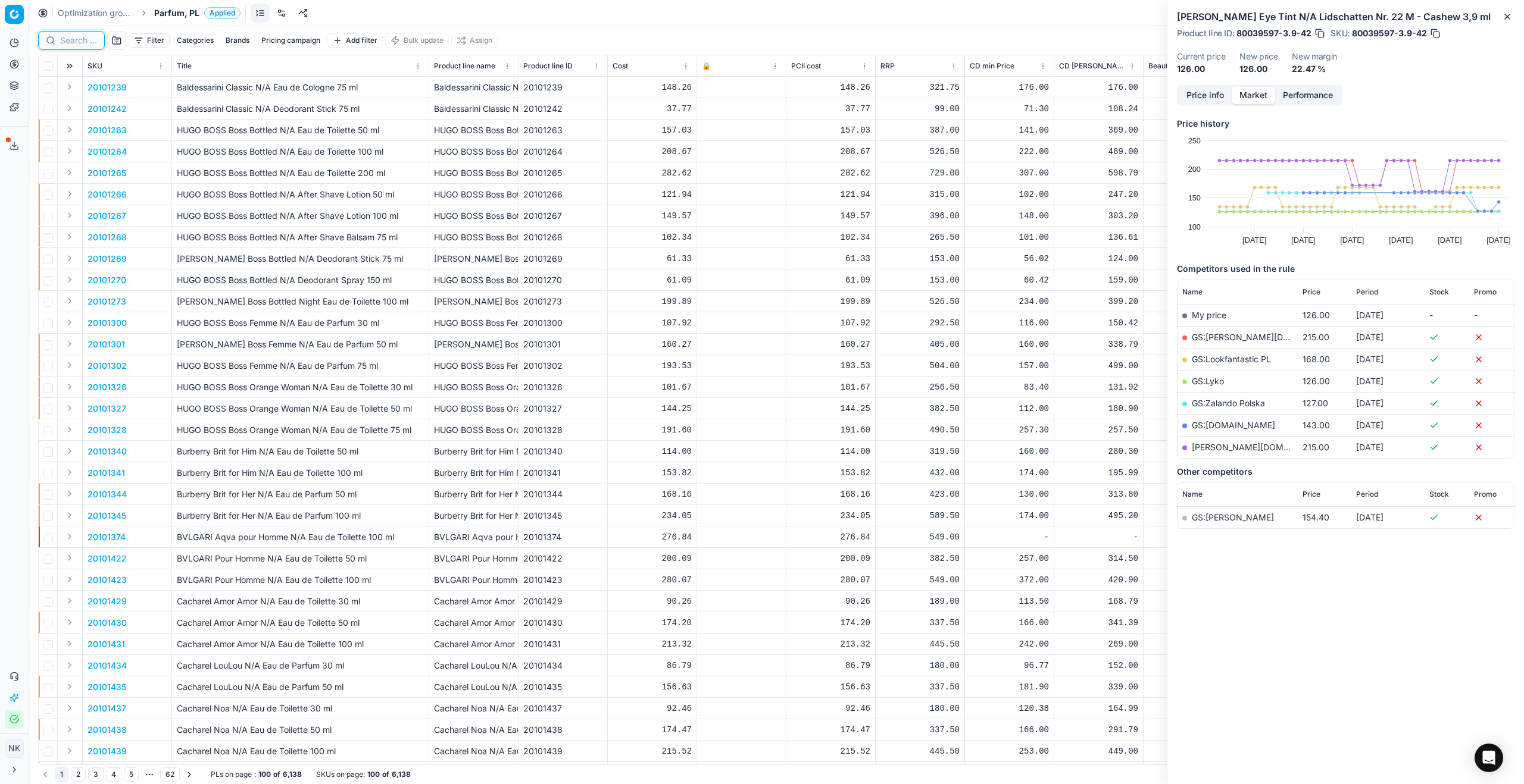
click at [72, 38] on input at bounding box center [79, 40] width 37 height 12
paste input "80048918-80"
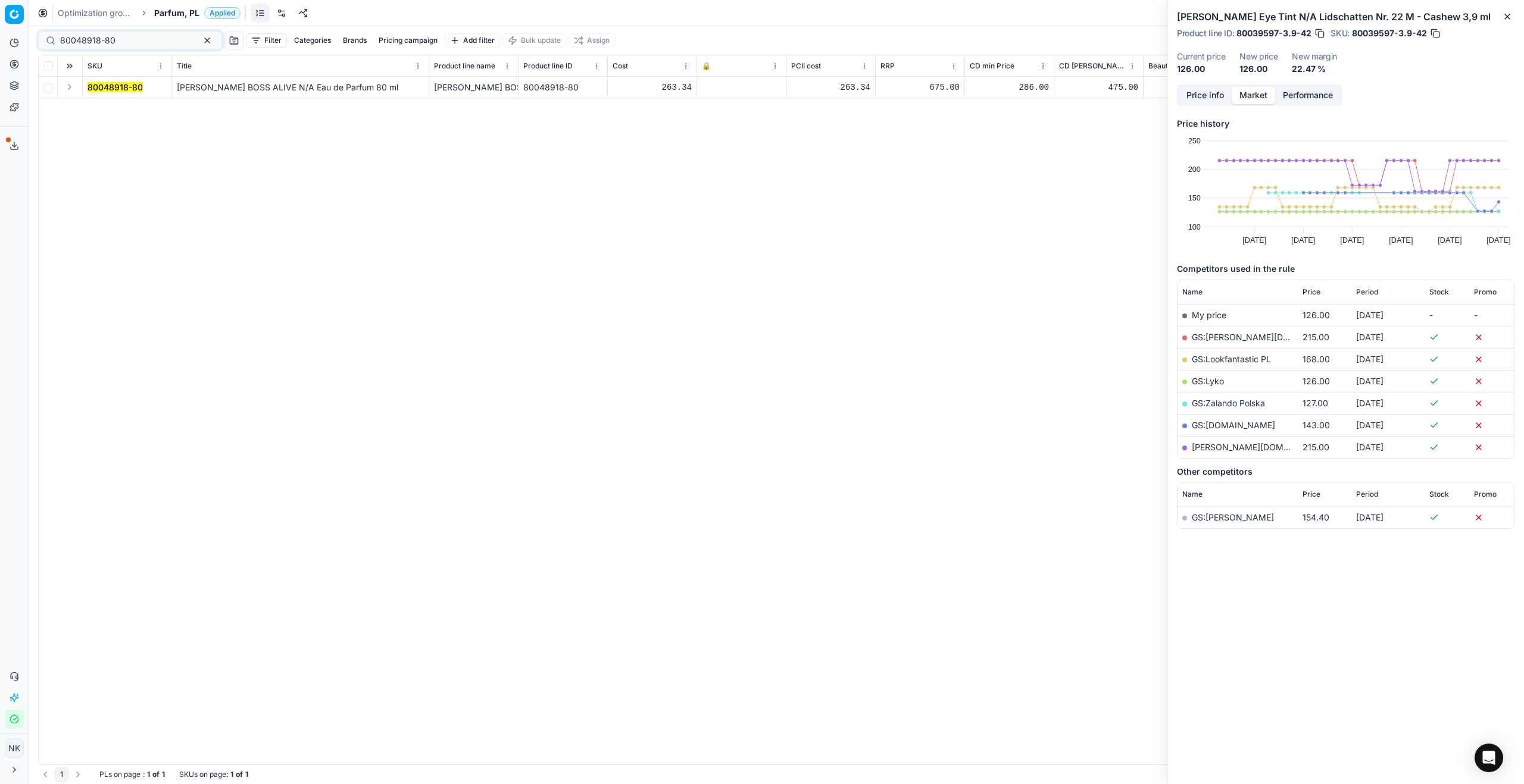
click at [70, 88] on button "Expand" at bounding box center [69, 86] width 14 height 14
click at [115, 109] on mark "80048918-80" at bounding box center [115, 109] width 55 height 10
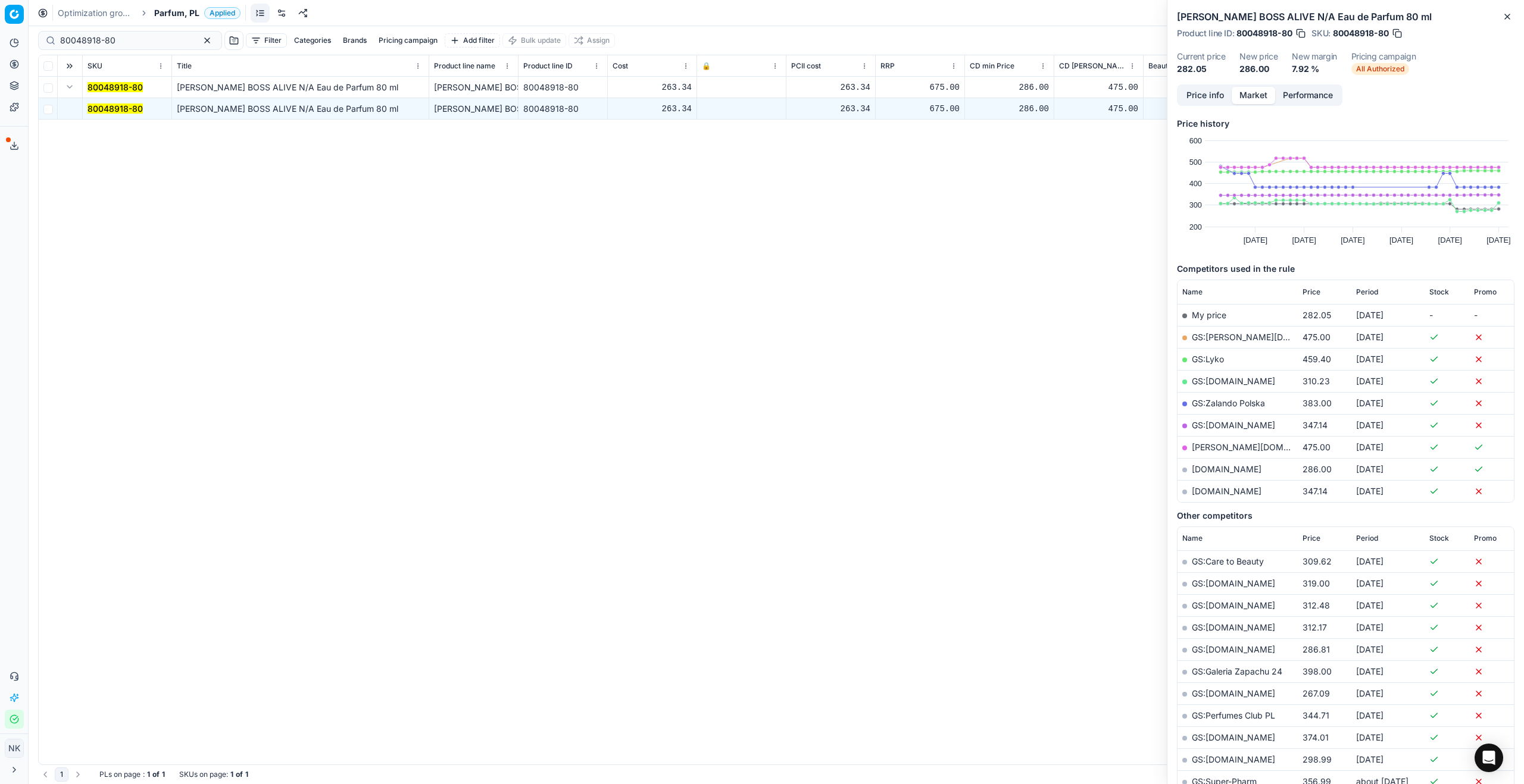
click at [1209, 470] on link "[DOMAIN_NAME]" at bounding box center [1226, 469] width 70 height 10
click at [124, 39] on input "80048918-80" at bounding box center [125, 40] width 130 height 12
paste input "70577-20"
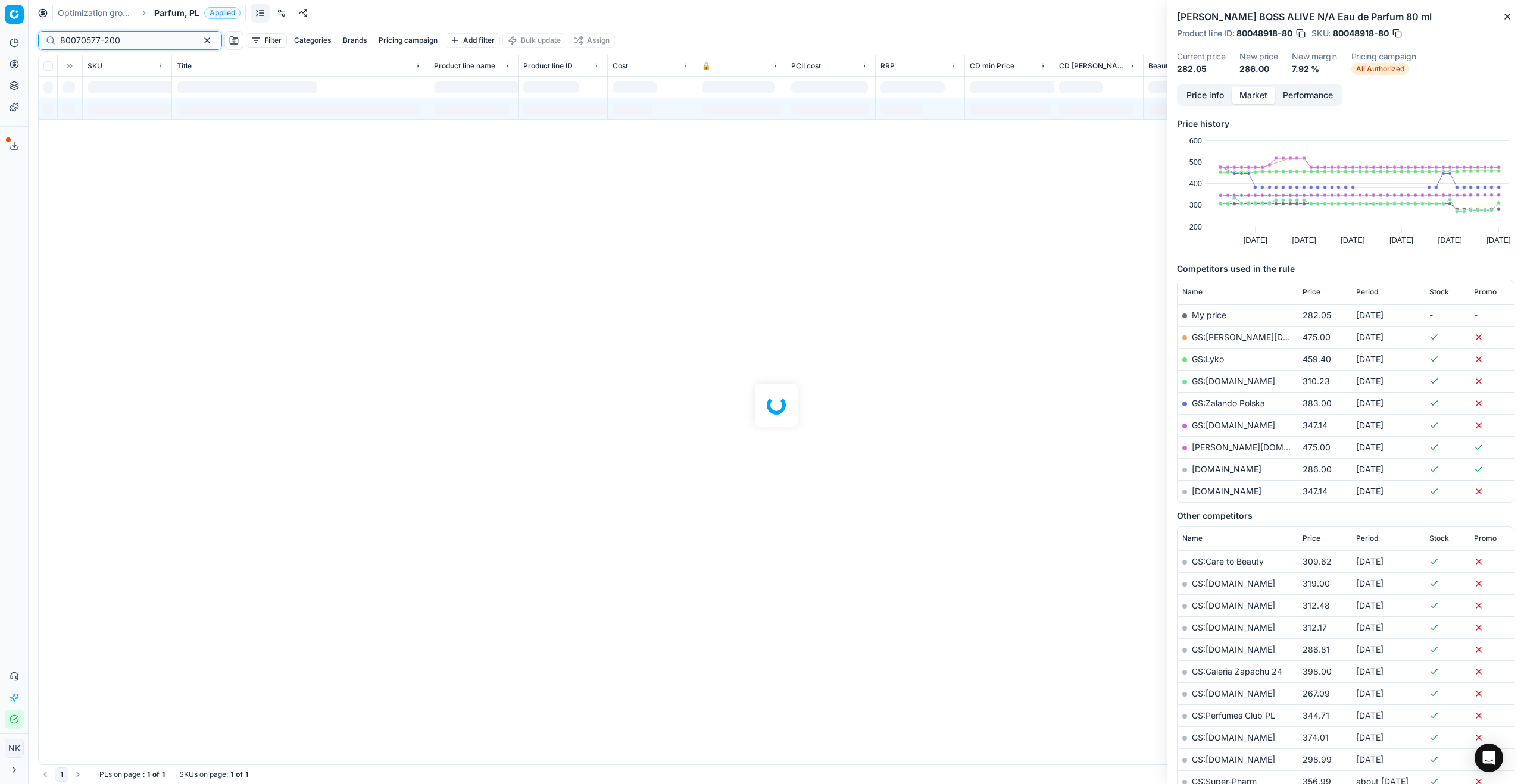
type input "80070577-200"
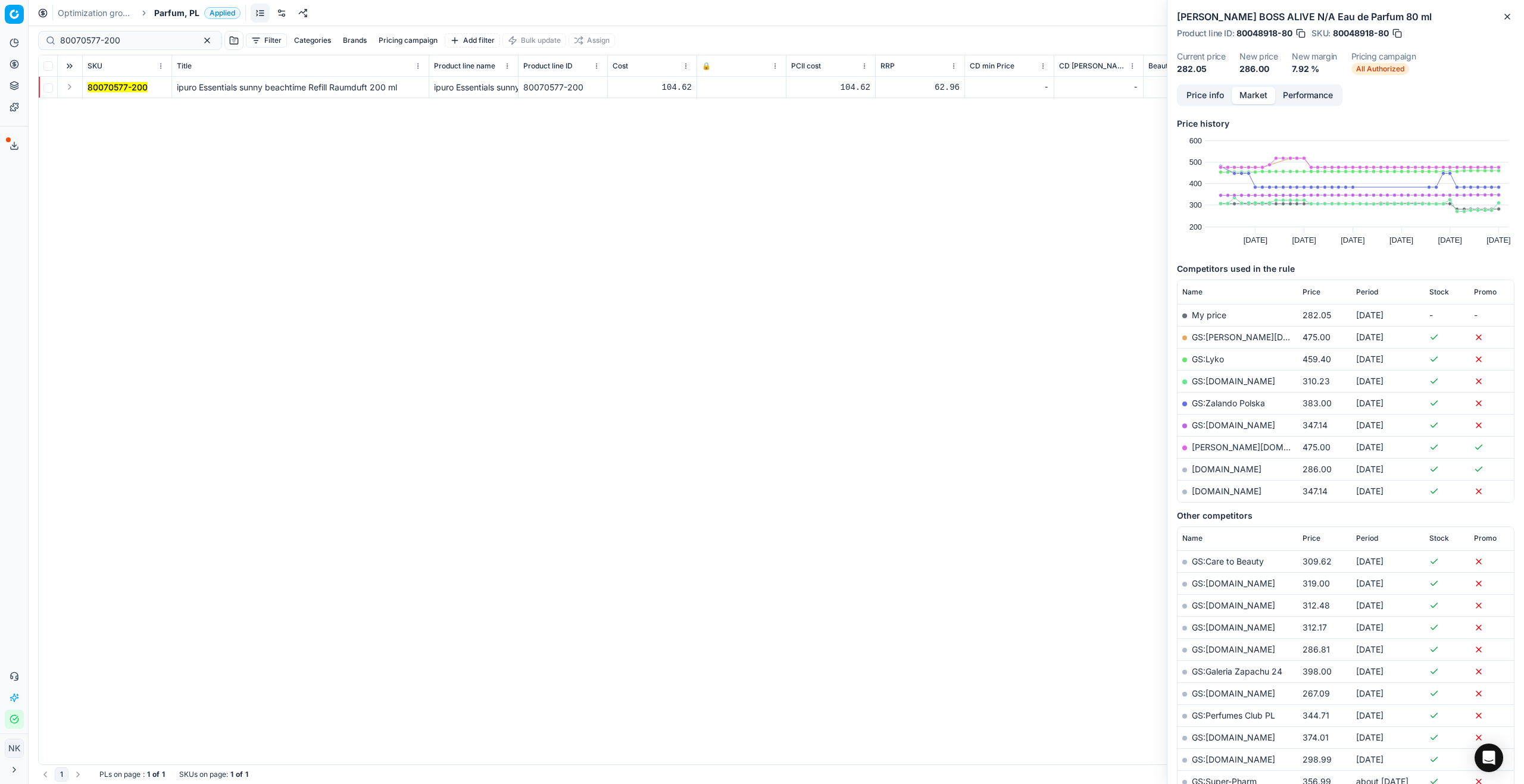
click at [72, 91] on button "Expand" at bounding box center [69, 86] width 14 height 14
click at [119, 116] on td "80070577-200" at bounding box center [127, 108] width 89 height 21
click at [120, 110] on mark "80070577-200" at bounding box center [118, 109] width 60 height 10
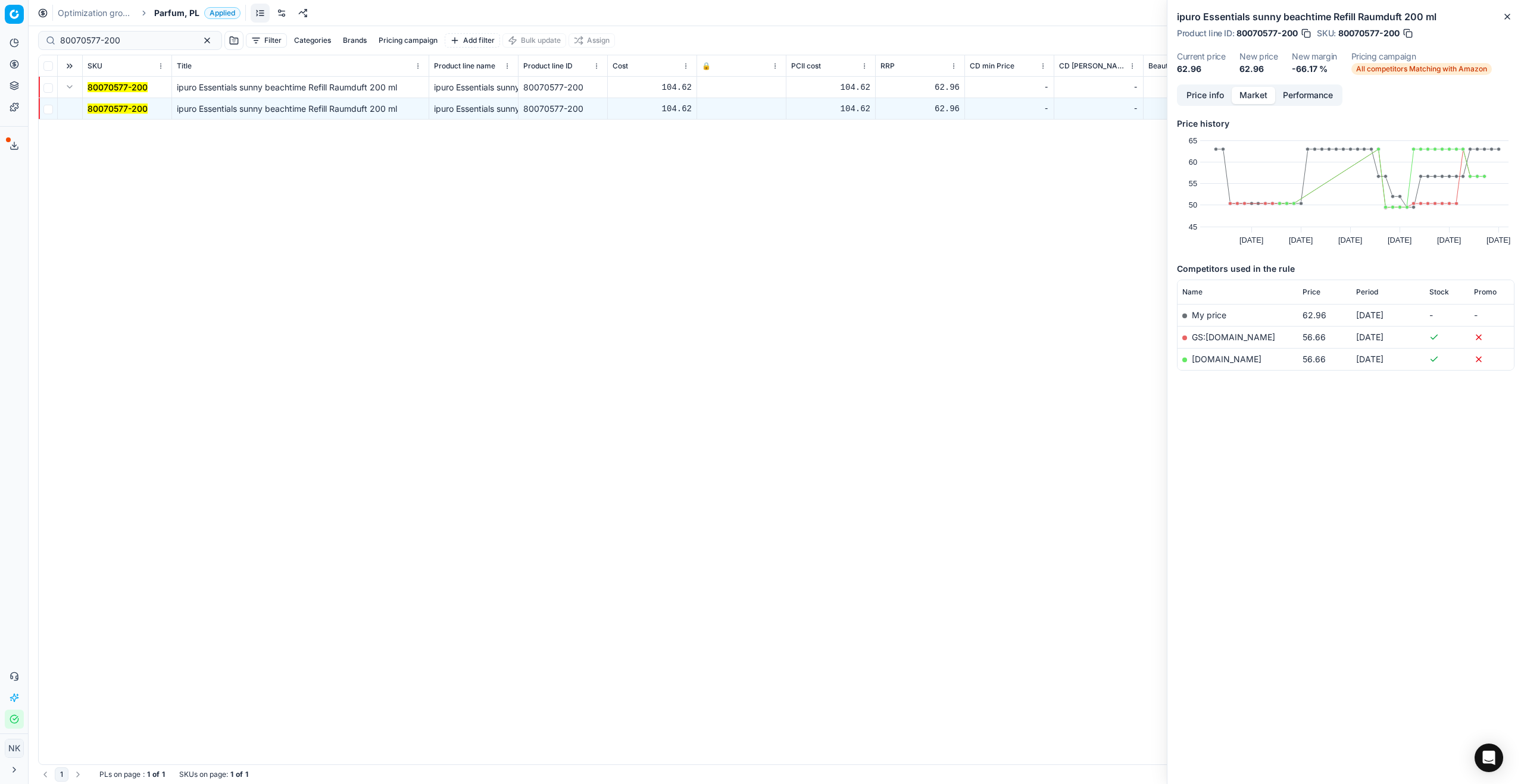
click at [1225, 359] on link "[DOMAIN_NAME]" at bounding box center [1226, 359] width 70 height 10
click at [164, 10] on span "Parfum, PL" at bounding box center [176, 13] width 45 height 12
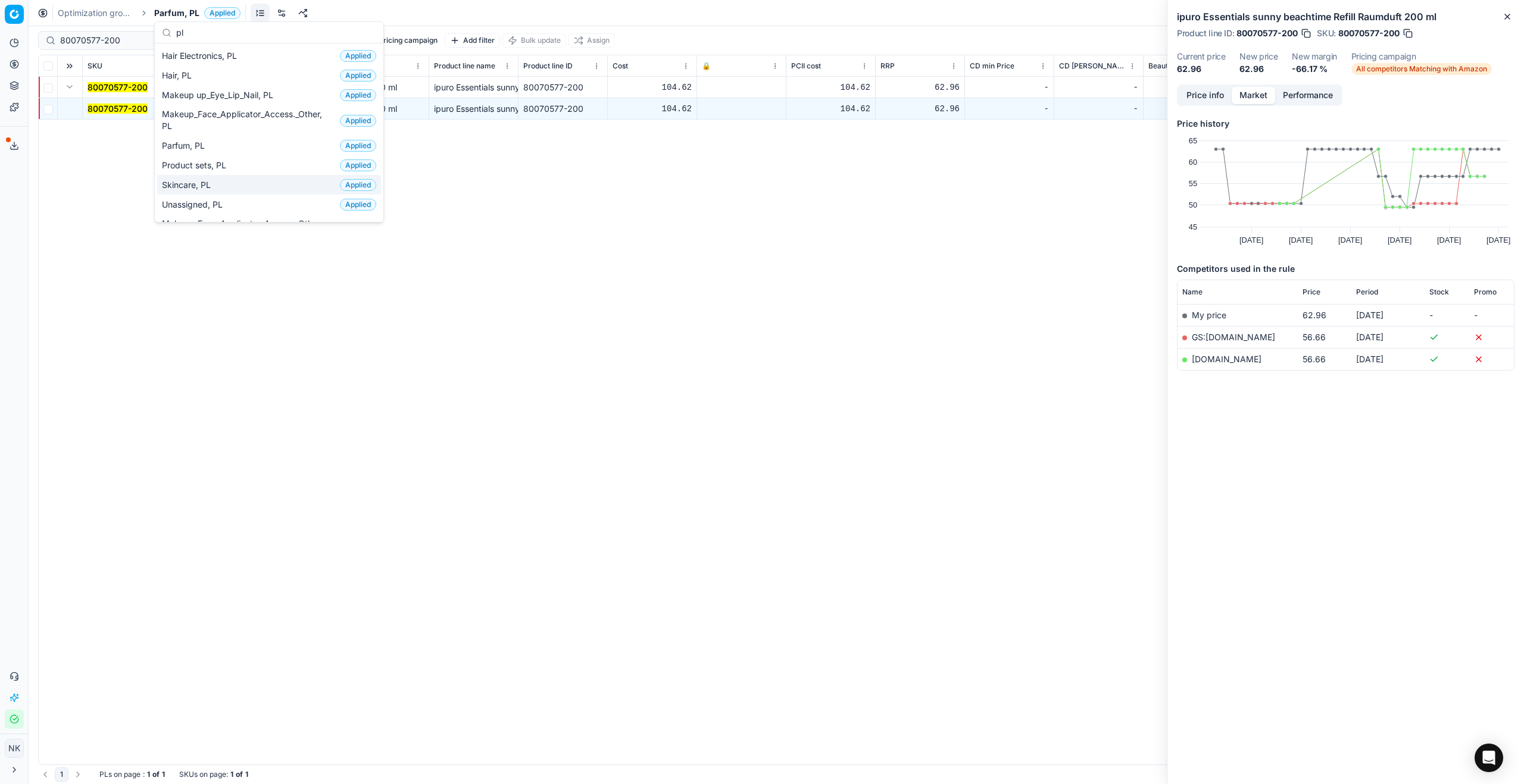
type input "pl"
click at [205, 184] on span "Skincare, PL" at bounding box center [189, 185] width 54 height 12
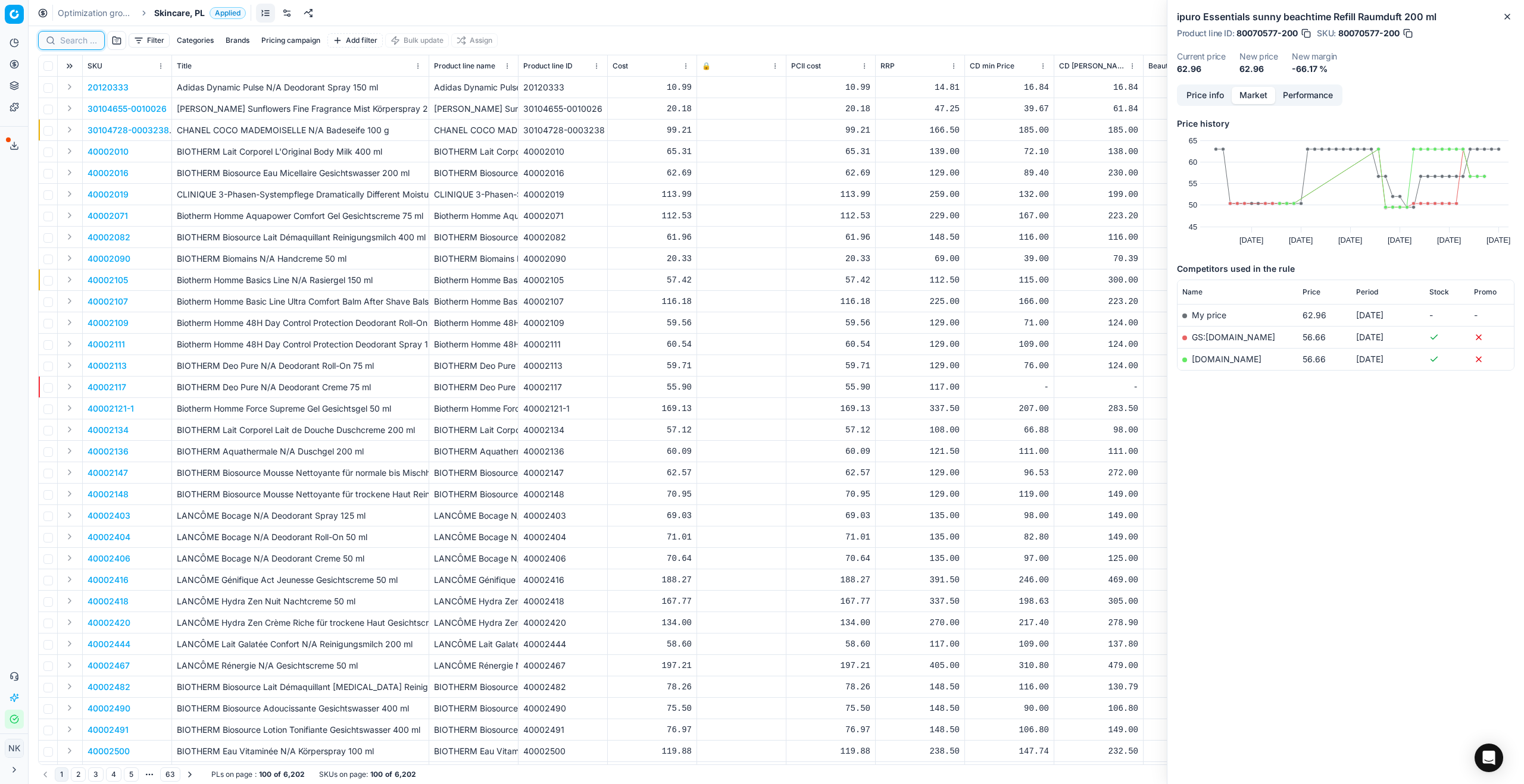
click at [78, 42] on input at bounding box center [79, 40] width 37 height 12
paste input "90000343-0000451"
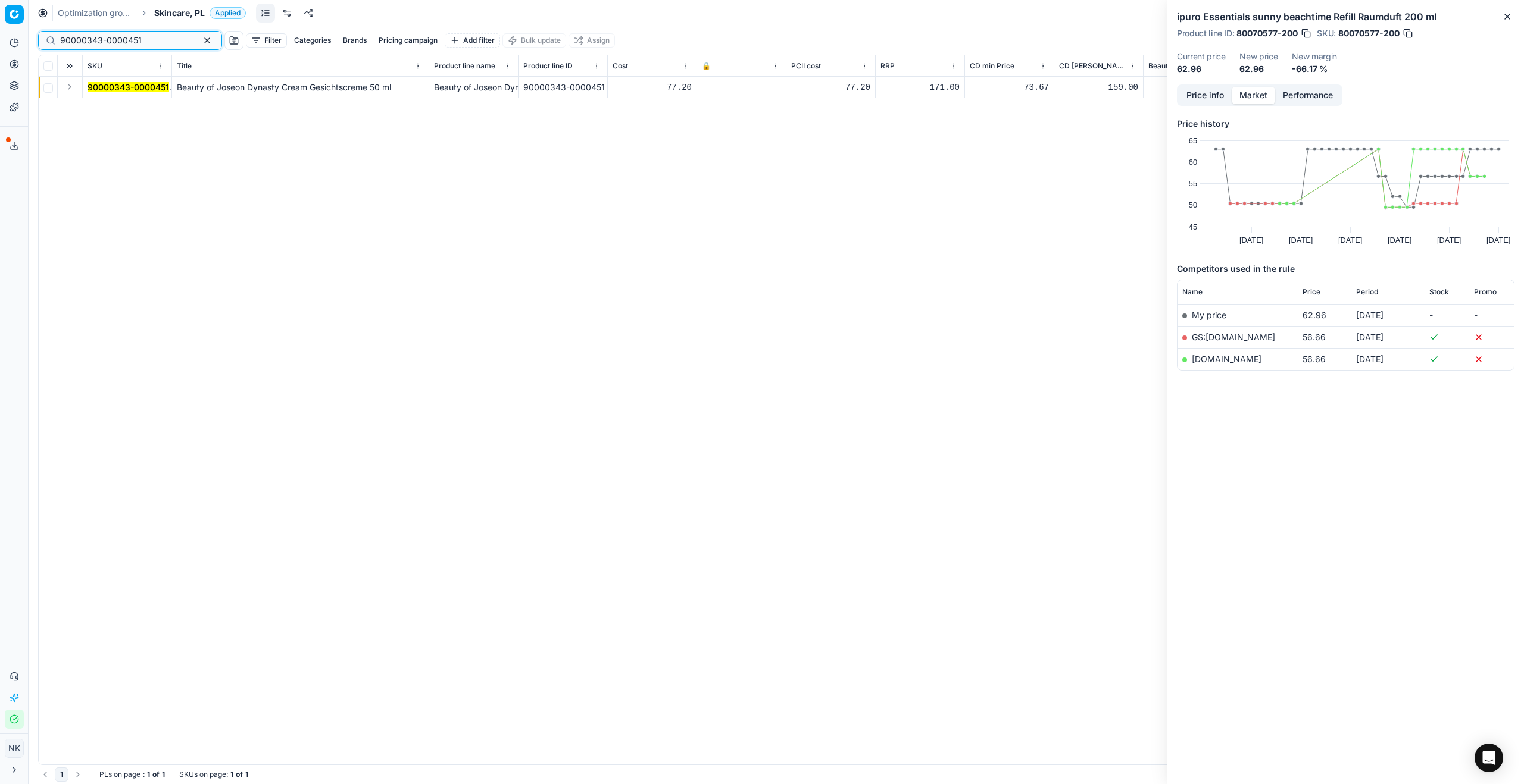
type input "90000343-0000451"
click at [75, 89] on button "Expand" at bounding box center [69, 86] width 14 height 14
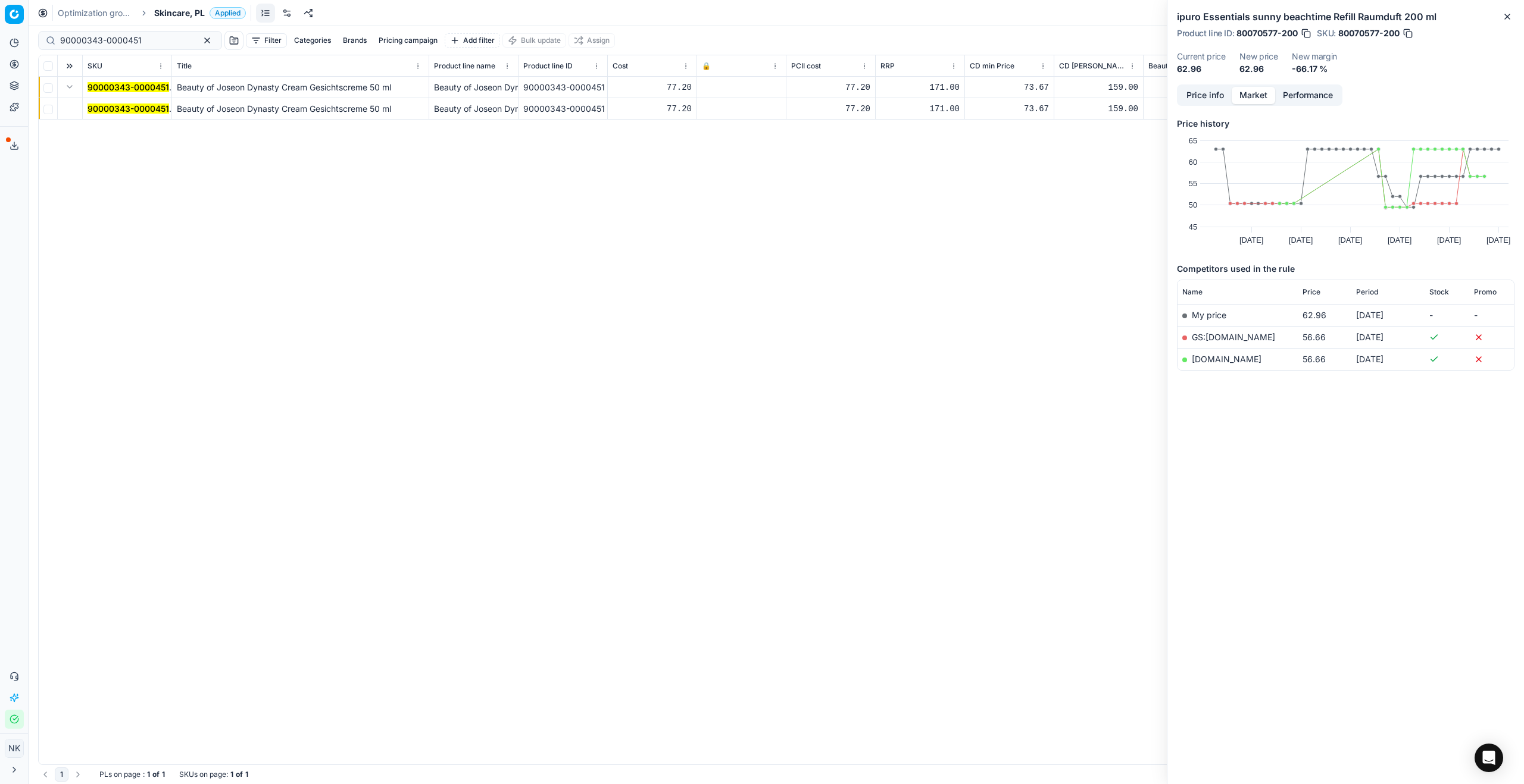
click at [102, 105] on mark "90000343-0000451" at bounding box center [128, 109] width 82 height 10
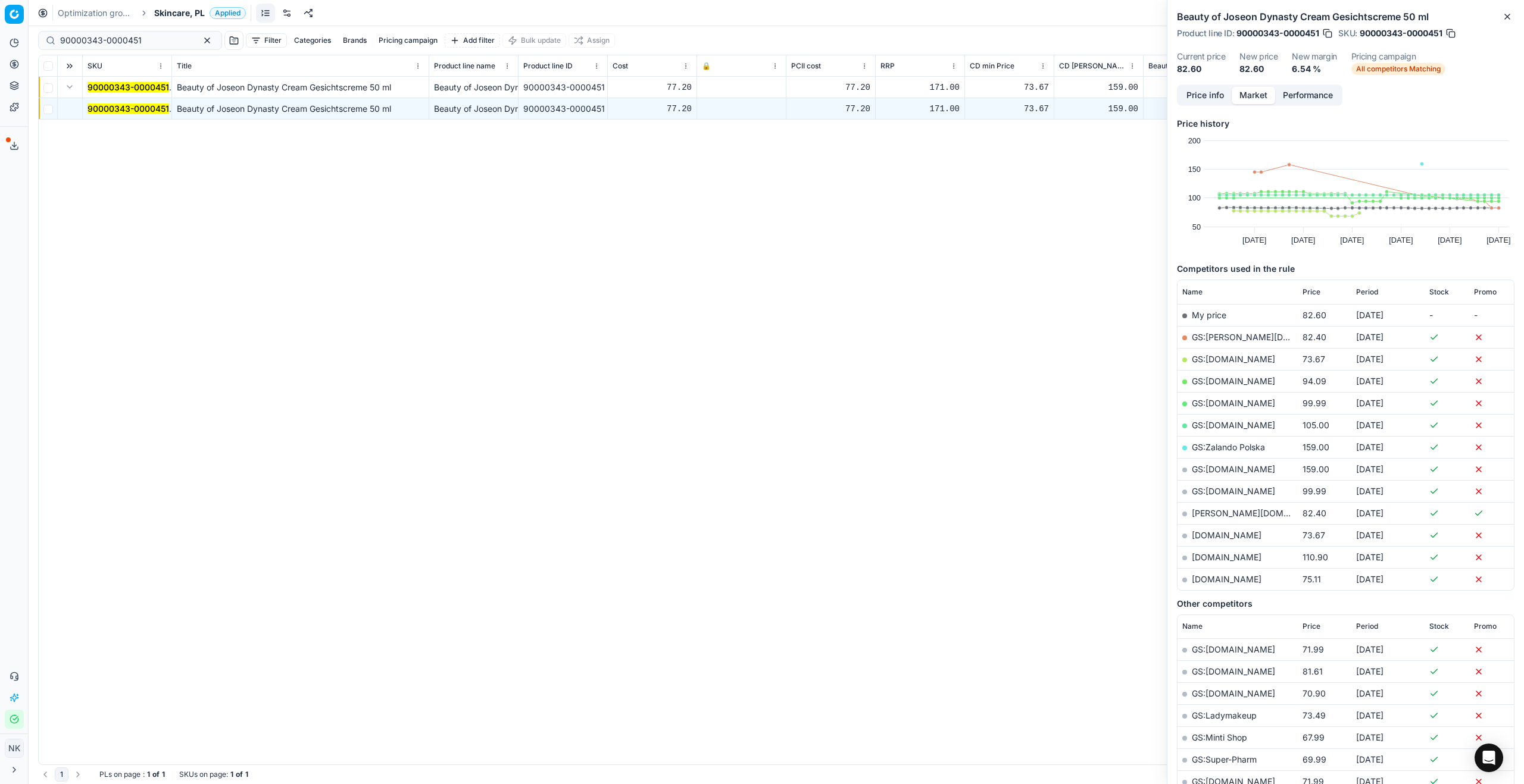
click at [1212, 513] on link "[PERSON_NAME][DOMAIN_NAME]" at bounding box center [1261, 513] width 138 height 10
click at [188, 10] on span "Skincare, PL" at bounding box center [179, 13] width 51 height 12
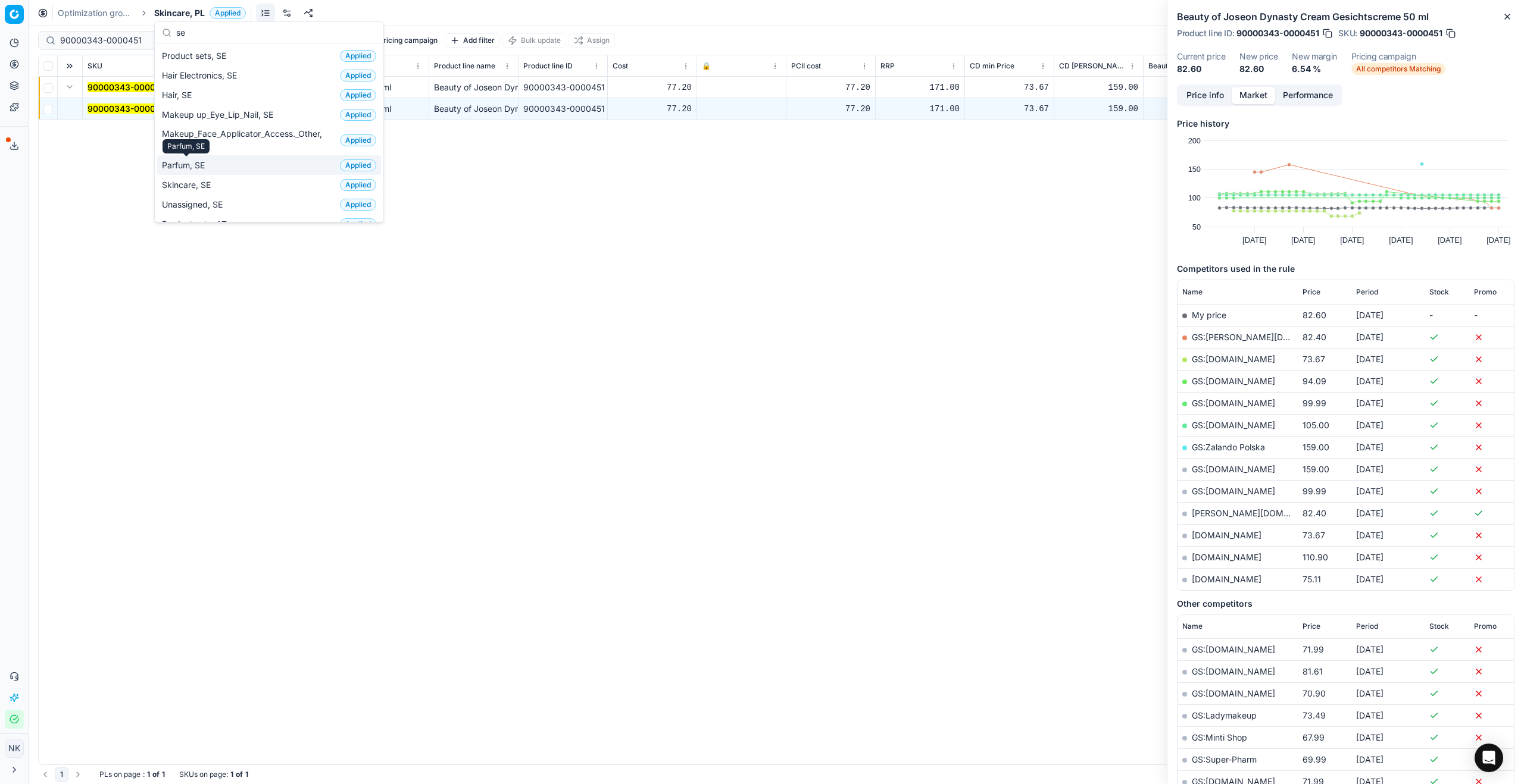
type input "se"
click at [205, 166] on span "Parfum, SE" at bounding box center [186, 166] width 48 height 12
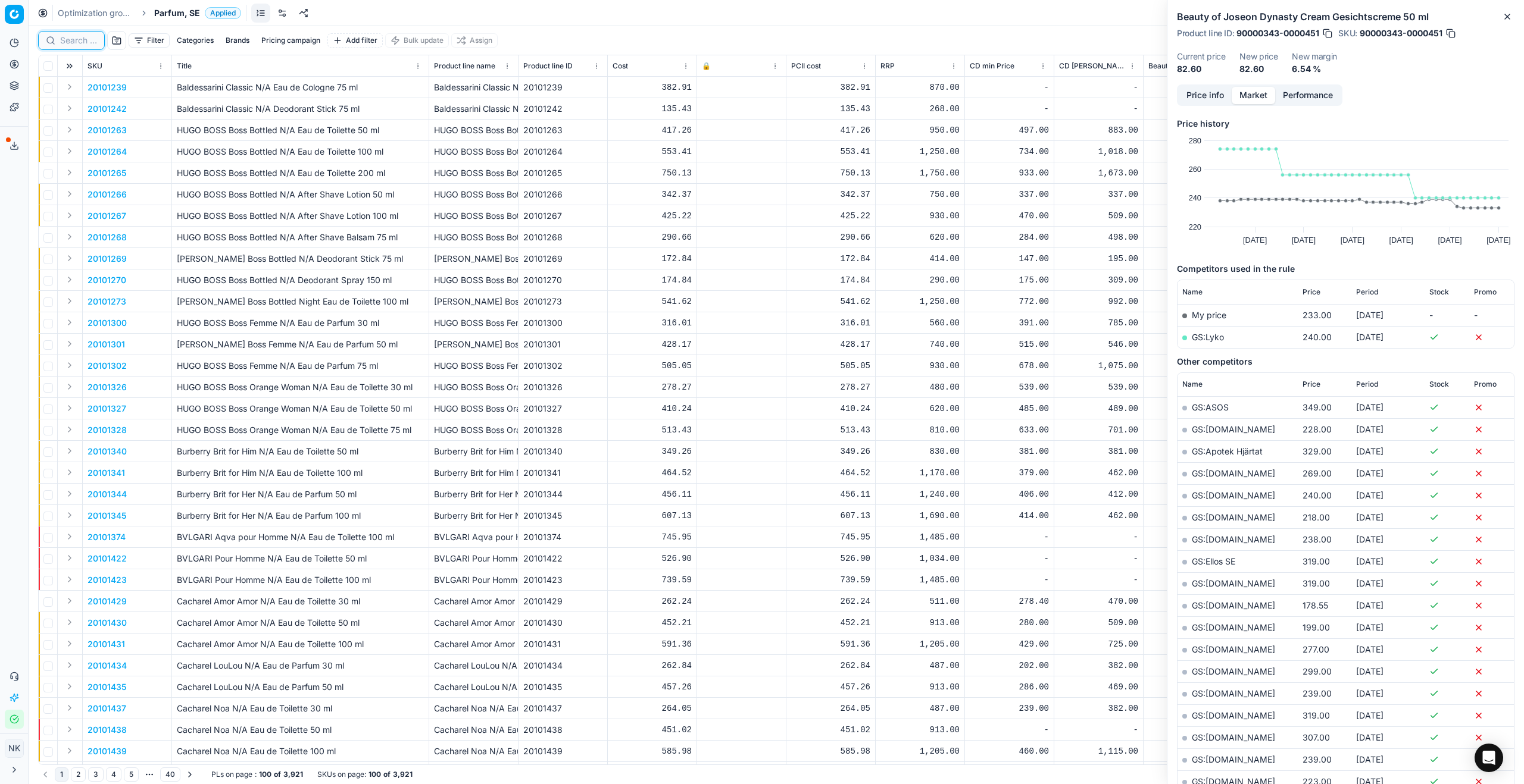
click at [87, 40] on input at bounding box center [79, 40] width 37 height 12
paste input "80007387-90"
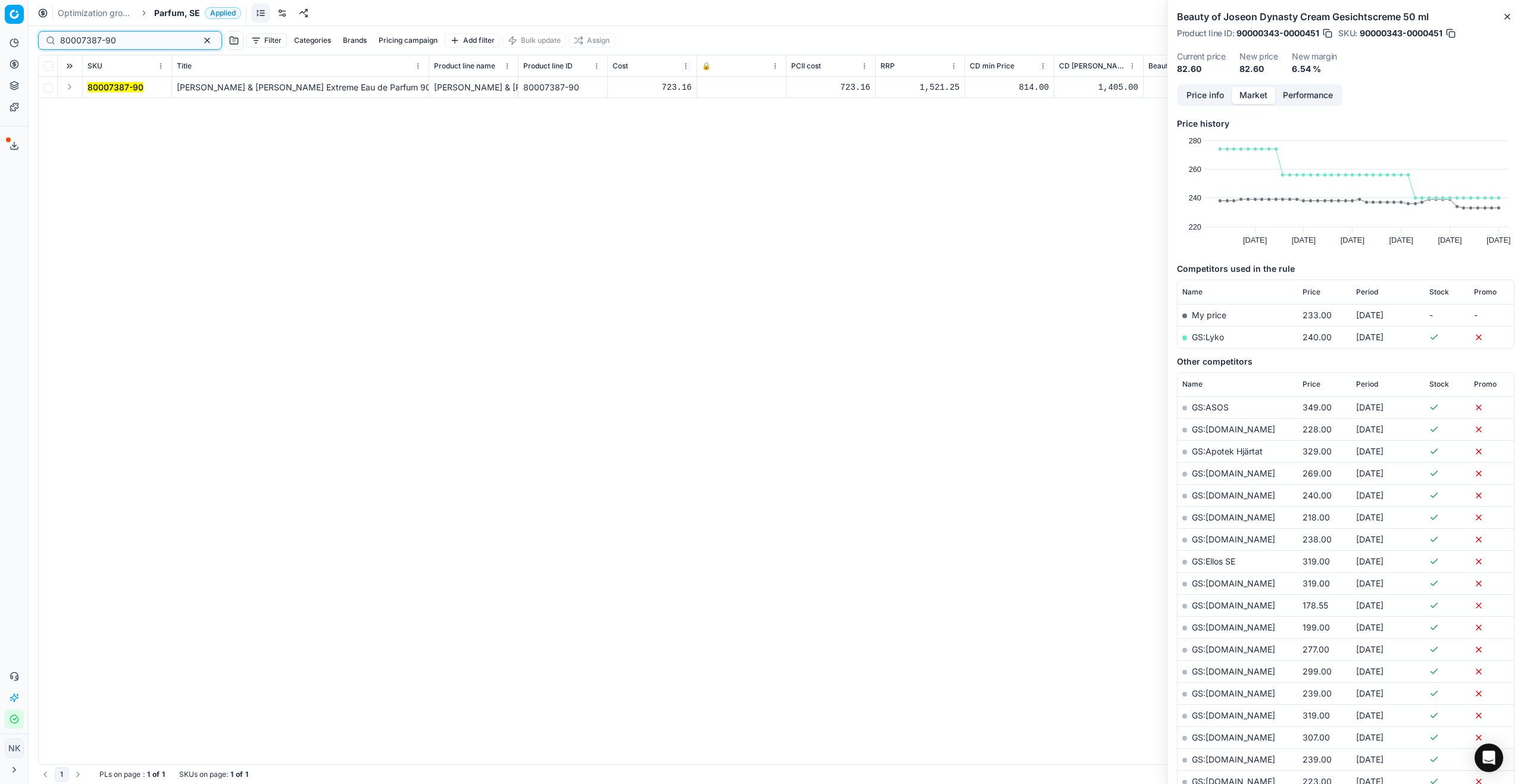
type input "80007387-90"
click at [71, 88] on button "Expand" at bounding box center [69, 86] width 14 height 14
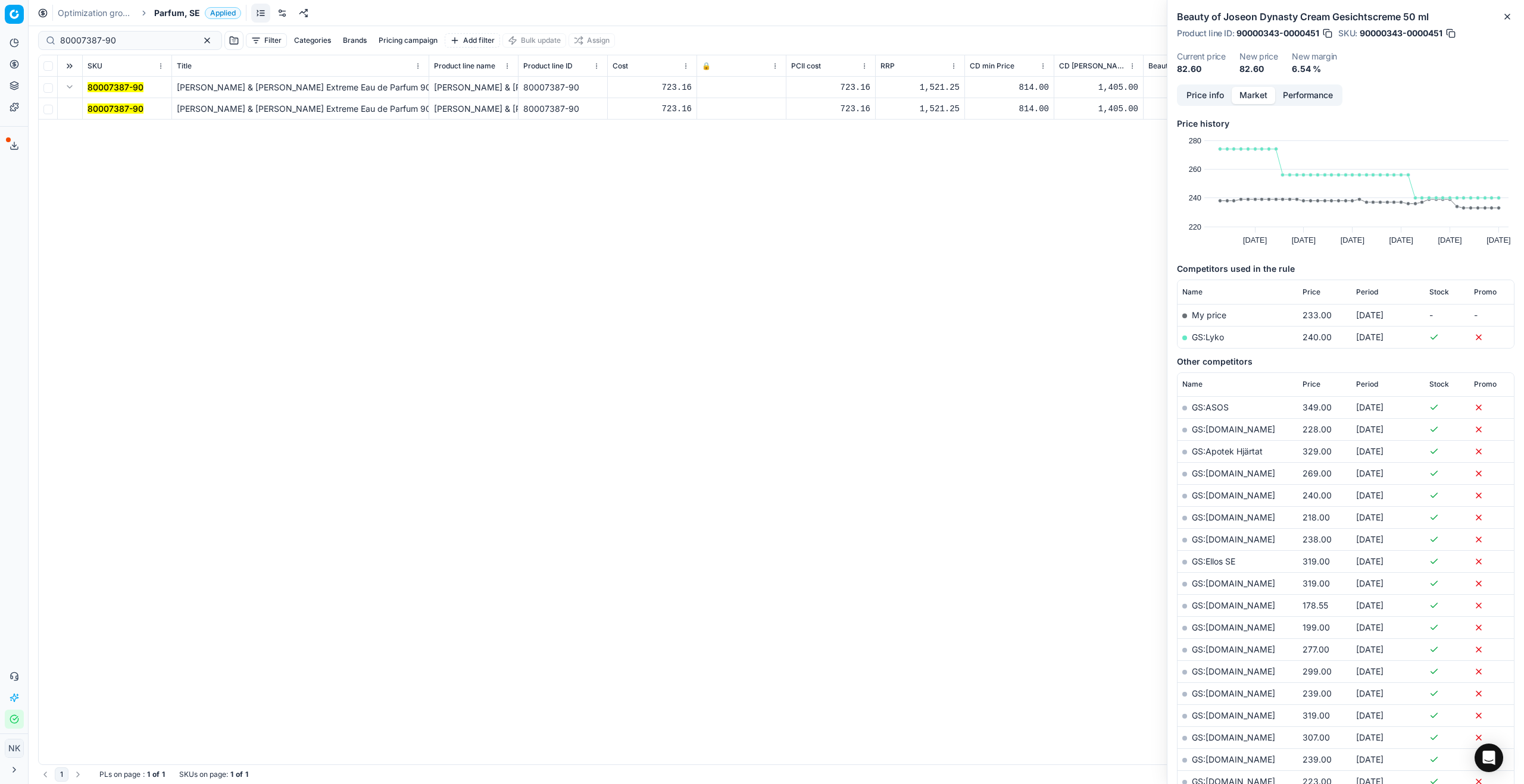
click at [109, 106] on mark "80007387-90" at bounding box center [116, 109] width 56 height 10
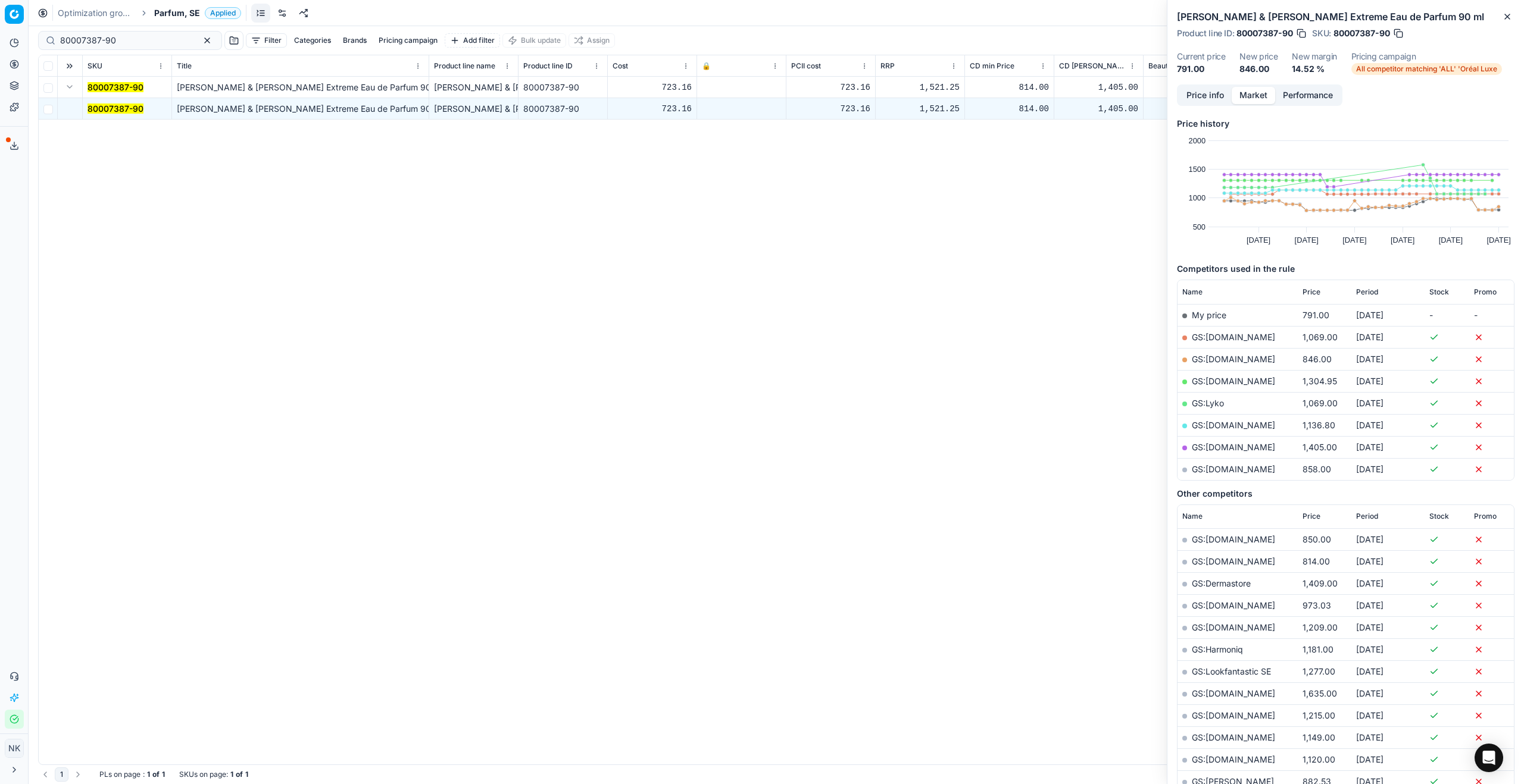
click at [1204, 96] on button "Price info" at bounding box center [1205, 95] width 53 height 17
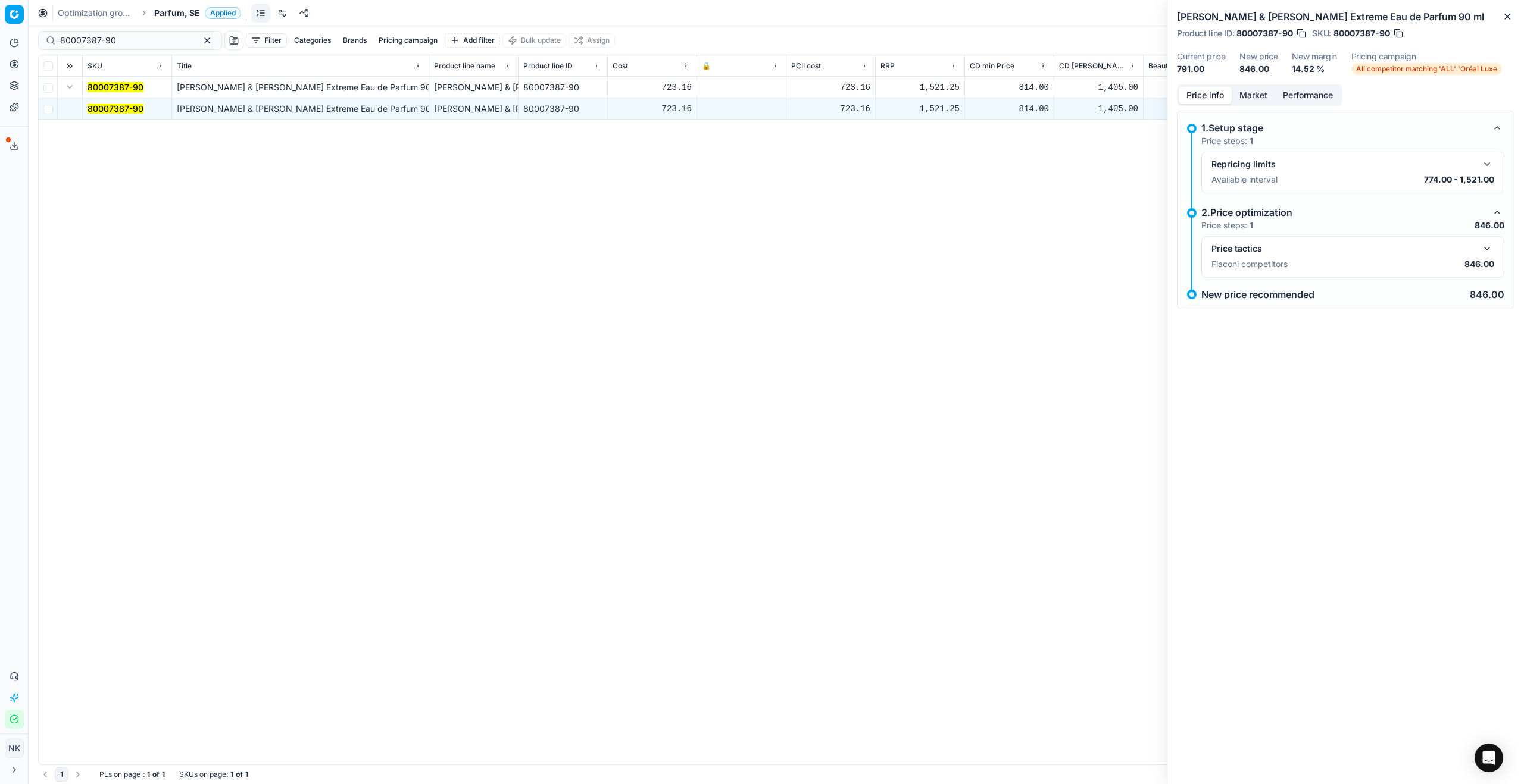
click at [1490, 246] on button "button" at bounding box center [1486, 248] width 14 height 14
click at [1260, 101] on button "Market" at bounding box center [1253, 95] width 43 height 17
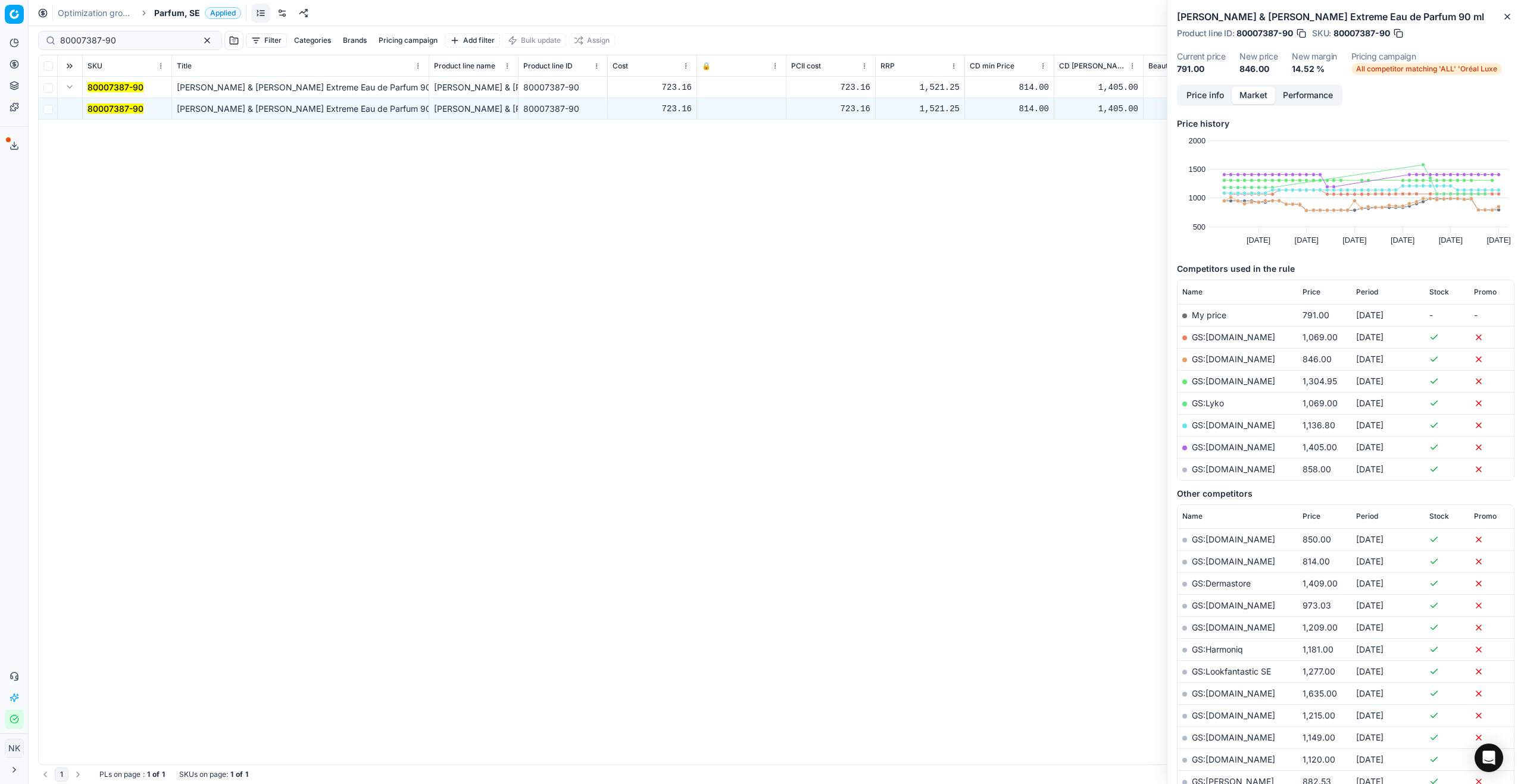
click at [1221, 356] on link "GS:[DOMAIN_NAME]" at bounding box center [1233, 359] width 83 height 10
click at [169, 12] on span "Parfum, SE" at bounding box center [177, 13] width 46 height 12
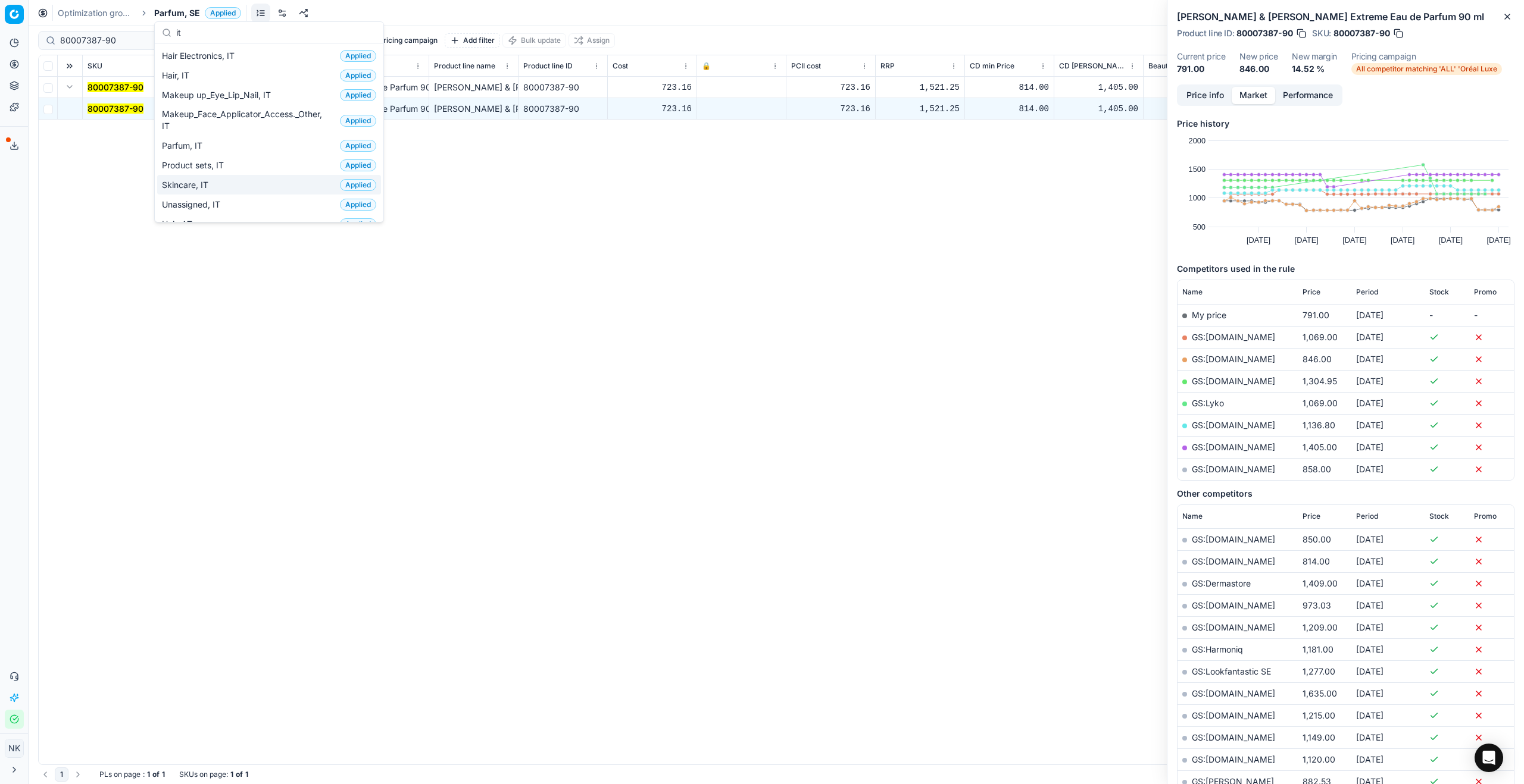
type input "it"
click at [204, 183] on span "Skincare, IT" at bounding box center [188, 185] width 52 height 12
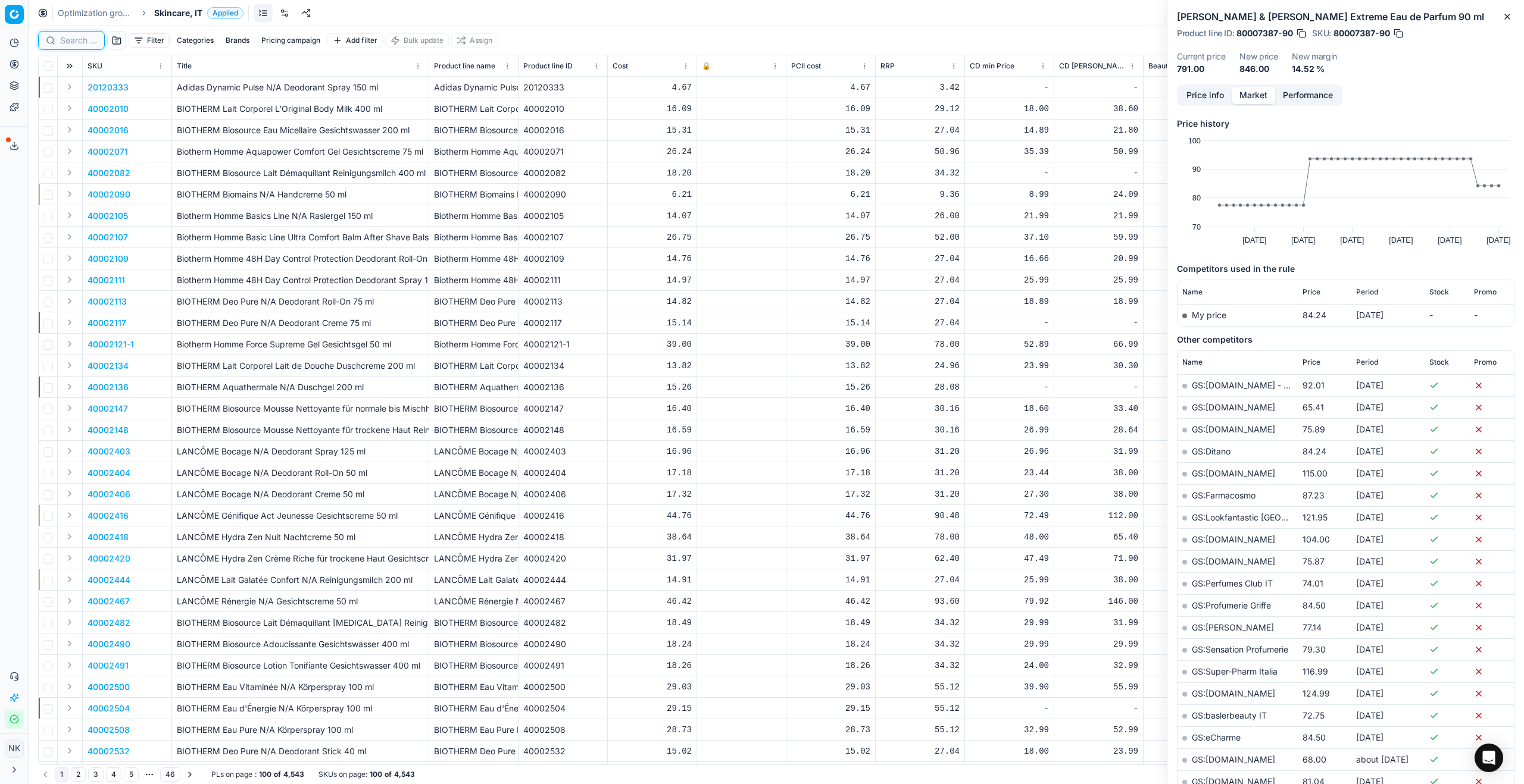
click at [74, 37] on input at bounding box center [79, 40] width 37 height 12
paste input "80034070-125"
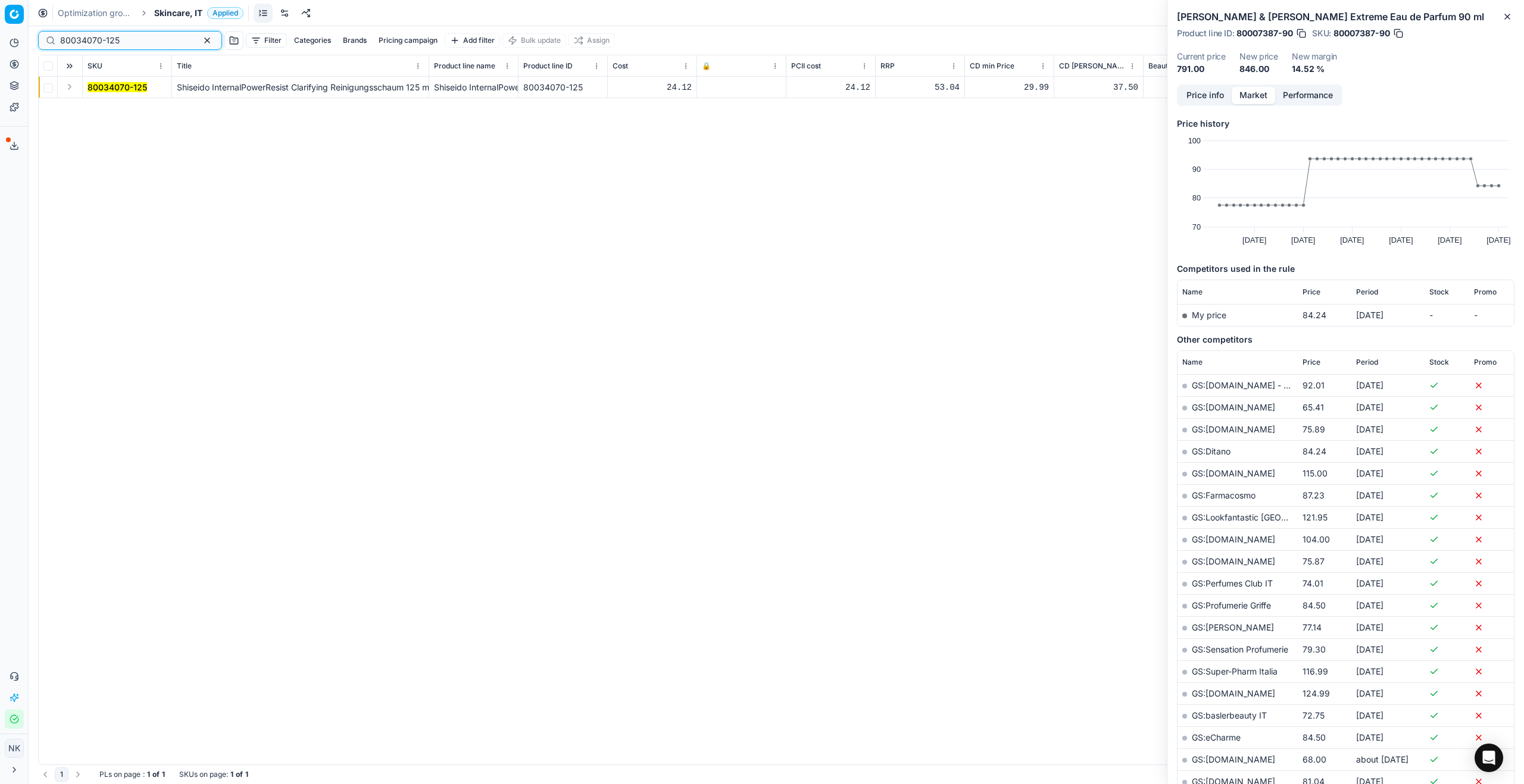
type input "80034070-125"
click at [69, 87] on button "Expand" at bounding box center [69, 86] width 14 height 14
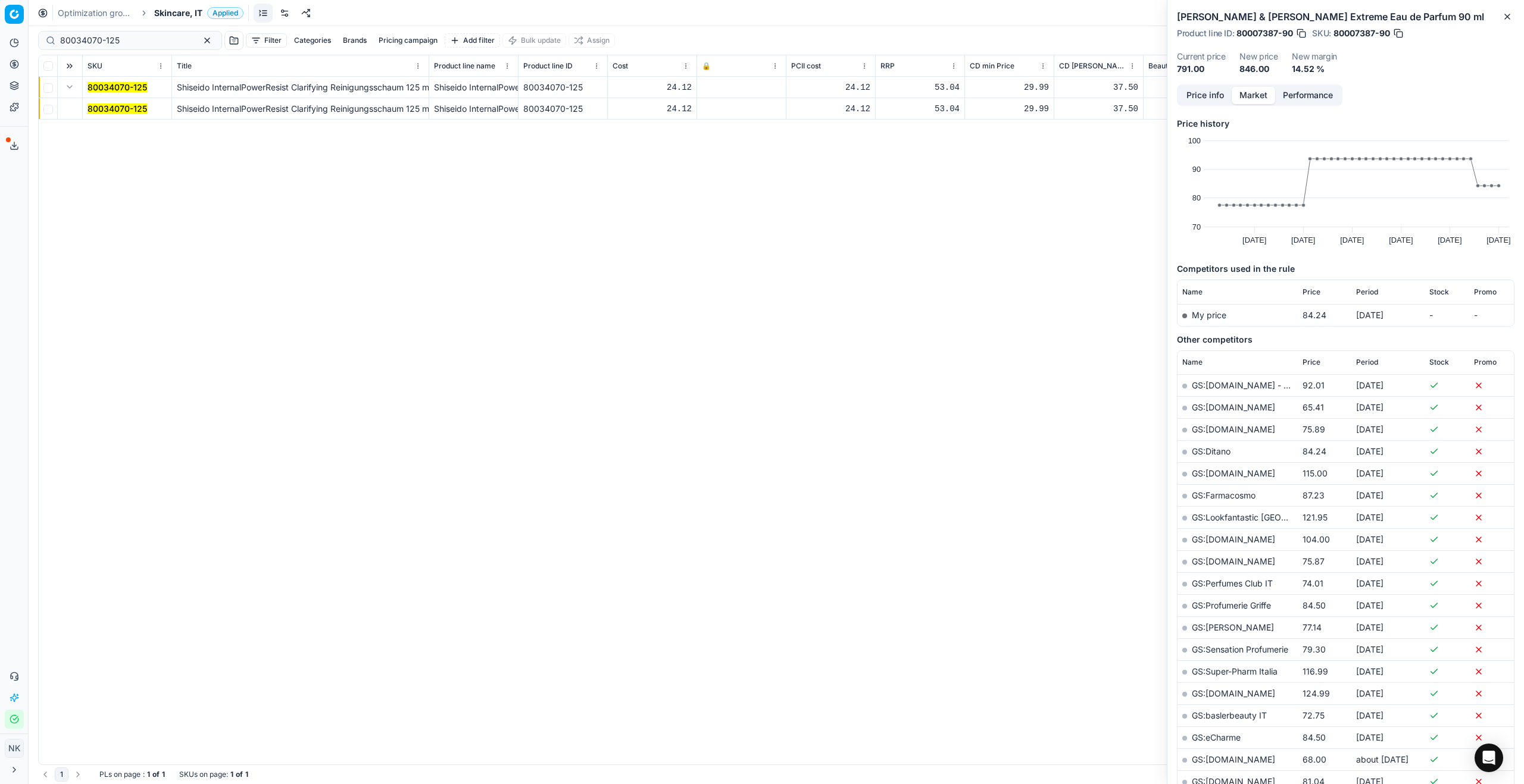
click at [119, 110] on mark "80034070-125" at bounding box center [117, 109] width 60 height 10
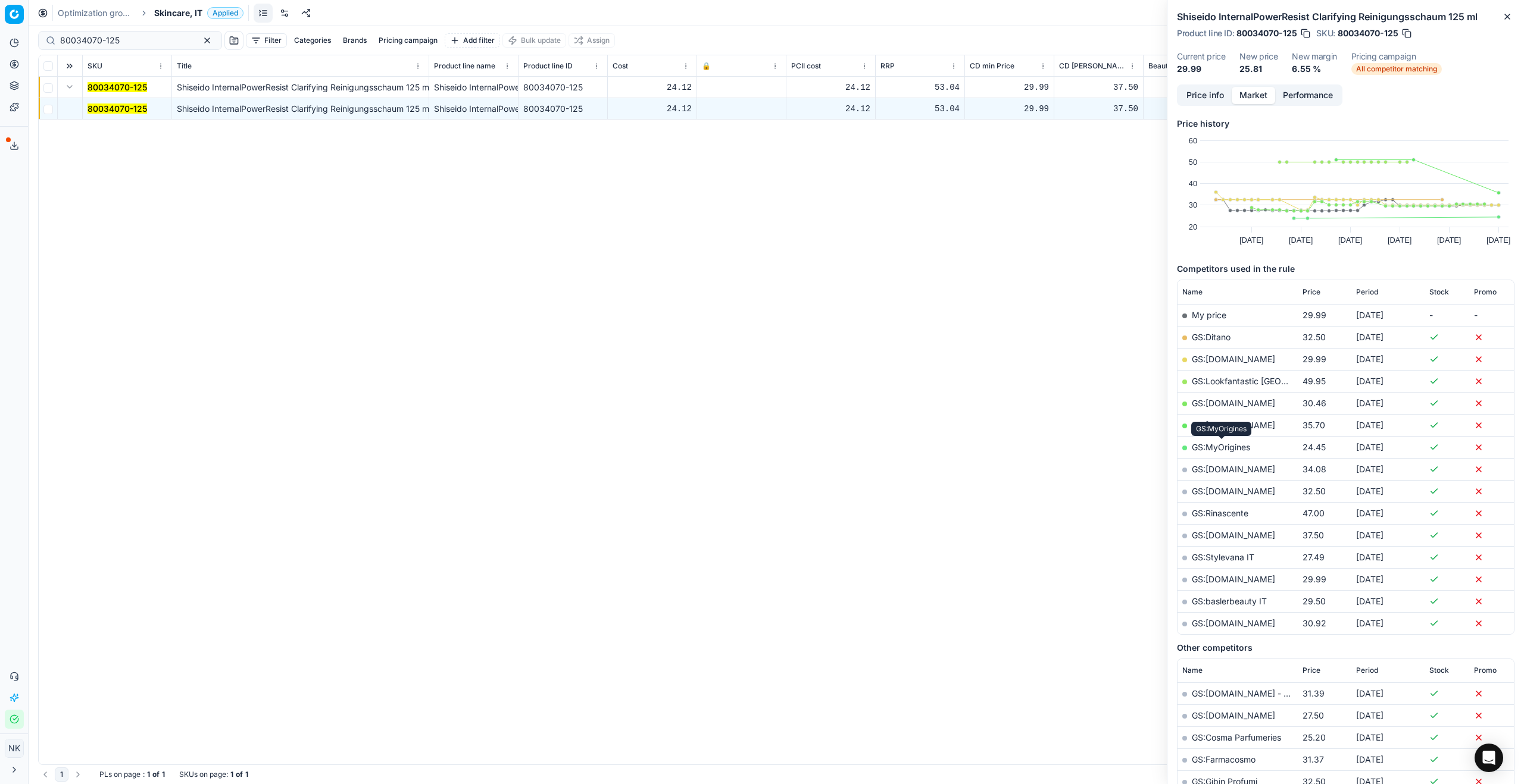
click at [1229, 448] on link "GS:MyOrigines" at bounding box center [1221, 448] width 58 height 10
click at [179, 12] on span "Skincare, IT" at bounding box center [178, 13] width 48 height 12
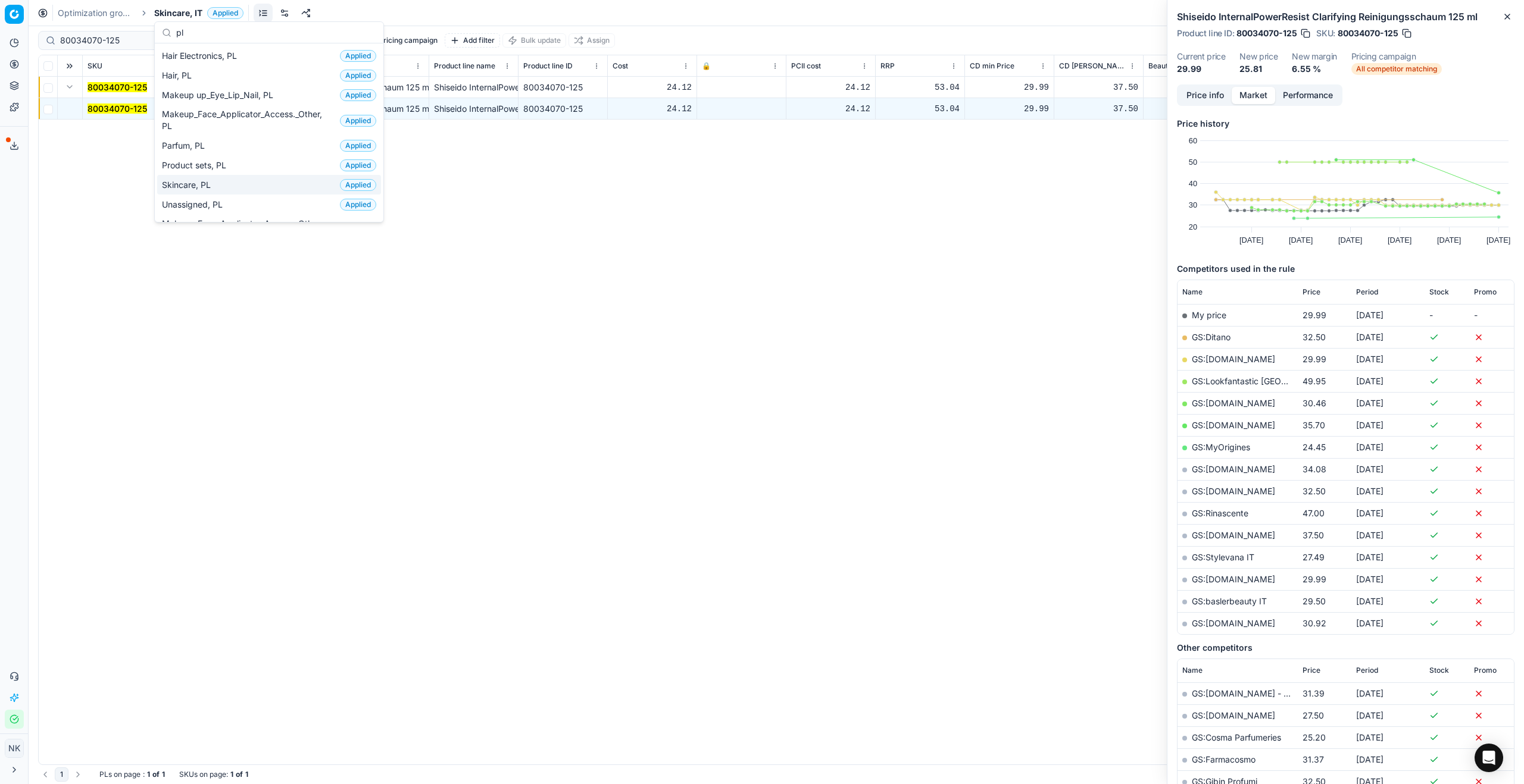
type input "pl"
click at [219, 185] on div "Skincare, PL Applied" at bounding box center [269, 185] width 224 height 20
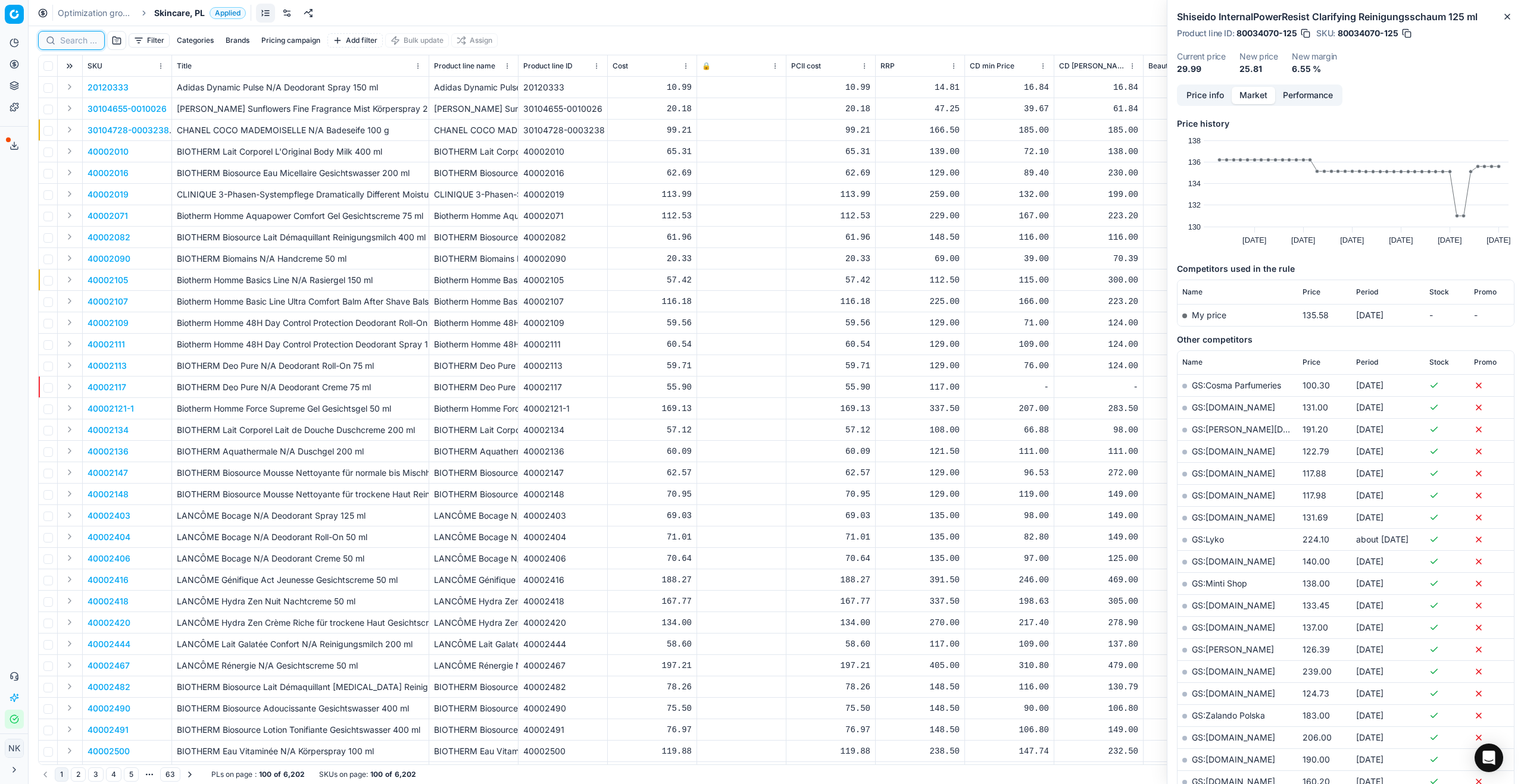
click at [80, 37] on input at bounding box center [79, 40] width 37 height 12
paste input "80039597-3.9-42"
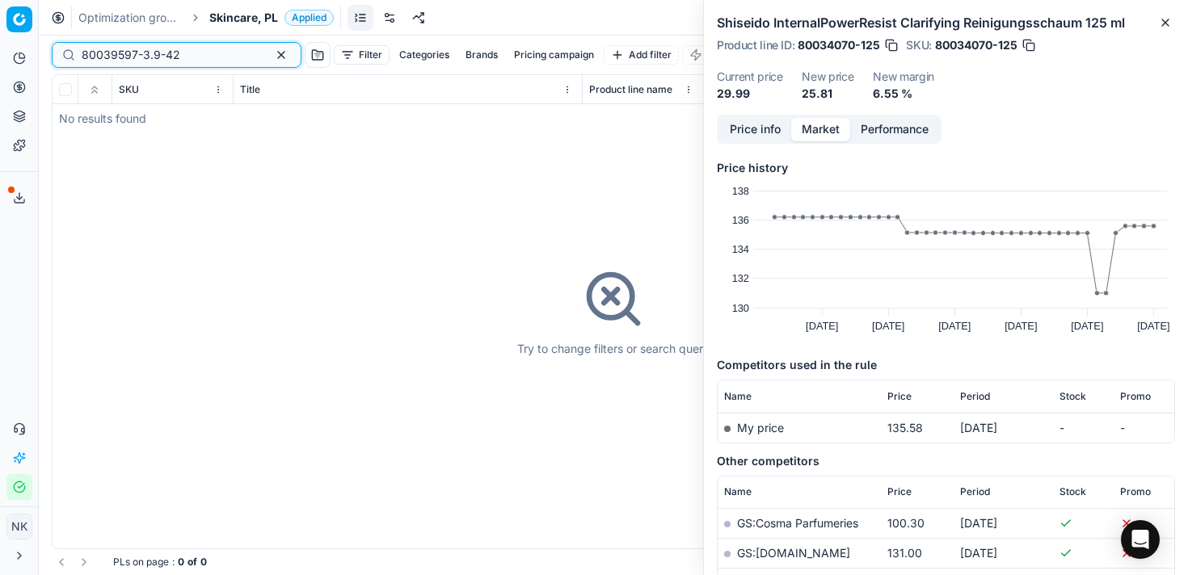
type input "80039597-3.9-42"
